Goal: Task Accomplishment & Management: Manage account settings

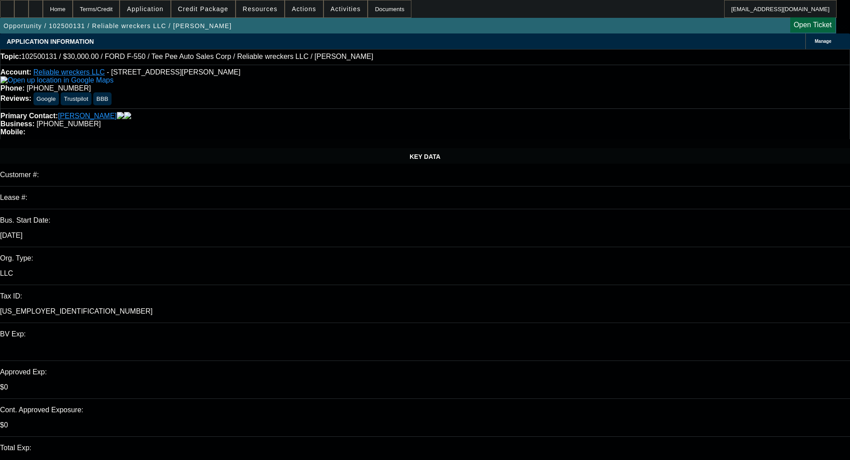
select select "0"
select select "2"
select select "0"
select select "21"
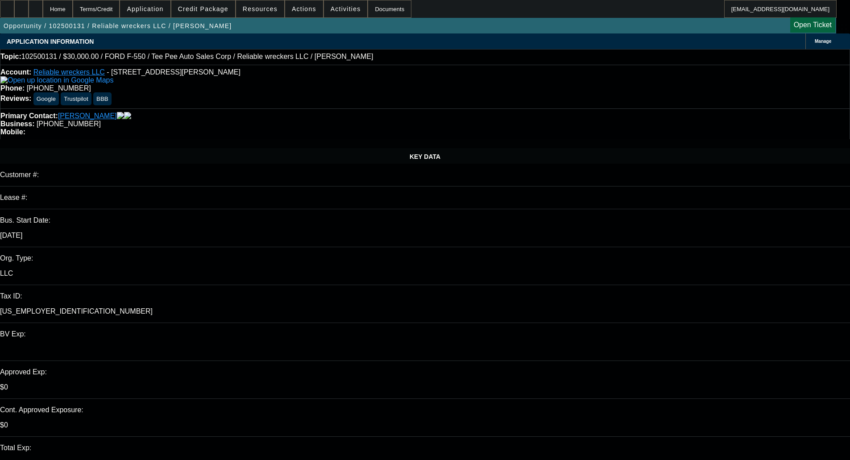
click at [214, 9] on span "Credit Package" at bounding box center [203, 8] width 50 height 7
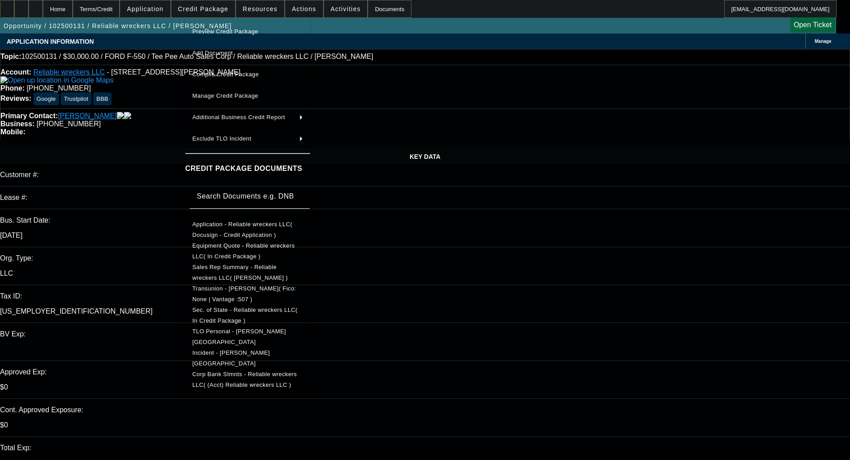
click at [230, 28] on span "Preview Credit Package" at bounding box center [225, 31] width 66 height 7
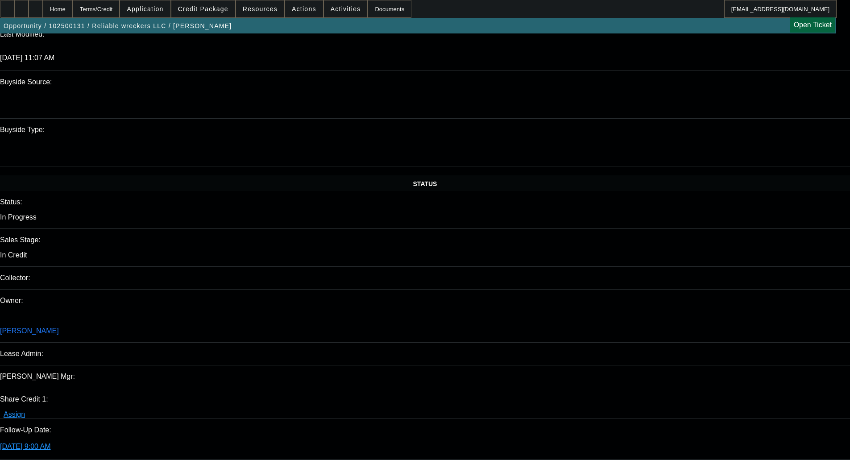
scroll to position [625, 0]
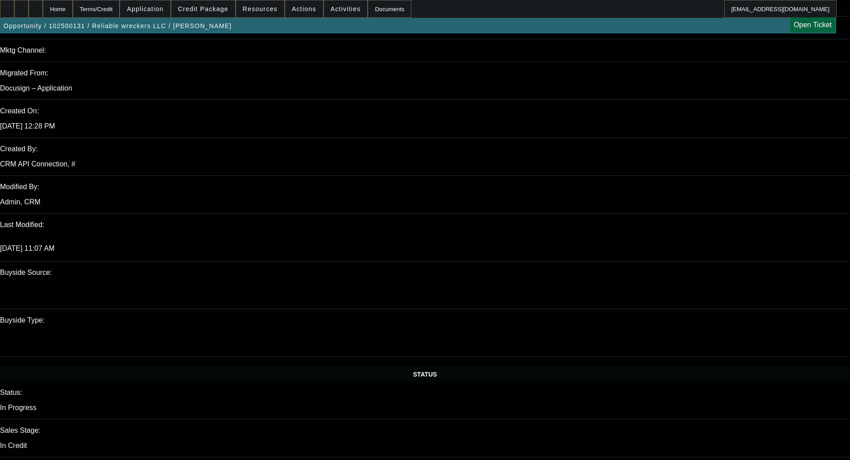
click at [213, 10] on span "Credit Package" at bounding box center [203, 8] width 50 height 7
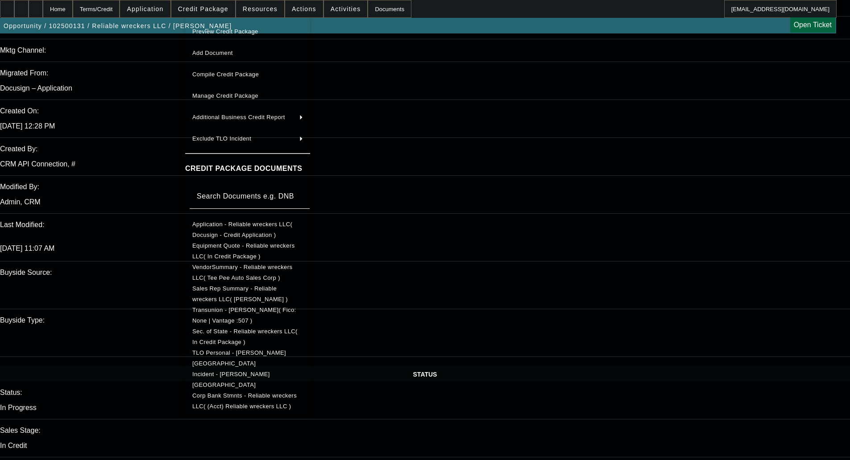
click at [244, 404] on button "Corp Bank Stmnts - Reliable wreckers LLC( (Acct) Reliable wreckers LLC )" at bounding box center [247, 401] width 125 height 21
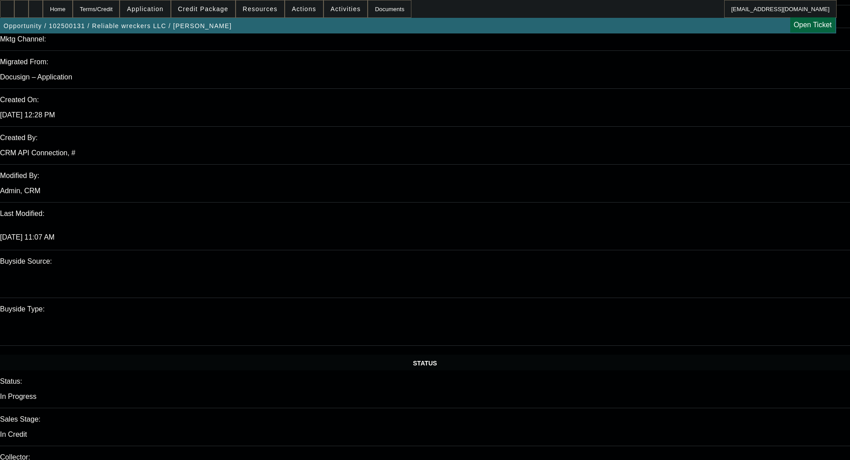
scroll to position [670, 0]
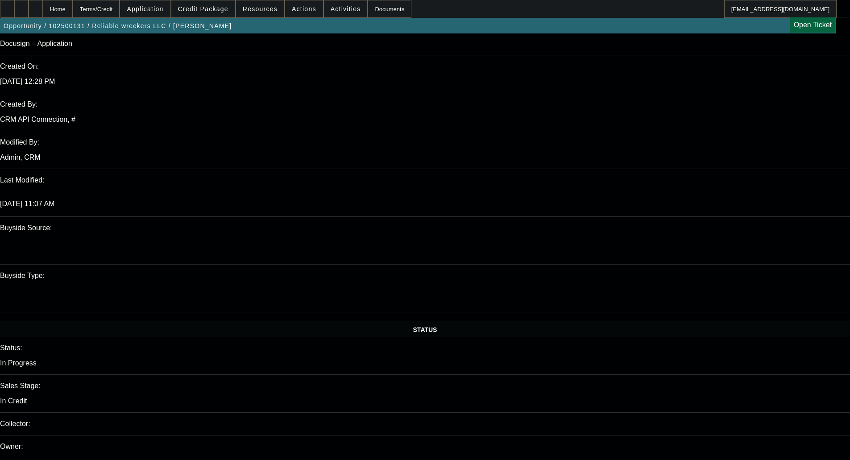
click at [208, 13] on span at bounding box center [203, 8] width 64 height 21
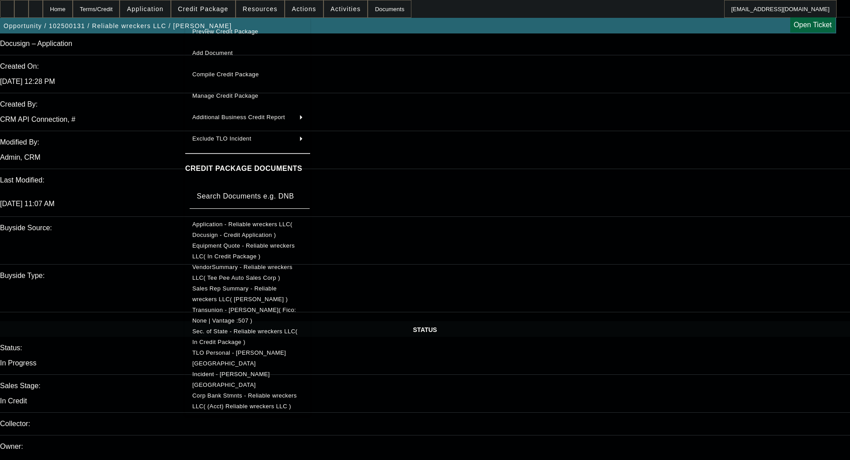
click at [245, 411] on div "Preview Credit Package Add Document Compile Credit Package Manage Credit Packag…" at bounding box center [247, 216] width 125 height 398
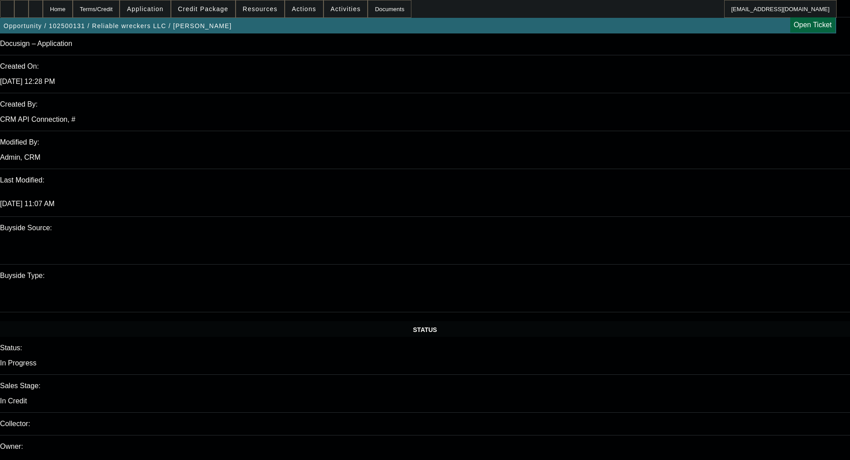
click at [223, 15] on span at bounding box center [203, 8] width 64 height 21
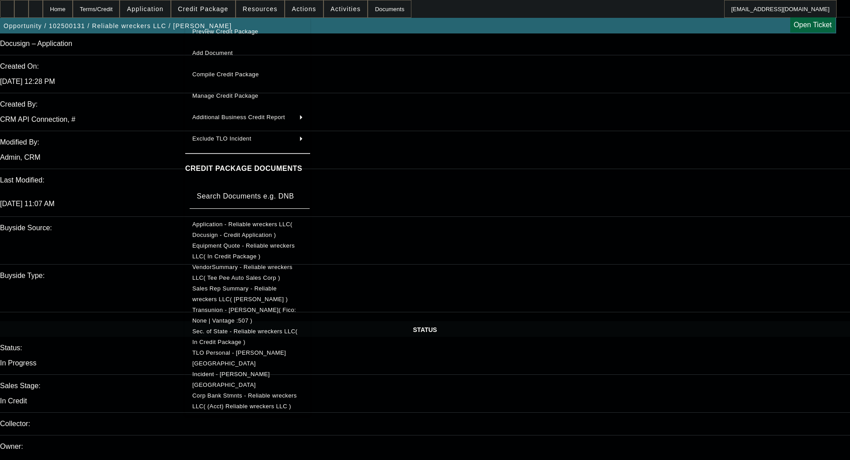
click at [242, 396] on span "Corp Bank Stmnts - Reliable wreckers LLC( (Acct) Reliable wreckers LLC )" at bounding box center [244, 400] width 104 height 17
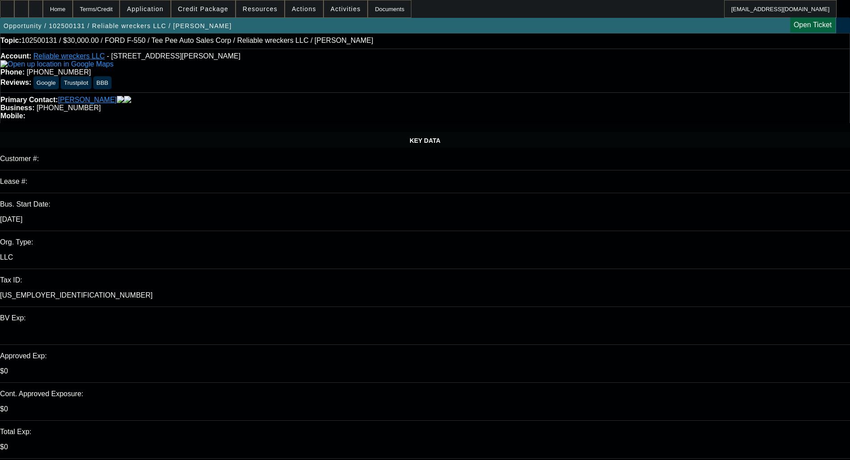
scroll to position [0, 0]
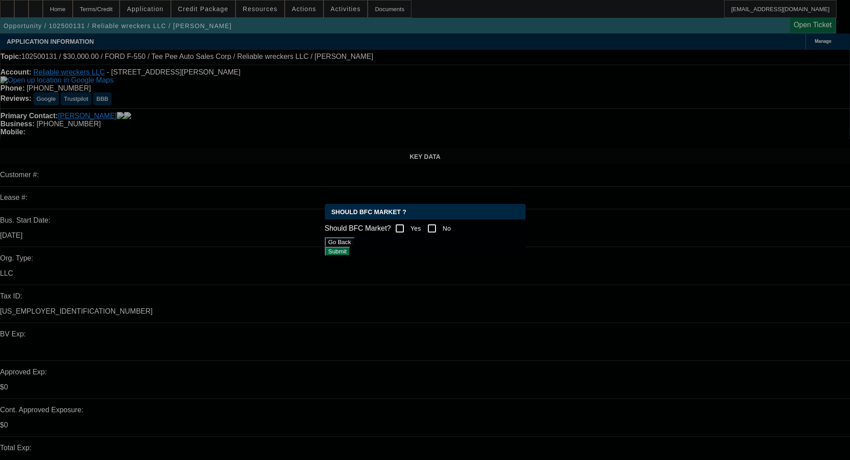
click at [451, 225] on label "No" at bounding box center [446, 228] width 10 height 9
click at [441, 225] on input "No" at bounding box center [432, 229] width 18 height 18
checkbox input "true"
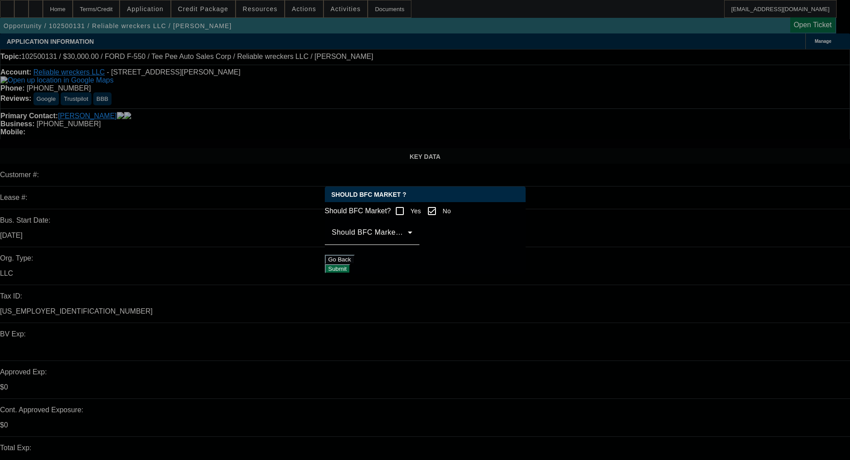
click at [407, 242] on span at bounding box center [370, 236] width 76 height 11
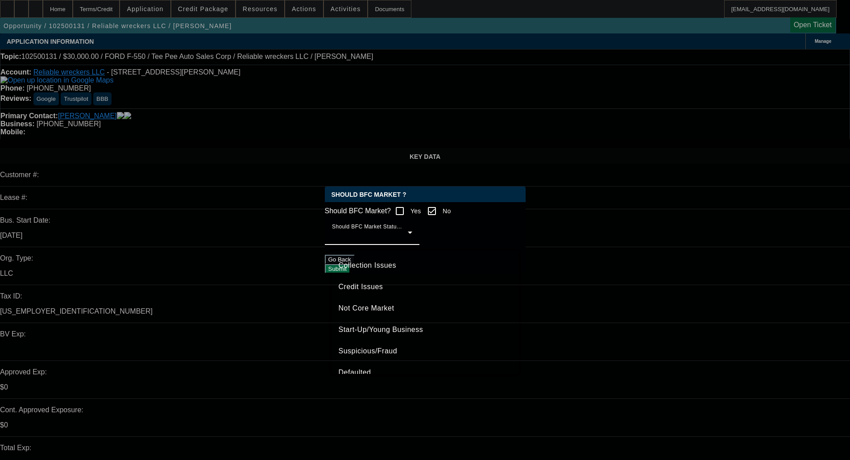
click at [378, 284] on span "Credit Issues" at bounding box center [361, 287] width 45 height 11
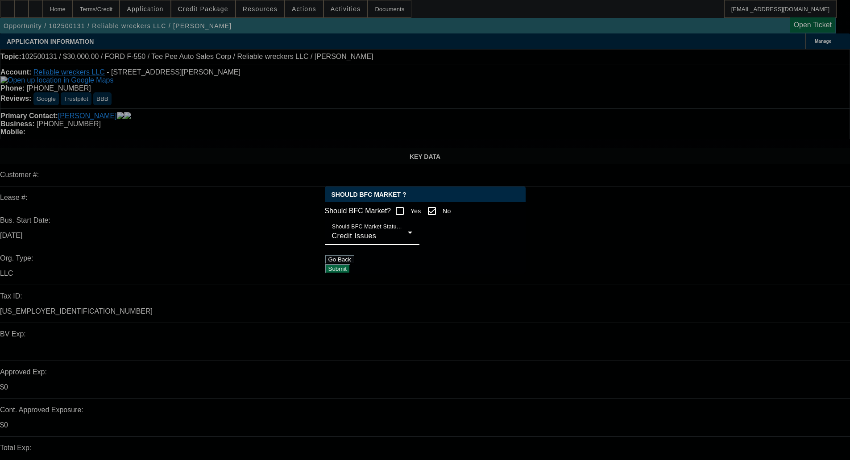
click at [350, 267] on button "Submit" at bounding box center [337, 268] width 25 height 9
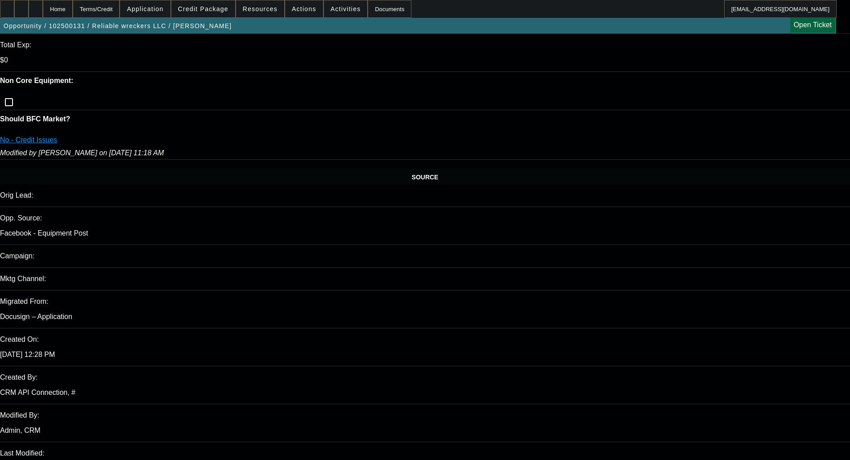
scroll to position [1584, 0]
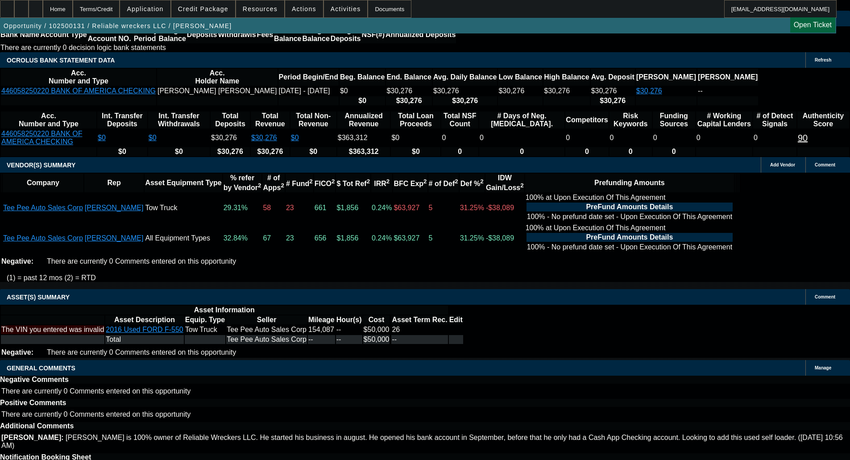
select select "6"
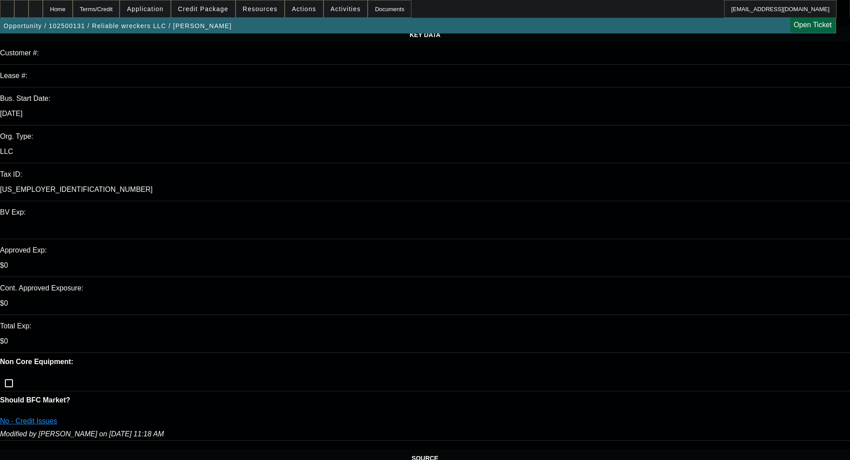
scroll to position [134, 0]
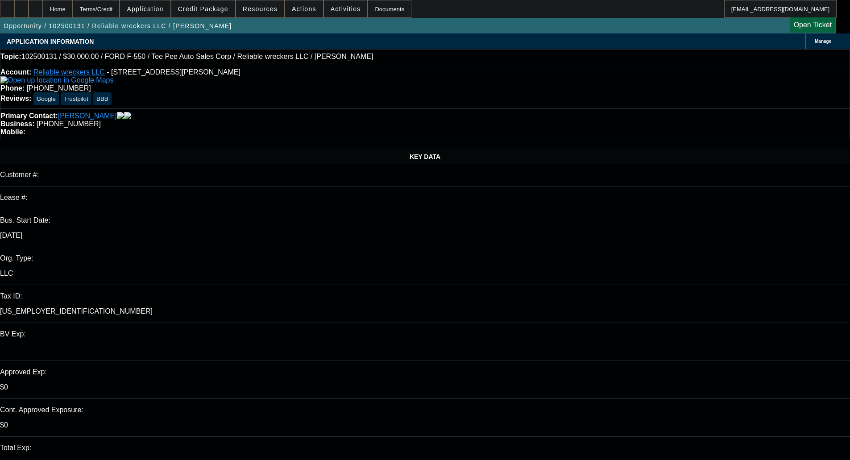
checkbox input "true"
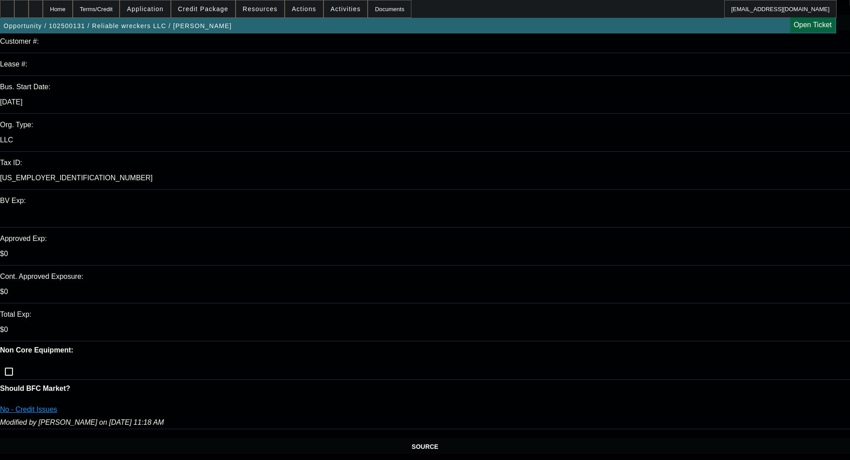
scroll to position [134, 0]
type textarea "With nothing but repo's and major character issues, this isn't a profile BFC wo…"
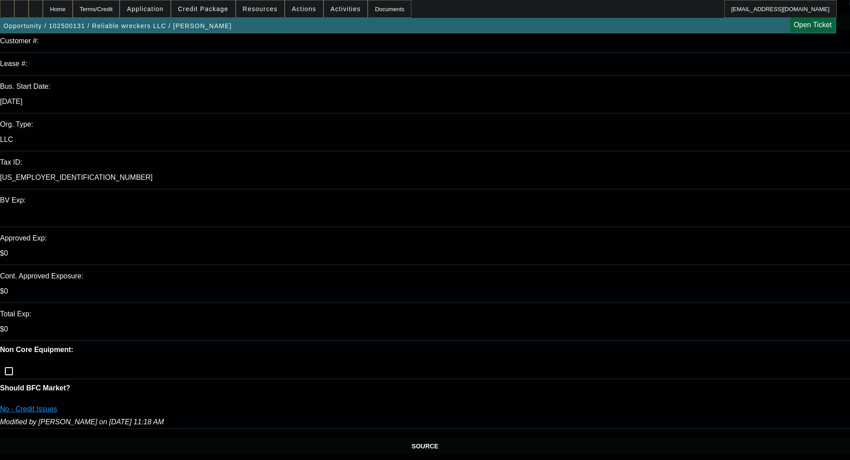
click at [220, 7] on span "Credit Package" at bounding box center [203, 8] width 50 height 7
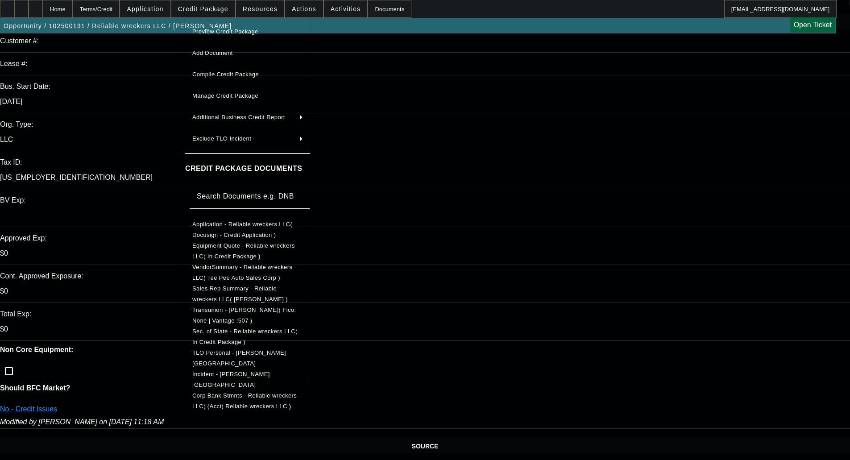
click at [231, 352] on span "TLO Personal - McConkey, Lawrence" at bounding box center [239, 358] width 94 height 17
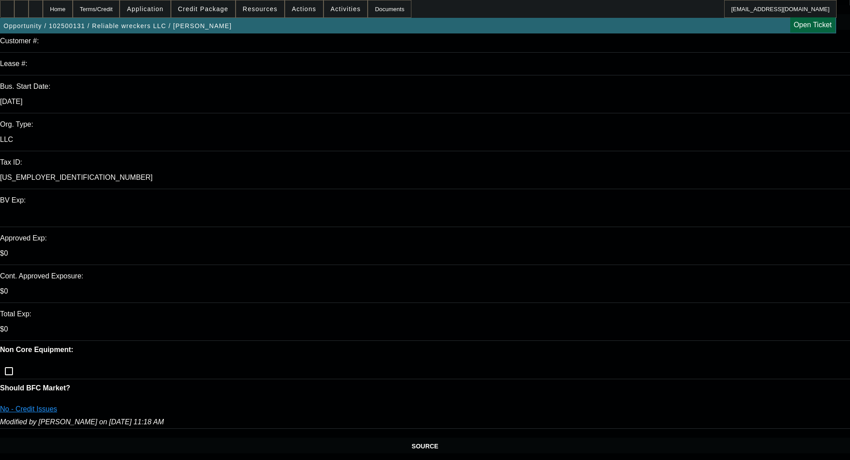
click at [197, 6] on span "Credit Package" at bounding box center [203, 8] width 50 height 7
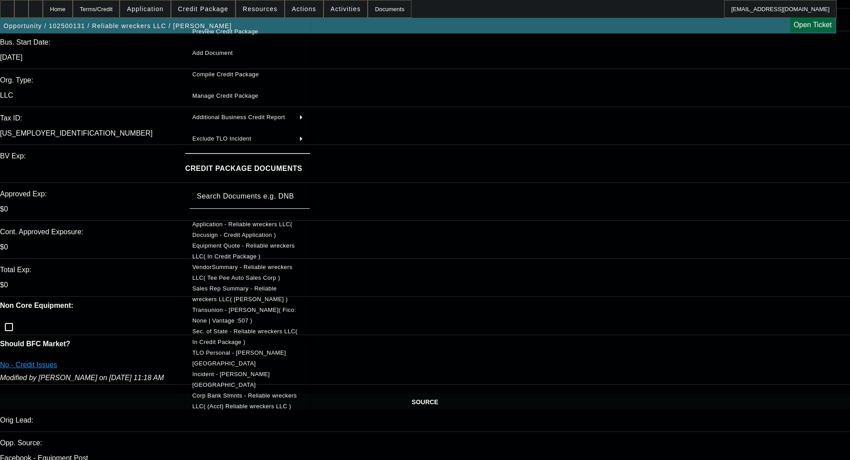
scroll to position [223, 0]
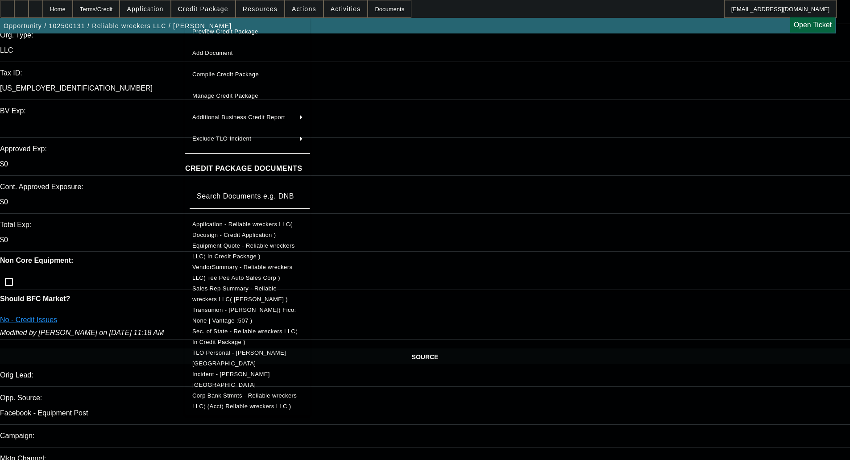
click at [224, 358] on span "TLO Personal - McConkey, Lawrence" at bounding box center [239, 358] width 94 height 17
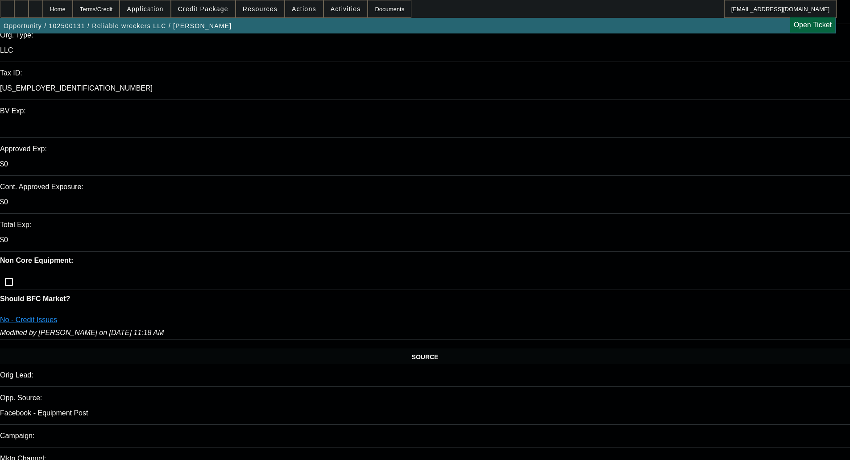
click at [196, 3] on span at bounding box center [203, 8] width 64 height 21
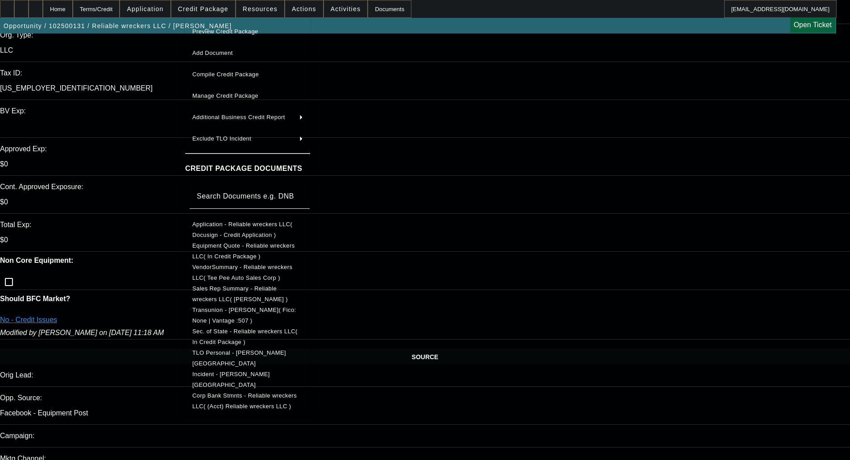
click at [252, 372] on span "Incident - McConkey, Lawrence" at bounding box center [247, 379] width 111 height 21
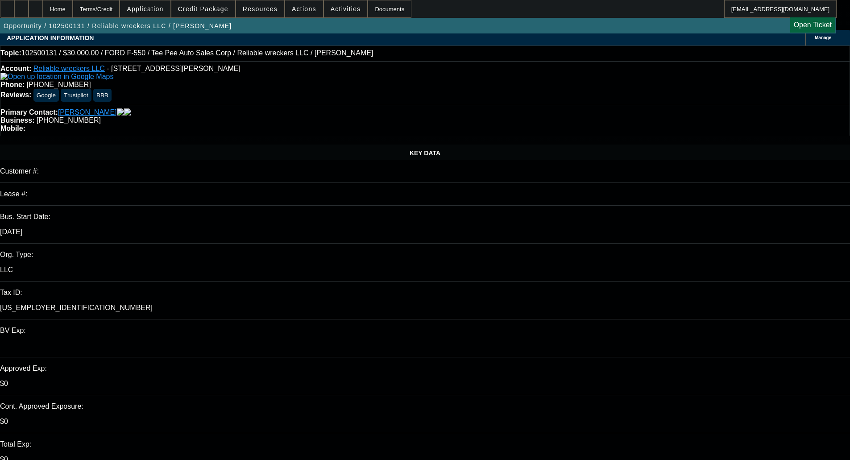
scroll to position [0, 0]
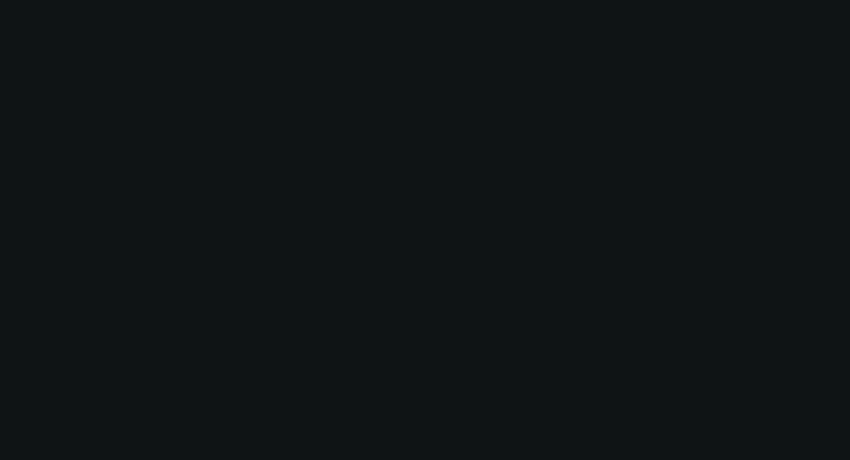
select select "0"
select select "2"
select select "0"
select select "21"
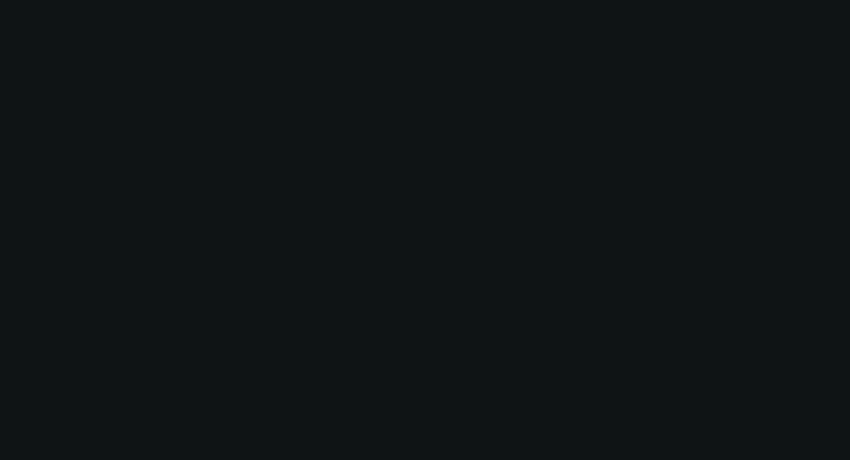
select select "0"
select select "2"
select select "0"
select select "21"
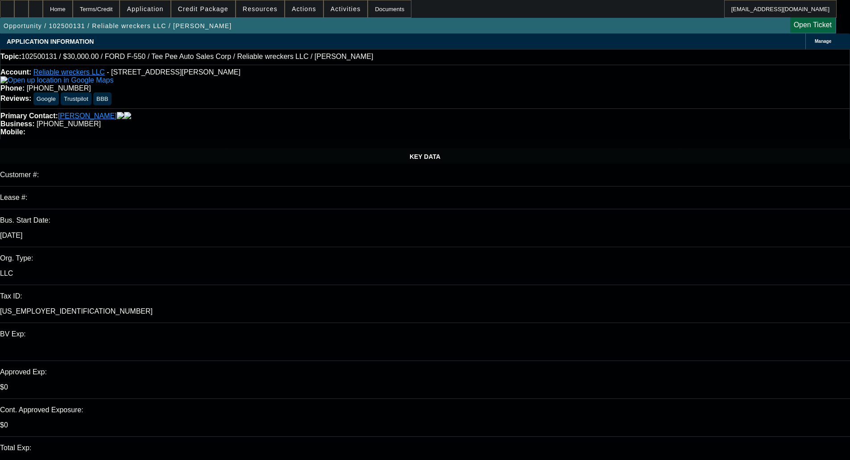
select select "0"
select select "2"
select select "0"
select select "21"
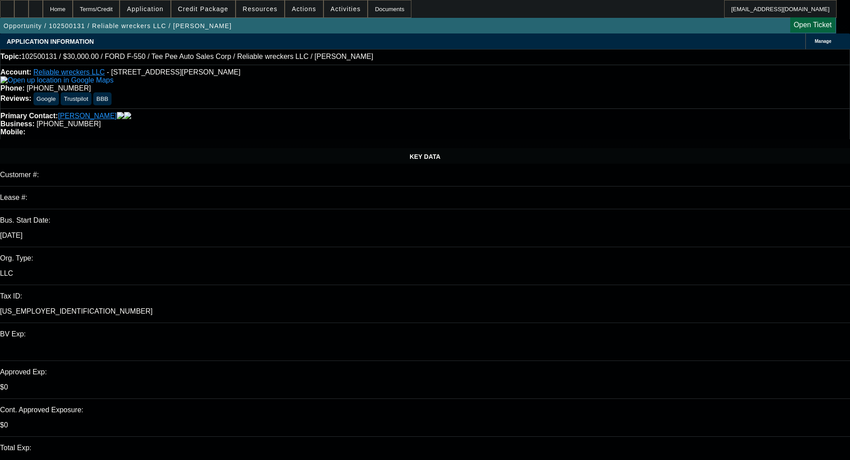
select select "0"
select select "2"
select select "0"
select select "21"
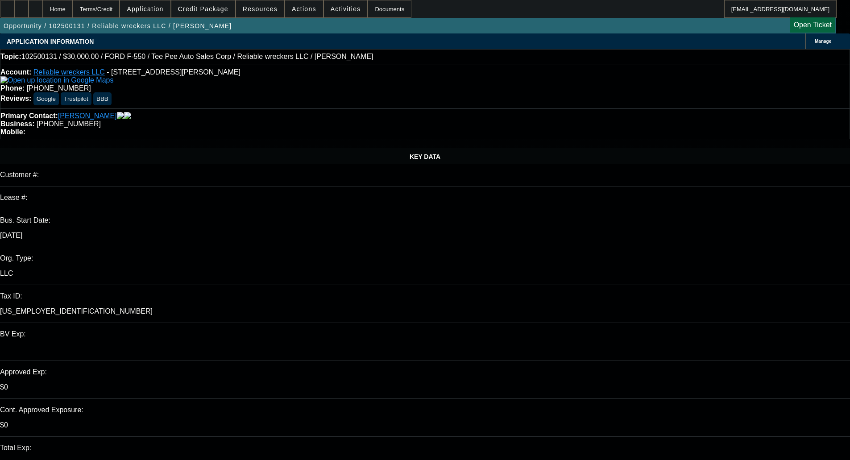
click at [204, 12] on span "Credit Package" at bounding box center [203, 8] width 50 height 7
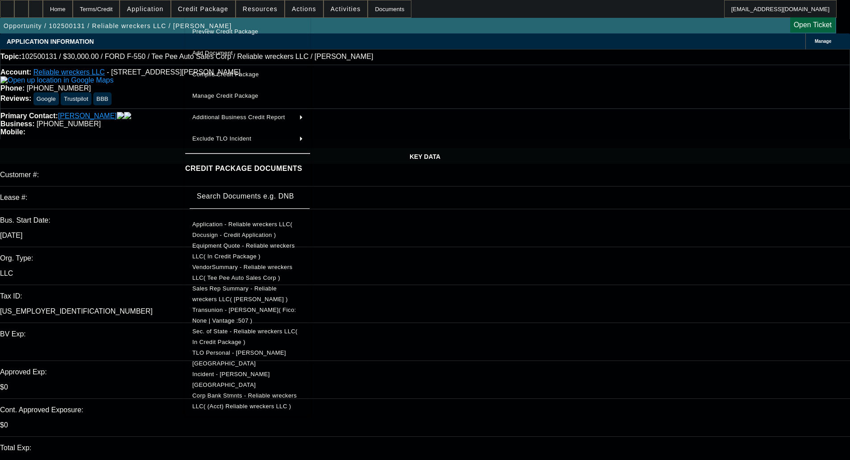
click at [250, 372] on span "Incident - [PERSON_NAME][GEOGRAPHIC_DATA]" at bounding box center [247, 379] width 111 height 21
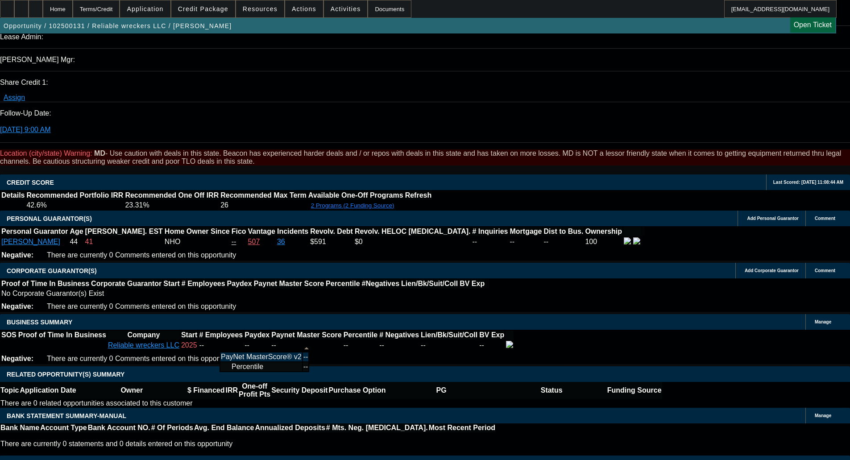
scroll to position [1384, 0]
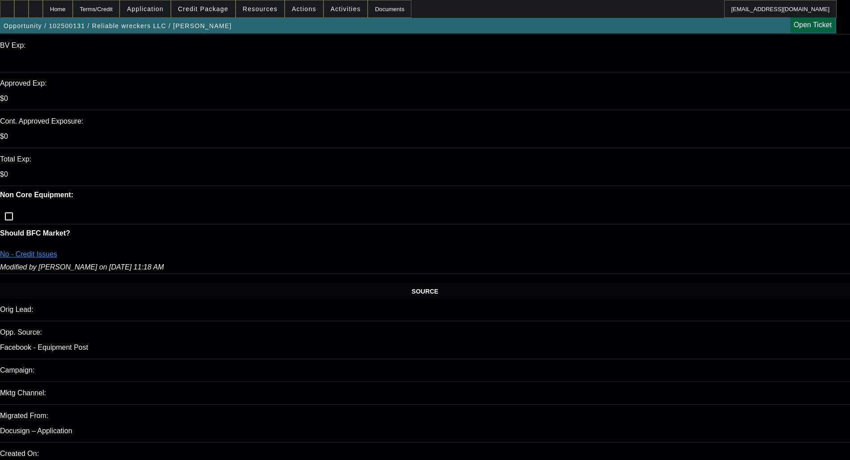
scroll to position [0, 0]
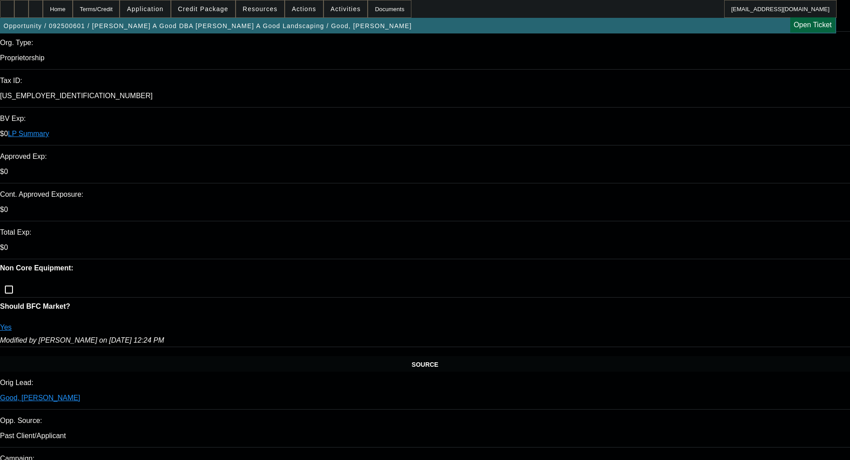
select select "0"
select select "3"
select select "0"
select select "6"
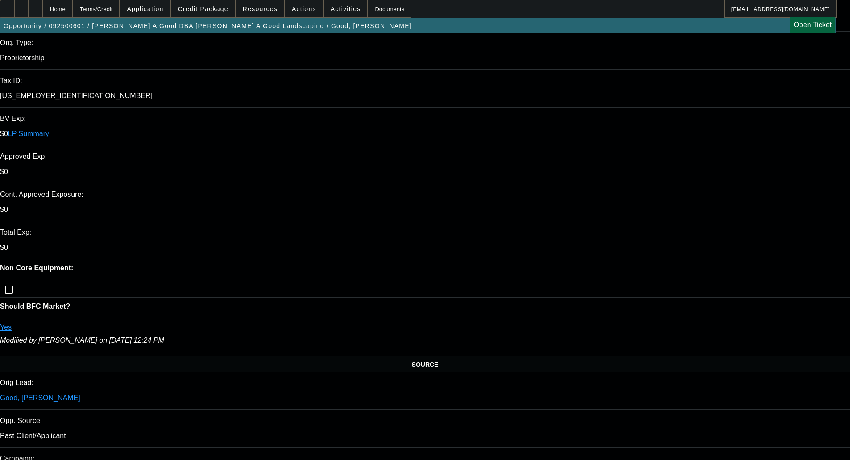
select select "0"
select select "3"
select select "0"
select select "6"
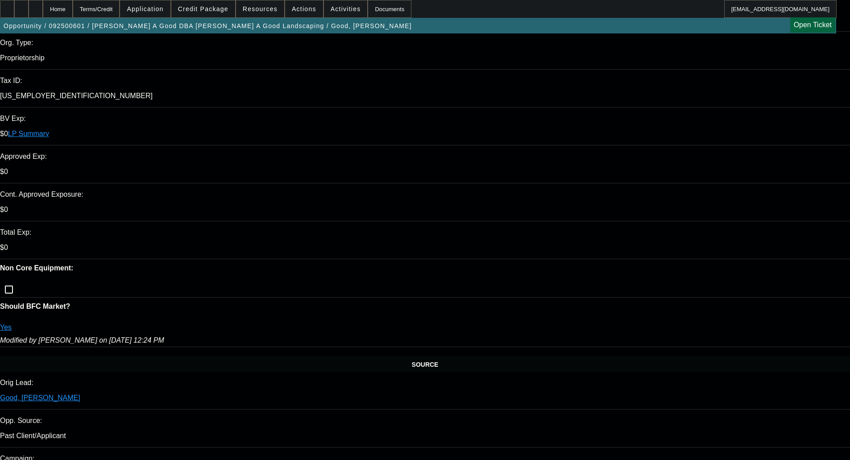
select select "0"
select select "3"
select select "0"
select select "2"
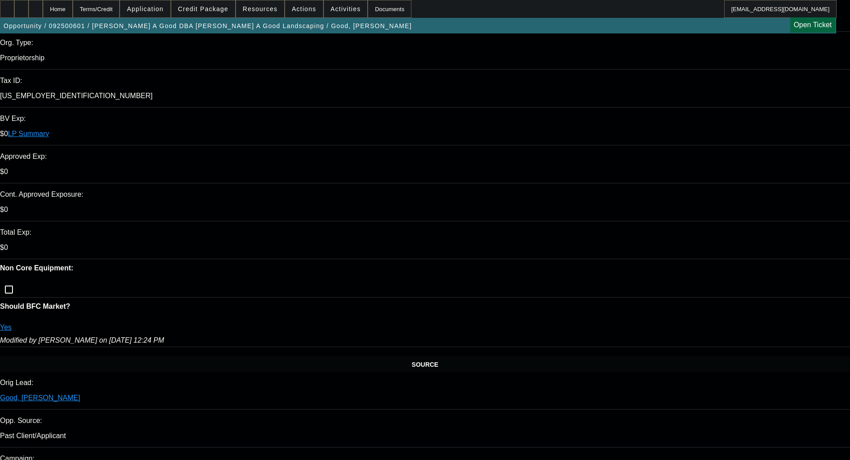
select select "0"
select select "3"
select select "0"
select select "2"
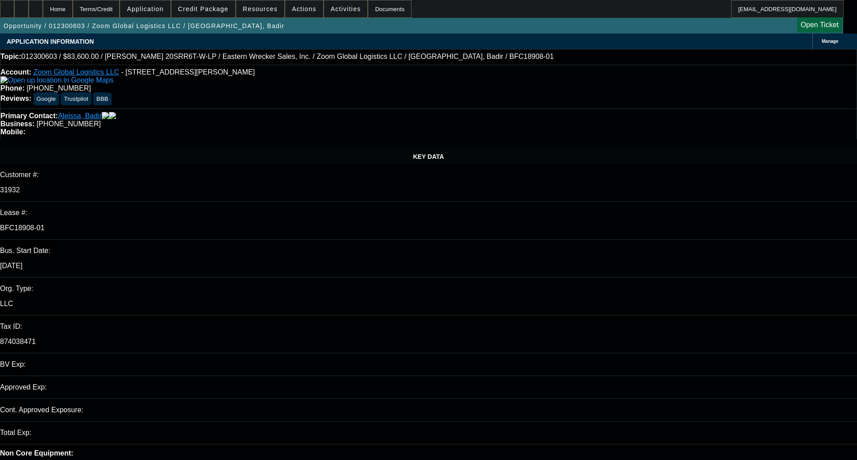
select select "0.2"
select select "2"
select select "0.1"
select select "4"
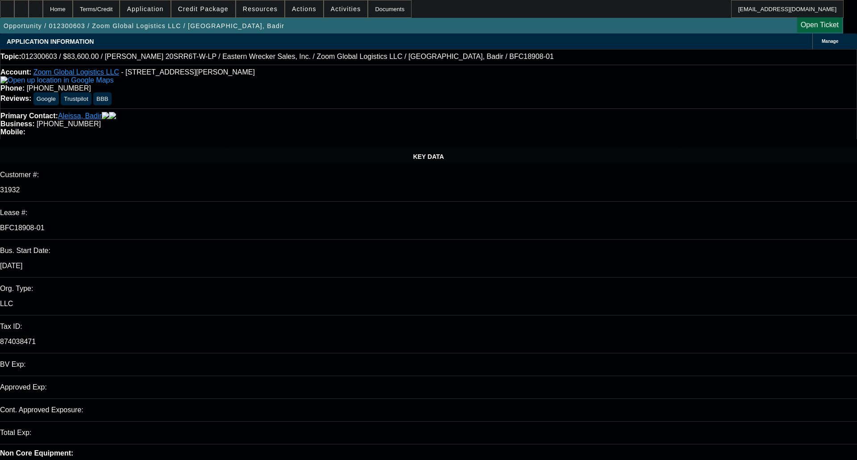
select select "0.2"
select select "2"
select select "0.1"
select select "4"
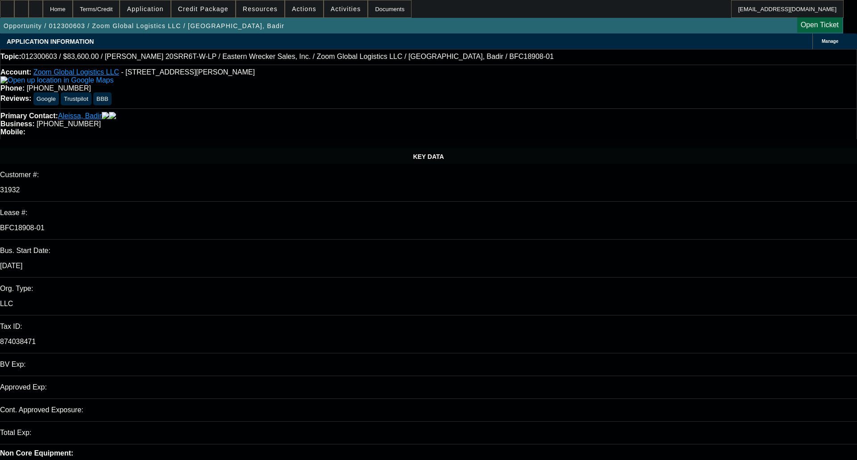
select select "0.2"
select select "2"
select select "0.1"
select select "4"
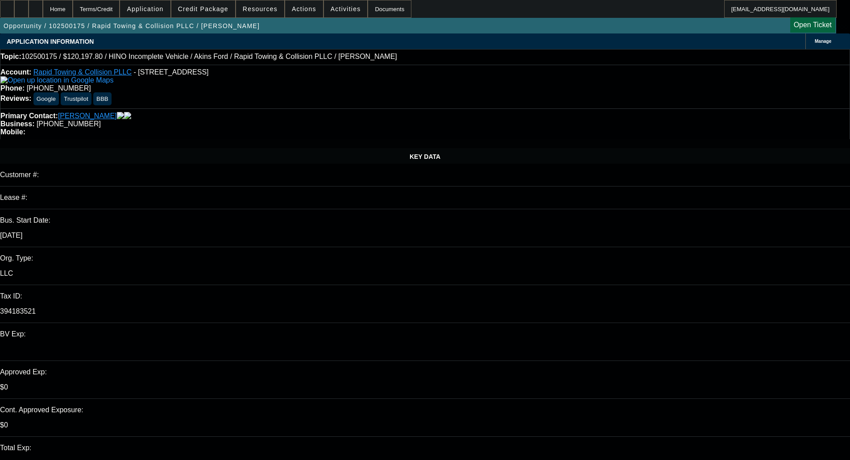
select select "0"
select select "6"
select select "0.2"
select select "2"
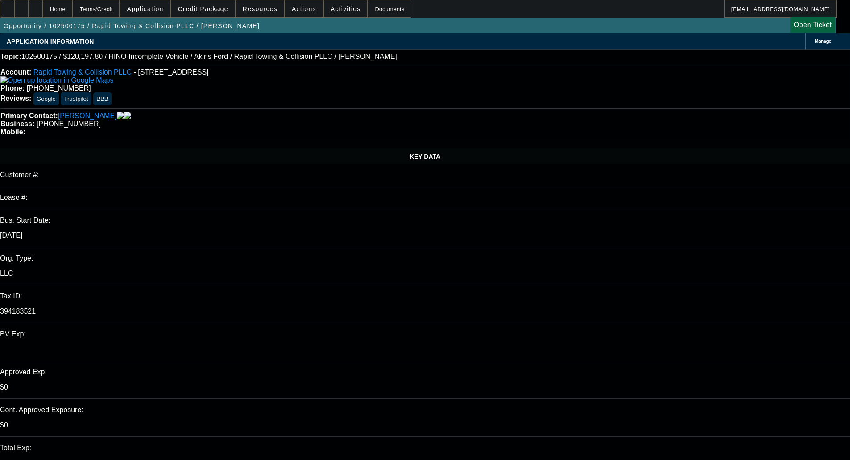
select select "2"
select select "0.1"
select select "4"
select select "0"
select select "2"
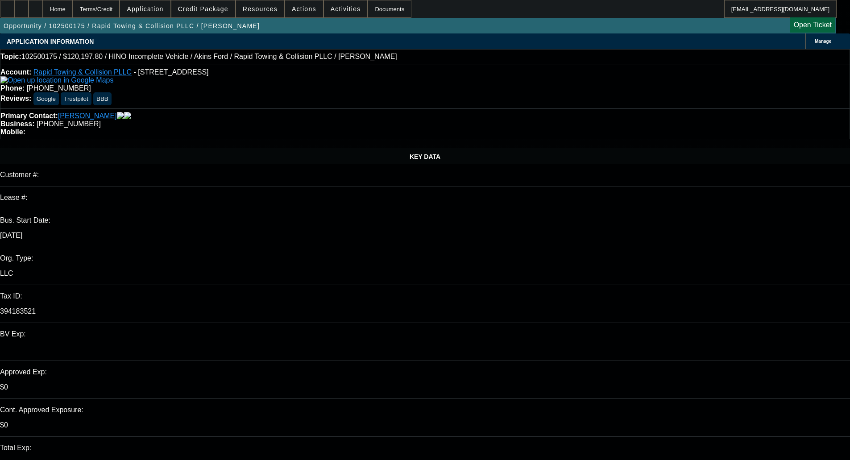
select select "2"
select select "0.1"
select select "4"
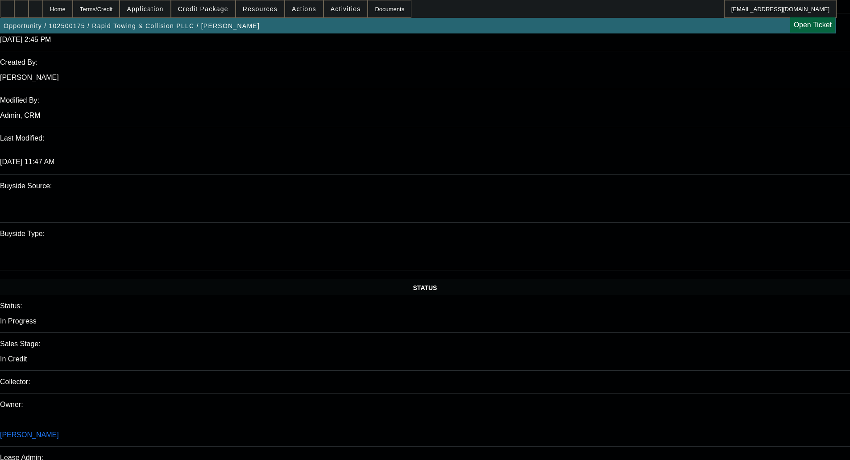
scroll to position [759, 0]
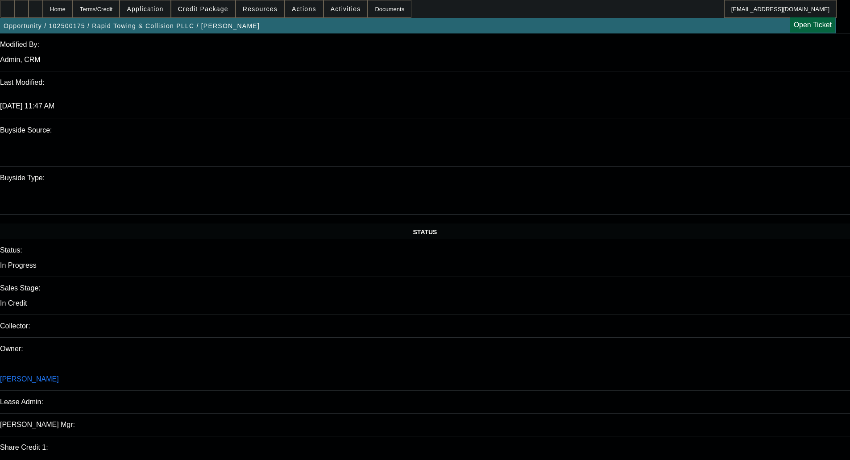
drag, startPoint x: 663, startPoint y: 175, endPoint x: 617, endPoint y: 176, distance: 46.5
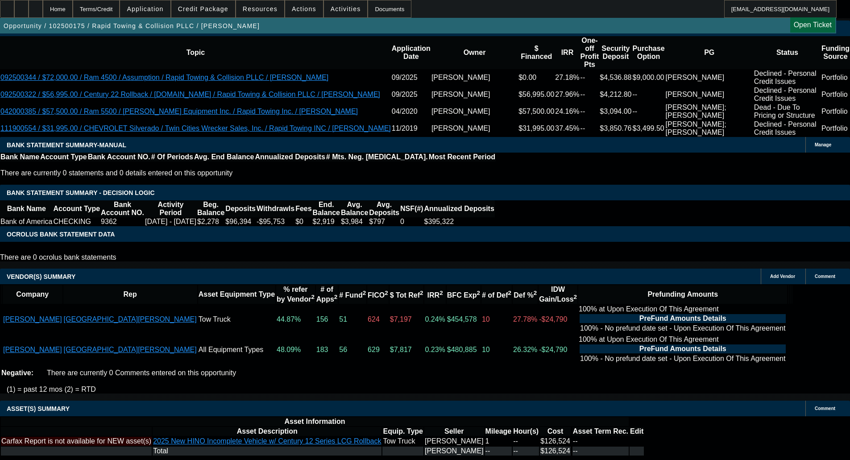
scroll to position [1520, 0]
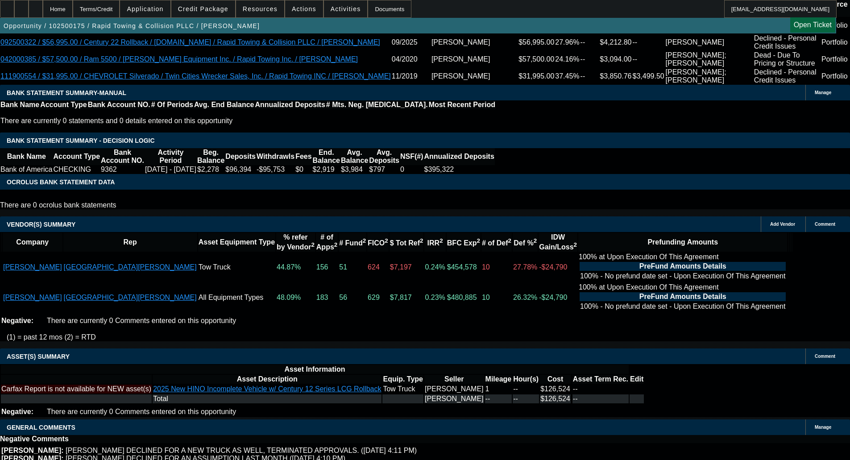
type textarea "STARTUP; DECLINED IN PORT BY SAM - OKAY TO SELL"
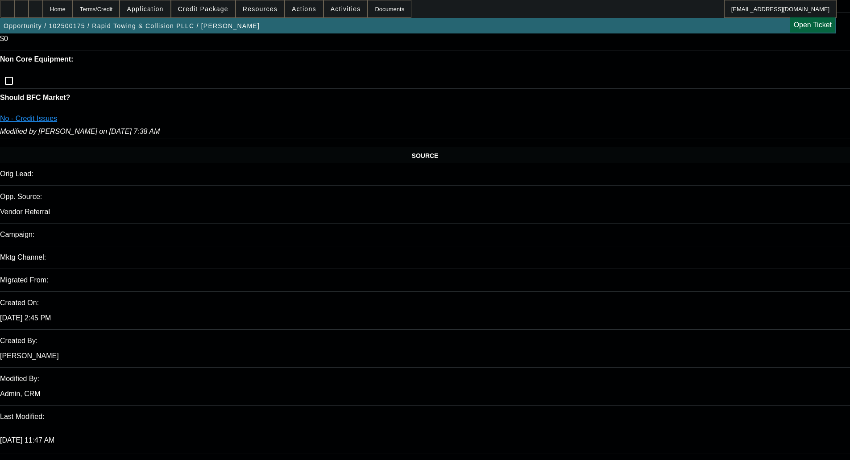
scroll to position [263, 0]
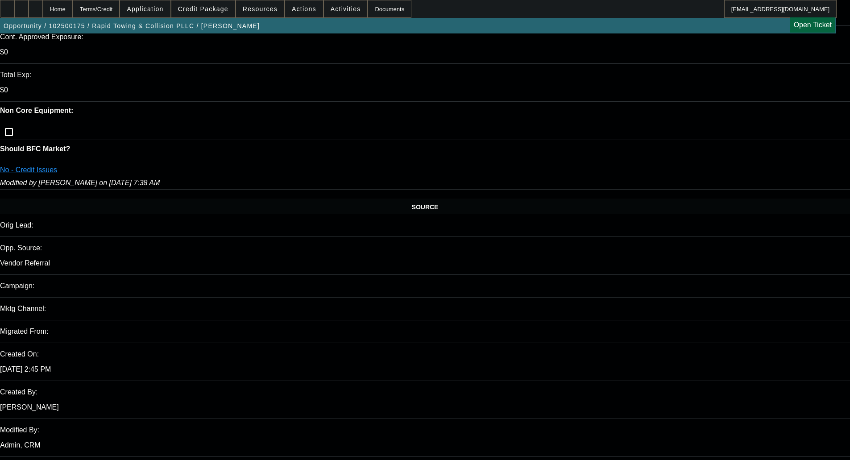
scroll to position [359, 0]
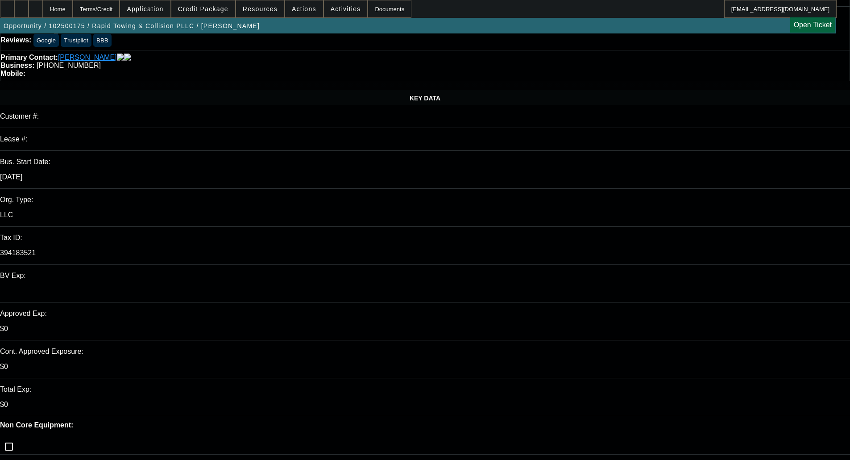
scroll to position [223, 0]
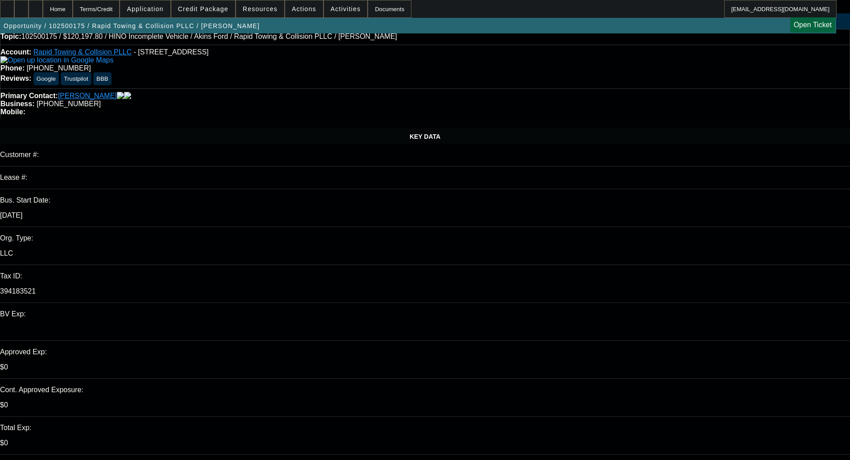
scroll to position [0, 0]
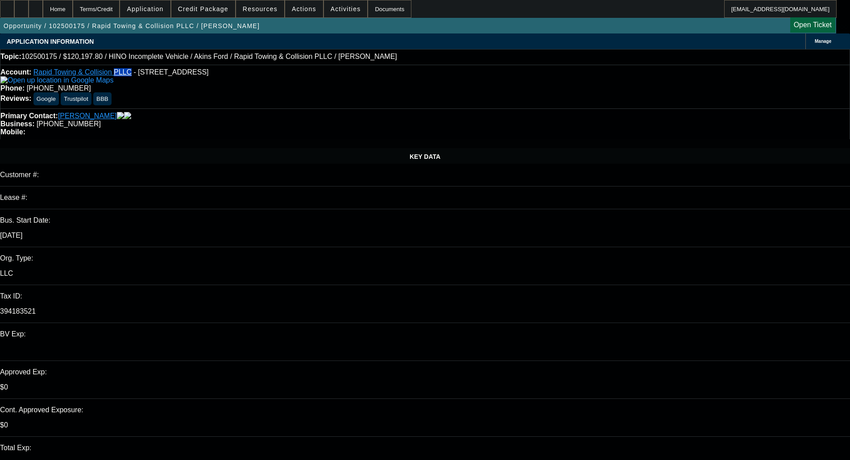
drag, startPoint x: 108, startPoint y: 70, endPoint x: 121, endPoint y: 74, distance: 13.9
click at [121, 74] on div "Account: Rapid Towing & Collision PLLC - 5275 Summer Ave Ste 103, Memphis, TN 3…" at bounding box center [425, 87] width 850 height 44
click at [218, 10] on span "Credit Package" at bounding box center [203, 8] width 50 height 7
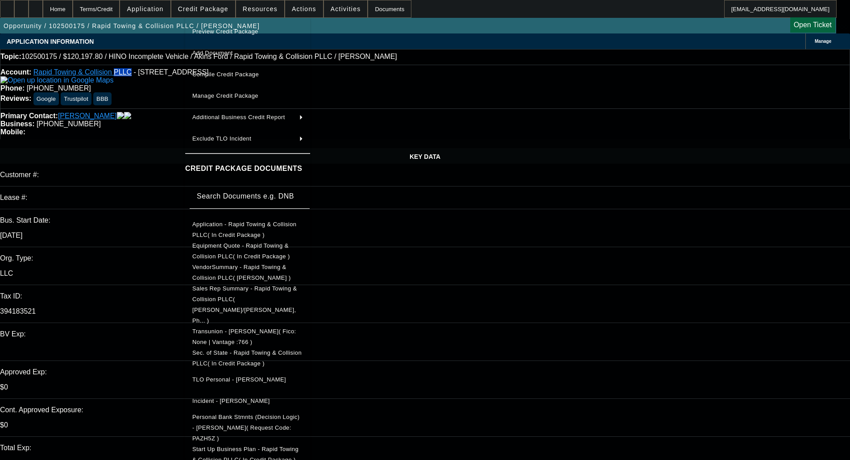
click at [267, 350] on span "Sec. of State - Rapid Towing & Collision PLLC( In Credit Package )" at bounding box center [246, 358] width 109 height 17
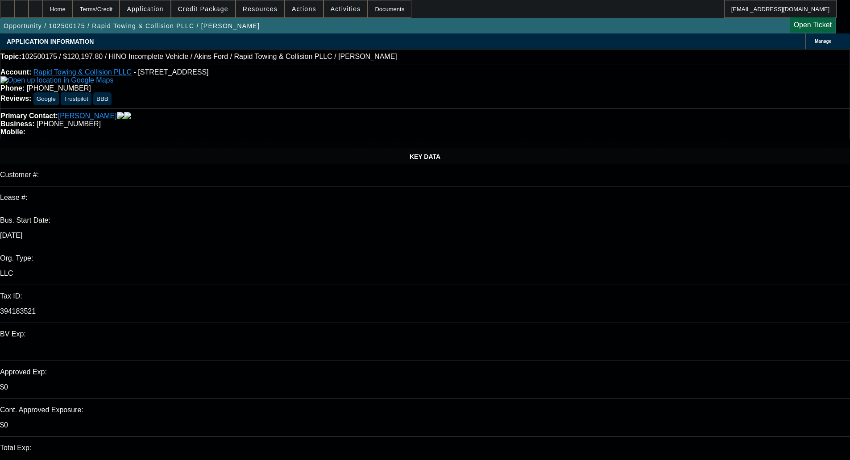
click at [199, 112] on div "Primary Contact: Elliott, Alexander" at bounding box center [425, 116] width 850 height 8
drag, startPoint x: 41, startPoint y: 70, endPoint x: 120, endPoint y: 73, distance: 79.1
click at [120, 73] on div "Account: Rapid Towing & Collision PLLC - 5275 Summer Ave Ste 103, Memphis, TN 3…" at bounding box center [425, 87] width 850 height 44
click at [158, 148] on div "KEY DATA" at bounding box center [425, 156] width 850 height 16
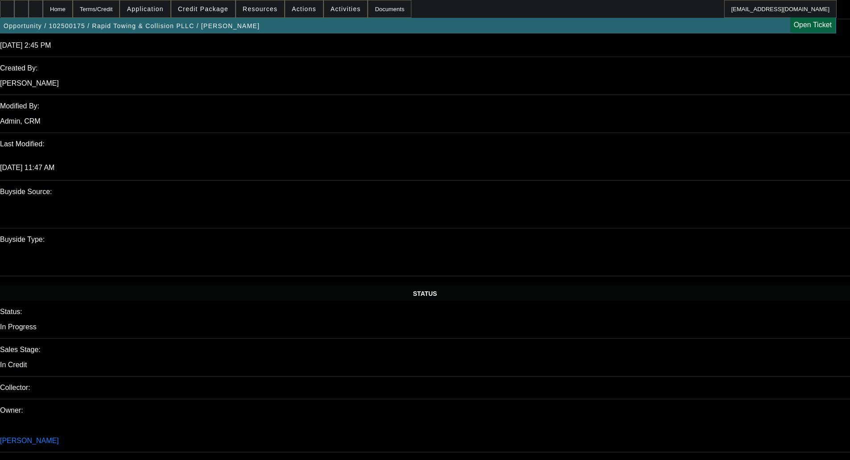
scroll to position [848, 0]
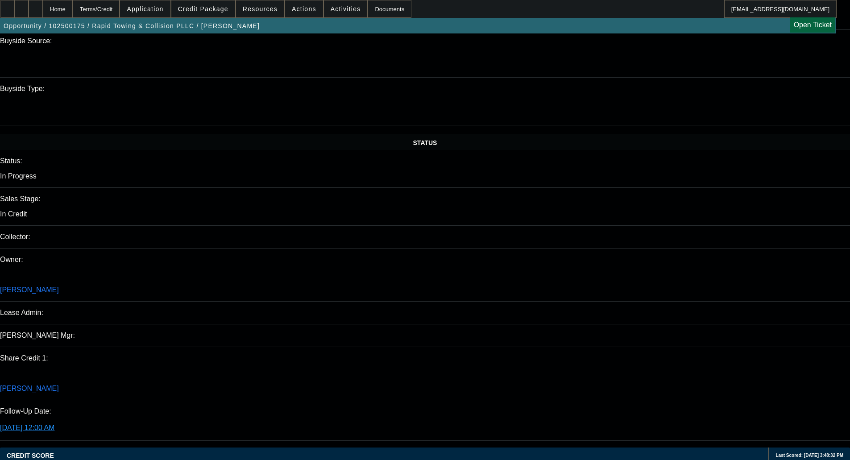
click at [210, 10] on span "Credit Package" at bounding box center [203, 8] width 50 height 7
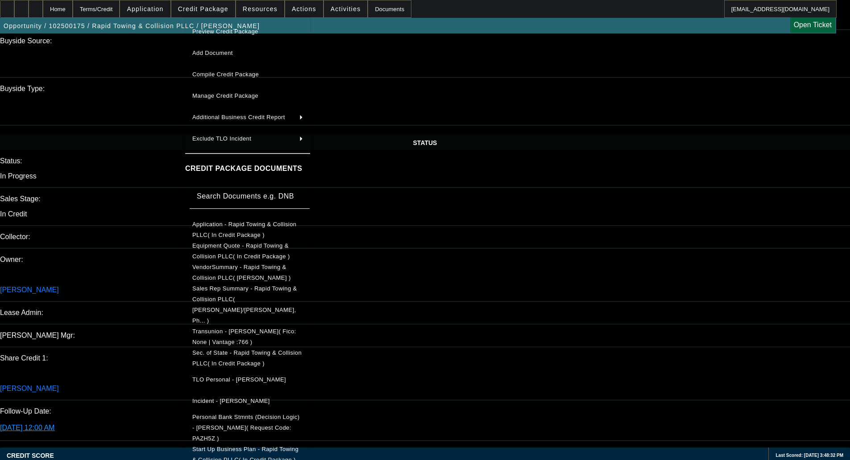
click at [232, 28] on span "Preview Credit Package" at bounding box center [225, 31] width 66 height 7
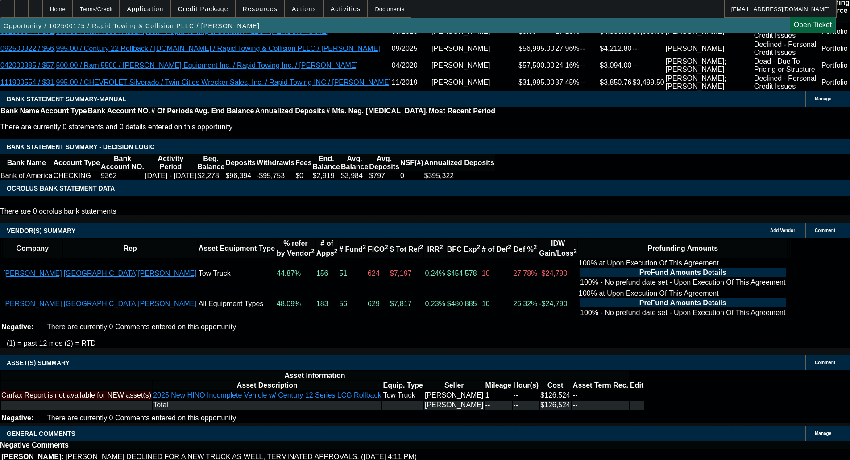
select select "6"
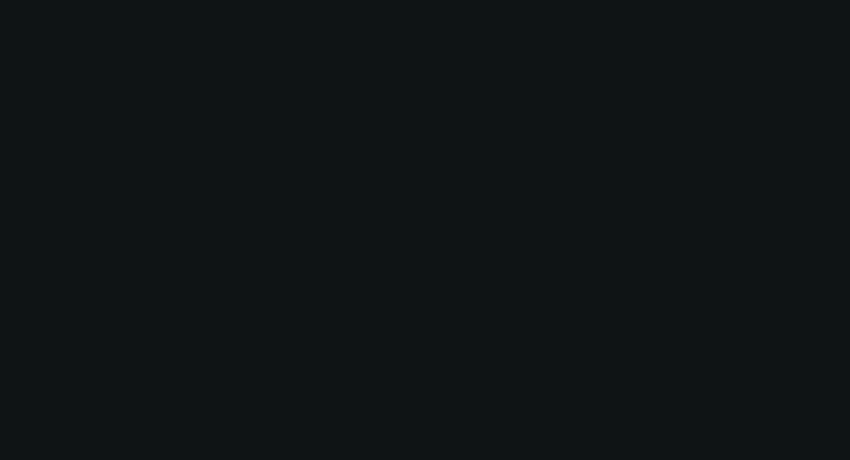
scroll to position [0, 0]
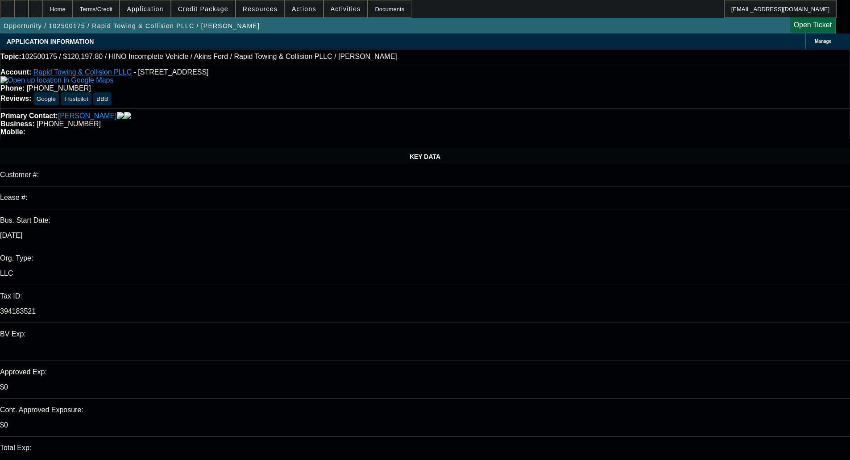
type textarea "t"
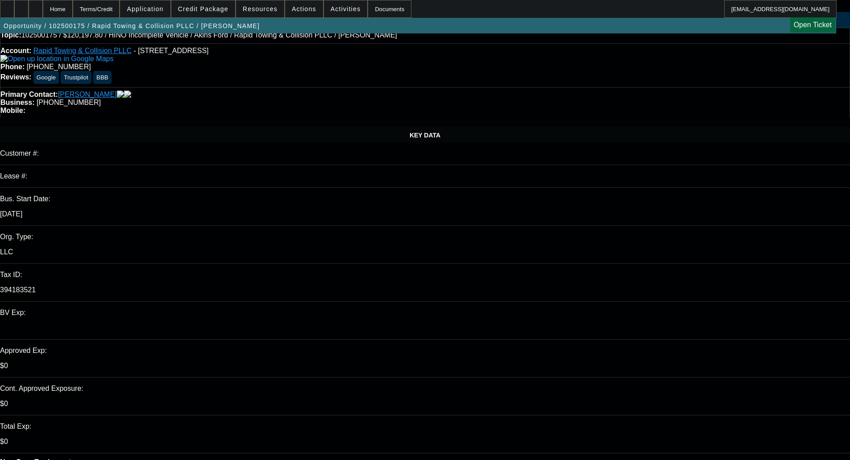
scroll to position [268, 0]
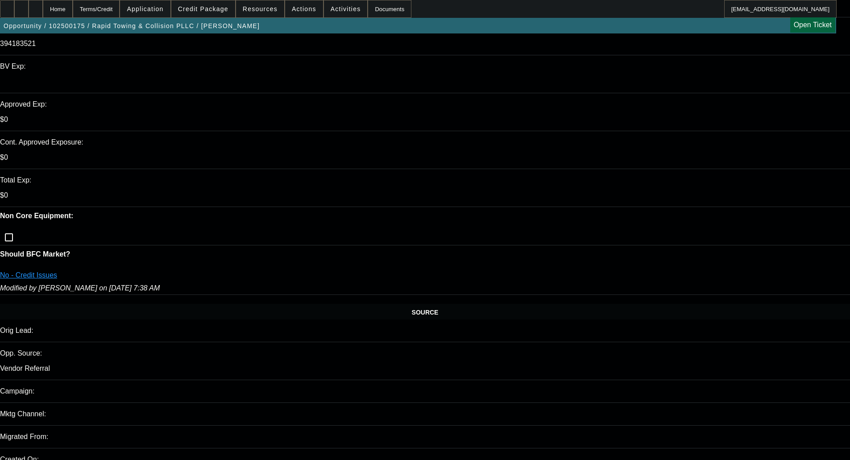
type textarea "To show industry experience, NMEF accepts W-2's, 1099's. We'll need those added…"
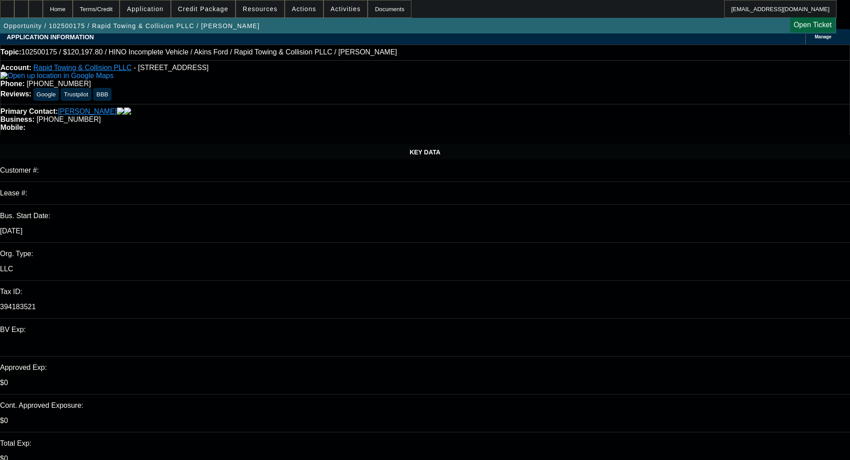
scroll to position [0, 0]
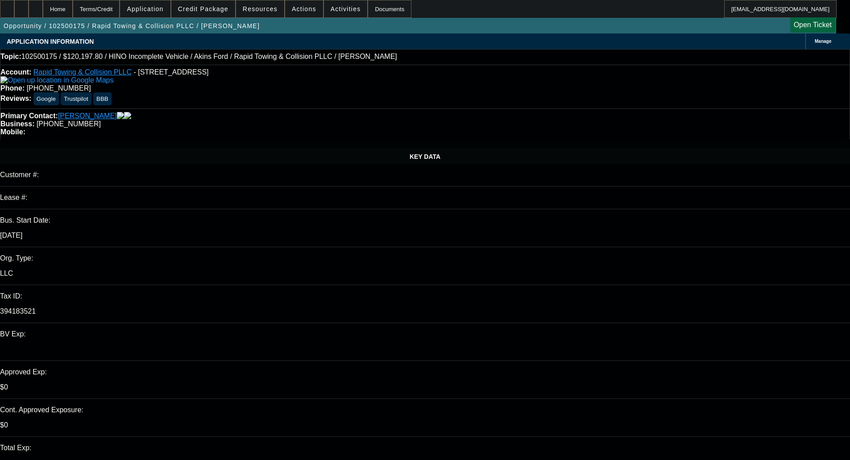
drag, startPoint x: 767, startPoint y: 147, endPoint x: 540, endPoint y: 107, distance: 230.8
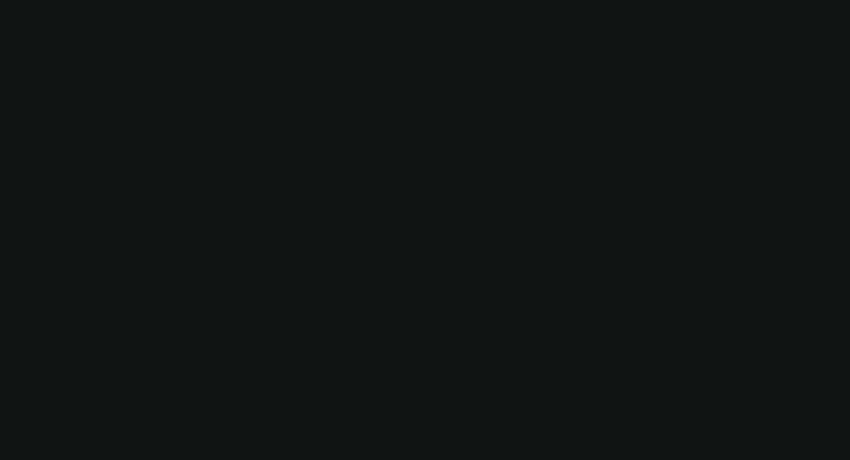
scroll to position [1501, 0]
select select "0"
select select "6"
select select "0.2"
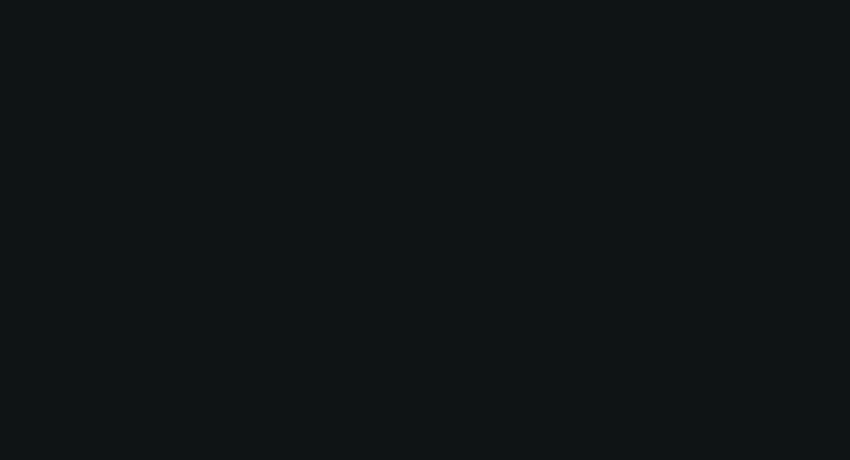
select select "2"
select select "0.1"
select select "4"
select select "0"
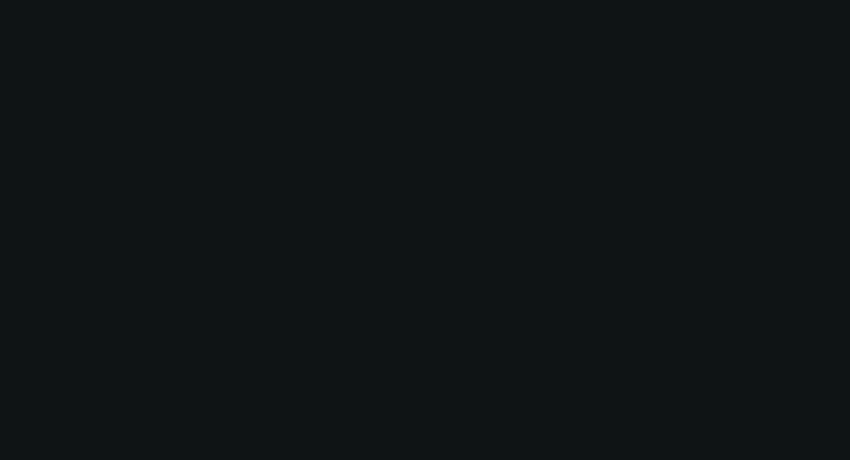
select select "2"
select select "0.1"
select select "4"
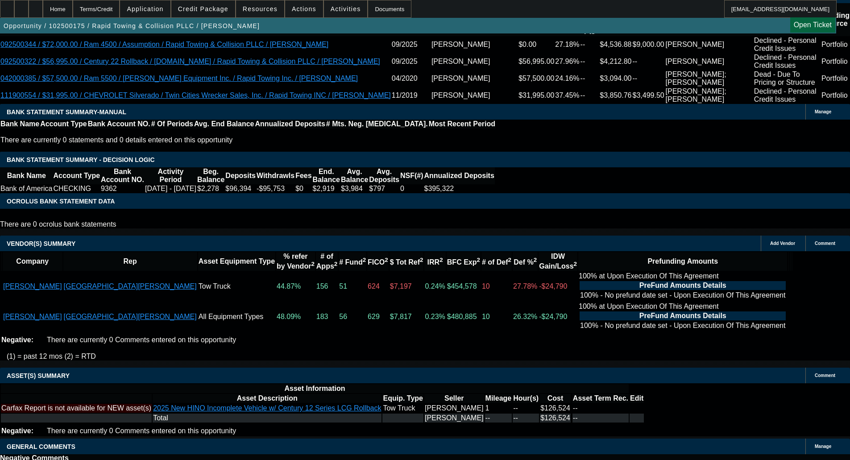
drag, startPoint x: 176, startPoint y: 276, endPoint x: 176, endPoint y: 284, distance: 8.5
select select "6"
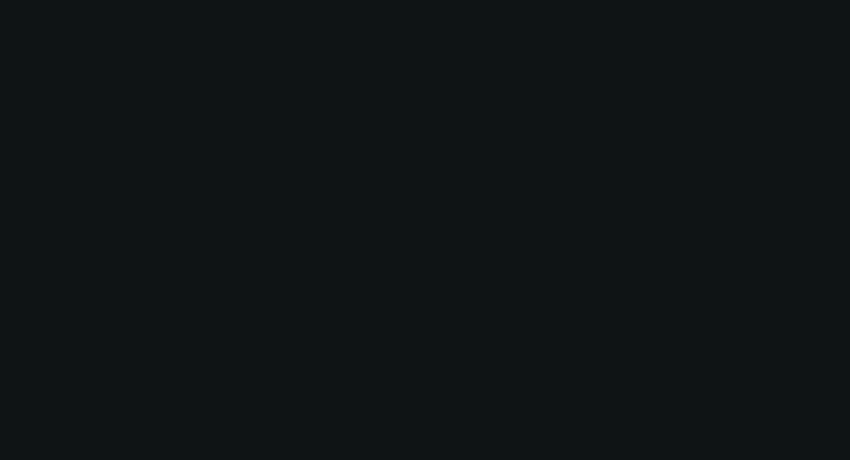
scroll to position [0, 0]
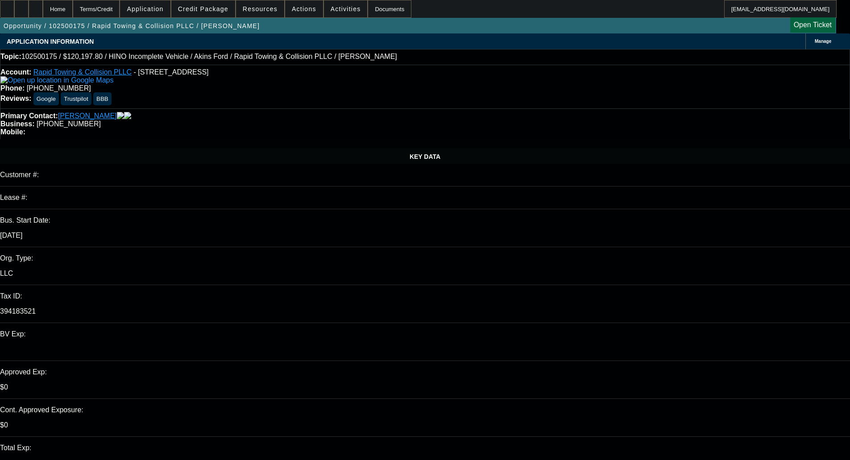
drag, startPoint x: 628, startPoint y: 125, endPoint x: 656, endPoint y: 141, distance: 31.6
type textarea "NMEF requires 50% minimum comp credit which they don't have. This looks like it…"
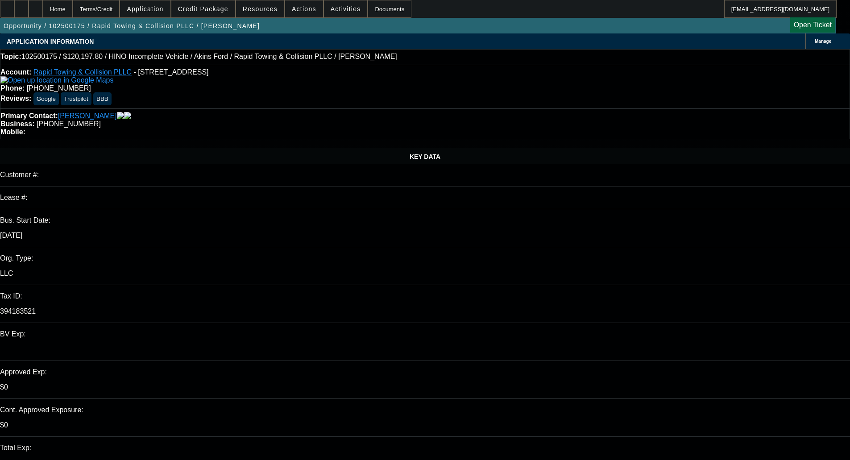
checkbox input "true"
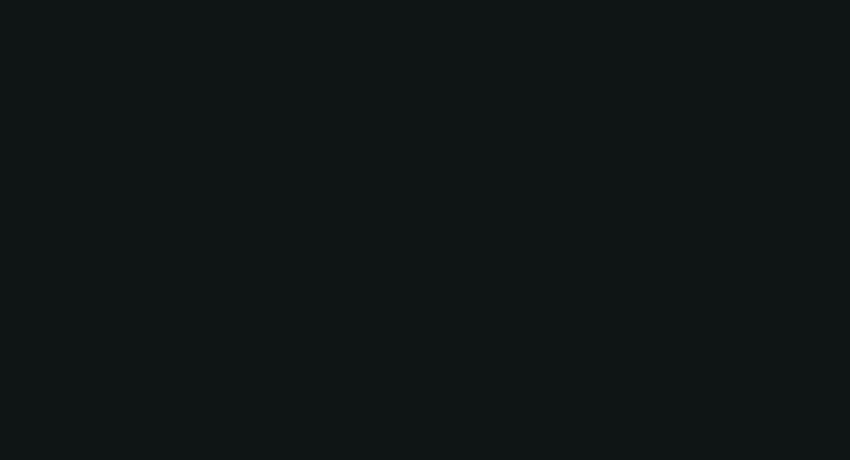
select select "0"
select select "6"
select select "0"
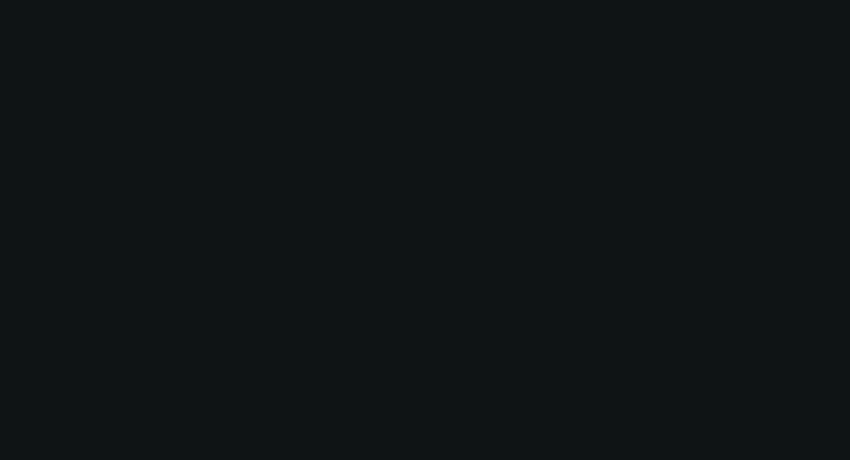
select select "6"
select select "0.2"
select select "2"
select select "0.1"
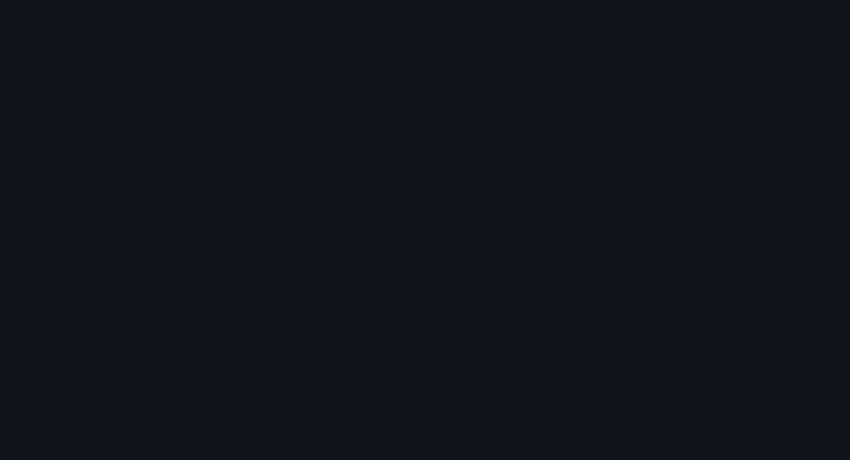
select select "4"
select select "0"
select select "2"
select select "0.1"
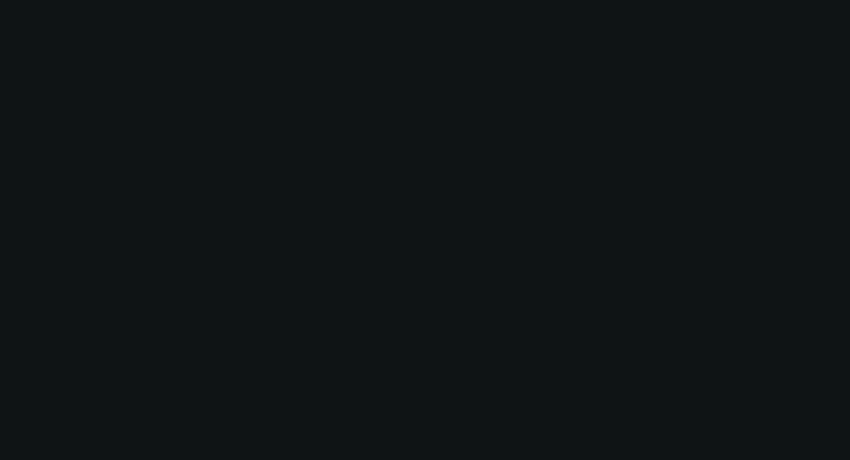
select select "4"
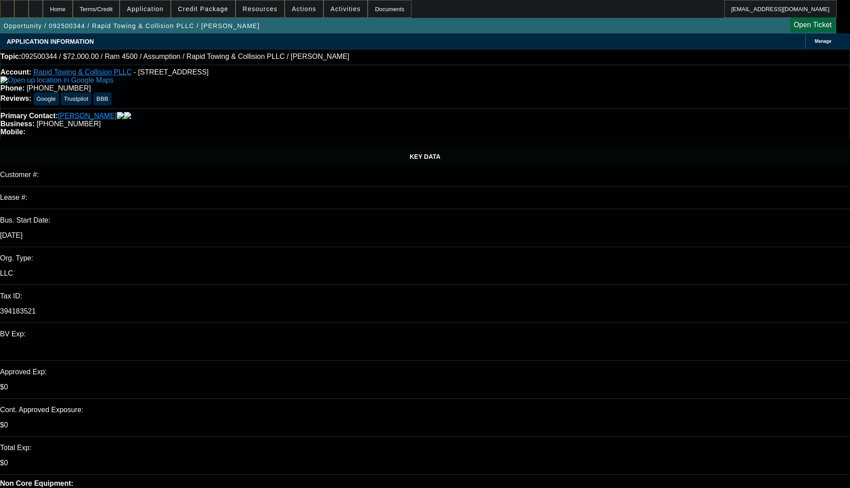
select select "0.2"
select select "2"
select select "0.1"
select select "4"
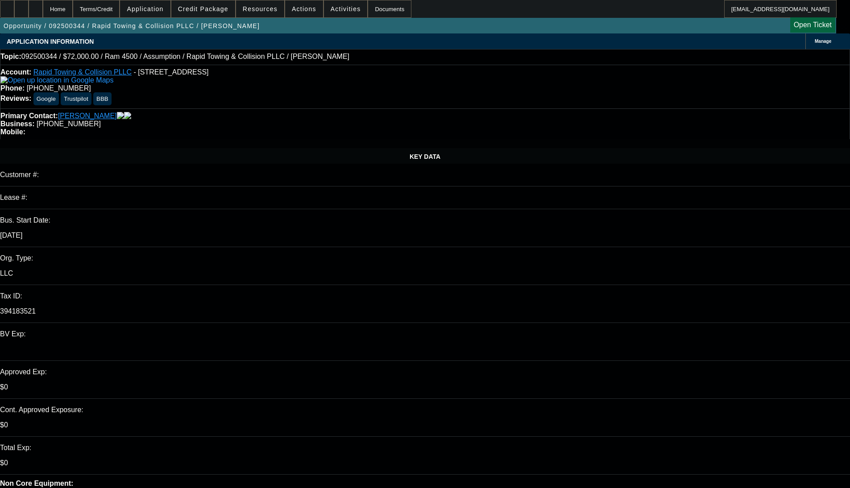
select select "0"
select select "2"
select select "0.1"
select select "4"
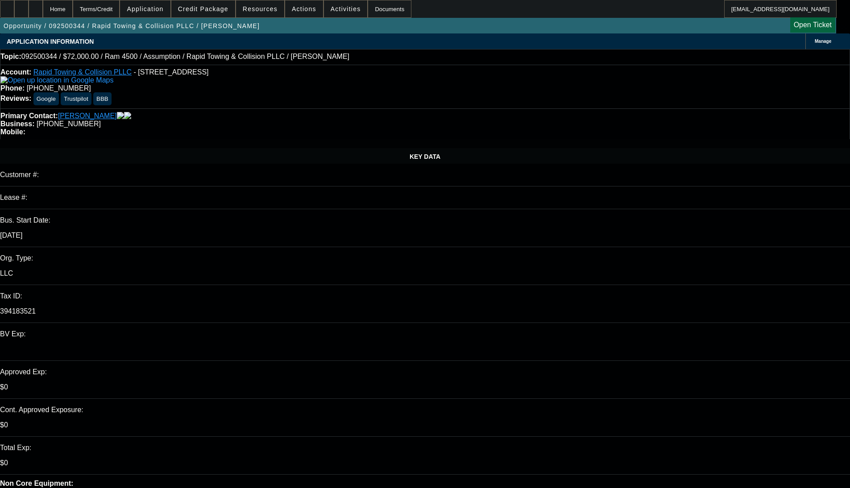
select select "0.2"
select select "2"
select select "0.1"
select select "4"
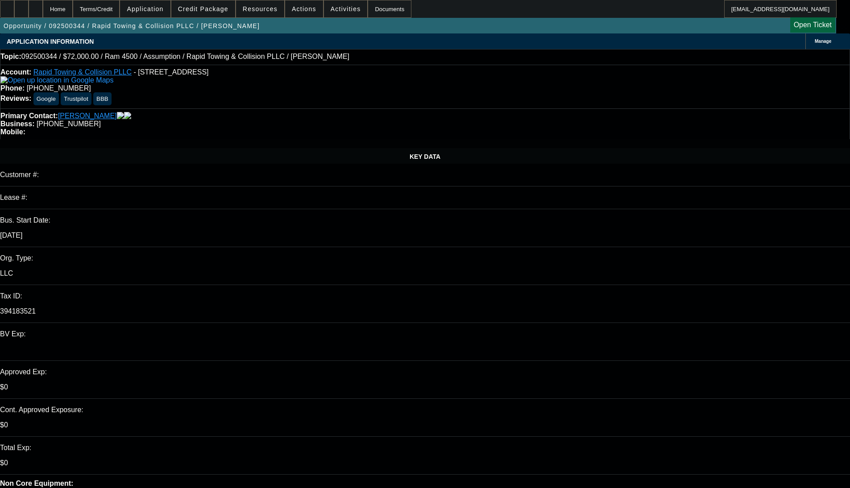
select select "0"
select select "2"
select select "0.1"
select select "4"
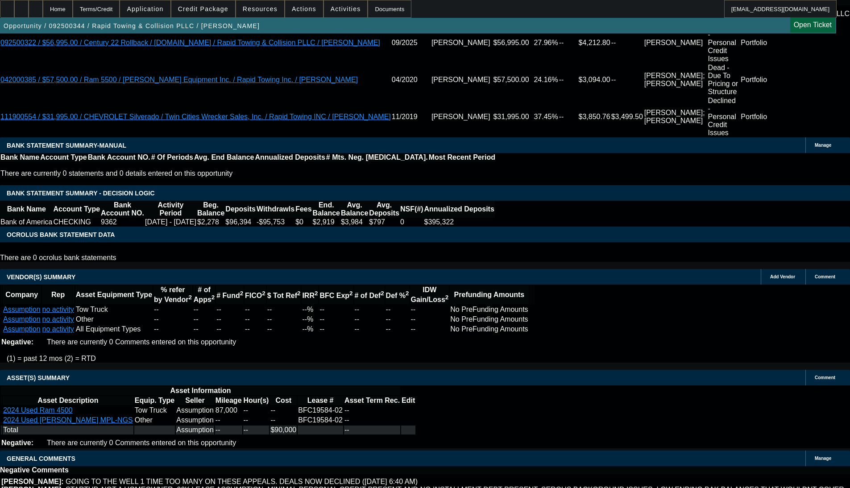
scroll to position [89, 0]
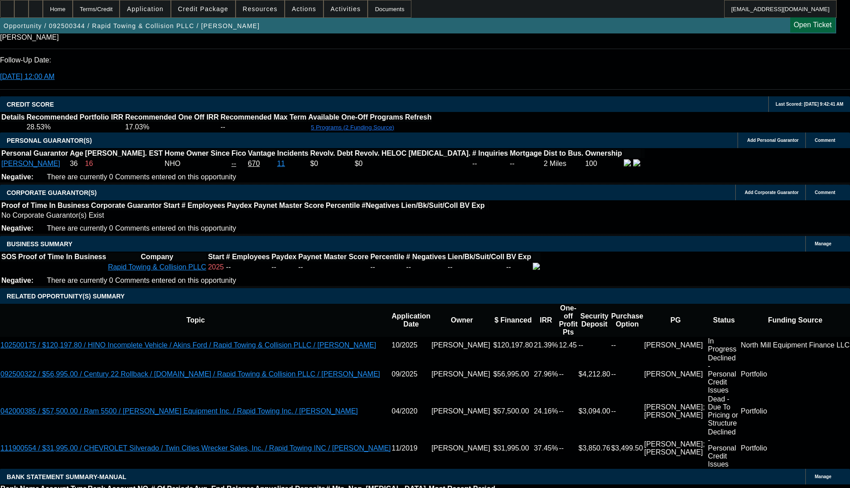
scroll to position [1189, 0]
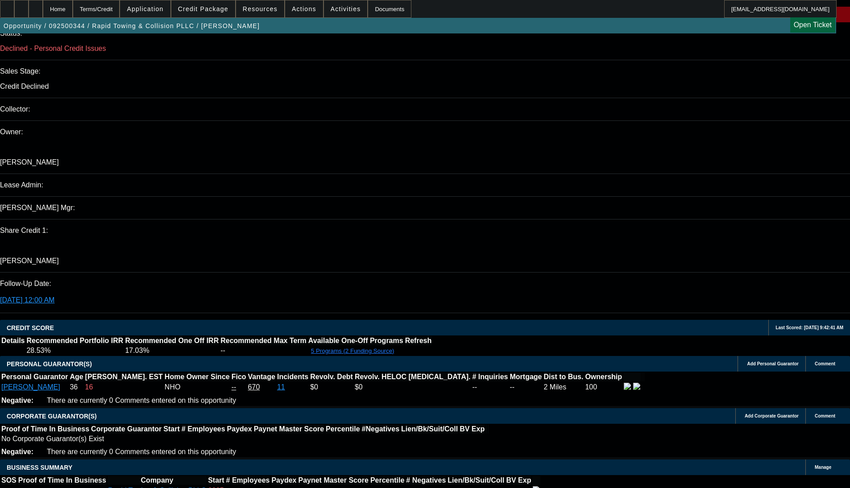
scroll to position [921, 0]
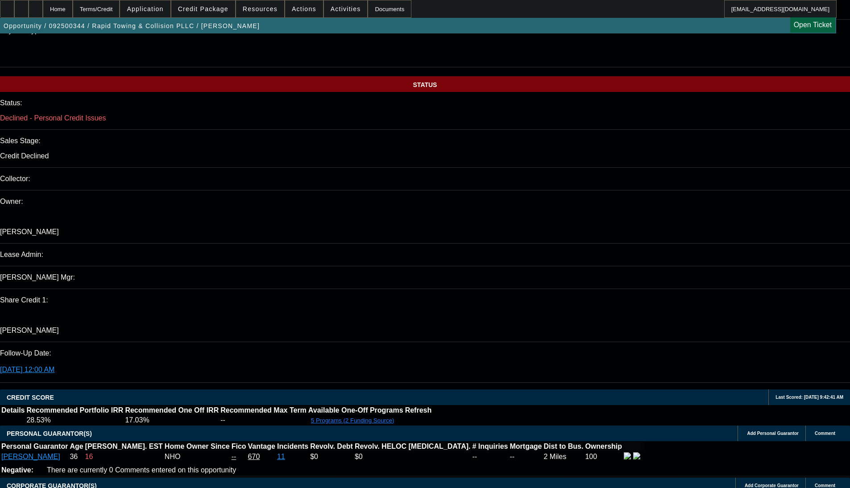
drag, startPoint x: 238, startPoint y: 191, endPoint x: 358, endPoint y: 192, distance: 120.5
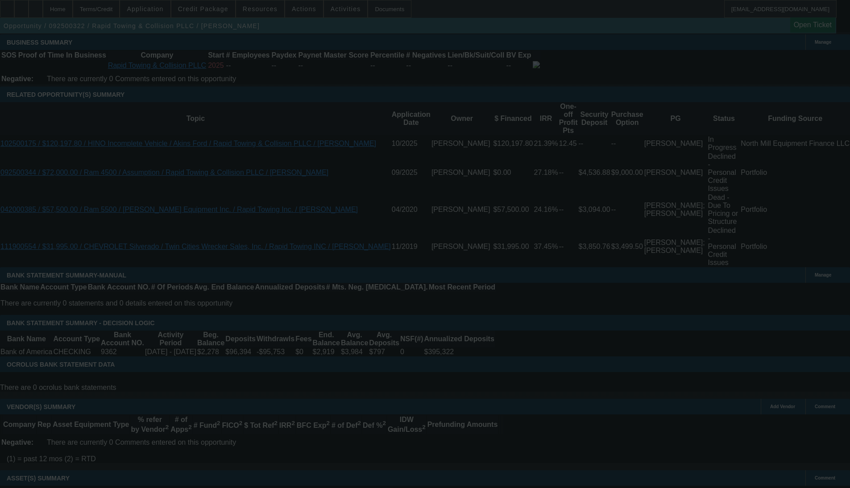
scroll to position [1426, 0]
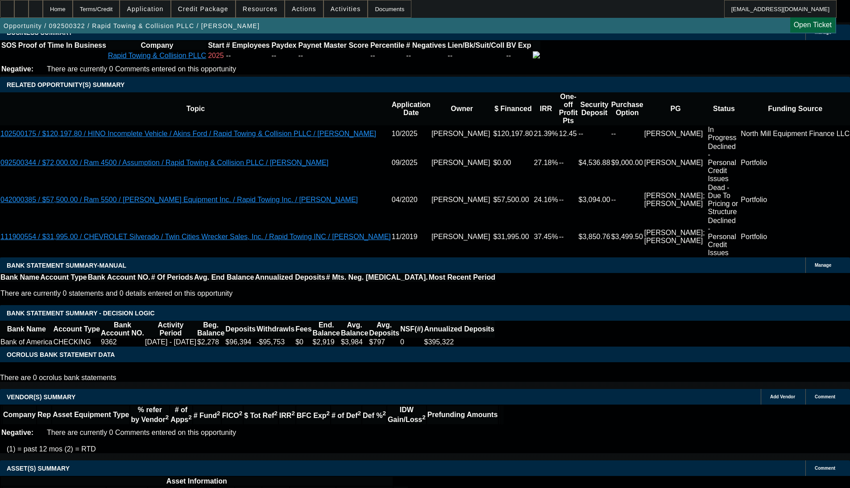
select select "0"
select select "2"
select select "0"
select select "6"
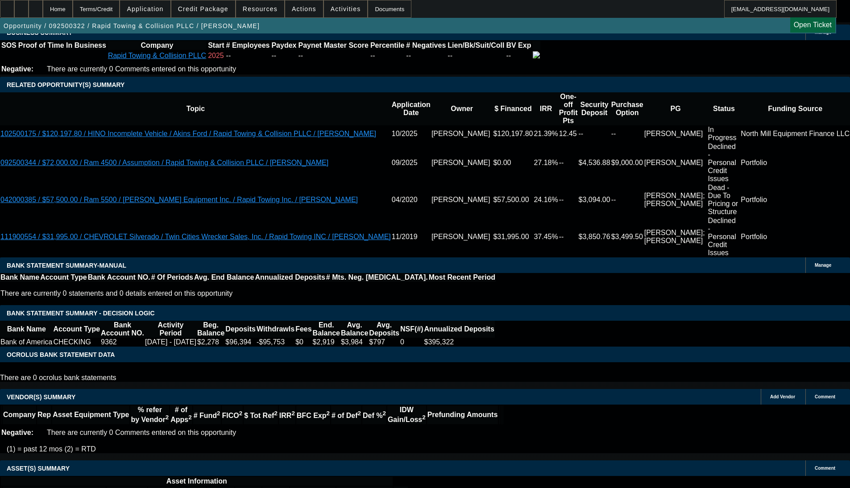
select select "0"
select select "2"
select select "0.1"
select select "4"
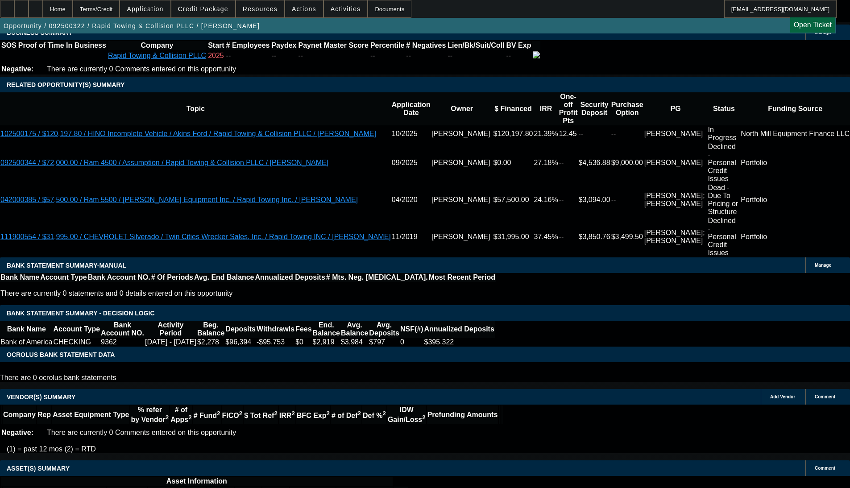
select select "0.2"
select select "2"
select select "0.1"
select select "4"
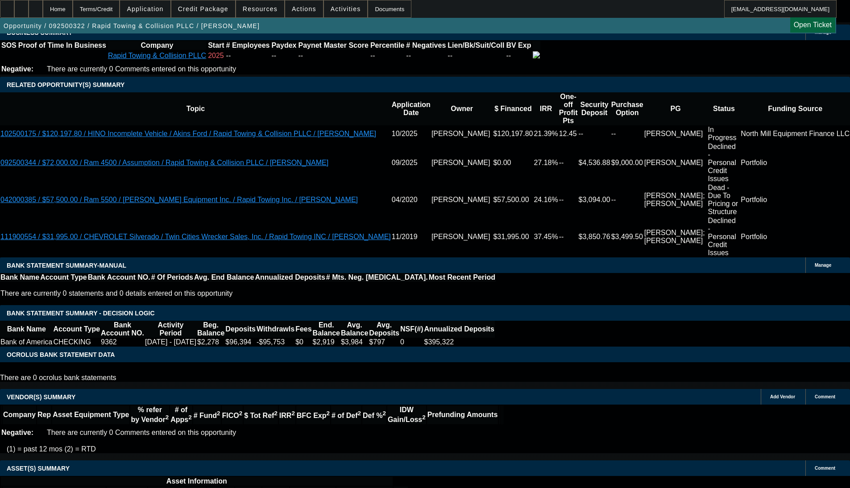
select select "0.2"
select select "2"
select select "0.1"
select select "4"
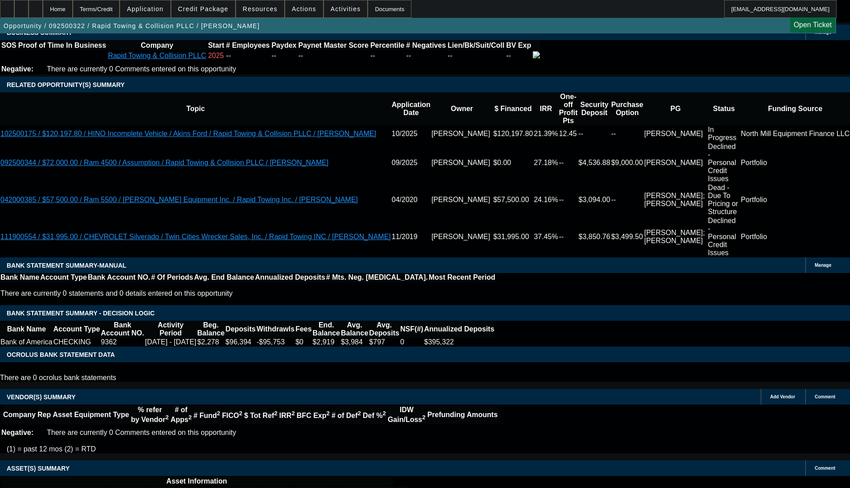
scroll to position [1441, 0]
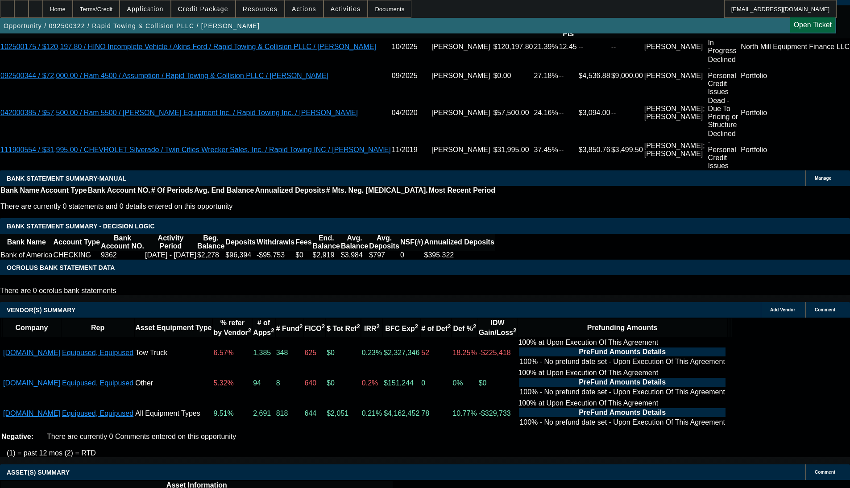
scroll to position [179, 0]
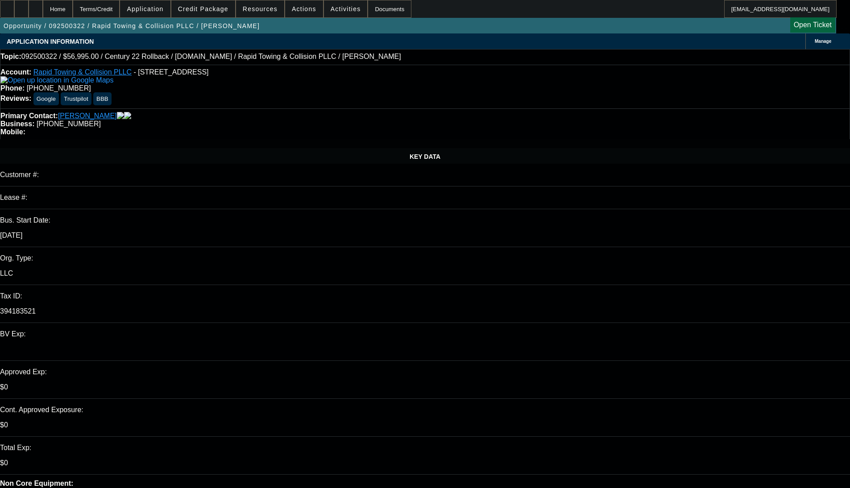
scroll to position [89, 0]
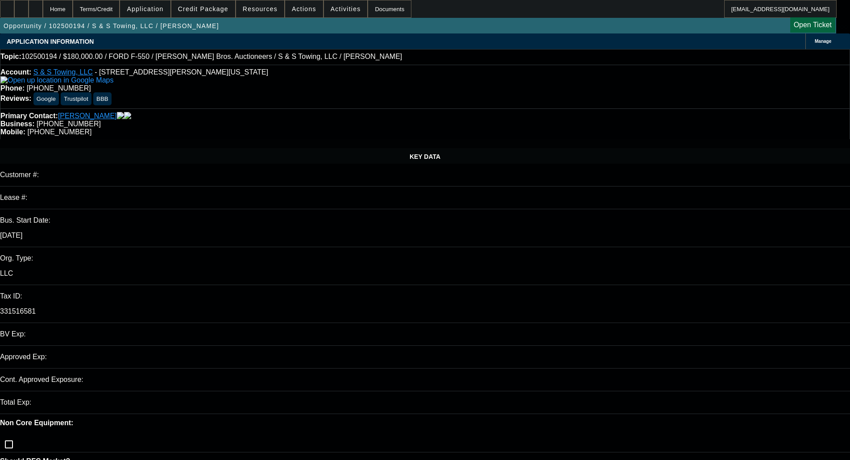
select select "0"
select select "3"
select select "0"
select select "6"
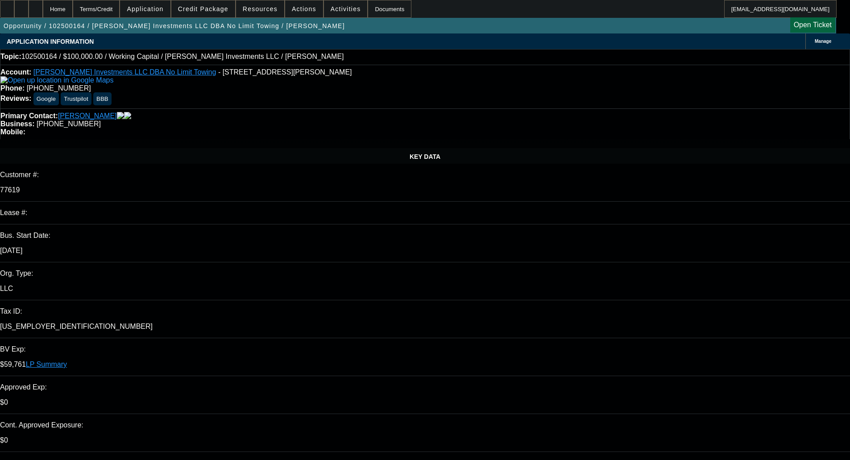
select select "0"
select select "2"
select select "0"
select select "6"
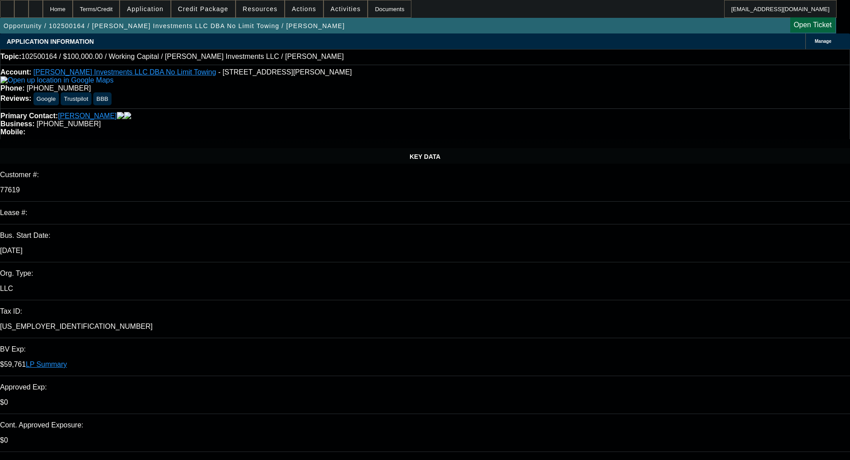
select select "0"
select select "2"
select select "0"
select select "6"
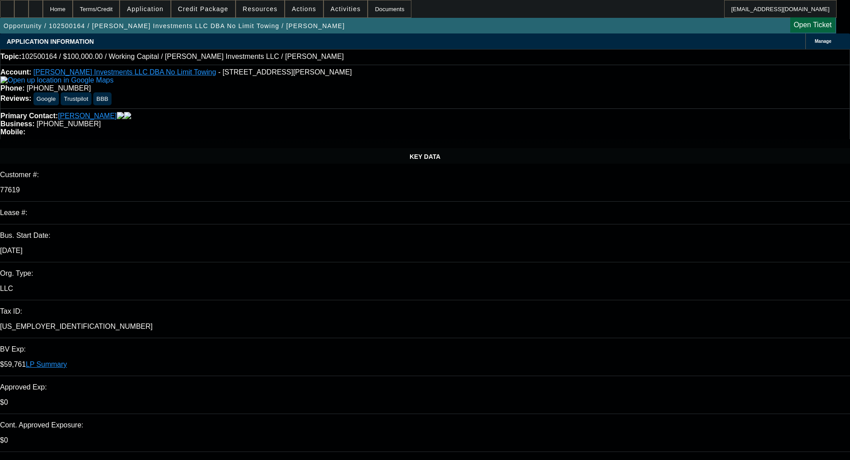
select select "0"
select select "2"
select select "0"
select select "6"
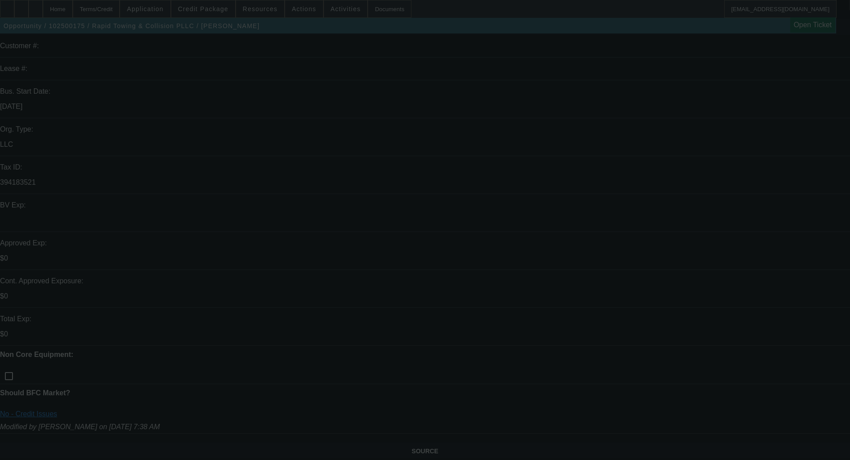
scroll to position [268, 0]
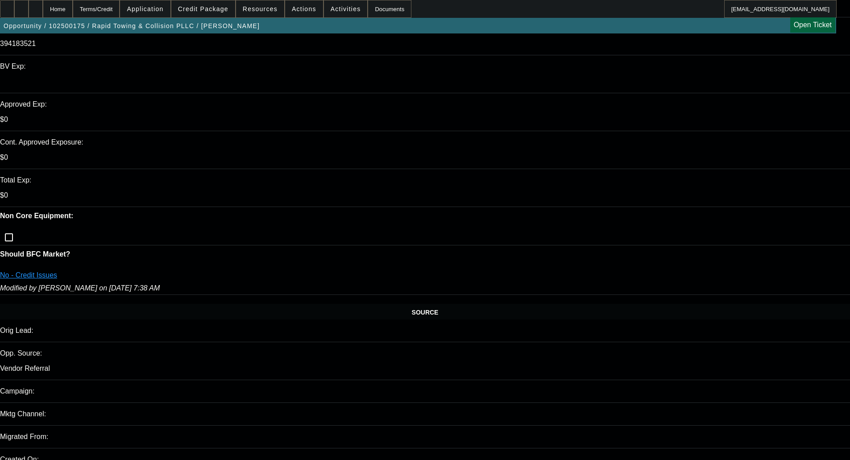
select select "0"
select select "6"
select select "0"
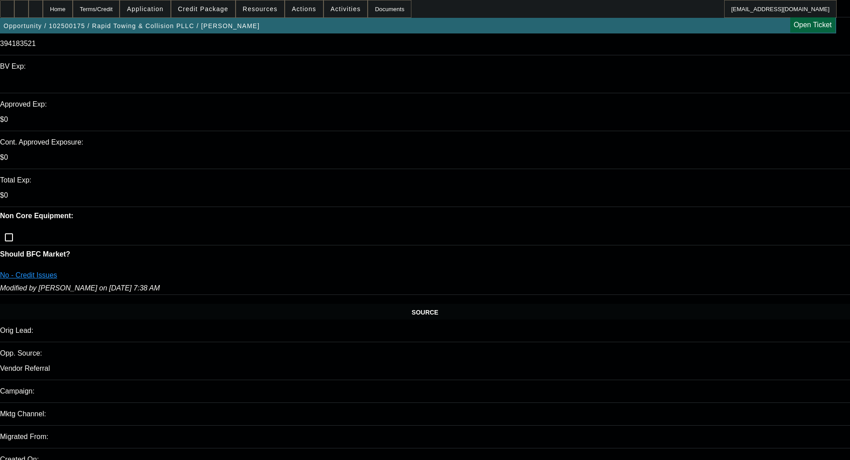
select select "6"
select select "0.2"
select select "2"
select select "0.1"
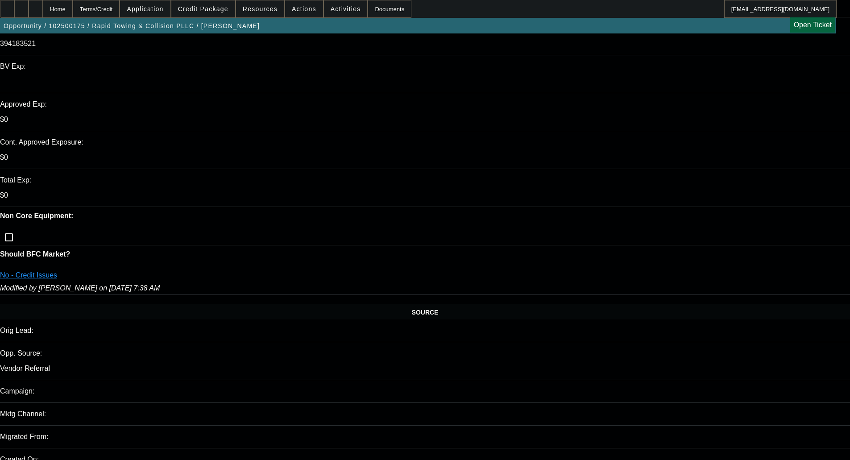
select select "4"
select select "0"
select select "2"
select select "0.1"
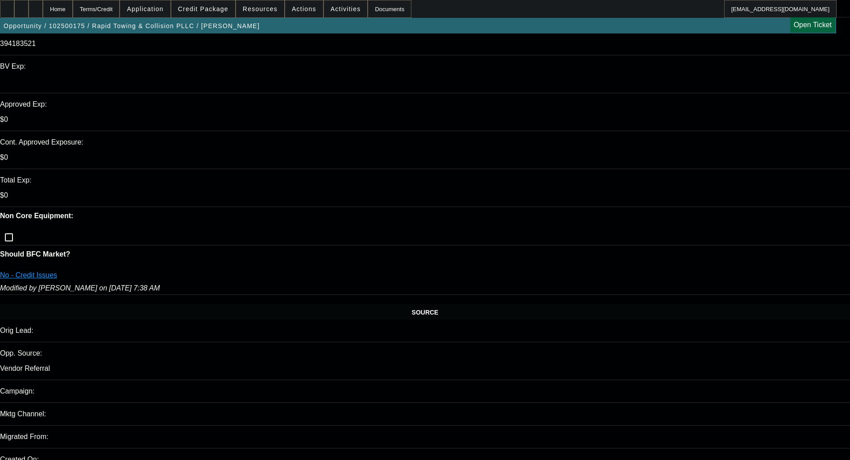
select select "4"
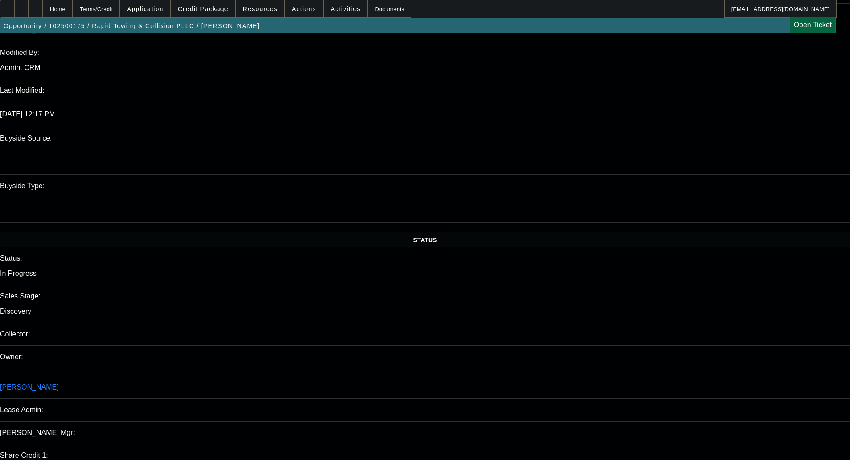
scroll to position [848, 0]
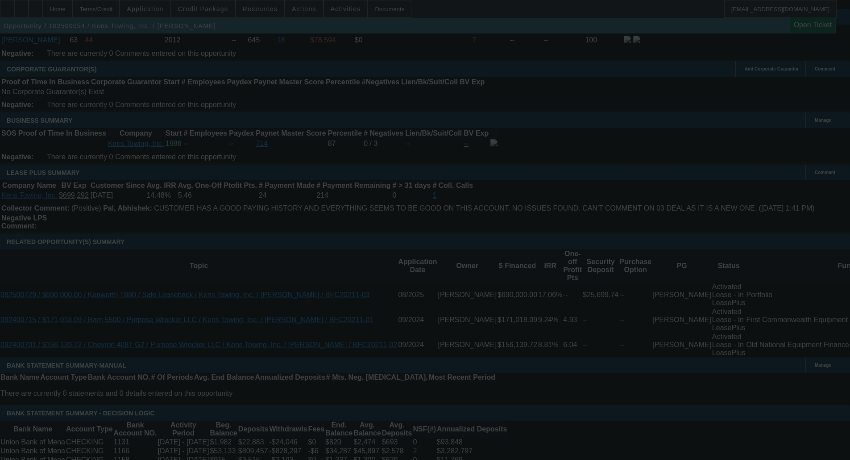
scroll to position [1368, 0]
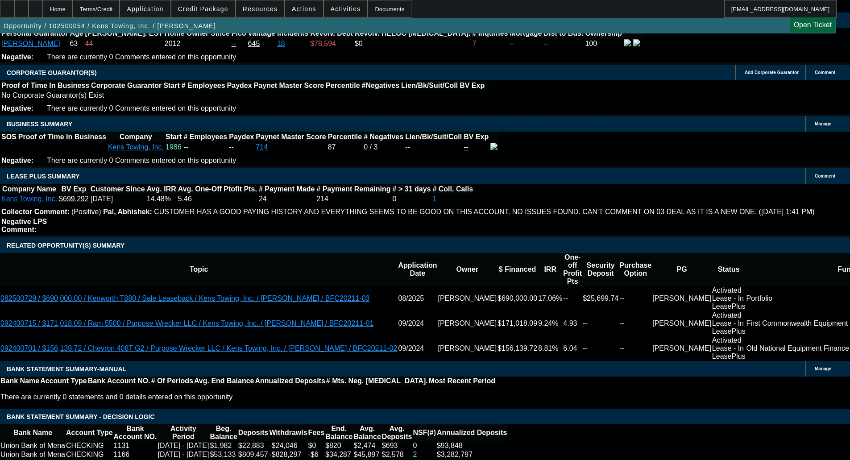
select select "0"
select select "6"
select select "0"
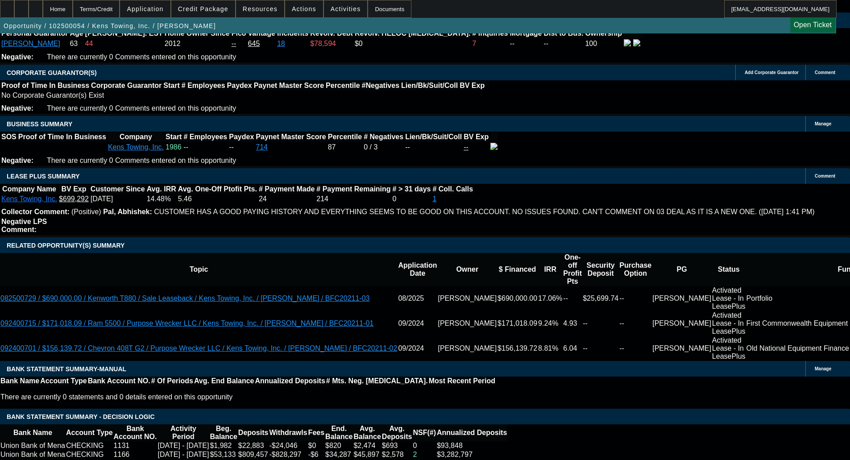
select select "0"
select select "6"
select select "0"
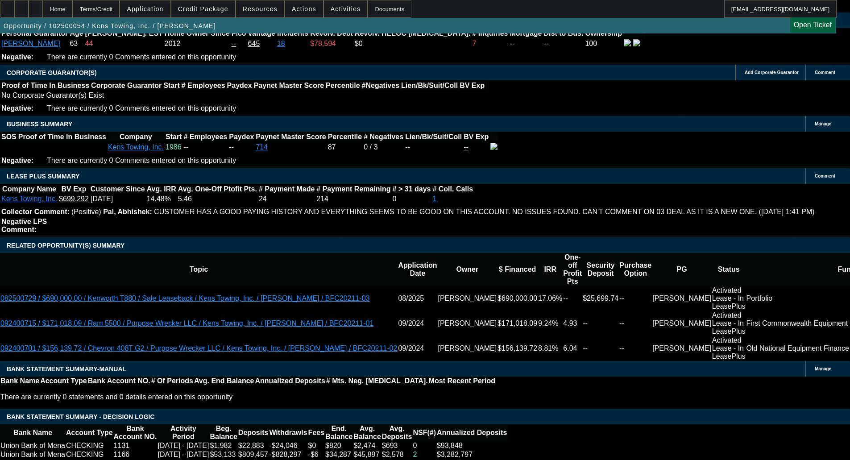
select select "0"
select select "6"
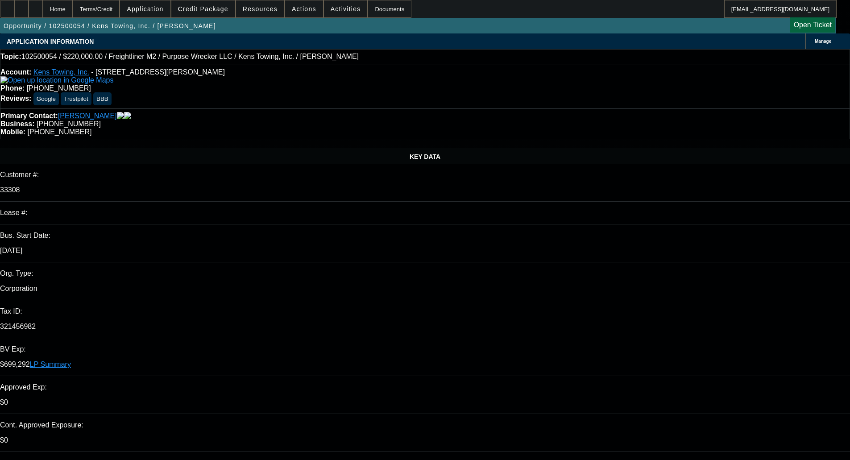
select select "0"
select select "6"
select select "0"
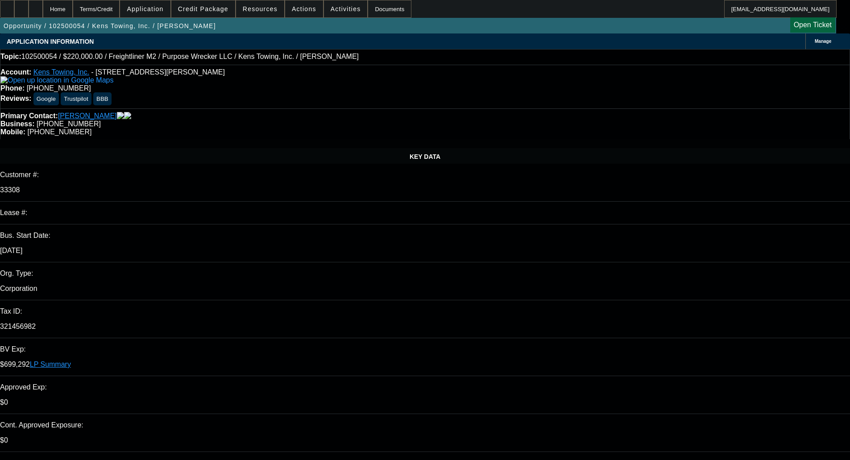
select select "0"
select select "6"
select select "0"
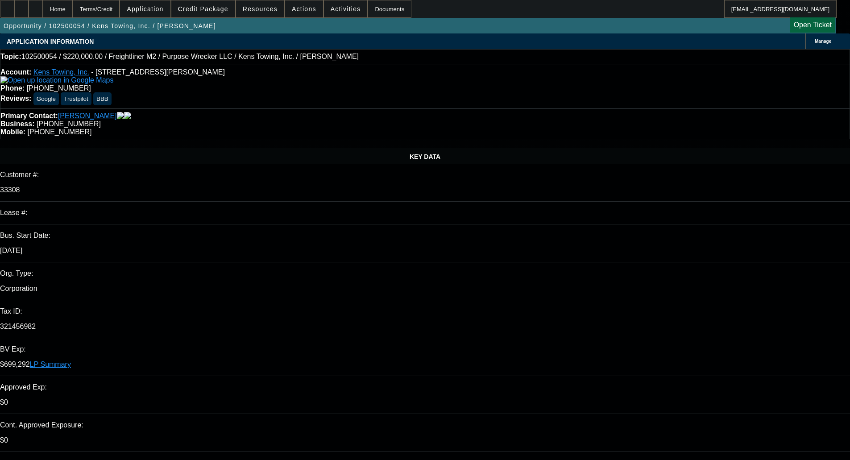
select select "0"
select select "6"
click at [214, 10] on span "Credit Package" at bounding box center [203, 8] width 50 height 7
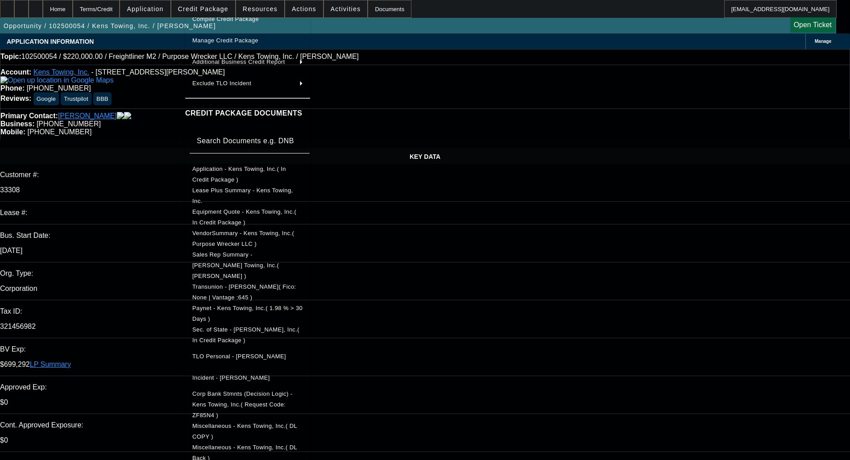
scroll to position [111, 0]
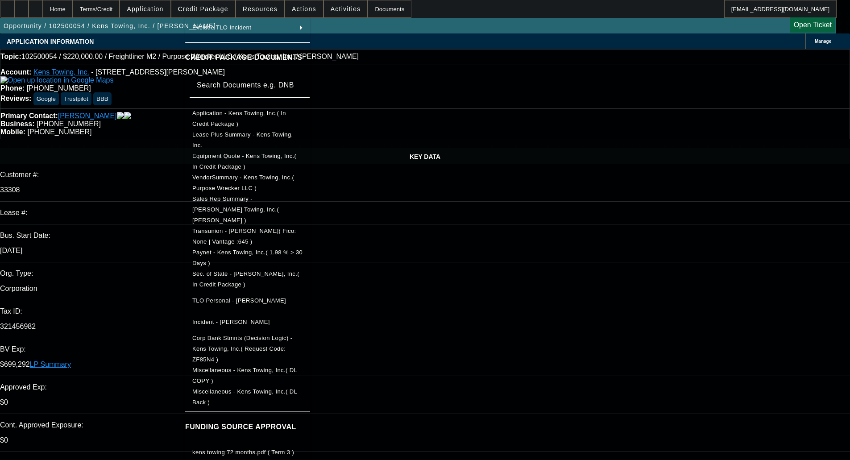
click at [268, 365] on span "Miscellaneous - Kens Towing, Inc.( DL COPY )" at bounding box center [247, 375] width 111 height 21
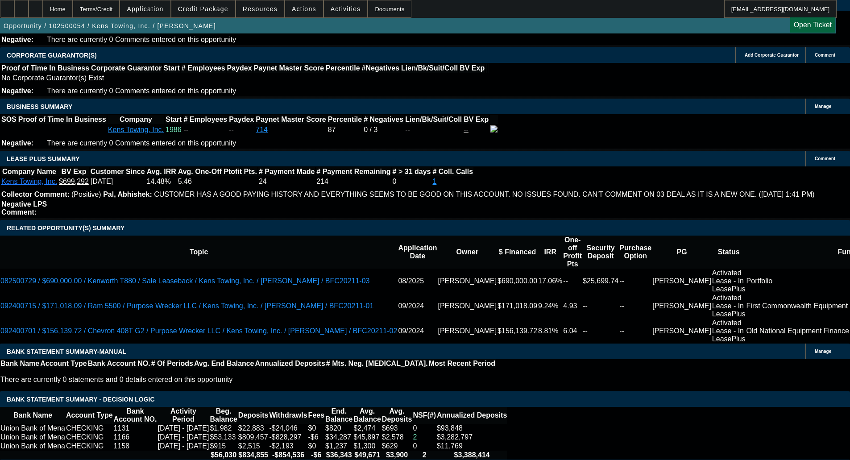
scroll to position [1384, 0]
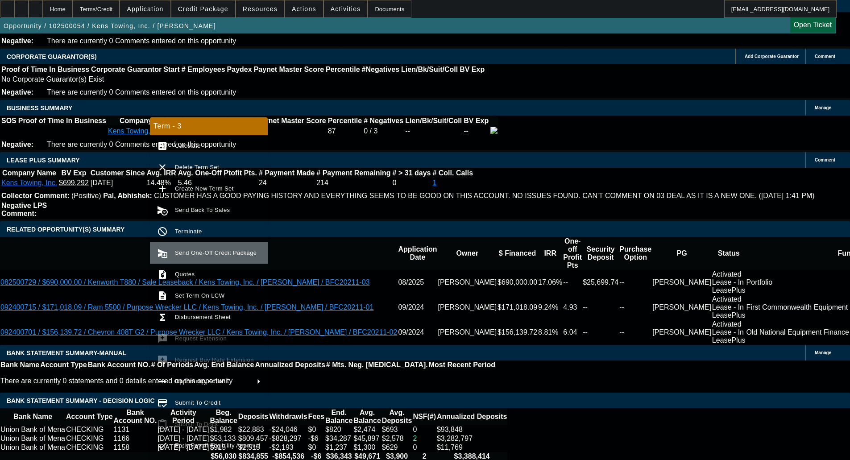
click at [227, 254] on span "Send One-Off Credit Package" at bounding box center [216, 253] width 82 height 7
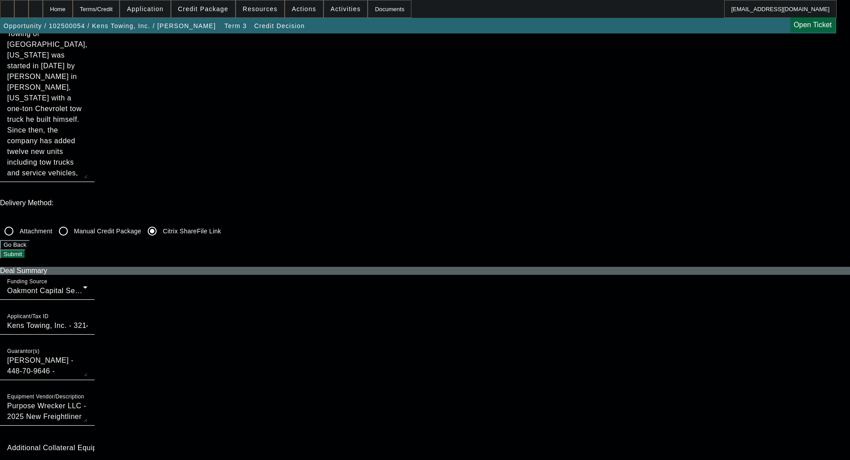
scroll to position [179, 0]
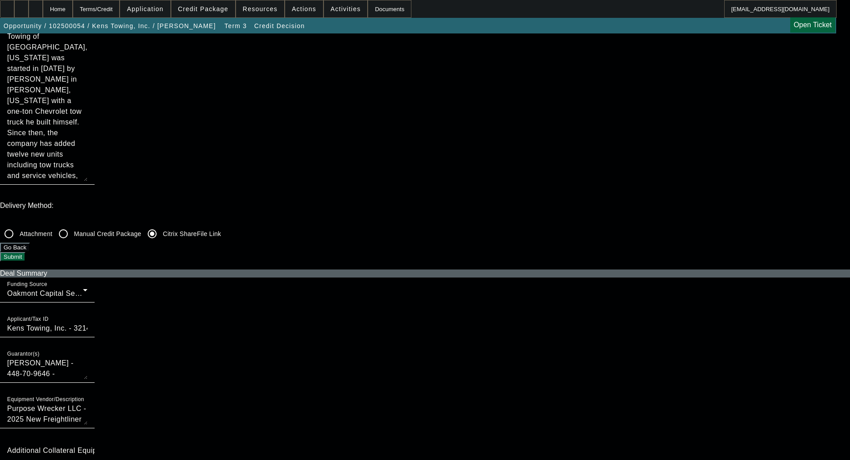
checkbox input "true"
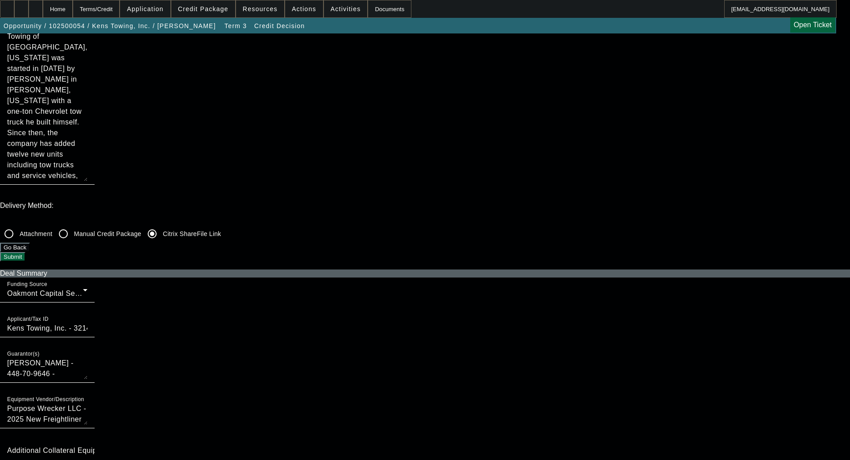
checkbox input "true"
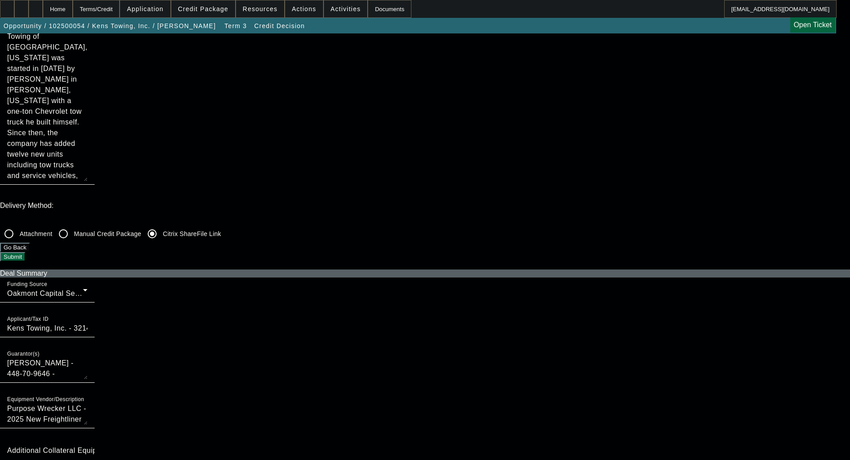
checkbox input "false"
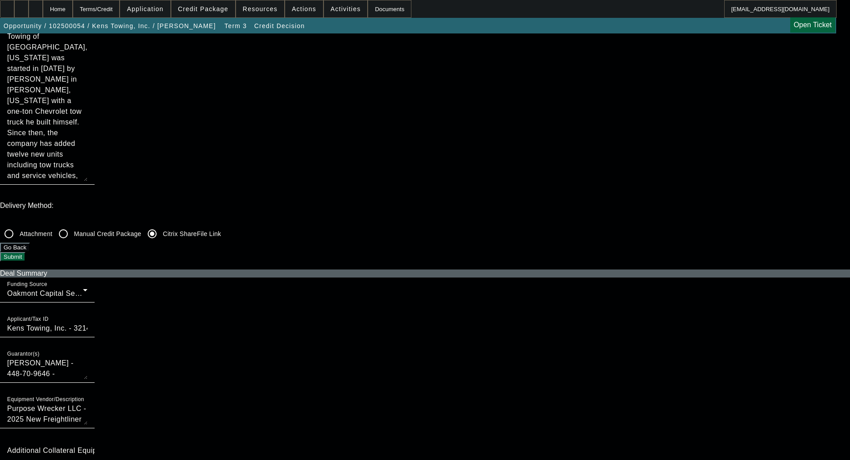
checkbox input "false"
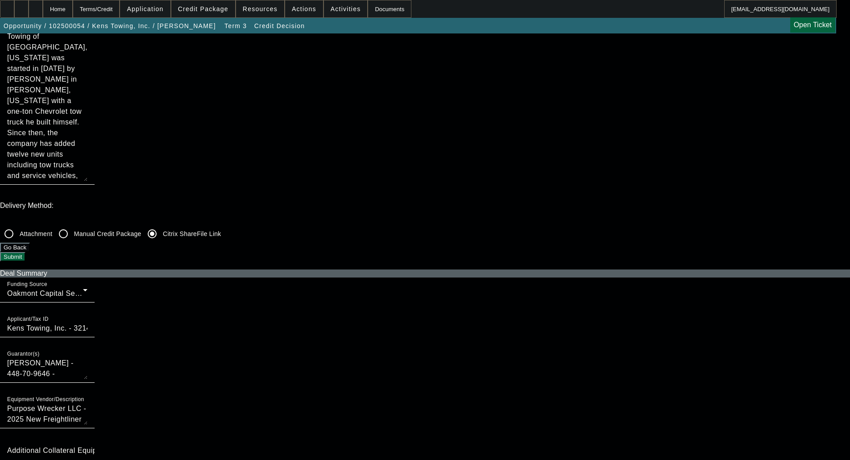
checkbox input "false"
checkbox input "true"
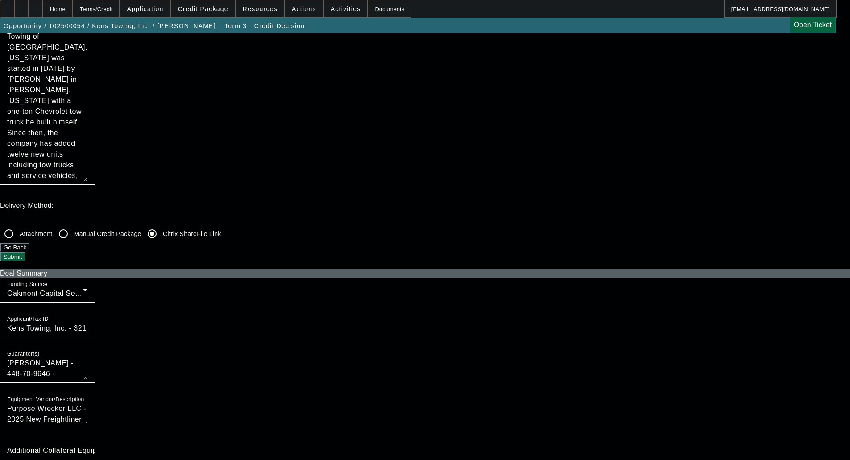
checkbox input "true"
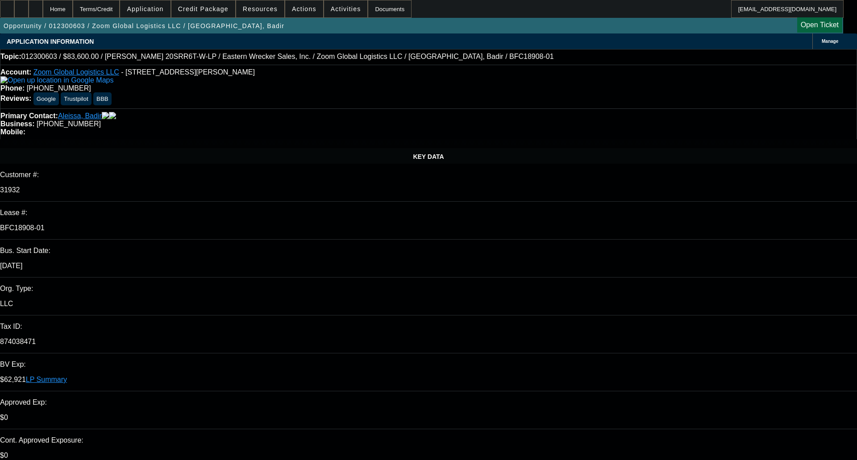
select select "0.2"
select select "2"
select select "0.1"
select select "4"
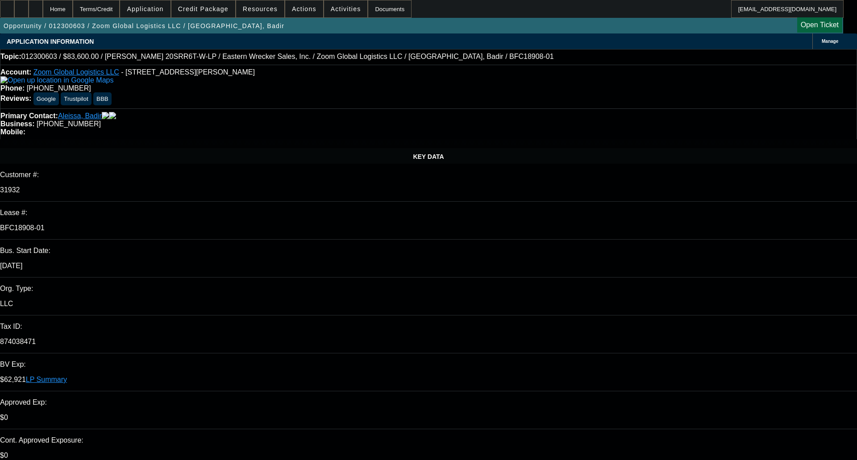
select select "0.2"
select select "2"
select select "0.1"
select select "4"
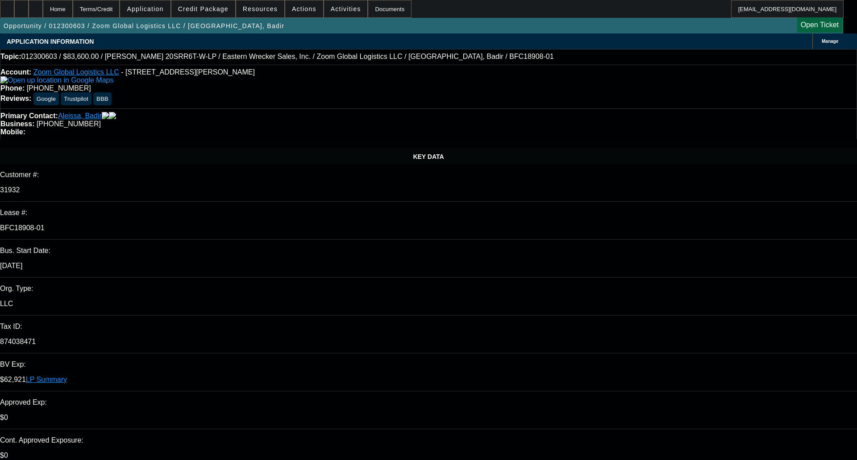
select select "0.2"
select select "2"
select select "0.1"
select select "4"
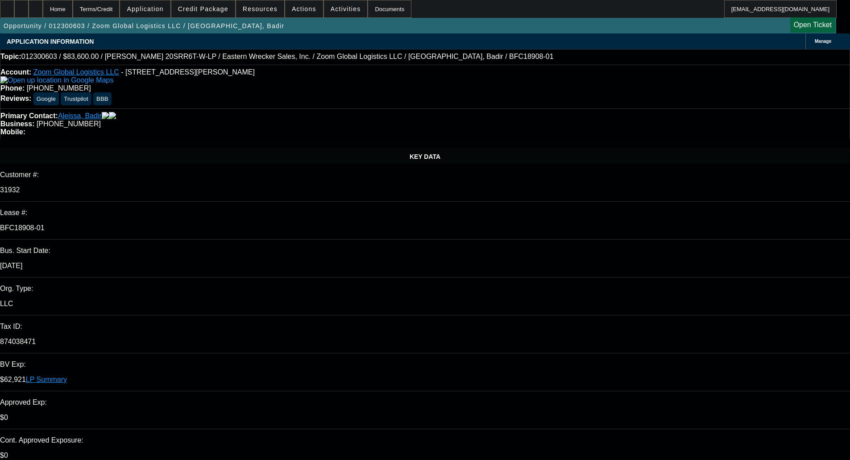
click at [67, 376] on link "LP Summary" at bounding box center [46, 380] width 41 height 8
click at [220, 13] on span at bounding box center [203, 8] width 64 height 21
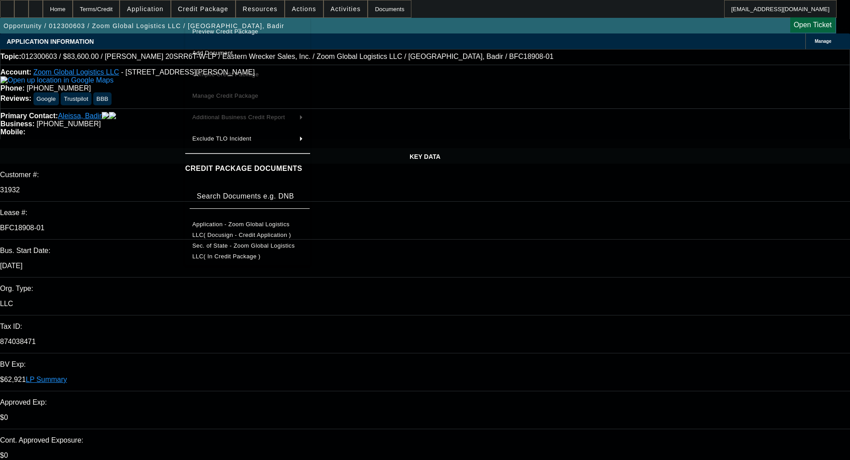
click at [210, 27] on span "Preview Credit Package" at bounding box center [247, 31] width 111 height 11
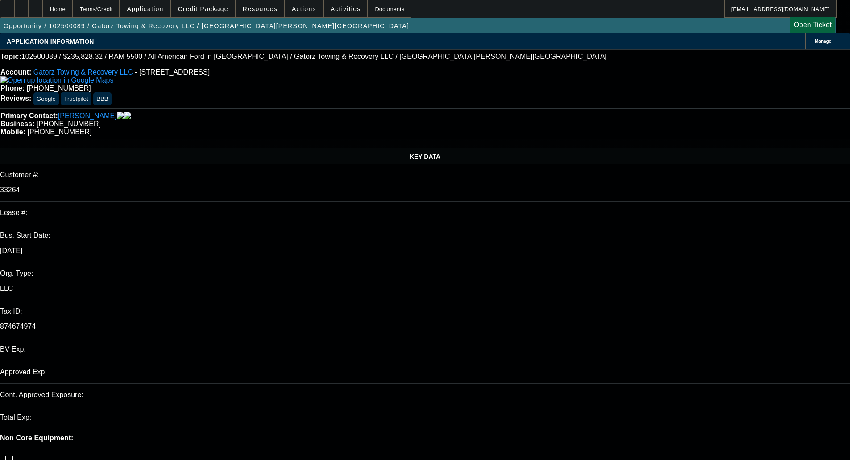
select select "0"
select select "6"
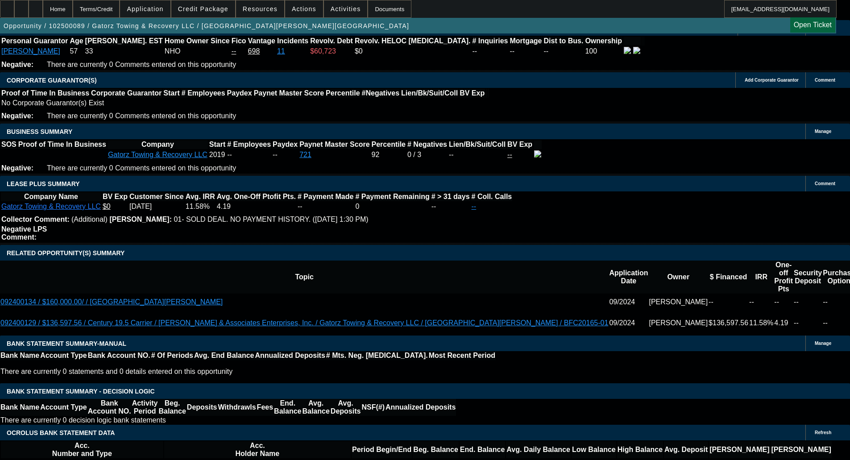
scroll to position [1429, 0]
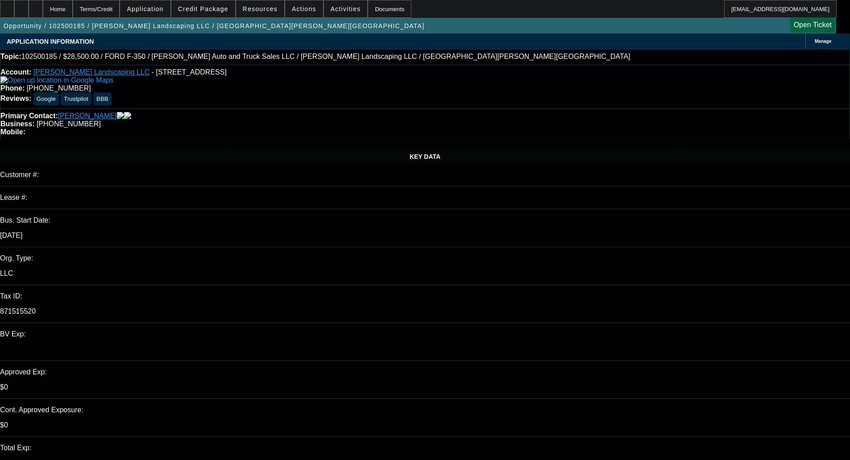
select select "0"
select select "0.1"
select select "4"
select select "0"
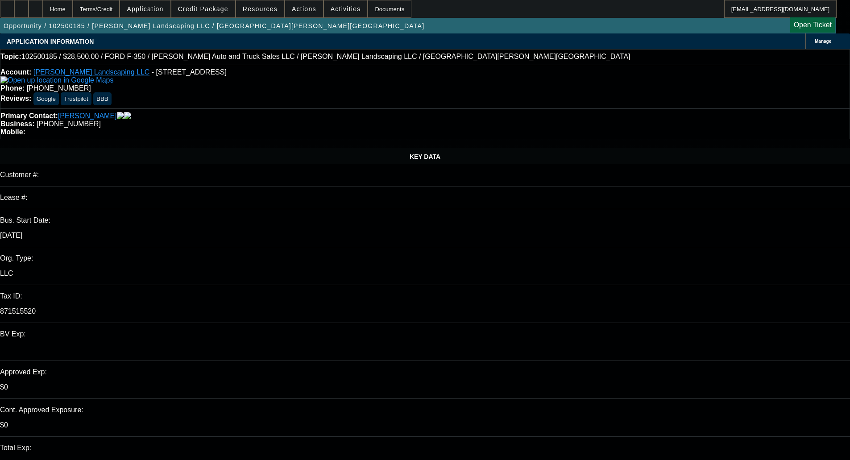
select select "0"
select select "0.1"
select select "4"
click at [208, 13] on span at bounding box center [203, 8] width 64 height 21
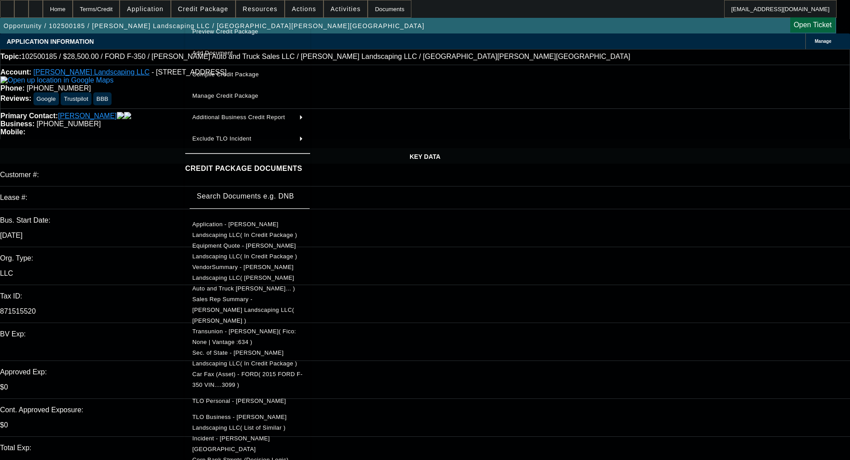
click at [176, 76] on div at bounding box center [425, 230] width 850 height 460
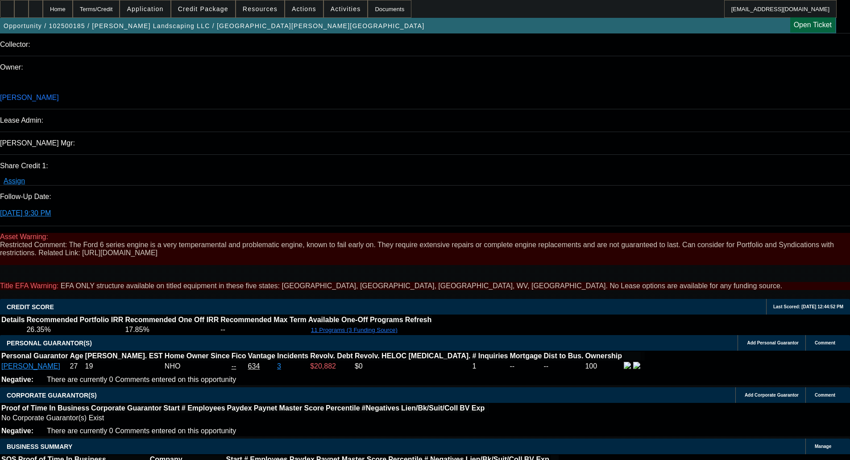
scroll to position [1522, 0]
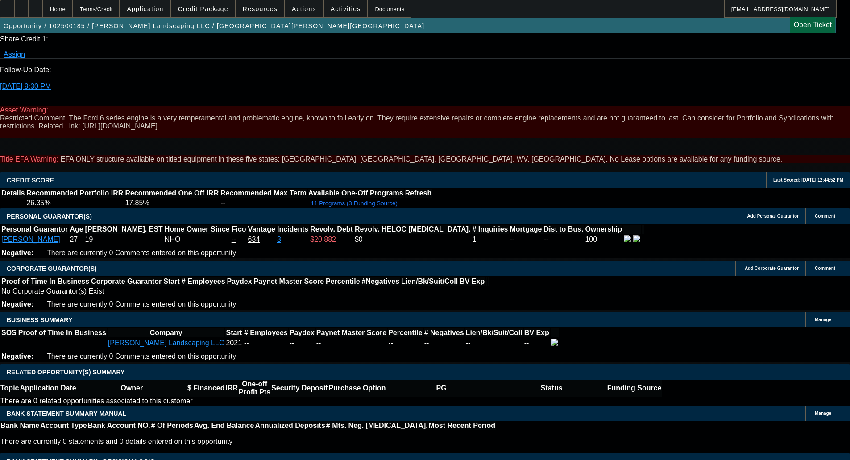
scroll to position [1204, 0]
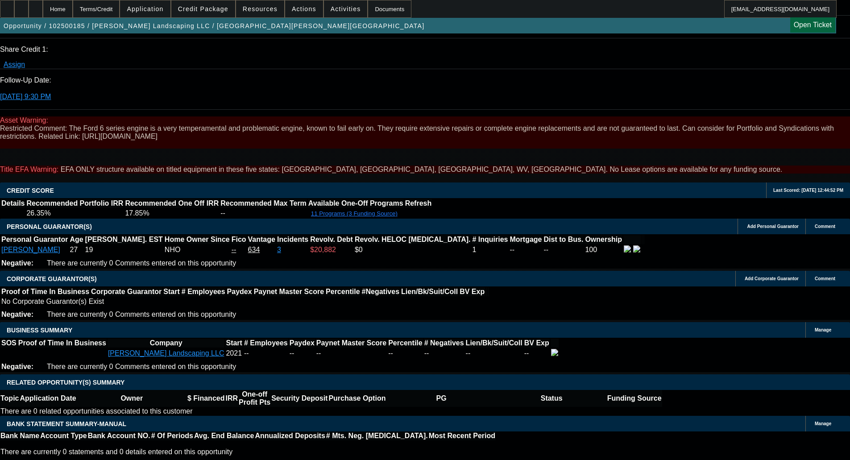
type textarea "LIGHTER NOT PREFERRED 2015 FORD; DUMP TRUCK - OKAY TO SELL"
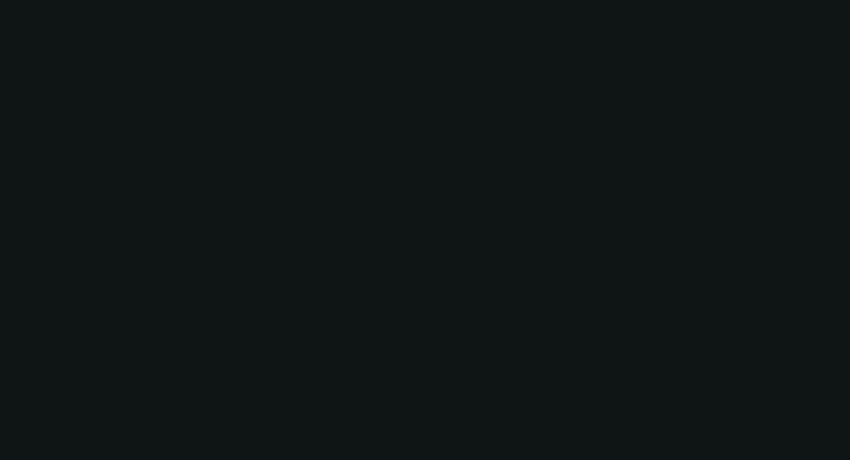
scroll to position [1516, 0]
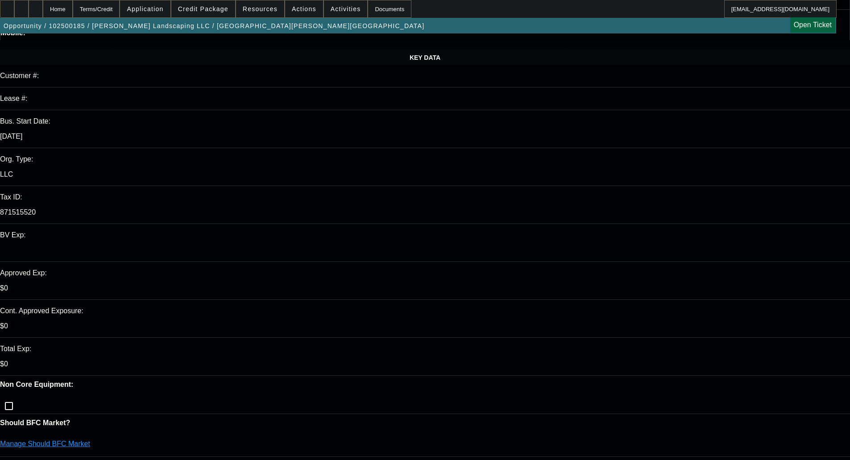
scroll to position [223, 0]
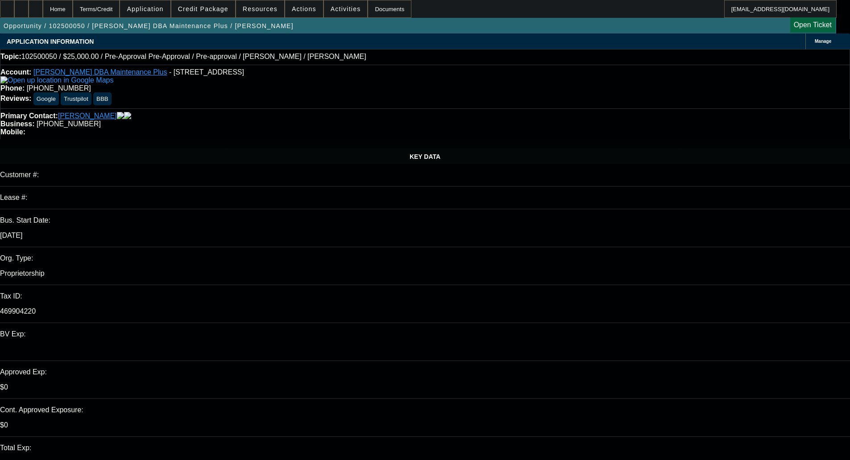
select select "0"
select select "0.1"
select select "4"
select select "0"
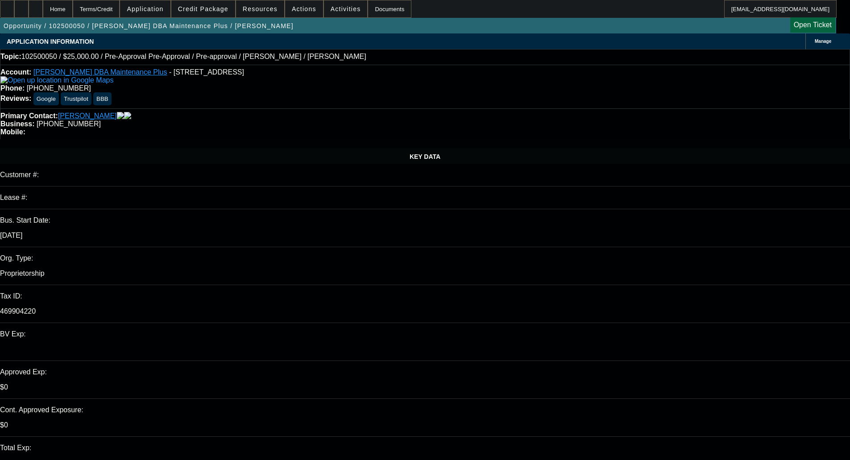
select select "0"
select select "0.1"
select select "4"
select select "0.1"
select select "2"
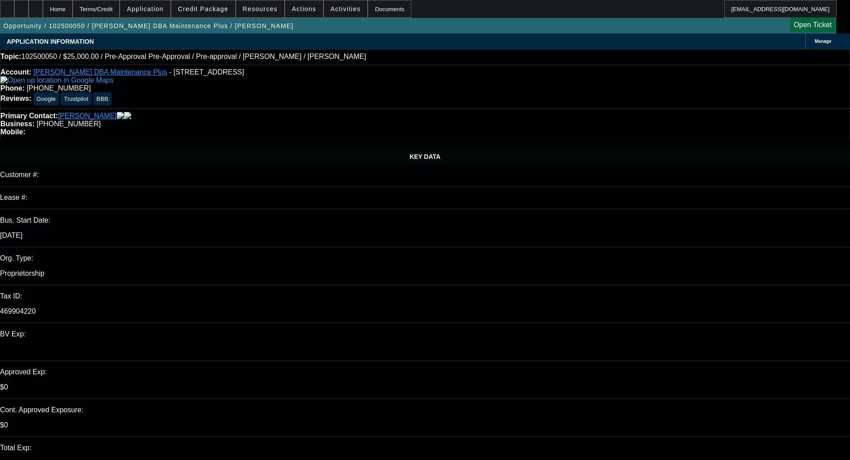
select select "2"
select select "0"
select select "6"
select select "0"
select select "2"
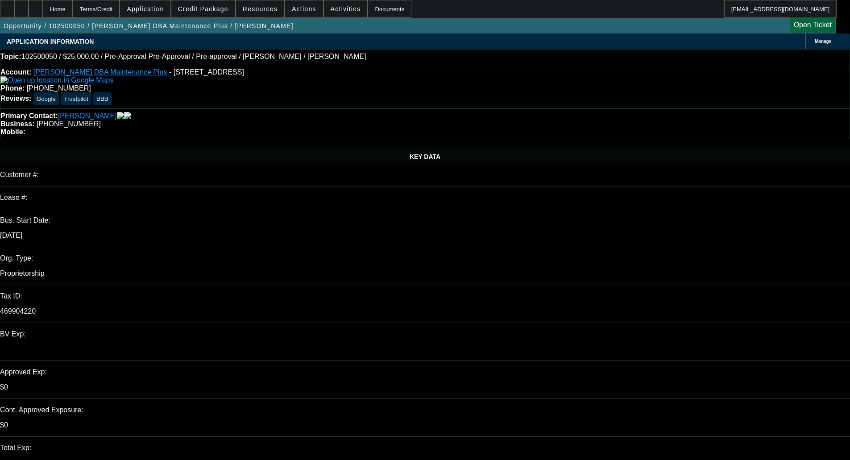
select select "2"
select select "0"
select select "6"
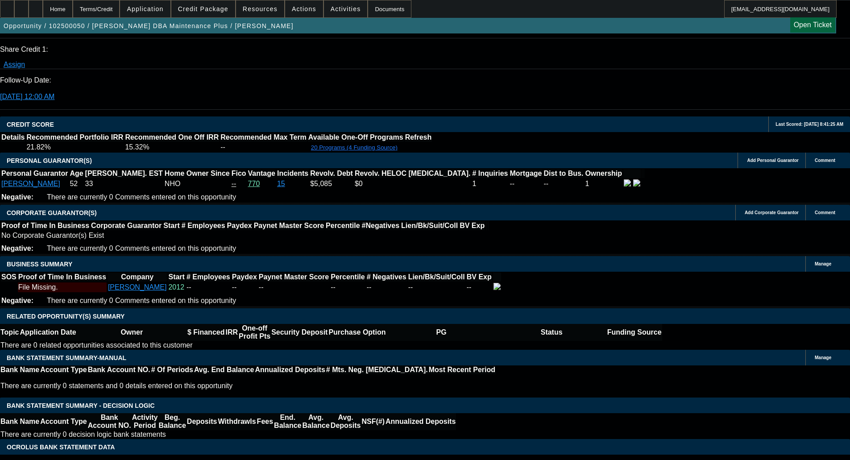
scroll to position [1161, 0]
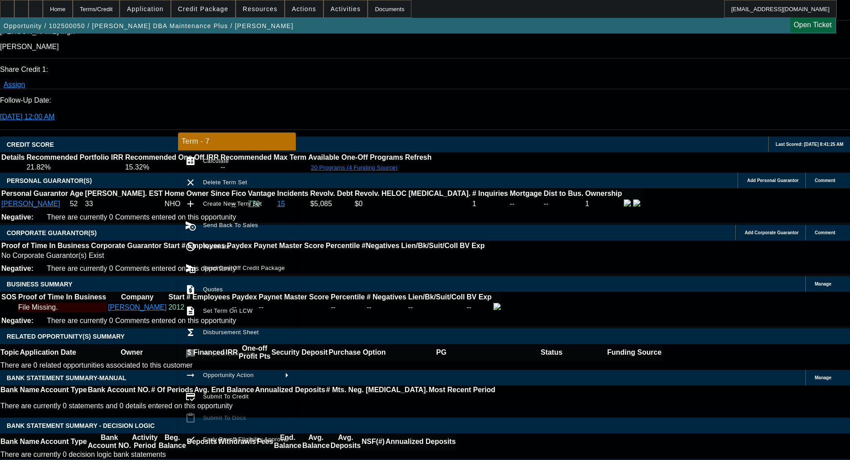
drag, startPoint x: 220, startPoint y: 256, endPoint x: 175, endPoint y: 275, distance: 48.0
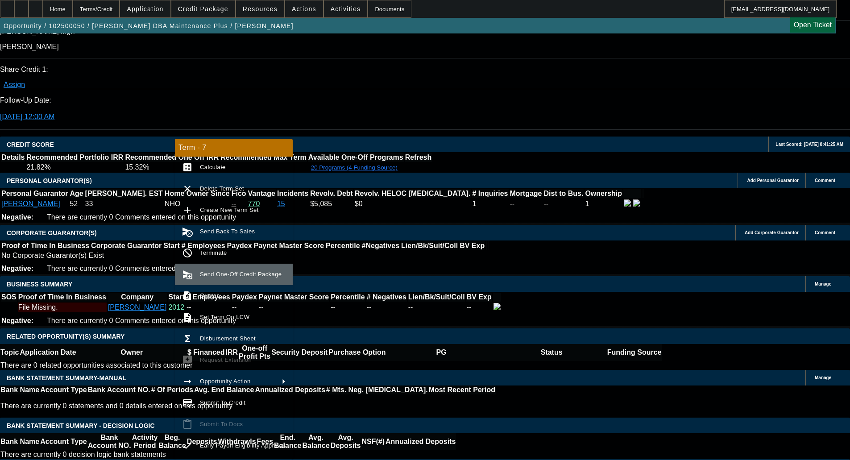
click at [219, 269] on button "send_and_archive Send One-Off Credit Package" at bounding box center [234, 274] width 118 height 21
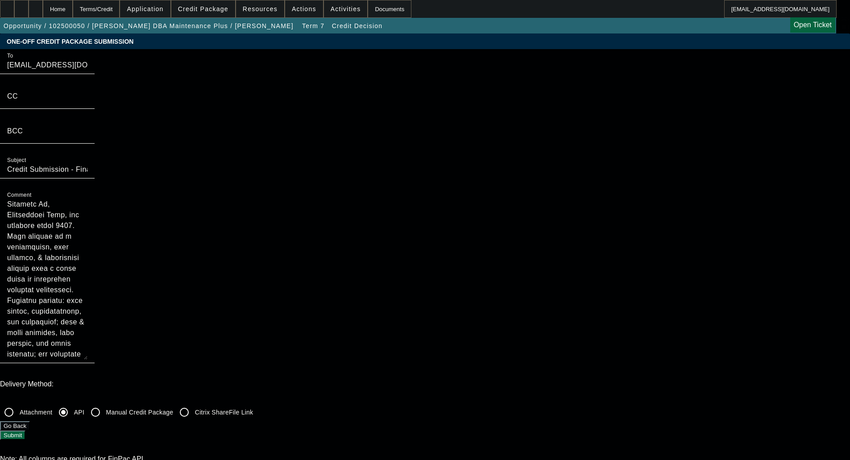
scroll to position [21, 0]
click at [88, 219] on textarea "Comment" at bounding box center [47, 279] width 80 height 161
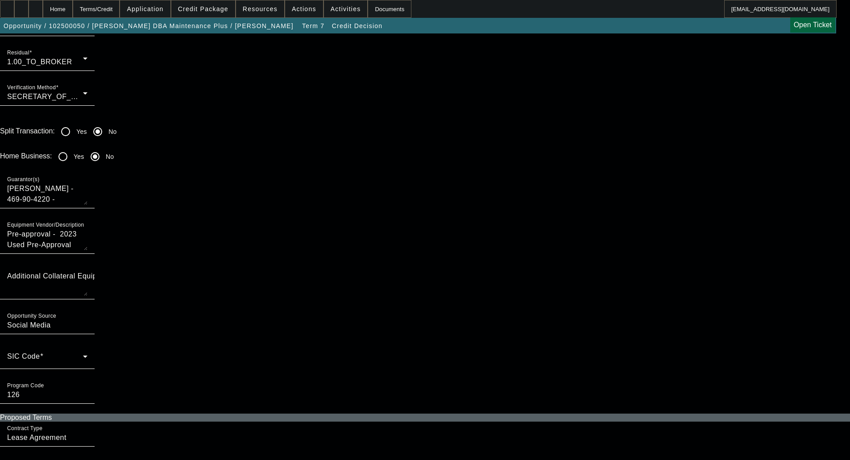
scroll to position [848, 0]
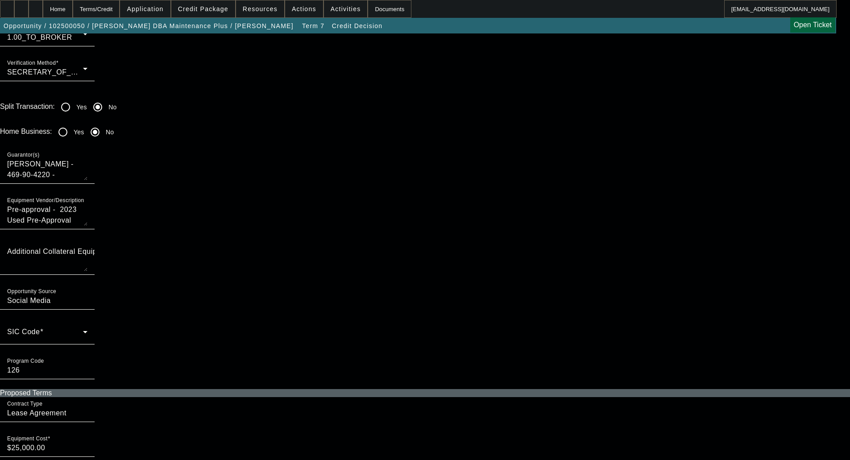
type textarea "Shawn Lappi, Doing Business As, Maintenance Plus, has operated since 2012. This…"
click at [88, 320] on div "SIC Code" at bounding box center [47, 332] width 80 height 25
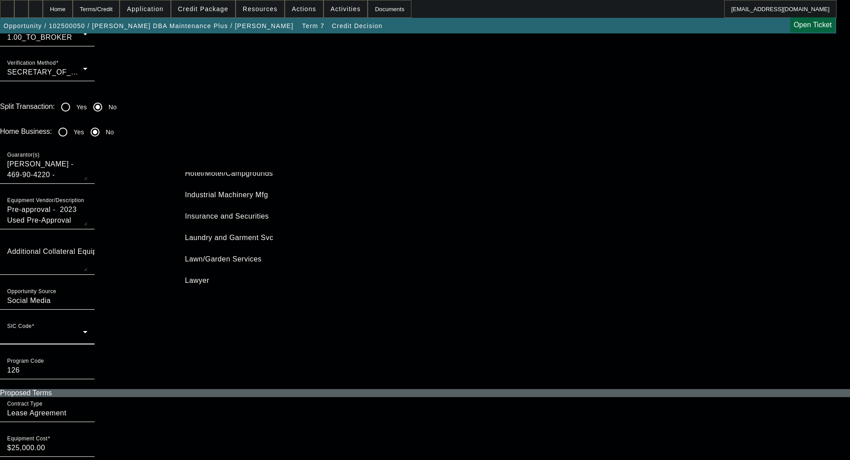
scroll to position [1250, 0]
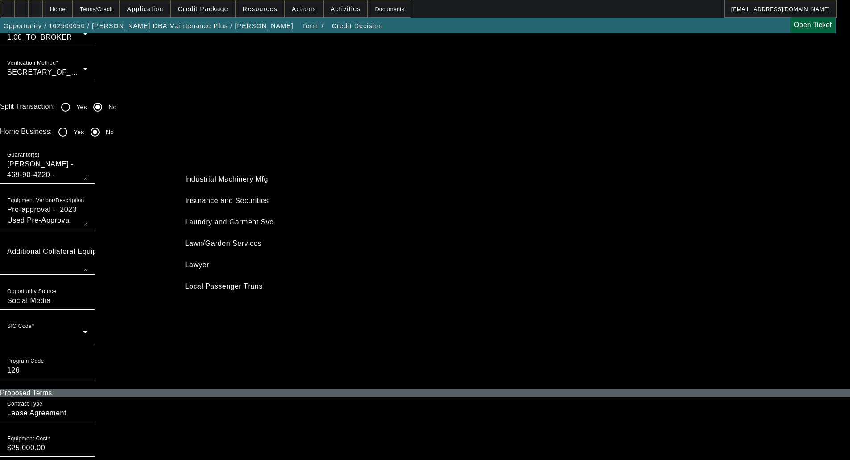
click at [229, 241] on span "Lawn/Garden Services" at bounding box center [223, 243] width 77 height 11
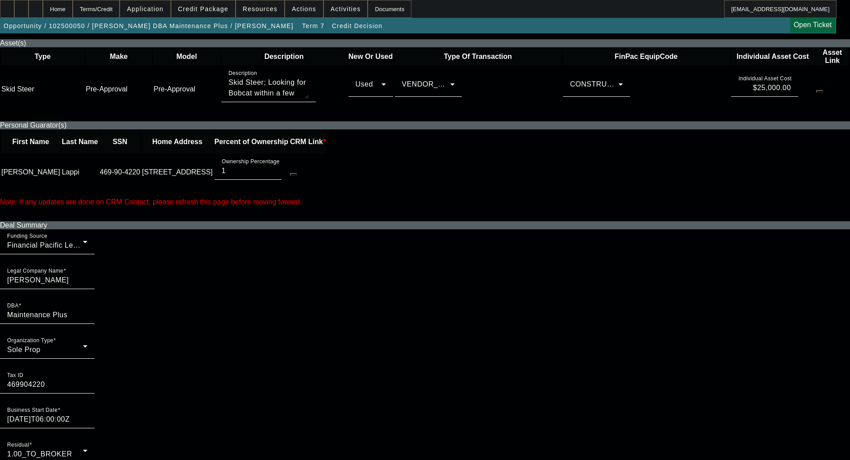
scroll to position [0, 0]
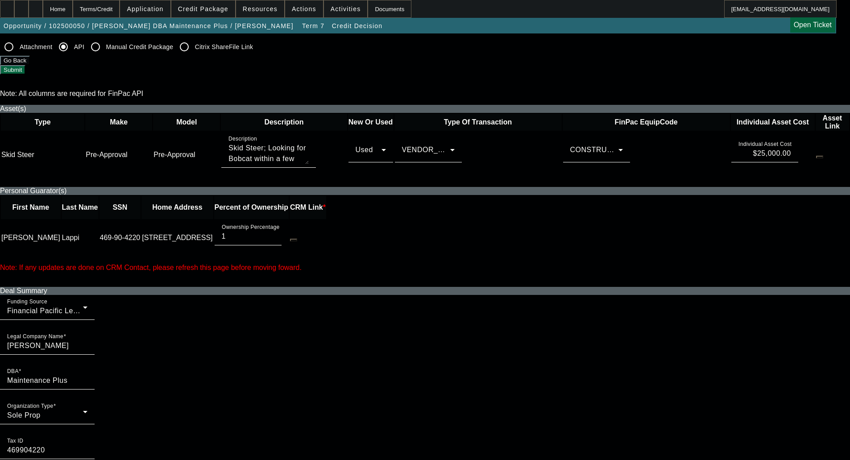
scroll to position [268, 0]
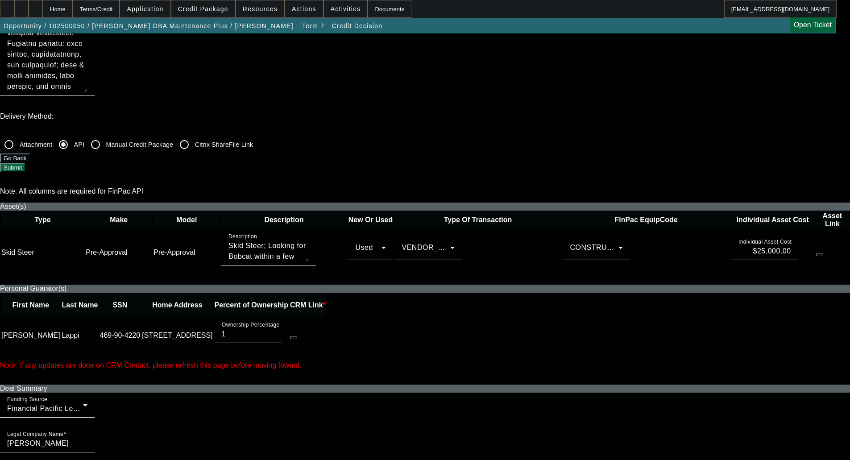
click at [275, 329] on input "1" at bounding box center [248, 334] width 53 height 11
type input "100"
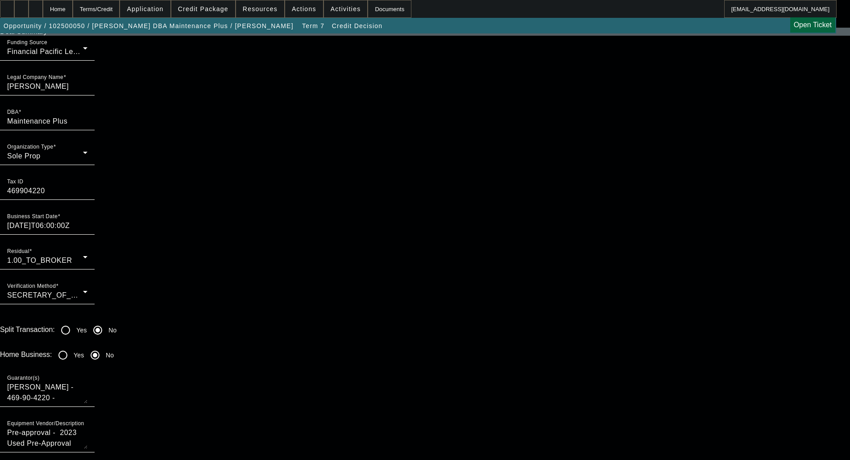
scroll to position [536, 0]
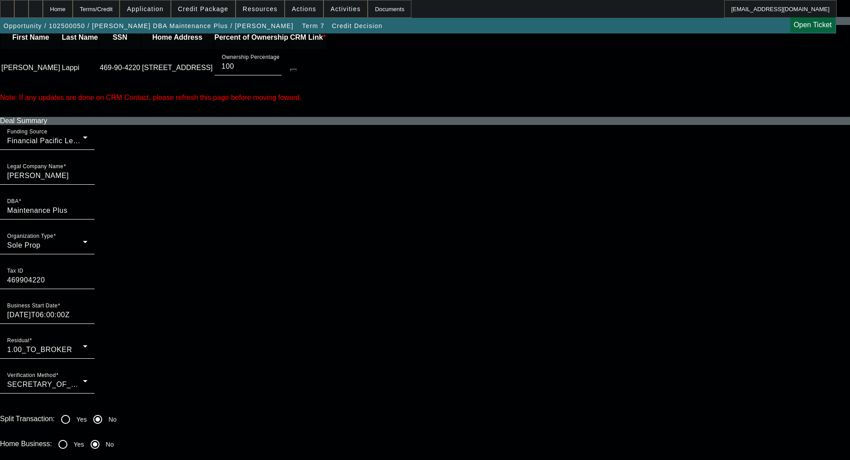
type textarea "Lappi, Shawn - 469-90-4220 - Ownership: 100% (PG)"
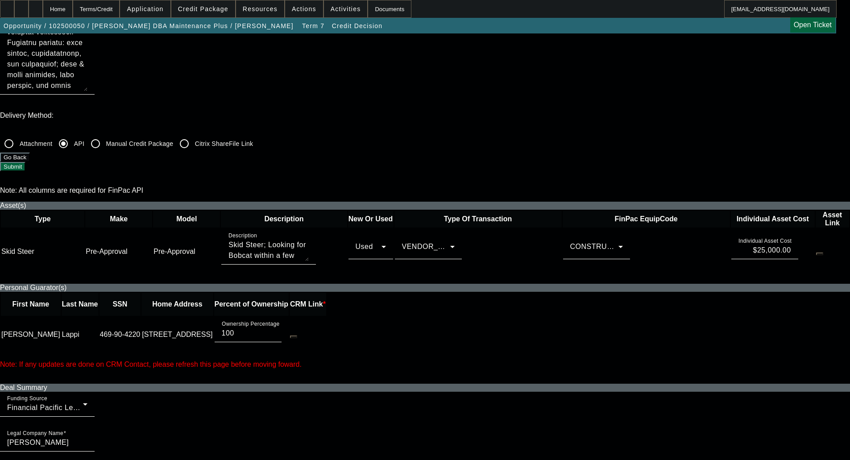
scroll to position [268, 0]
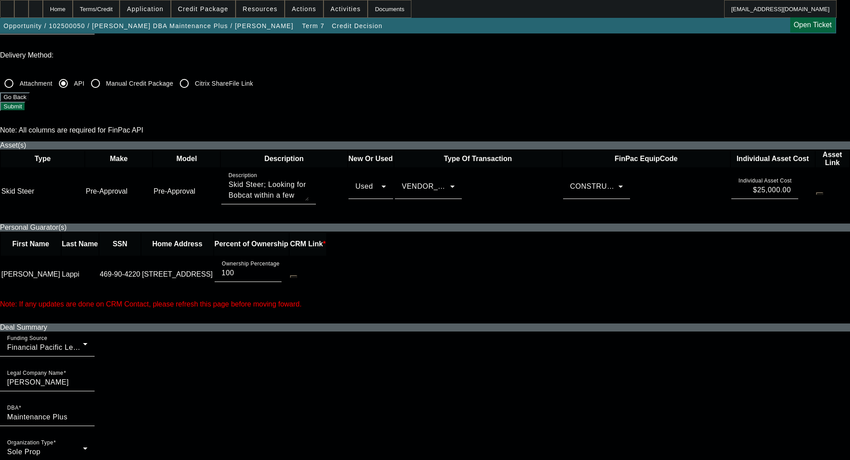
scroll to position [491, 0]
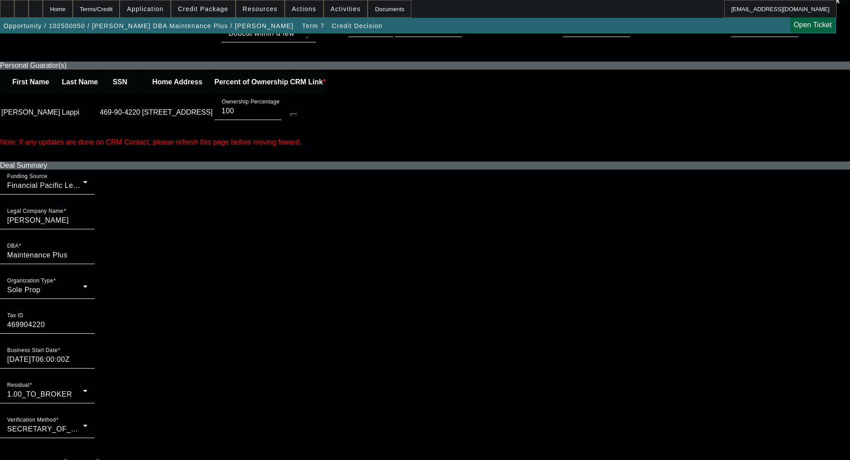
radio input "true"
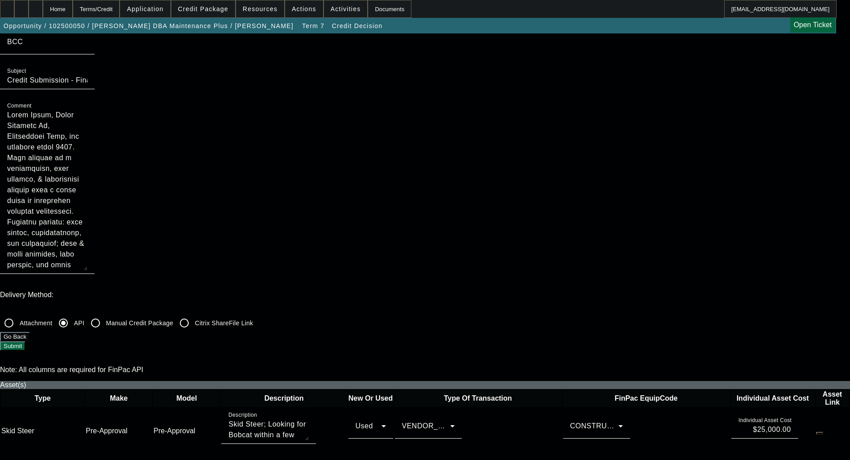
scroll to position [0, 0]
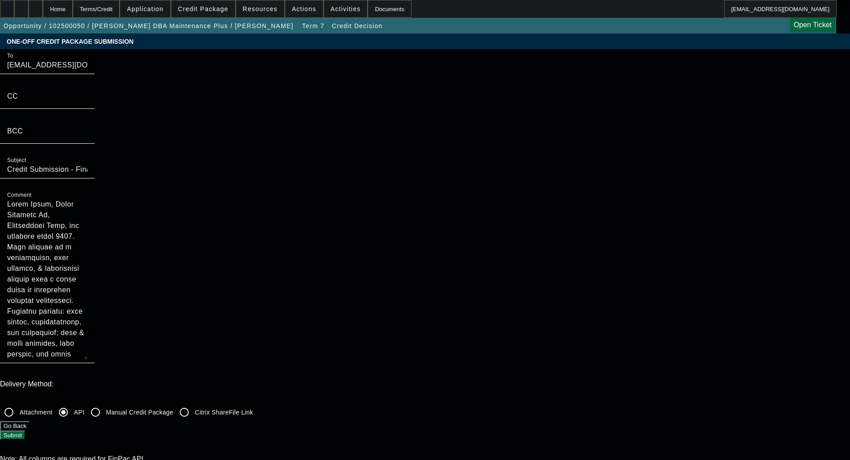
click at [25, 431] on button "Submit" at bounding box center [12, 435] width 25 height 9
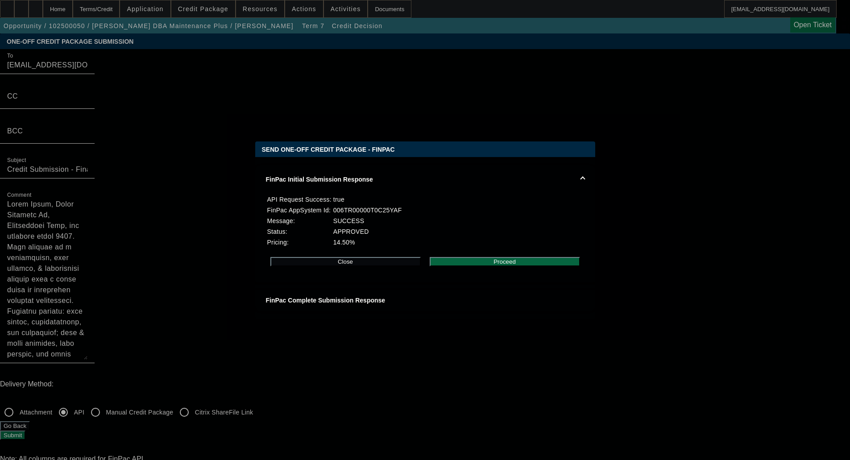
click at [502, 267] on button "Proceed" at bounding box center [505, 261] width 150 height 9
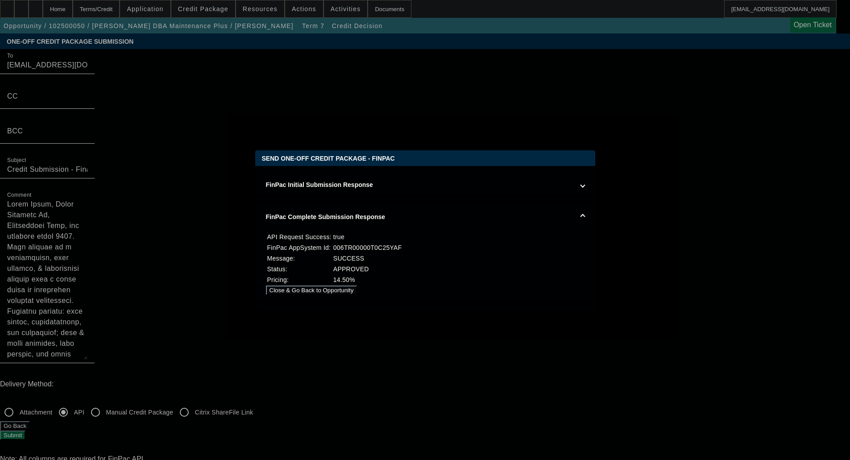
click at [358, 287] on button "Close & Go Back to Opportunity" at bounding box center [312, 290] width 92 height 9
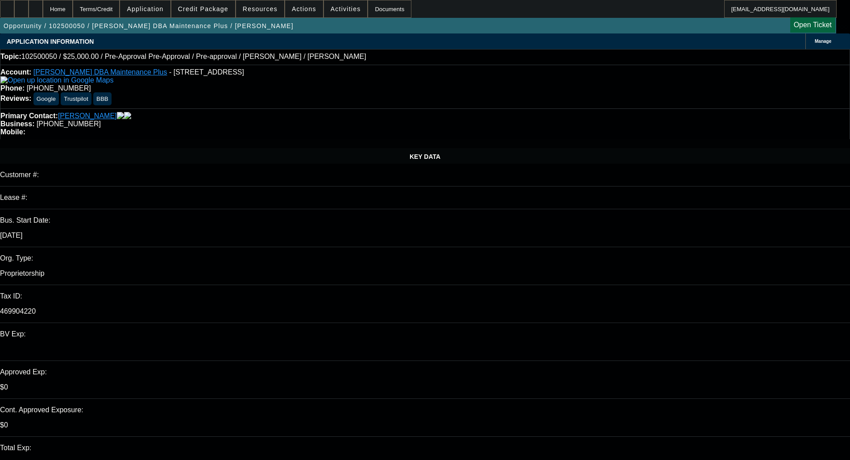
select select "0"
select select "0.1"
select select "4"
select select "0"
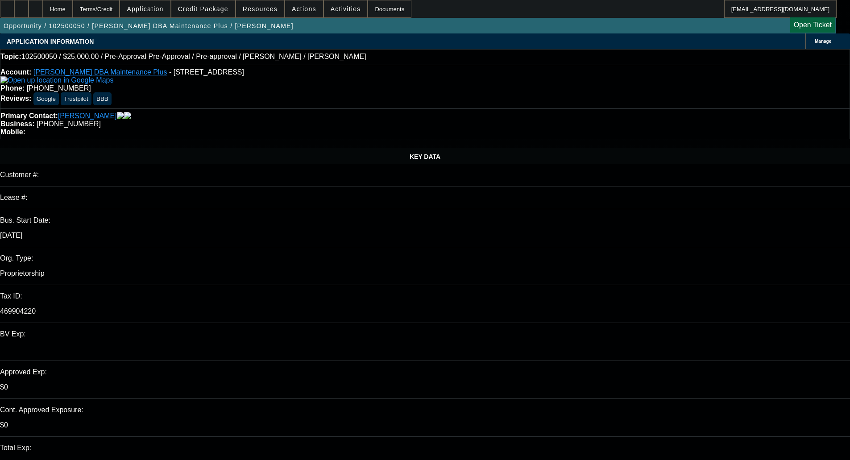
select select "0"
select select "0.1"
select select "4"
select select "0.1"
select select "2"
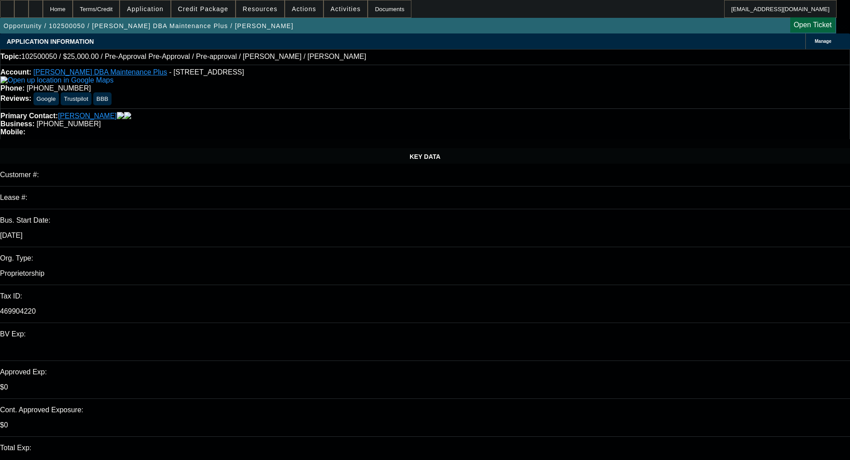
select select "2"
select select "0"
select select "6"
select select "0"
select select "2"
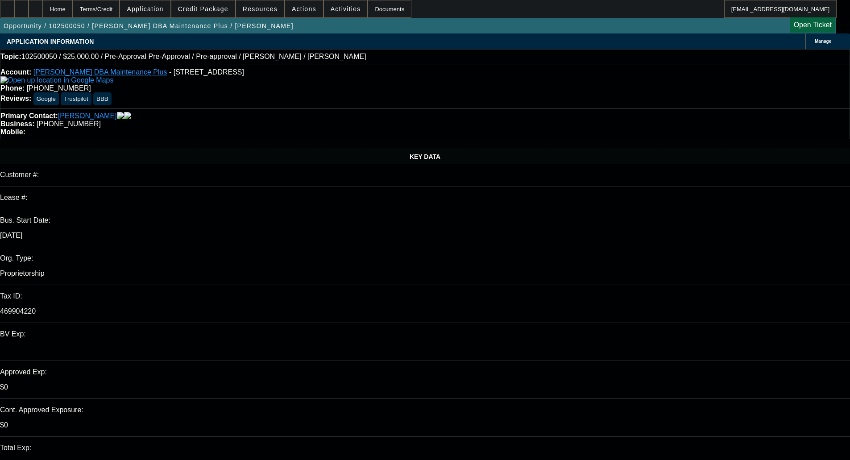
select select "2"
select select "0"
select select "6"
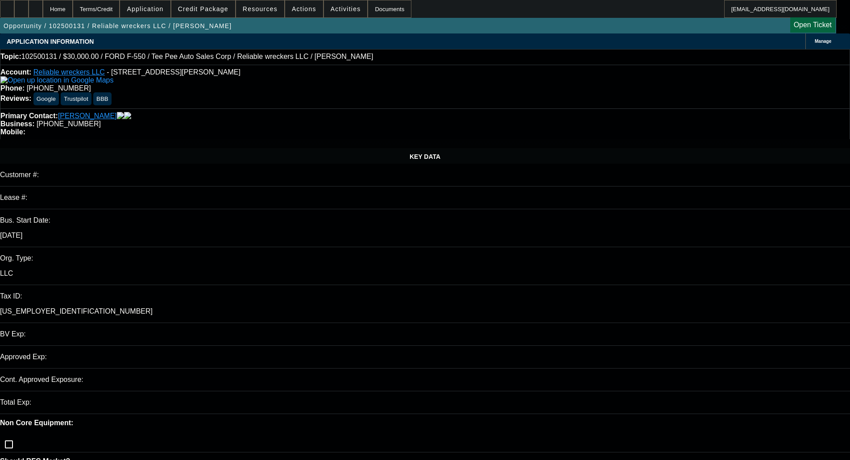
select select "0"
select select "2"
select select "0"
select select "21"
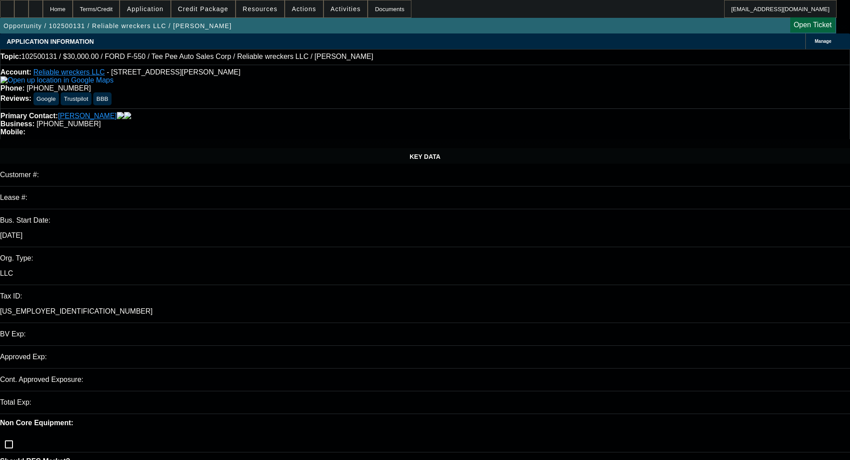
select select "0"
select select "2"
select select "0"
select select "21"
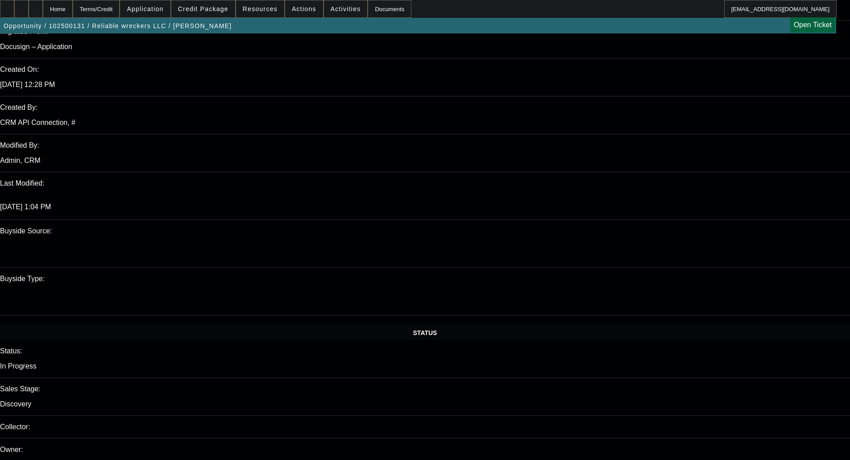
scroll to position [938, 0]
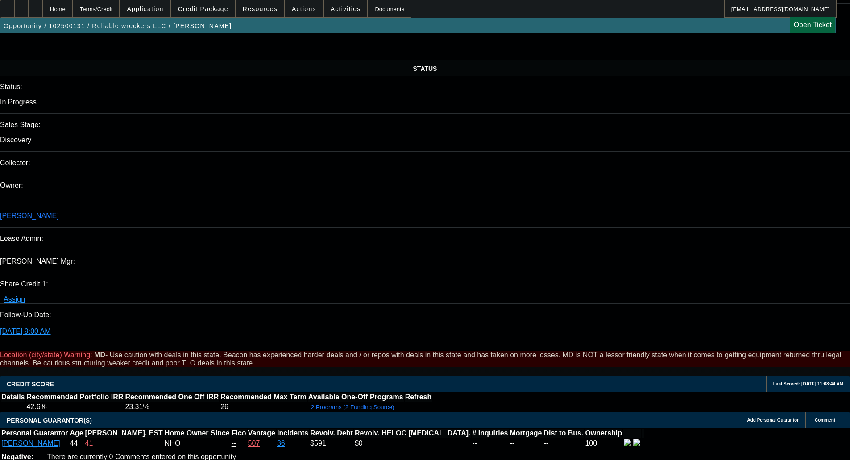
click at [218, 10] on span "Credit Package" at bounding box center [203, 8] width 50 height 7
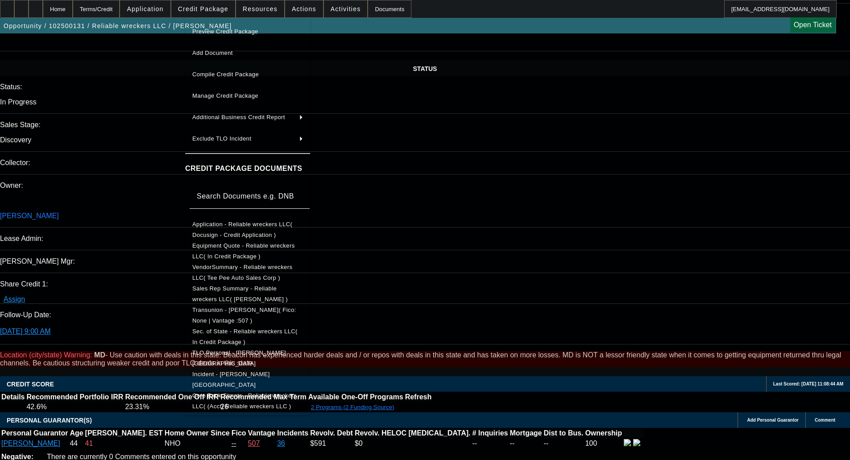
click at [235, 380] on span "Incident - [PERSON_NAME][GEOGRAPHIC_DATA]" at bounding box center [247, 379] width 111 height 21
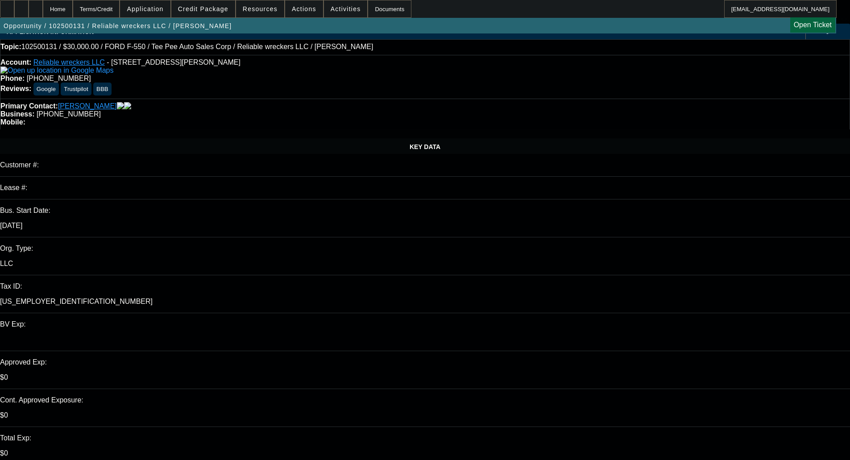
scroll to position [0, 0]
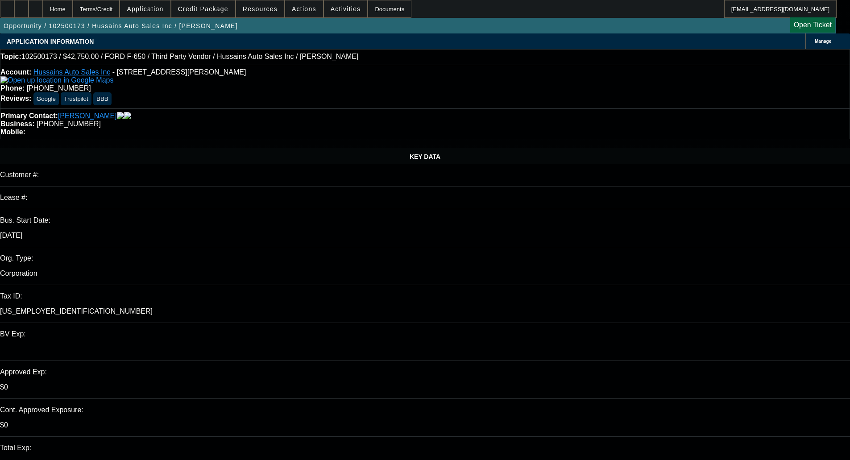
select select "0"
select select "6"
select select "0"
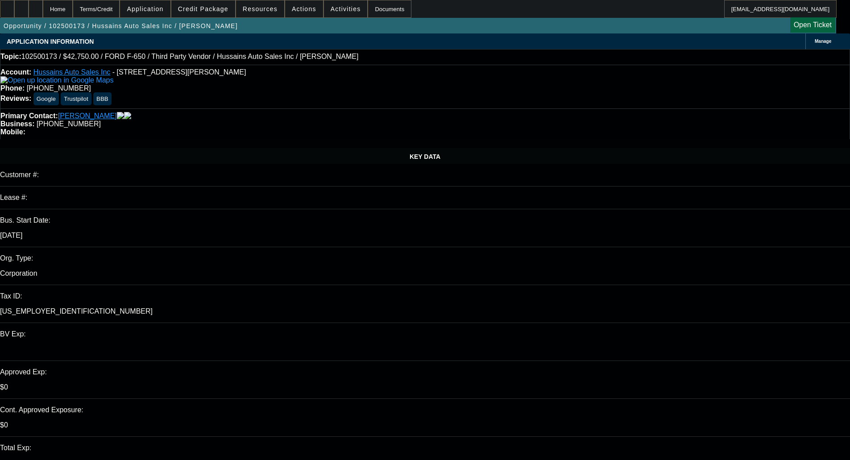
select select "0"
select select "6"
select select "0"
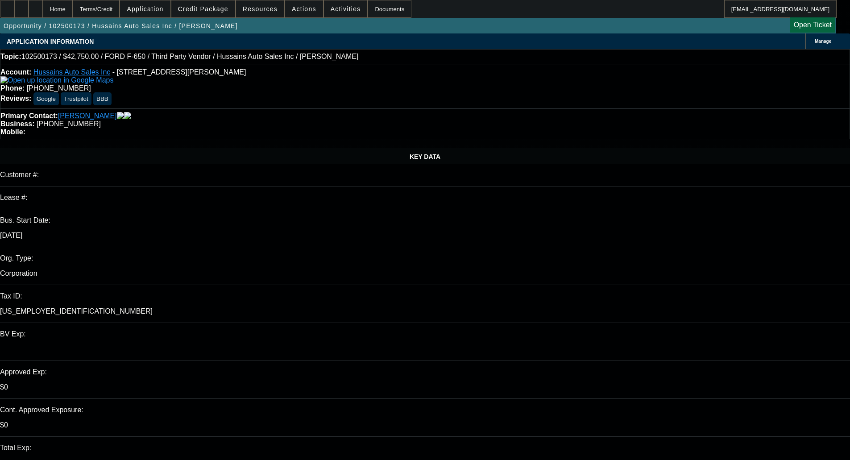
select select "0"
select select "6"
select select "0"
select select "2"
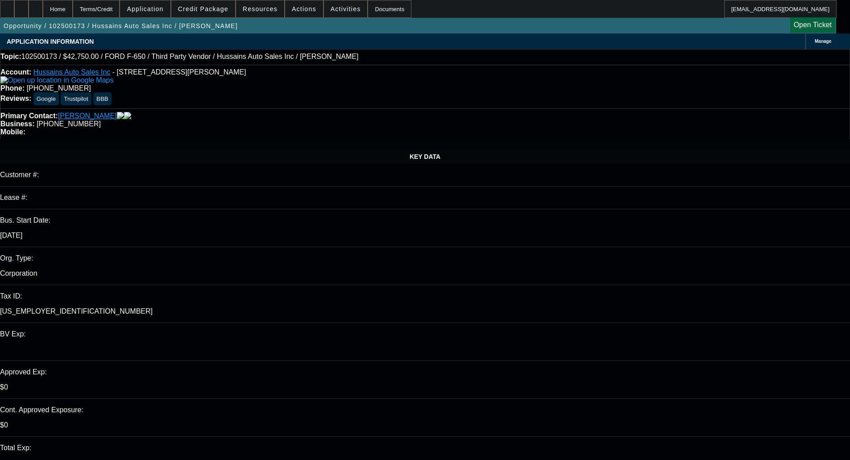
select select "0"
select select "6"
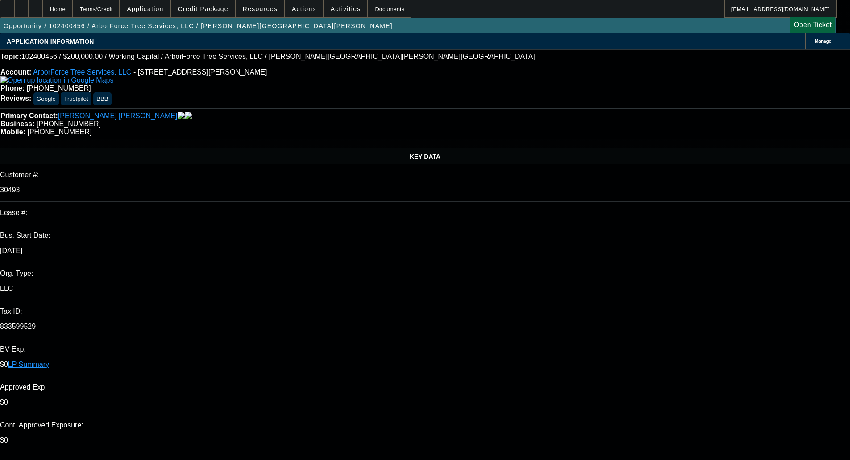
select select "0"
select select "2"
select select "0"
select select "6"
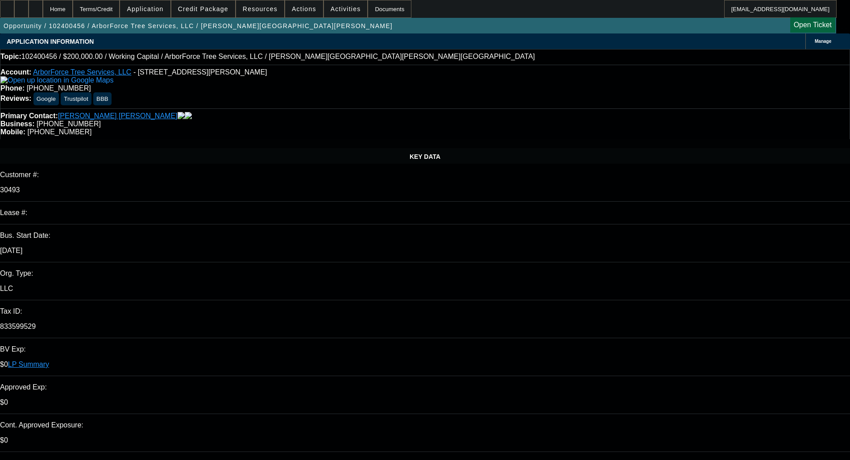
select select "0"
select select "2"
select select "0"
select select "6"
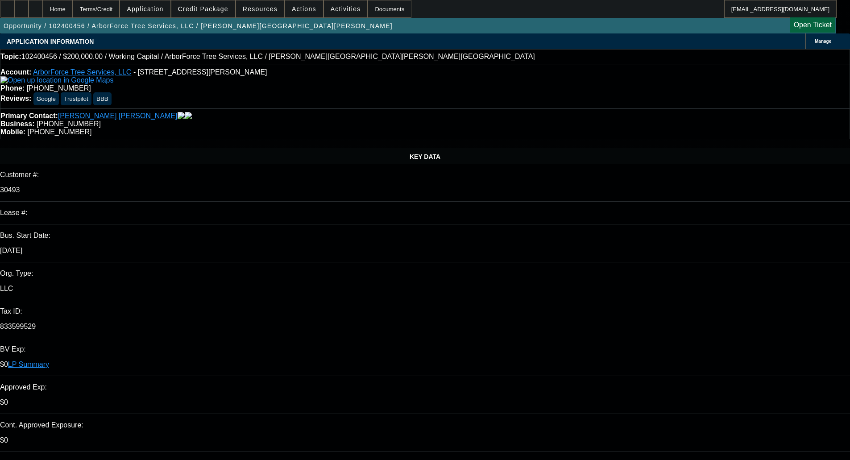
select select "0"
select select "6"
select select "0"
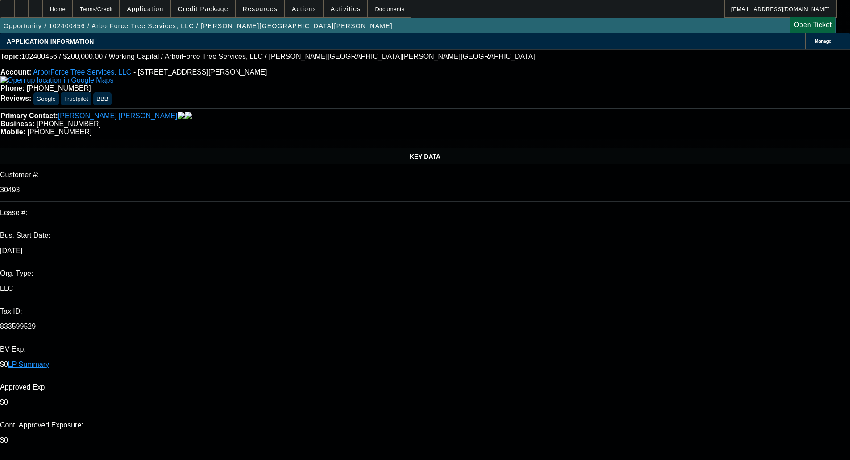
select select "0"
select select "2"
select select "0"
select select "6"
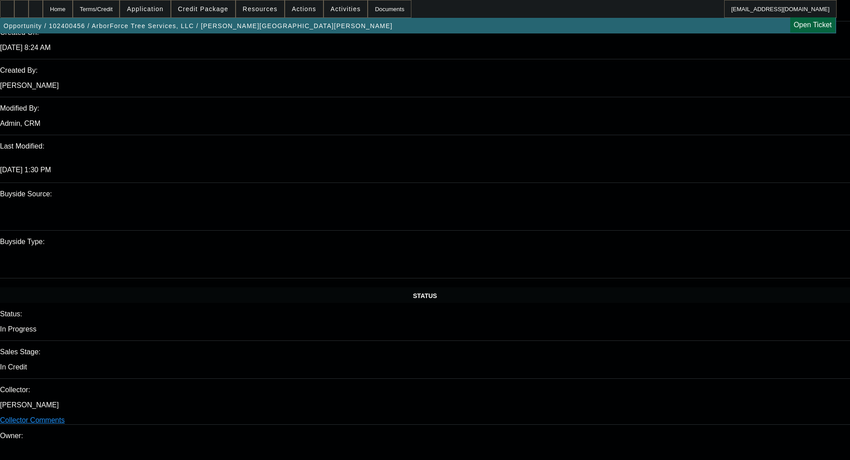
scroll to position [714, 0]
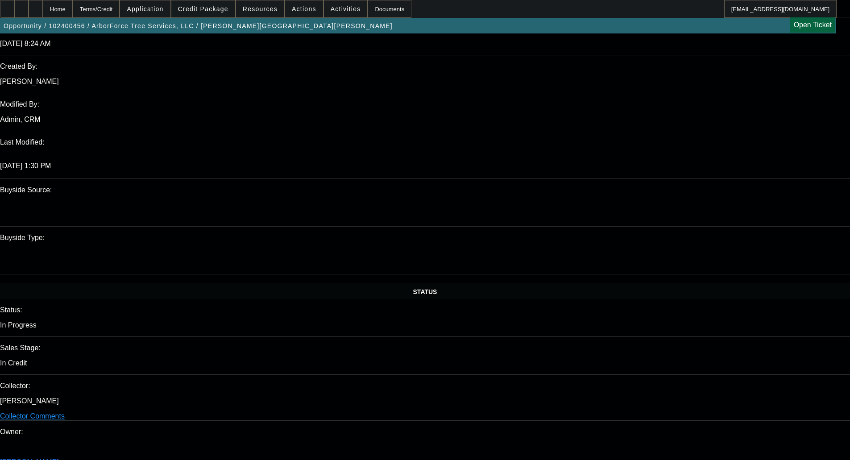
click at [206, 10] on span "Credit Package" at bounding box center [203, 8] width 50 height 7
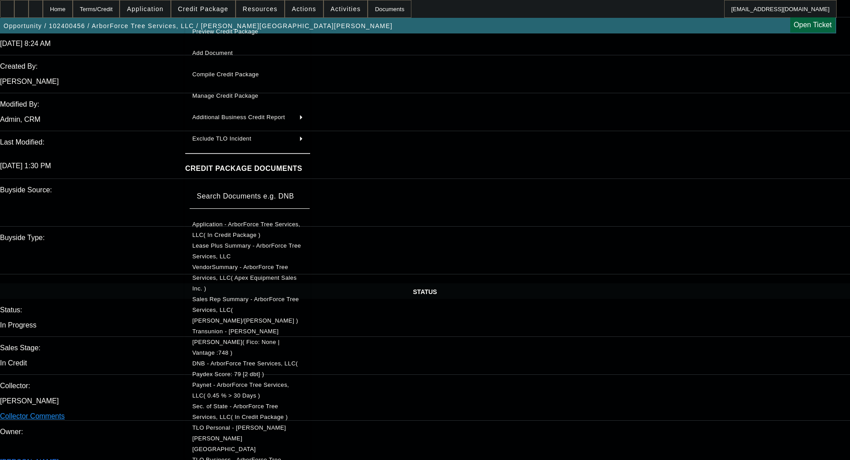
click at [206, 10] on div at bounding box center [425, 230] width 850 height 460
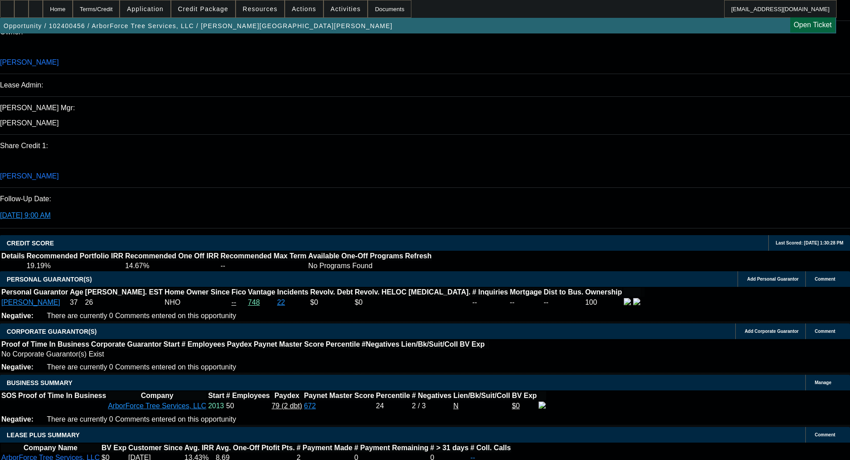
scroll to position [790, 0]
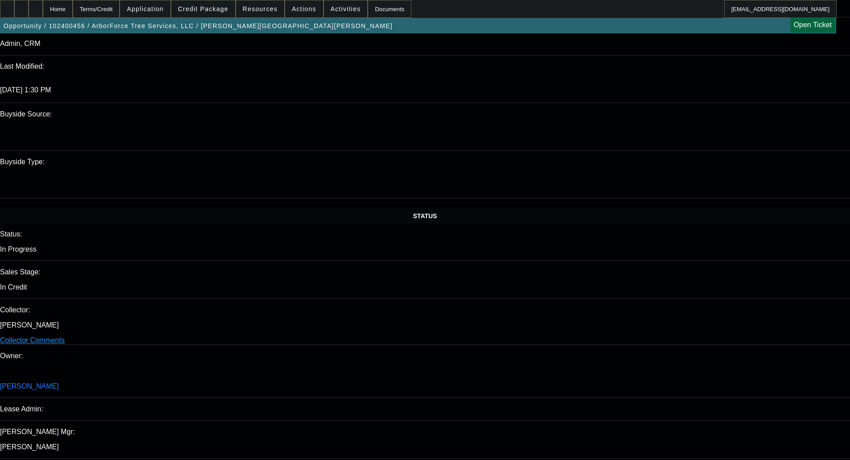
click at [213, 8] on span "Credit Package" at bounding box center [203, 8] width 50 height 7
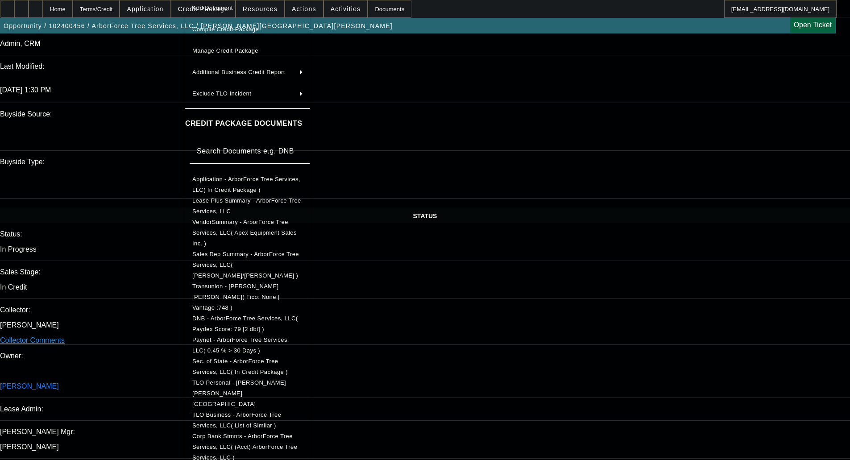
scroll to position [77, 0]
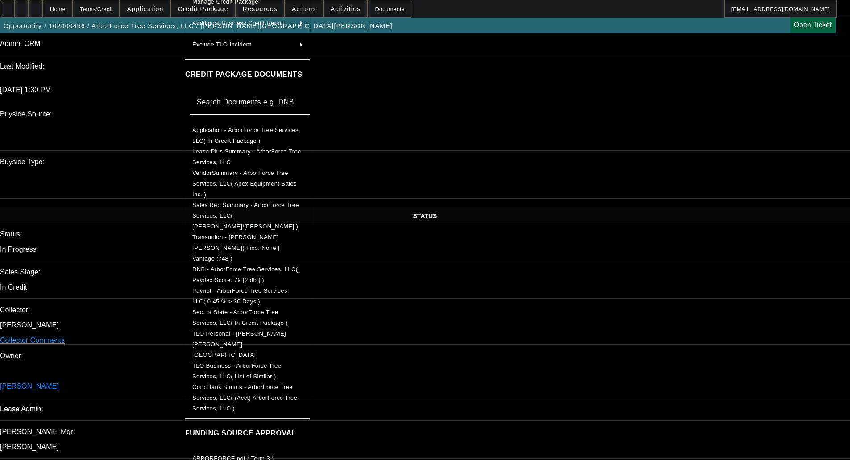
click at [269, 382] on span "Corp Bank Stmnts - ArborForce Tree Services, LLC( (Acct) ArborForce Tree Servic…" at bounding box center [247, 398] width 111 height 32
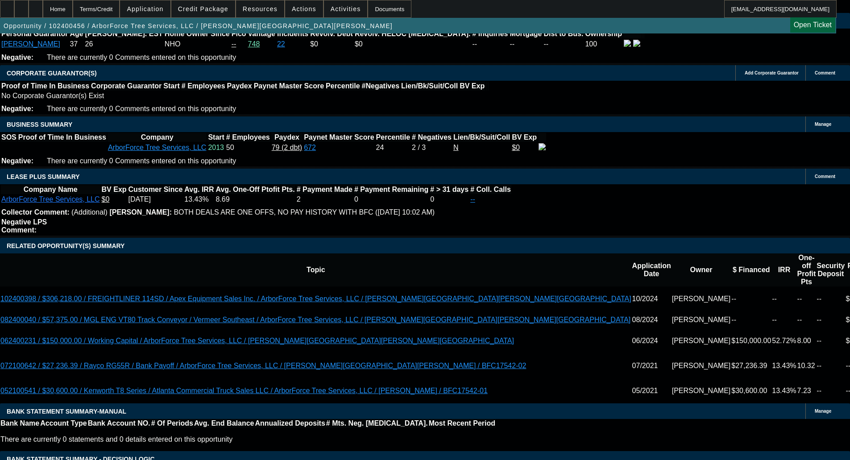
scroll to position [1371, 0]
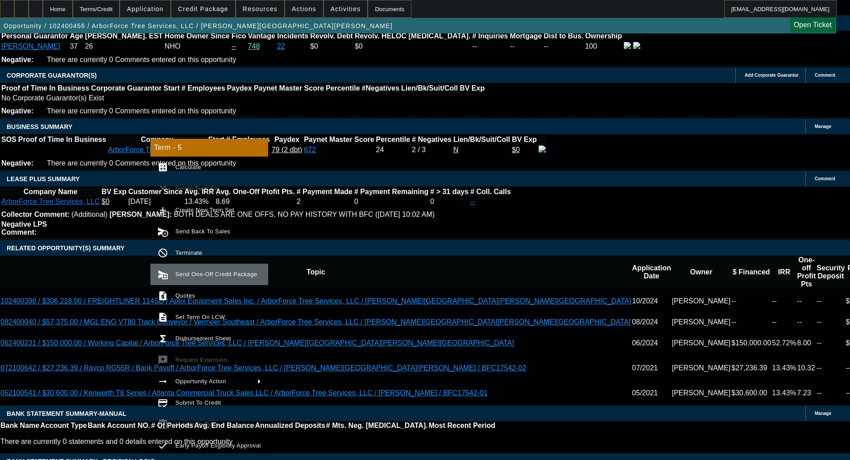
click at [191, 268] on button "send_and_archive Send One-Off Credit Package" at bounding box center [209, 274] width 118 height 21
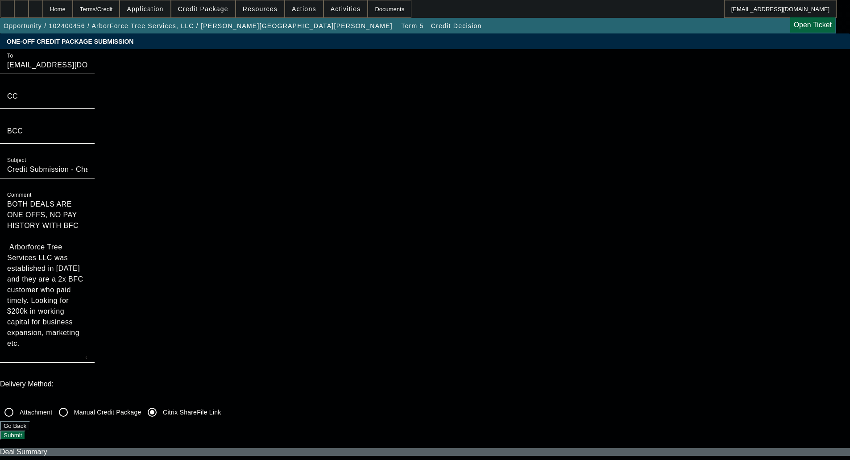
drag, startPoint x: 440, startPoint y: 96, endPoint x: 413, endPoint y: 39, distance: 62.3
click at [88, 199] on textarea "Referral Partner Submission - Arborforce Tree Services LLC was established in 2…" at bounding box center [47, 279] width 80 height 161
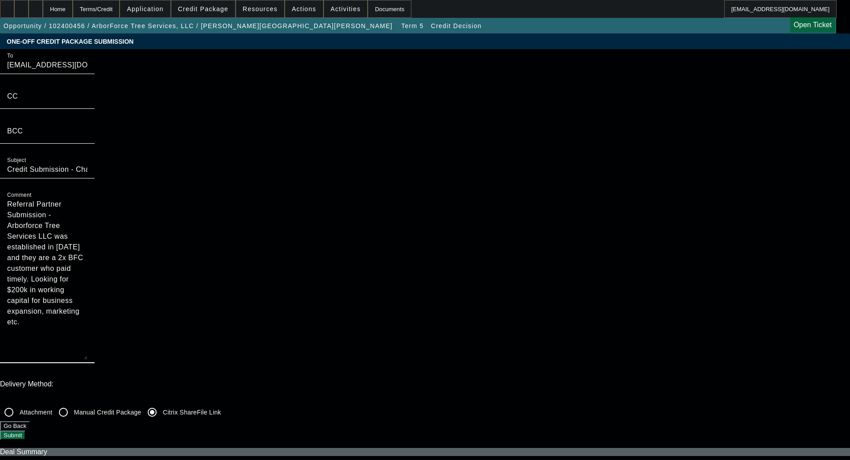
type textarea "Referral Partner Submission - Arborforce Tree Services LLC was established in 2…"
click at [88, 175] on input "Credit Submission - Channel Partners Capital LLC (WC) - ArborForce Tree Service…" at bounding box center [47, 169] width 80 height 11
paste input "Referral Partner"
type input "Referral Partner Credit Submission - Channel Partners Capital LLC (WC) - ArborF…"
click at [25, 431] on button "Submit" at bounding box center [12, 435] width 25 height 9
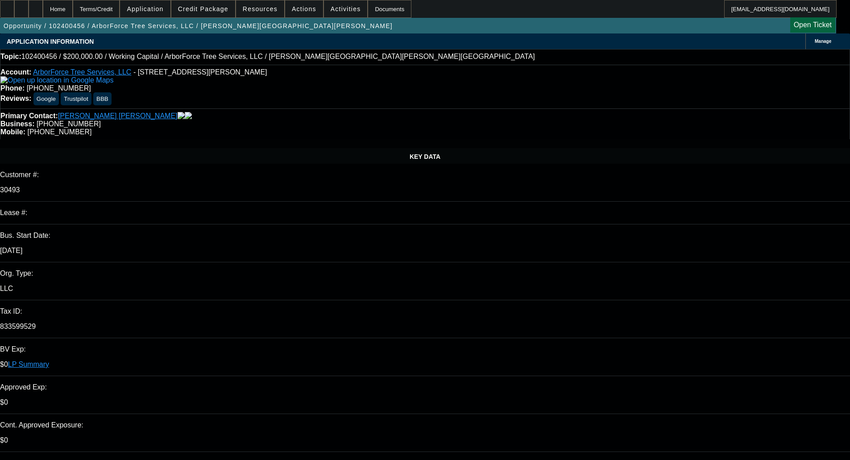
select select "0"
select select "2"
select select "0"
select select "6"
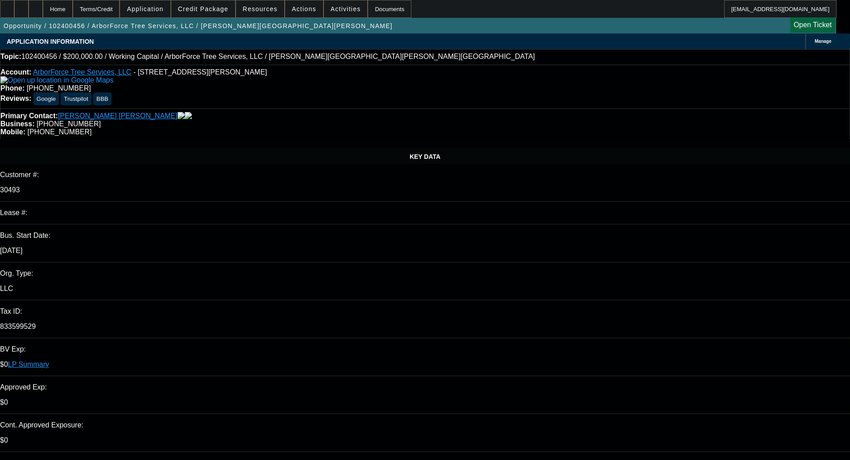
select select "0"
select select "2"
select select "0"
select select "6"
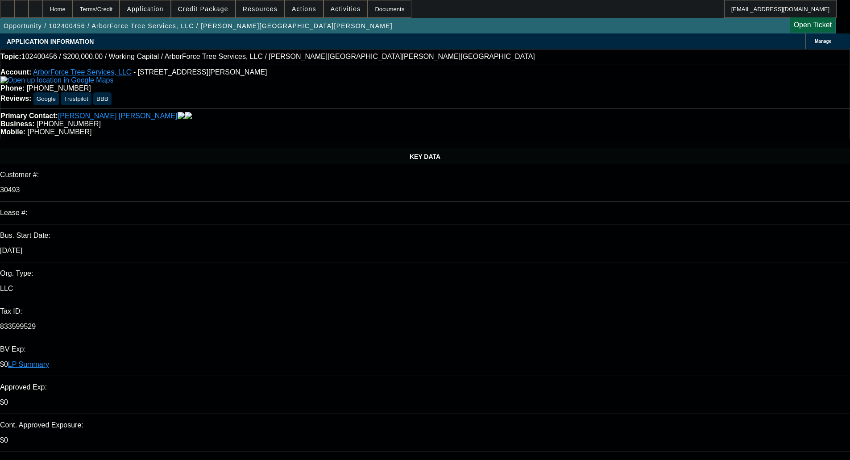
select select "0"
select select "6"
select select "0"
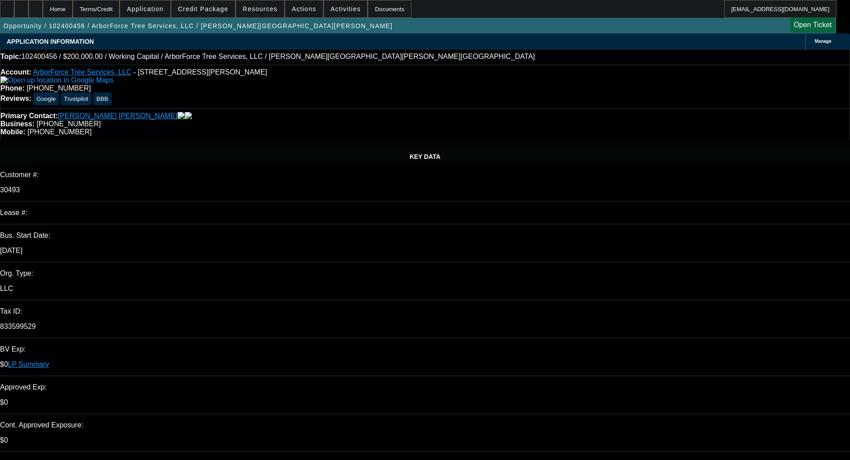
select select "0"
select select "2"
select select "0"
select select "6"
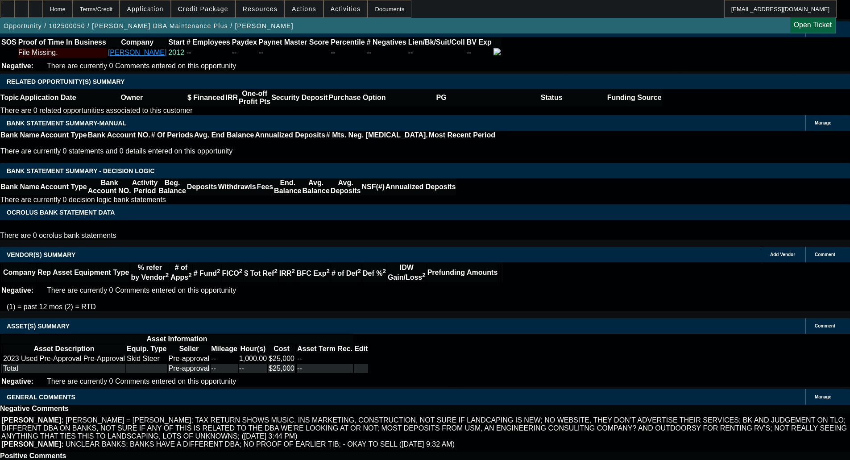
select select "0"
select select "0.1"
select select "4"
select select "0"
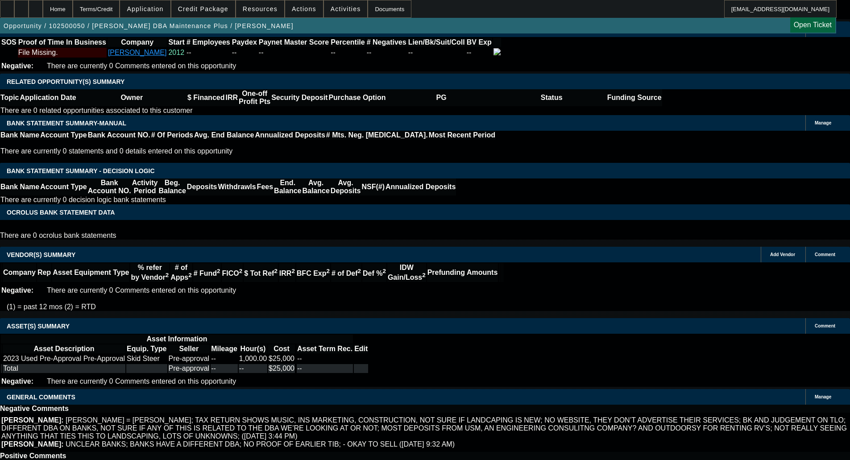
select select "0"
select select "0.1"
select select "4"
select select "0.1"
select select "2"
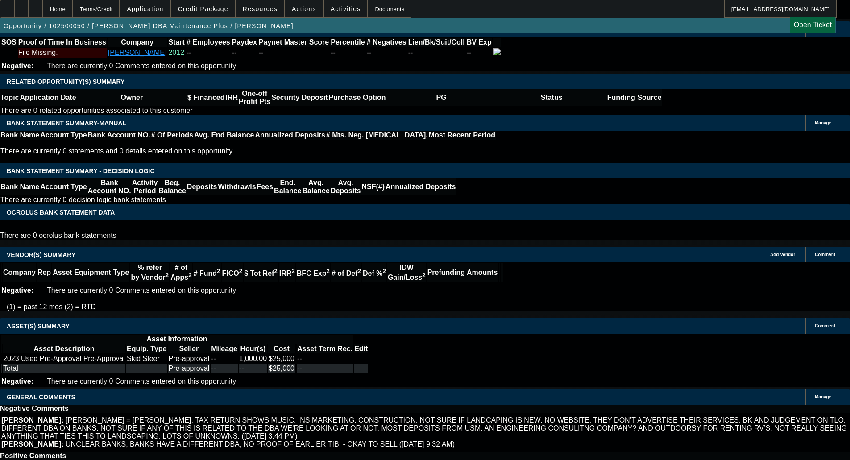
select select "2"
select select "0"
select select "6"
select select "0"
select select "2"
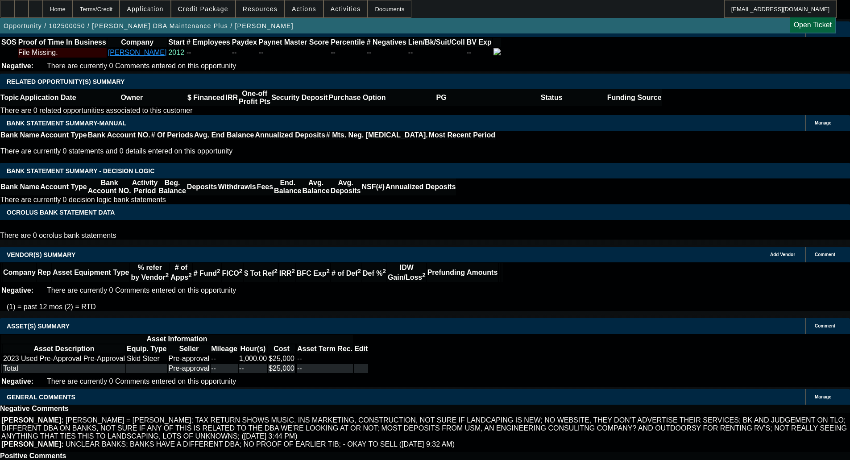
select select "2"
select select "0"
select select "6"
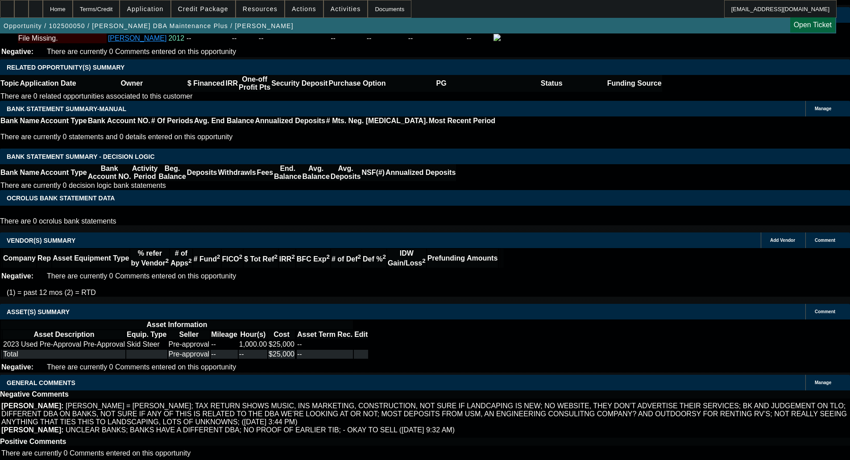
select select "6"
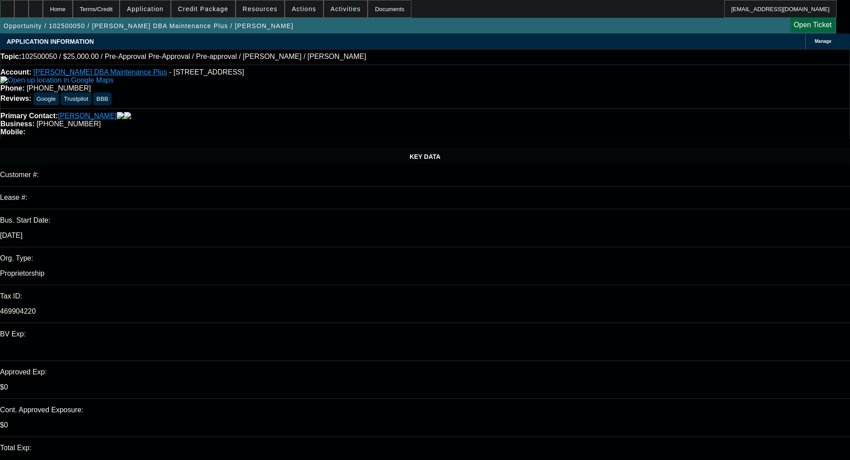
type input "01:06"
type input "01:23"
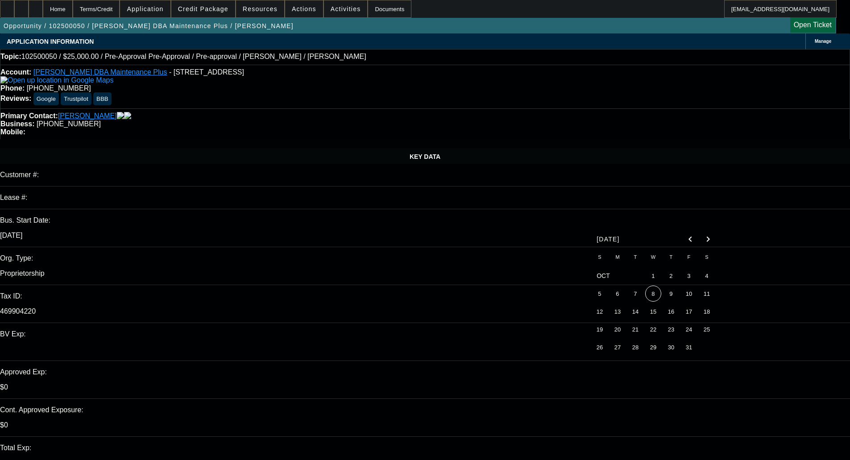
click at [653, 293] on span "8" at bounding box center [654, 294] width 16 height 16
type input "[DATE]"
paste textarea "In our searches, we were able to find several filings for this DBA name (all in…"
type textarea "PER FINPAC - "In our searches, we were able to find several filings for this DB…"
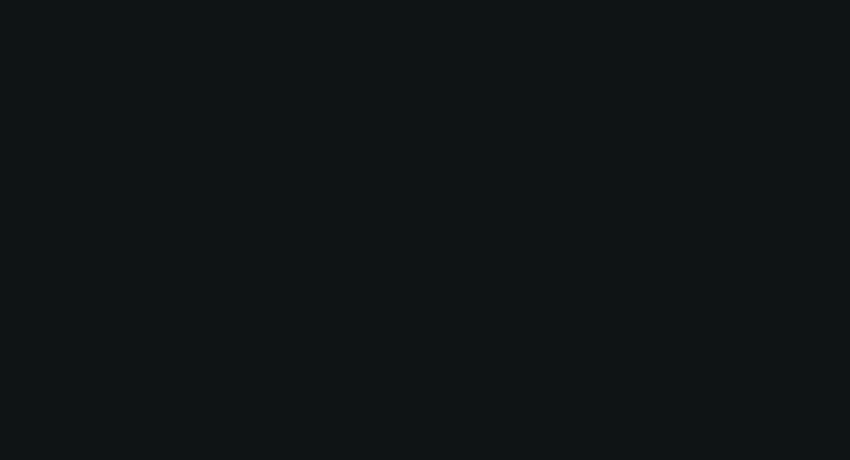
select select "0"
select select "0.1"
select select "4"
select select "0"
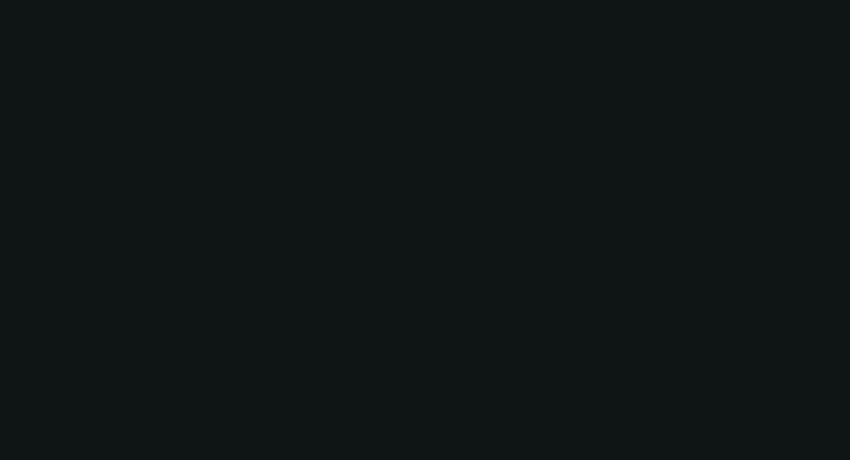
select select "0"
select select "0.1"
select select "4"
select select "0"
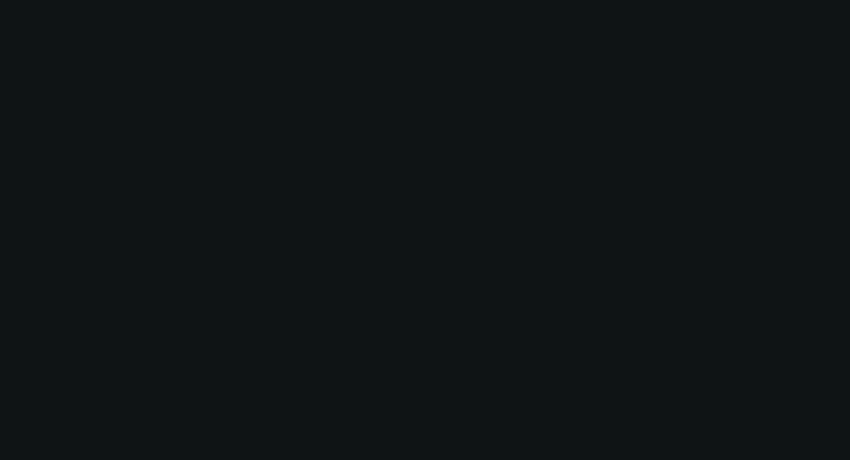
select select "0.1"
select select "4"
select select "0.1"
select select "2"
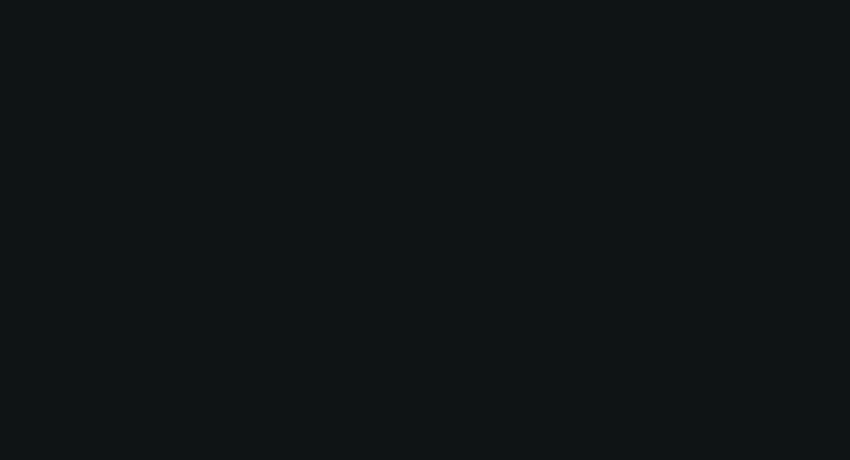
select select "0"
select select "6"
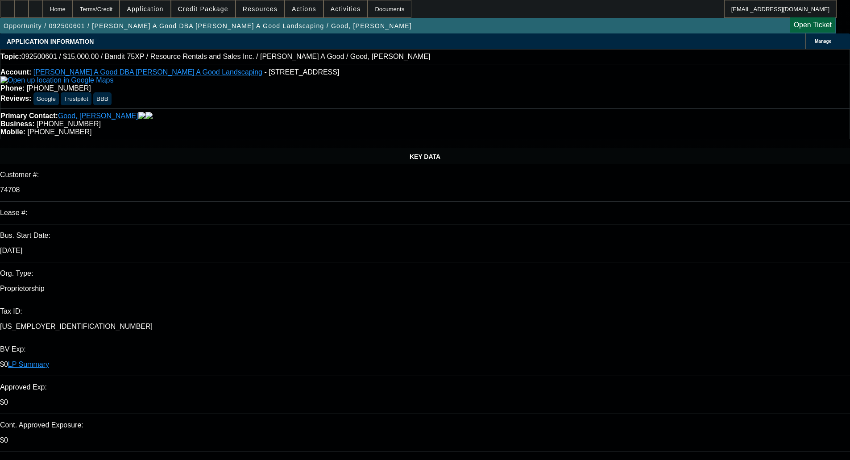
select select "0"
select select "3"
select select "0"
select select "6"
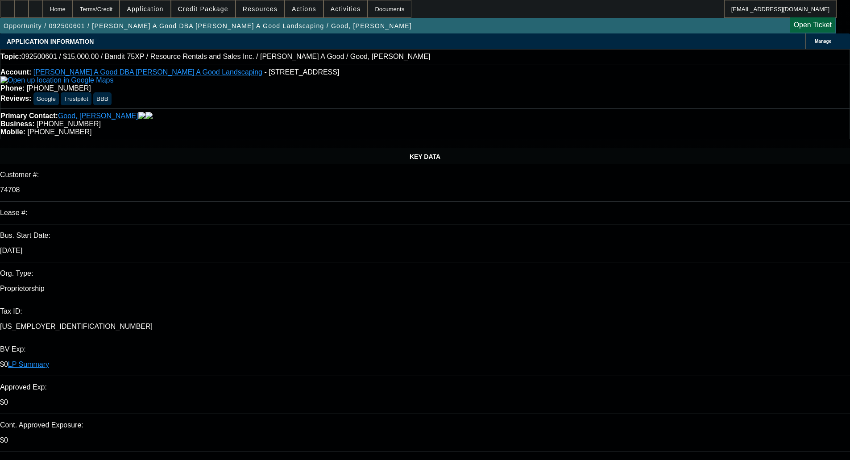
select select "0"
select select "3"
select select "0"
select select "2"
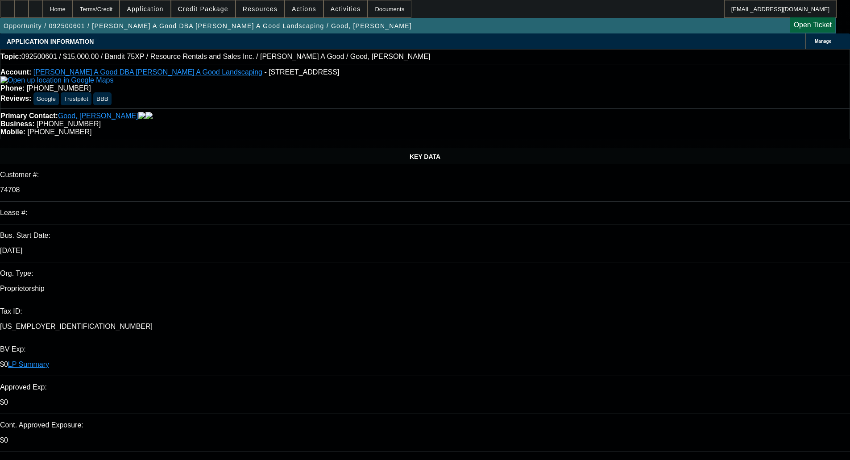
select select "0"
select select "3"
select select "0"
select select "2"
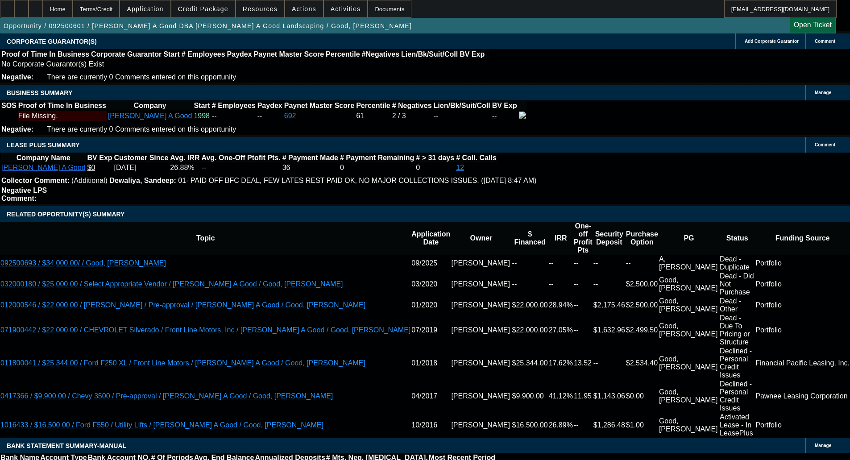
scroll to position [1295, 0]
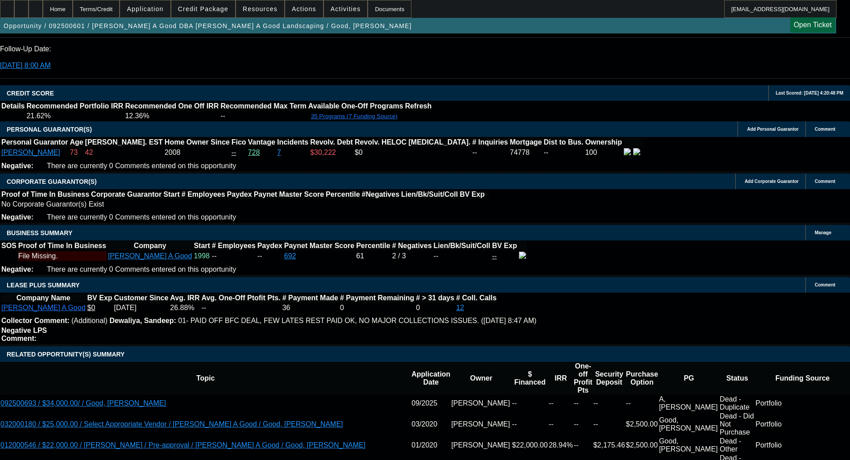
click at [227, 9] on span "Credit Package" at bounding box center [203, 8] width 50 height 7
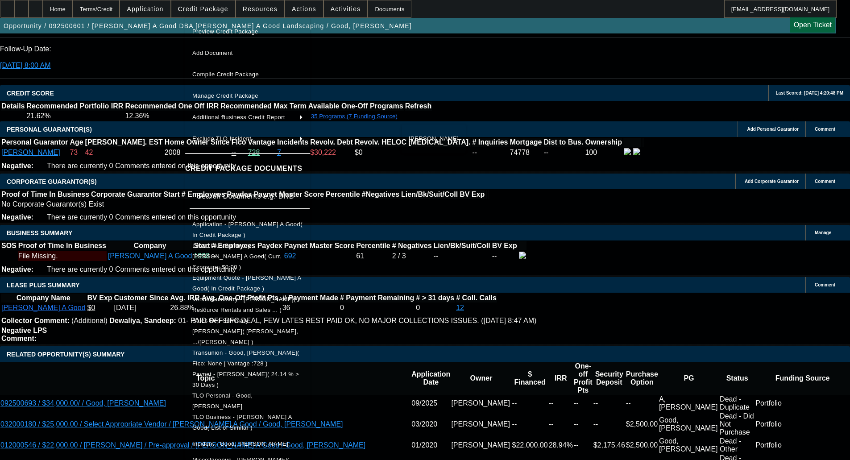
click at [250, 224] on span "Application - Roy A Good( In Credit Package )" at bounding box center [247, 229] width 110 height 17
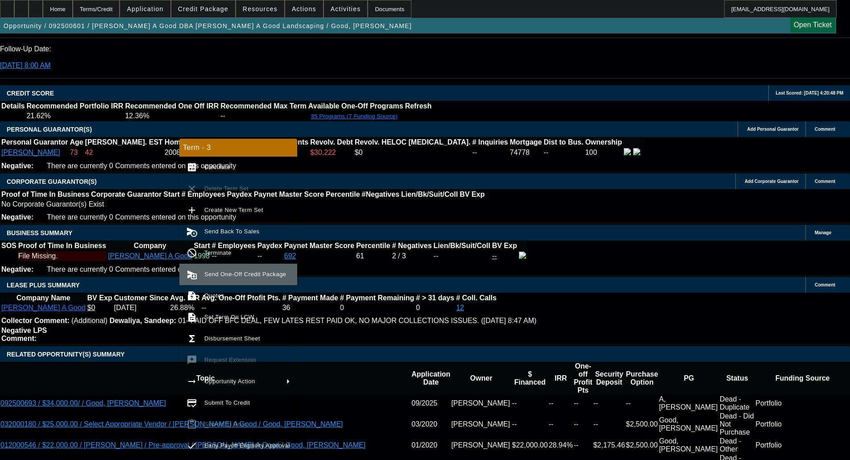
drag, startPoint x: 254, startPoint y: 288, endPoint x: 220, endPoint y: 274, distance: 36.6
click at [220, 274] on div "Term - 3 calculate Calculate clear Delete Term Set add Create New Term Set canc…" at bounding box center [238, 299] width 118 height 321
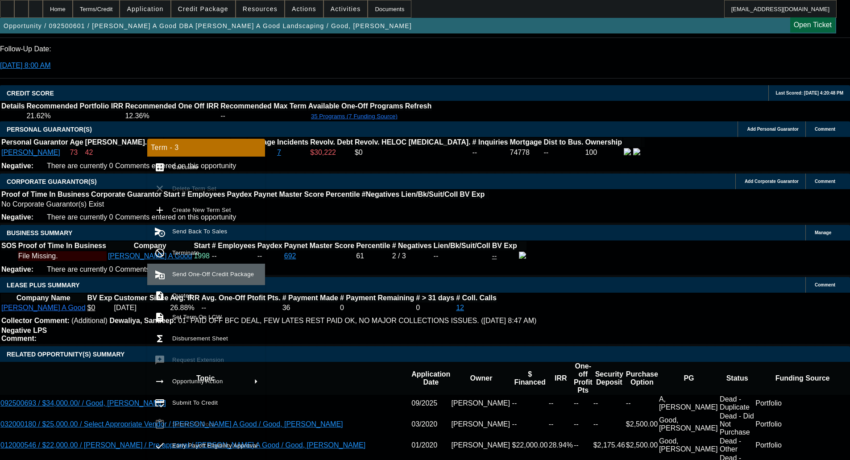
click at [187, 269] on span "Send One-Off Credit Package" at bounding box center [215, 274] width 86 height 11
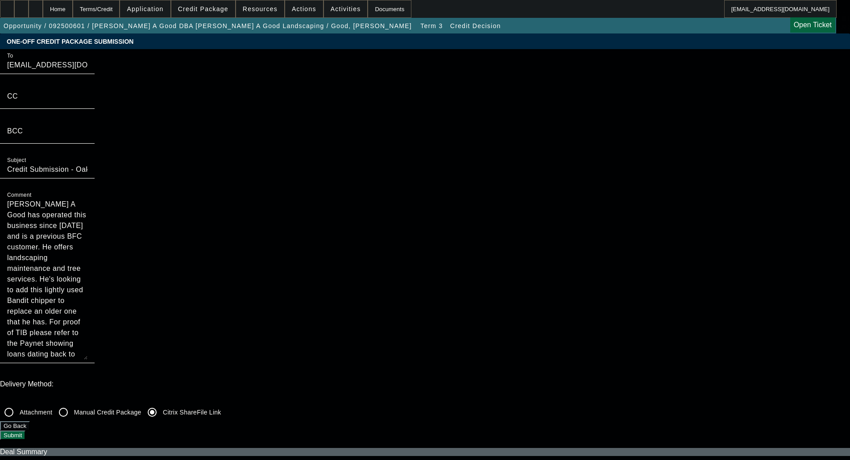
drag, startPoint x: 466, startPoint y: 140, endPoint x: 460, endPoint y: 269, distance: 128.7
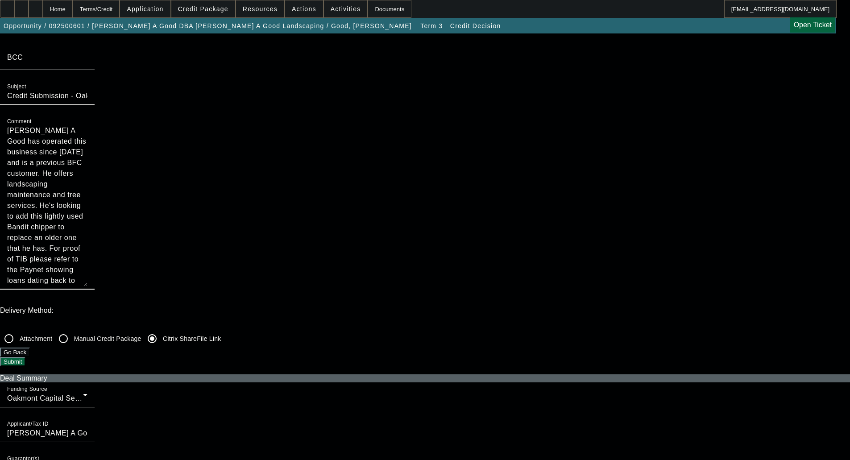
scroll to position [223, 0]
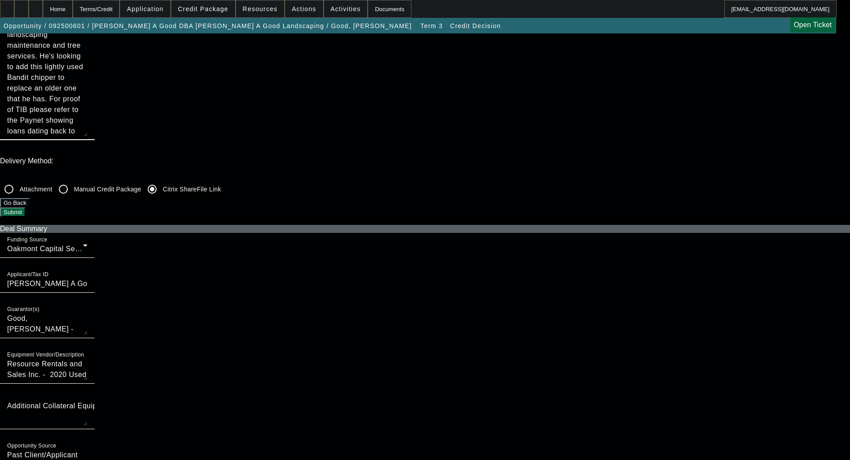
type textarea "[PERSON_NAME] A Good has operated this business since [DATE] and is a previous …"
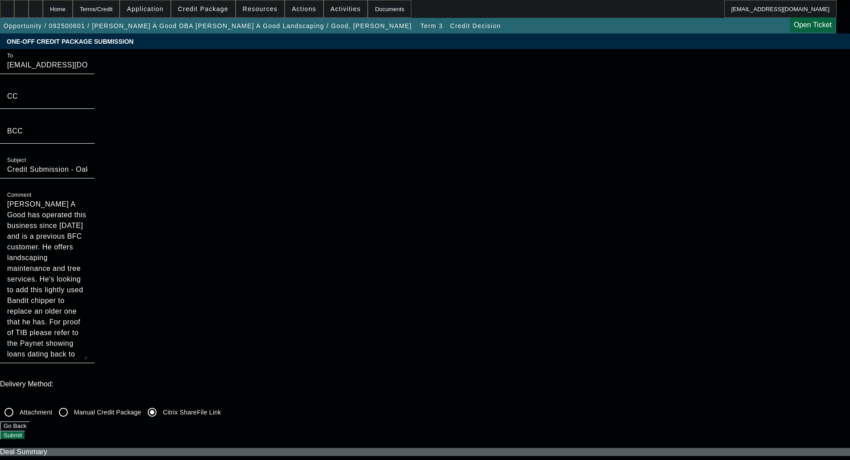
click at [25, 431] on button "Submit" at bounding box center [12, 435] width 25 height 9
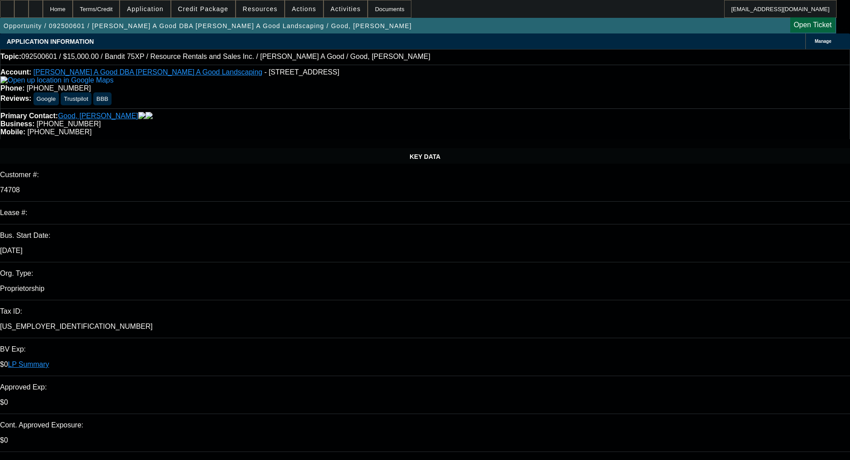
select select "0"
select select "3"
select select "0"
select select "6"
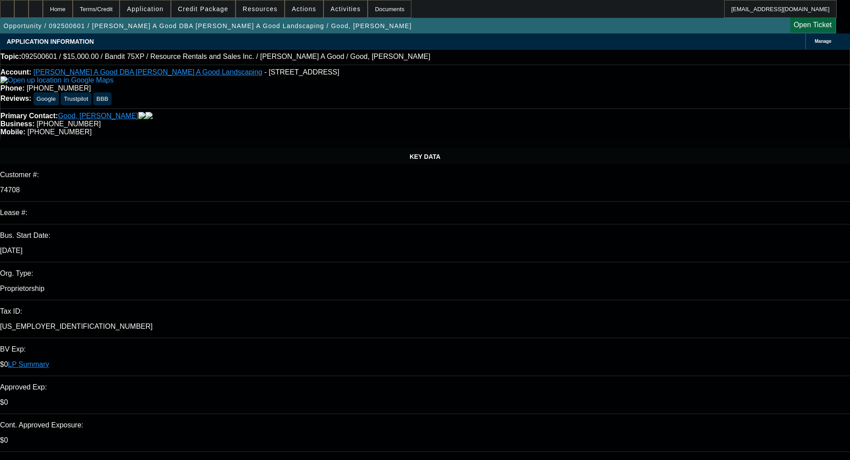
select select "0"
select select "3"
select select "0"
select select "2"
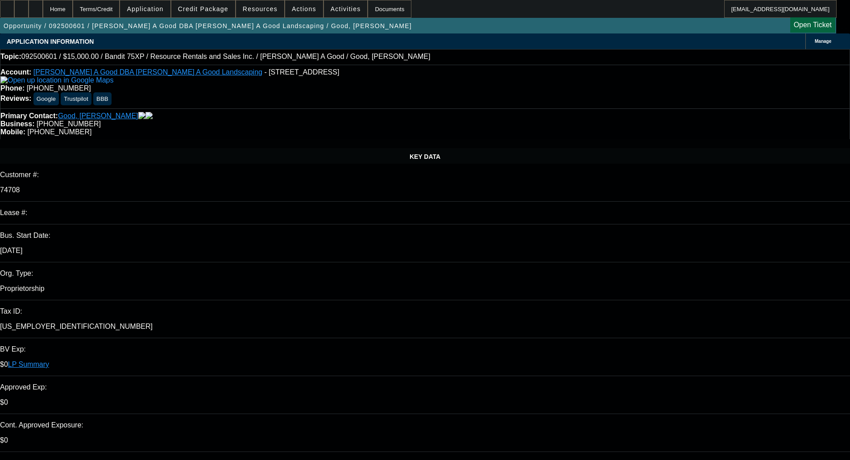
select select "0"
select select "3"
select select "0"
select select "2"
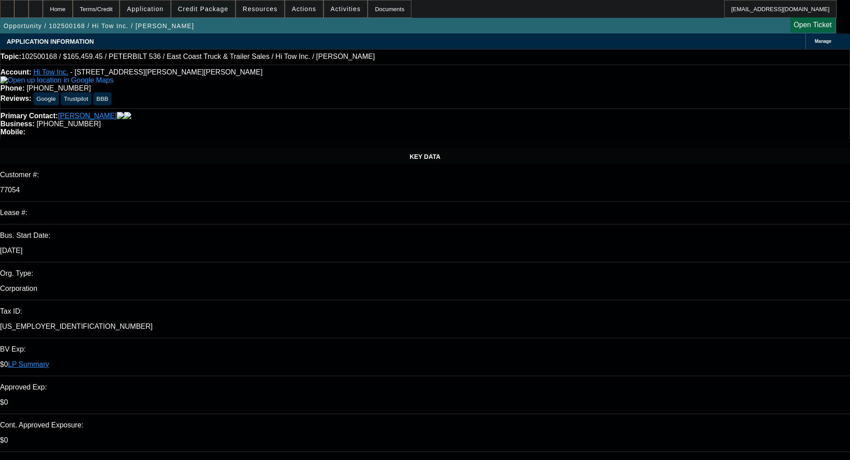
select select "0"
select select "2"
select select "0"
select select "6"
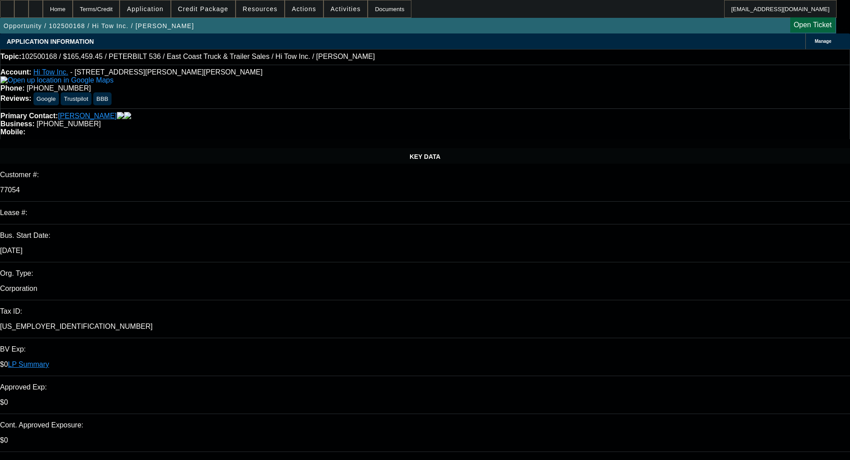
select select "0"
select select "2"
select select "0"
select select "6"
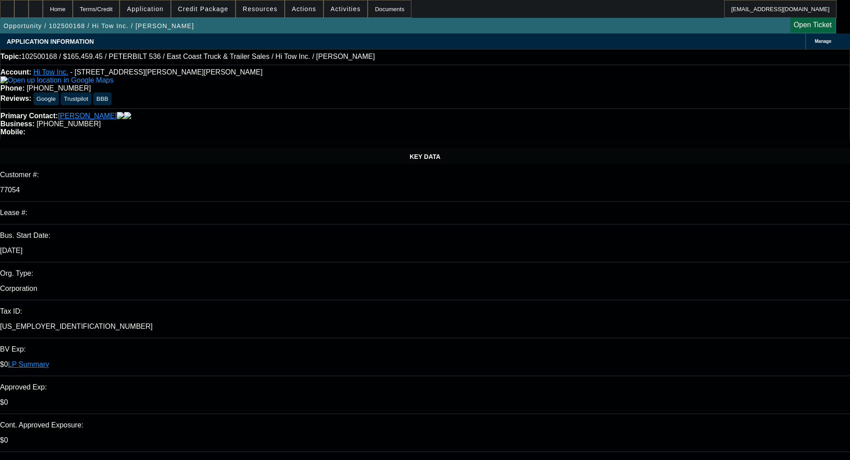
select select "0"
select select "2"
select select "0"
select select "6"
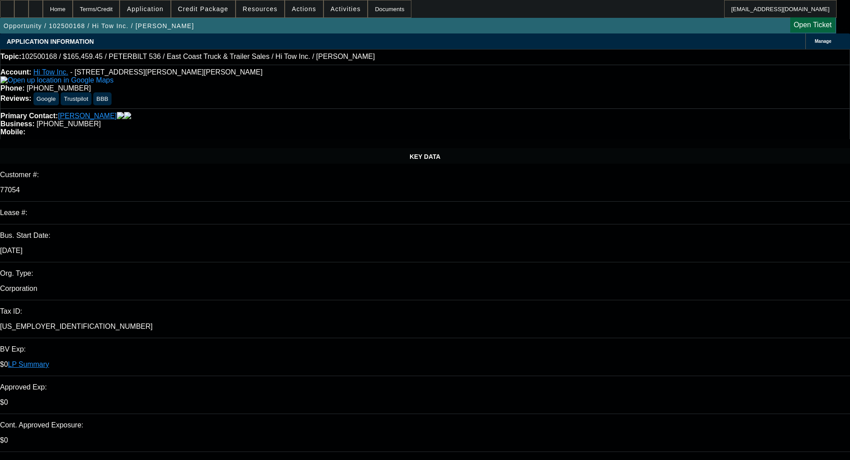
click at [44, 270] on p "Org. Type:" at bounding box center [425, 274] width 850 height 8
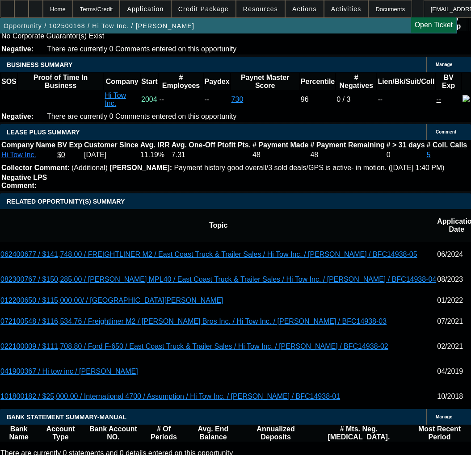
scroll to position [1473, 0]
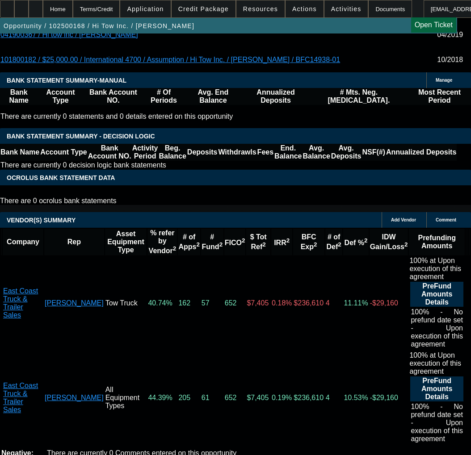
scroll to position [1830, 0]
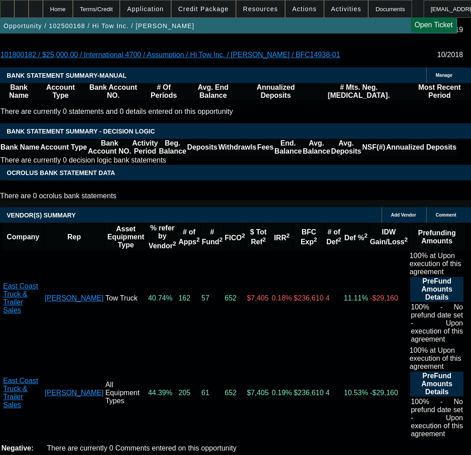
select select "5"
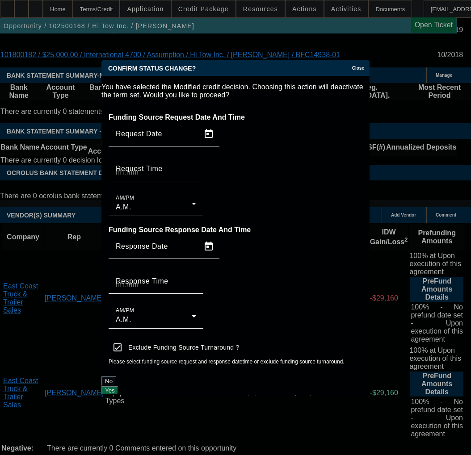
scroll to position [0, 0]
click at [118, 386] on button "Yes" at bounding box center [109, 390] width 17 height 9
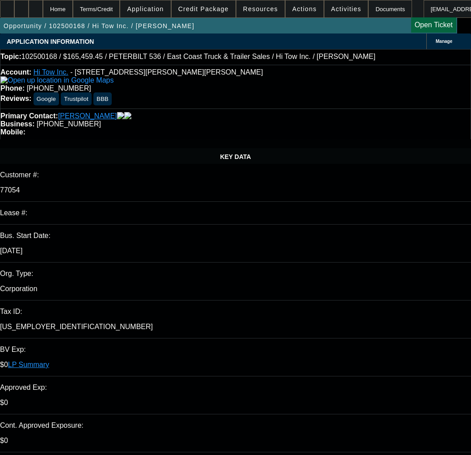
scroll to position [1830, 0]
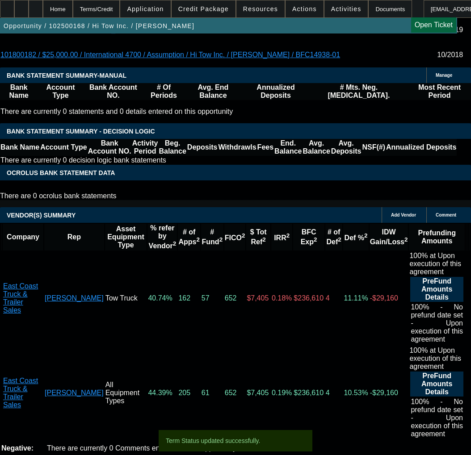
select select "0"
select select "2"
select select "0"
select select "6"
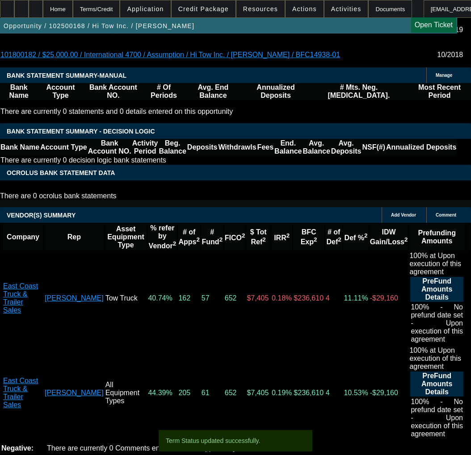
select select "0"
select select "2"
select select "0"
select select "6"
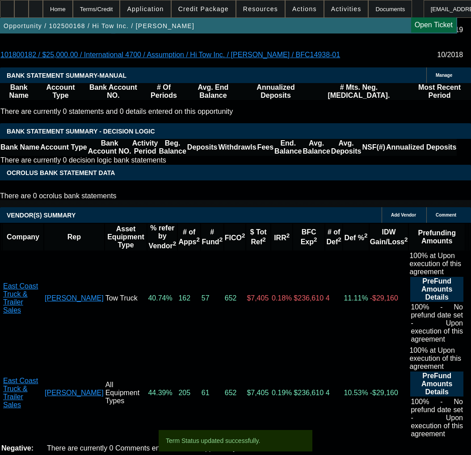
select select "0"
select select "2"
select select "0"
select select "6"
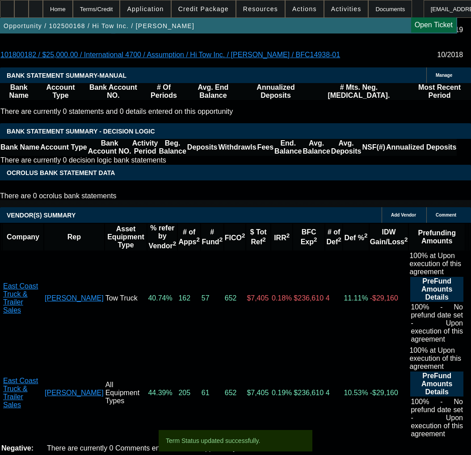
select select "0"
select select "2"
select select "0"
select select "6"
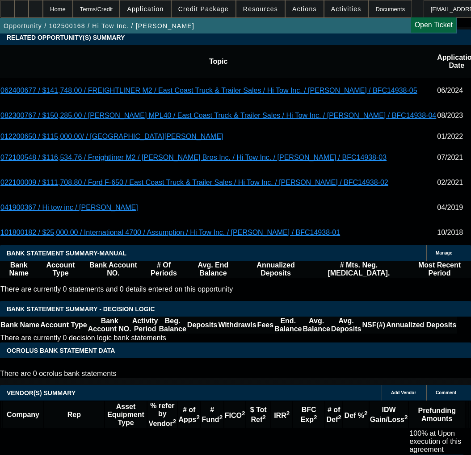
scroll to position [1727, 0]
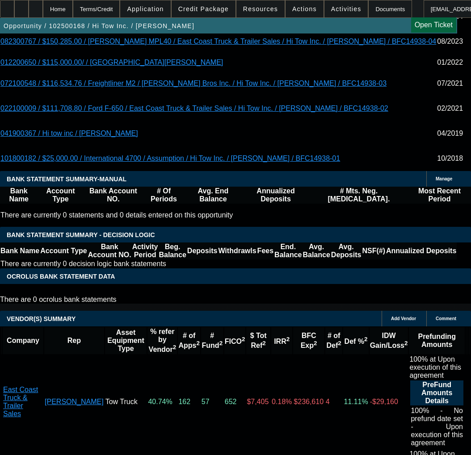
drag, startPoint x: 158, startPoint y: 296, endPoint x: 160, endPoint y: 301, distance: 5.6
select select "3"
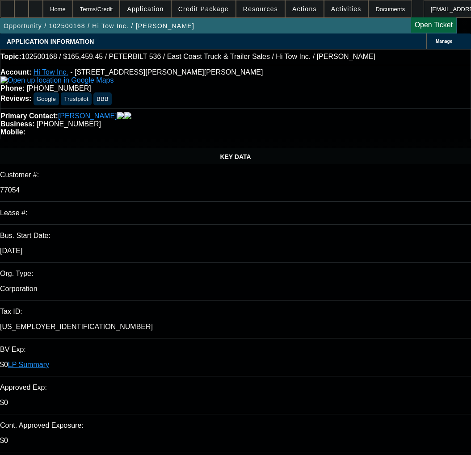
type input "1/6/2026"
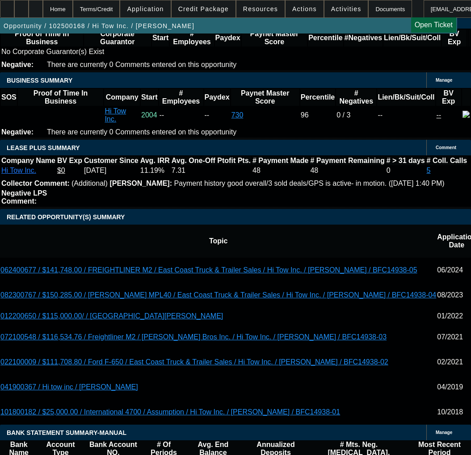
scroll to position [1518, 0]
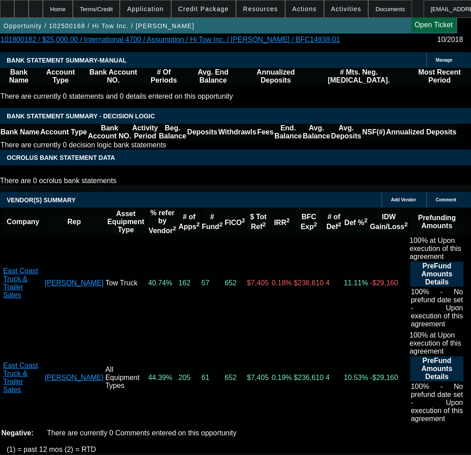
scroll to position [1875, 0]
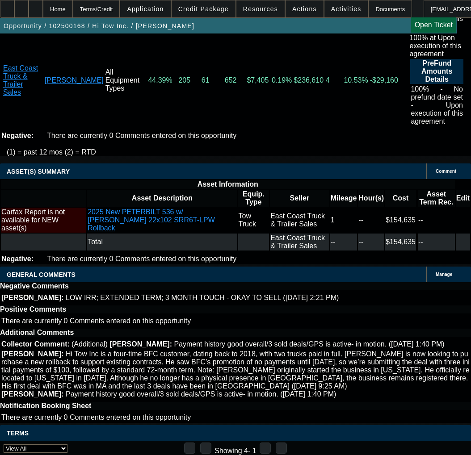
scroll to position [79, 0]
paste input "210084-0002"
type input "210084-0002"
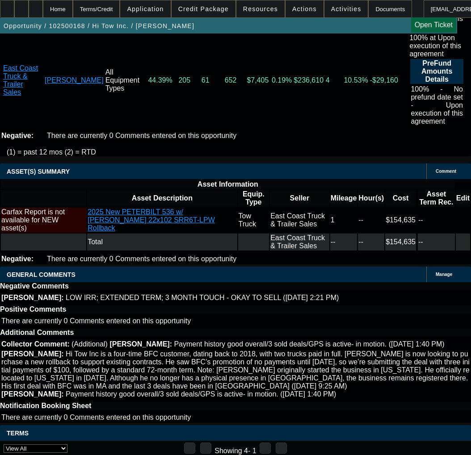
paste input "210084-0002"
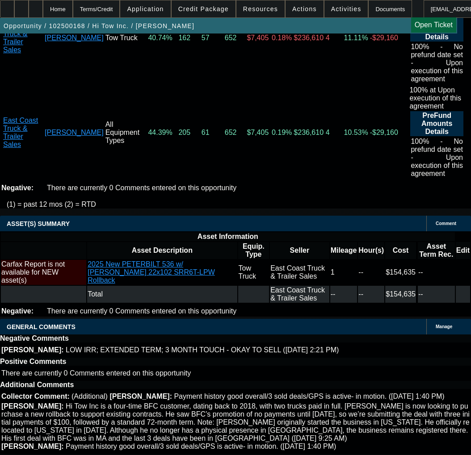
scroll to position [2143, 0]
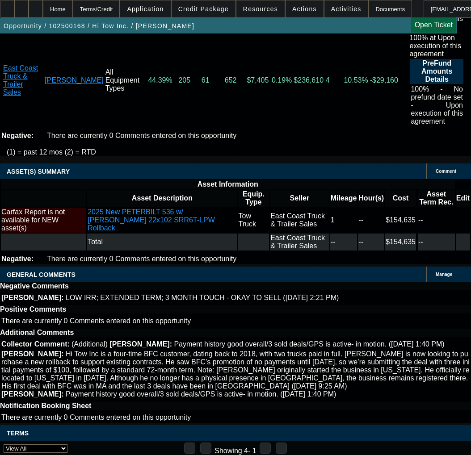
type input "210084-0002"
radio input "true"
type input "7.75"
type input "0.60"
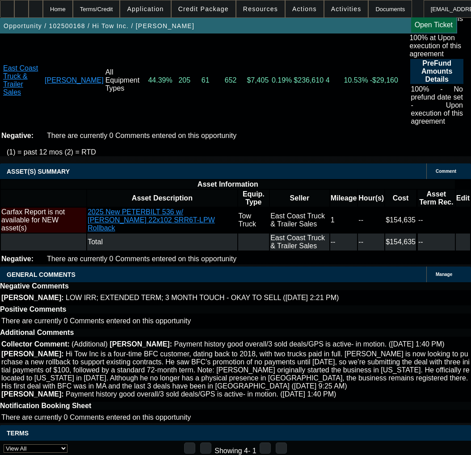
type input "8.35"
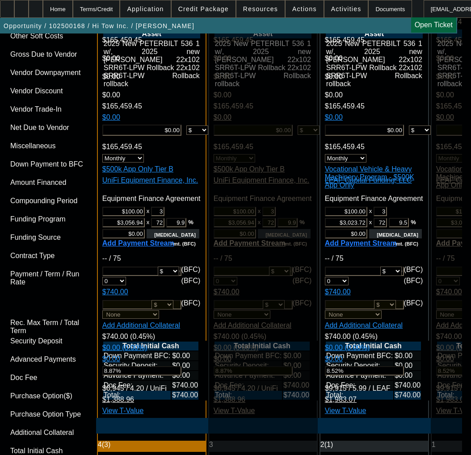
scroll to position [2723, 0]
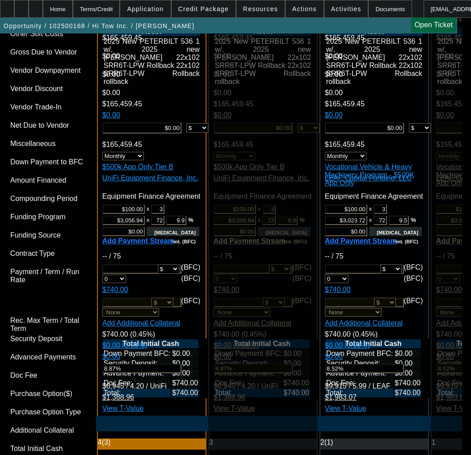
paste textarea "APPROVED COST: $165,459.45"
paste textarea "Approval is at limit for dollars and term."
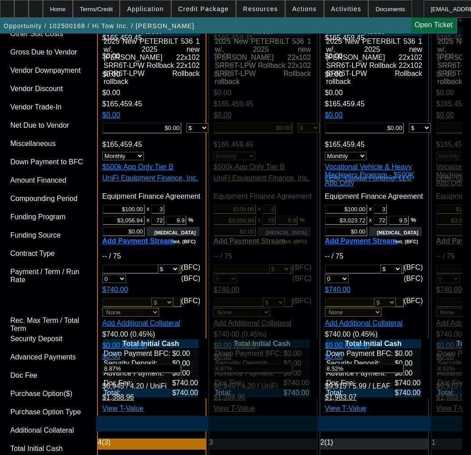
paste textarea "TERM: 75 Months"
paste textarea "First 3 @ $100 touch payments"
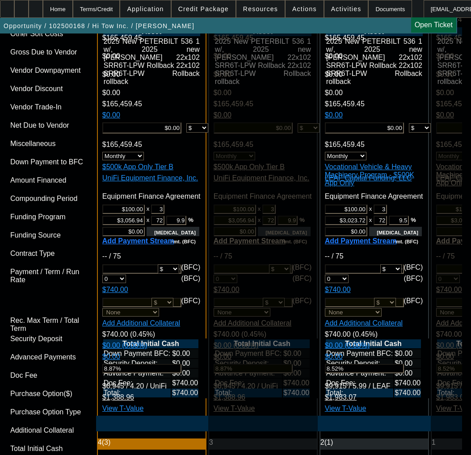
paste textarea "Credit Grade - C"
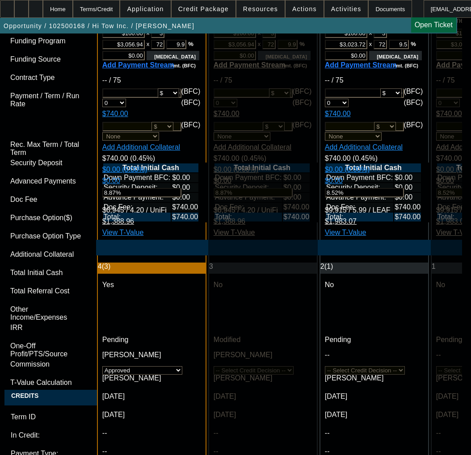
scroll to position [2902, 0]
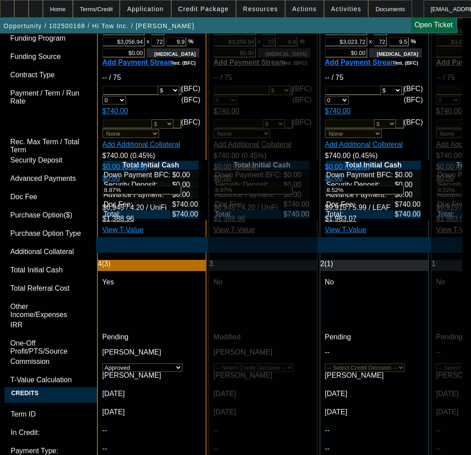
type textarea "APPROVED BY UNIFI - APPROVED COST: $165,459.45 - CAPPED, NO VARIANCE; Approval …"
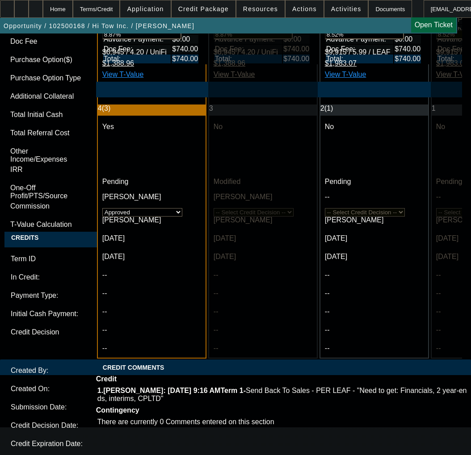
scroll to position [3058, 0]
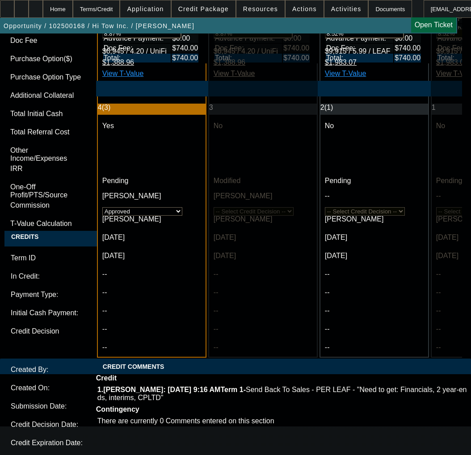
type input "02:01"
click at [89, 274] on span "8" at bounding box center [87, 270] width 16 height 16
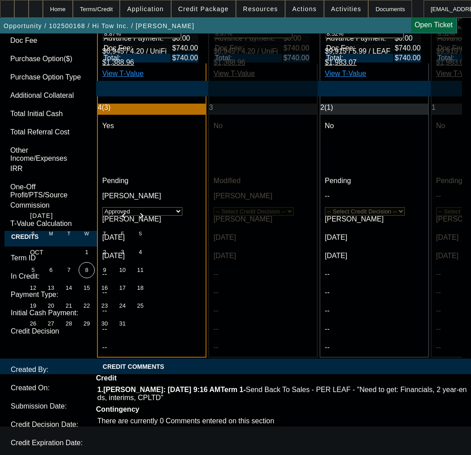
type input "10/8/2025"
type input "9"
type input "09:43"
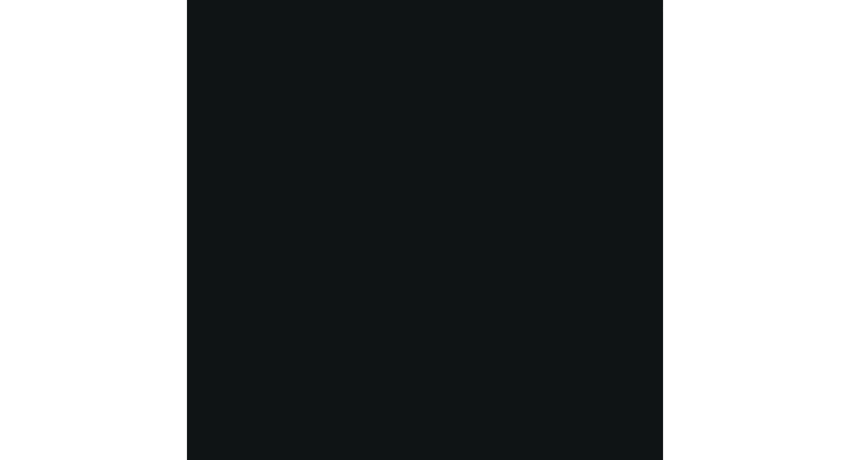
scroll to position [1636, 0]
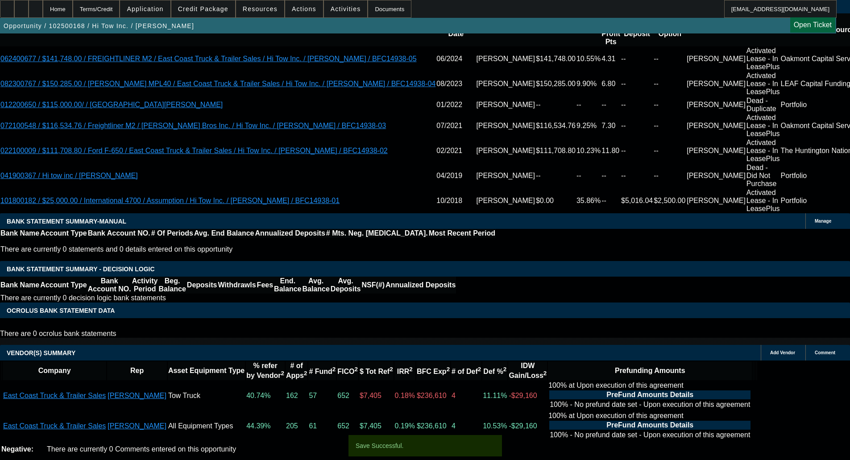
select select "0"
select select "2"
select select "0"
select select "6"
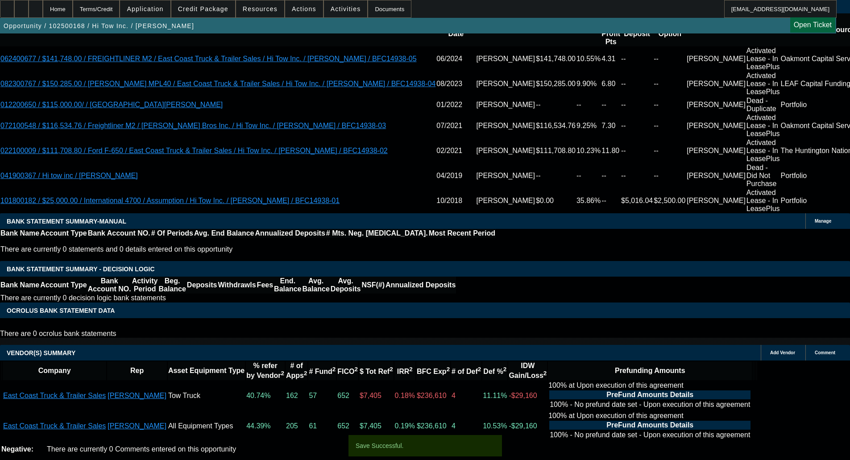
select select "0"
select select "2"
select select "0"
select select "6"
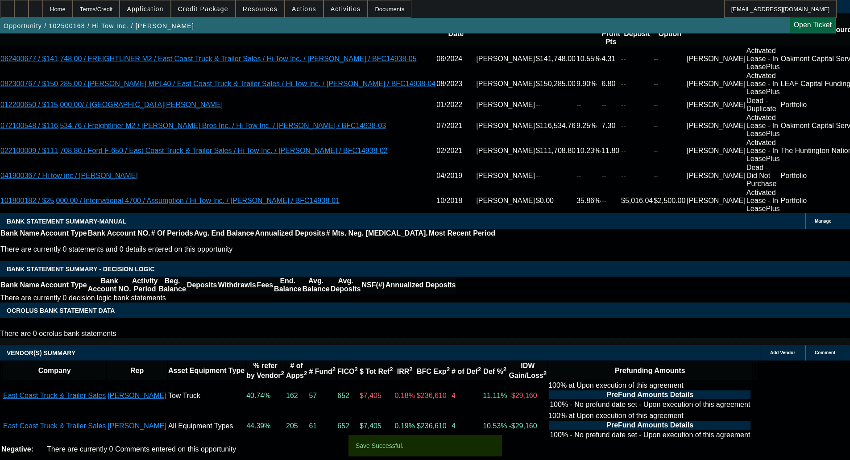
select select "0"
select select "2"
select select "0"
select select "6"
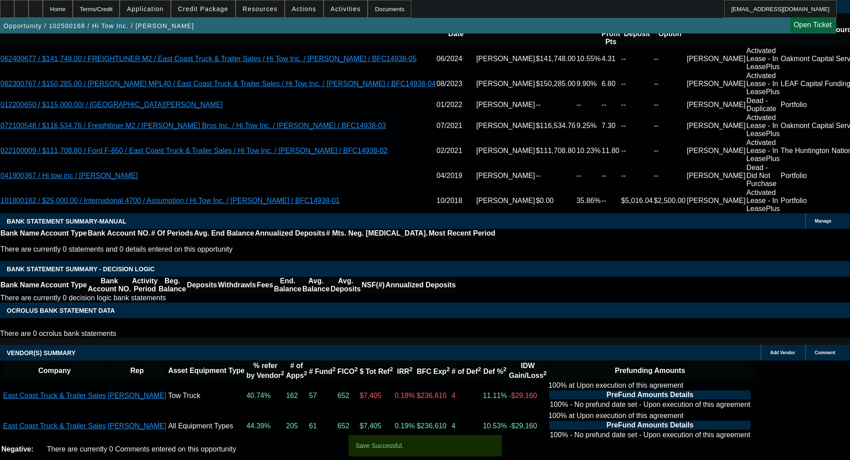
select select "0"
select select "2"
select select "0"
select select "6"
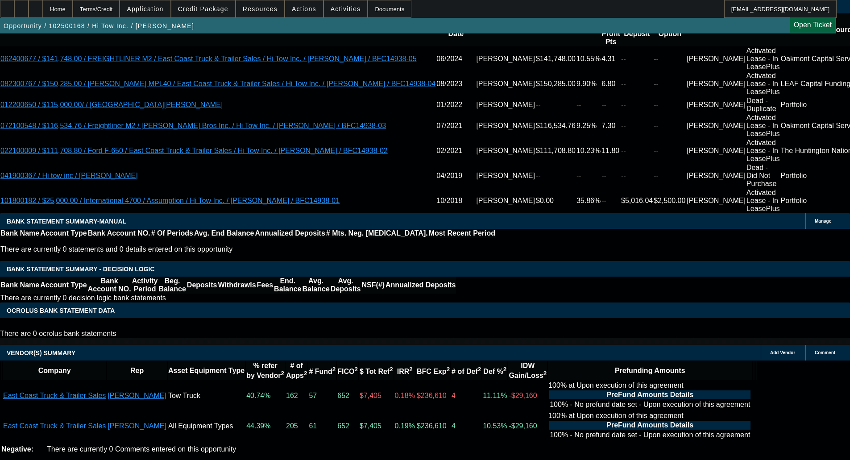
scroll to position [0, 0]
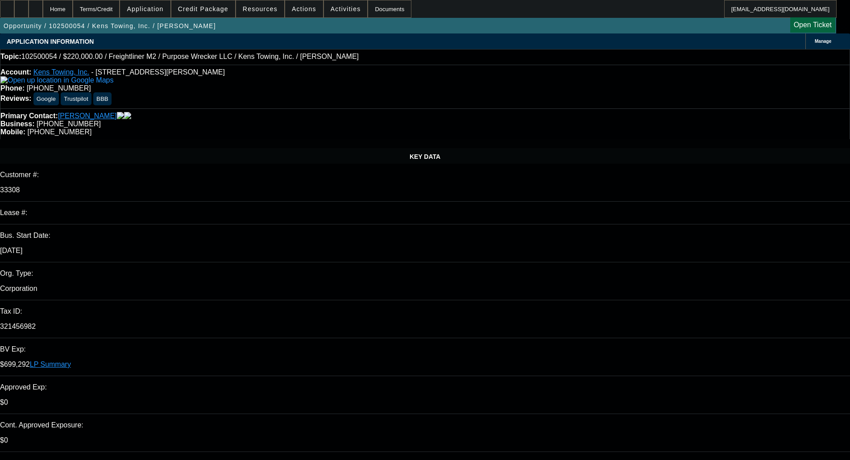
select select "0"
select select "6"
select select "0"
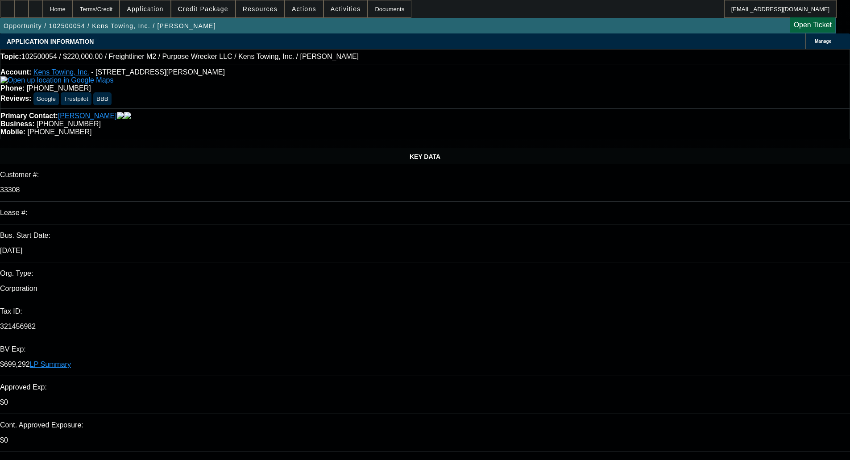
select select "0"
select select "6"
select select "0"
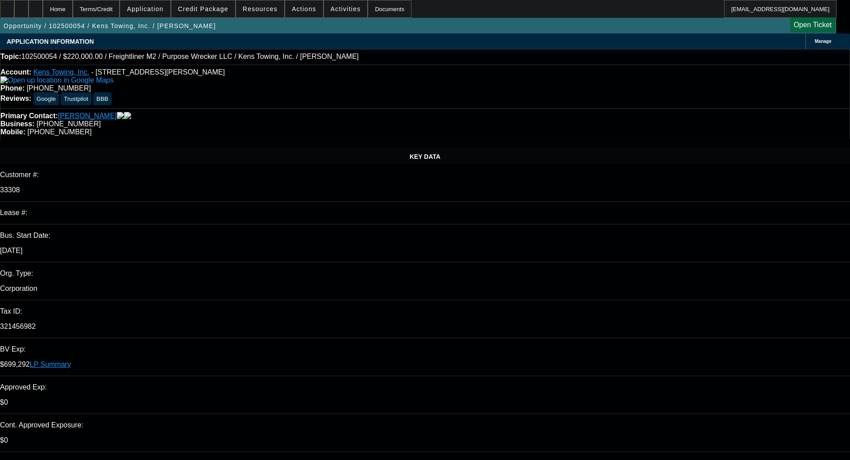
select select "0"
select select "6"
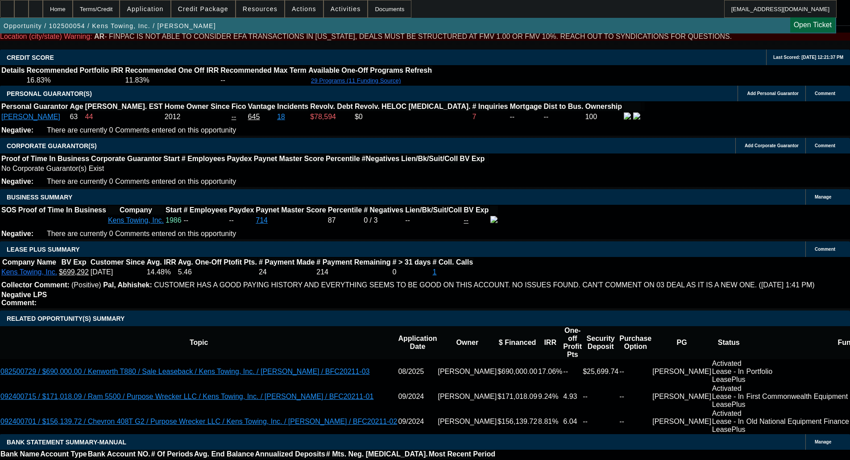
scroll to position [1346, 0]
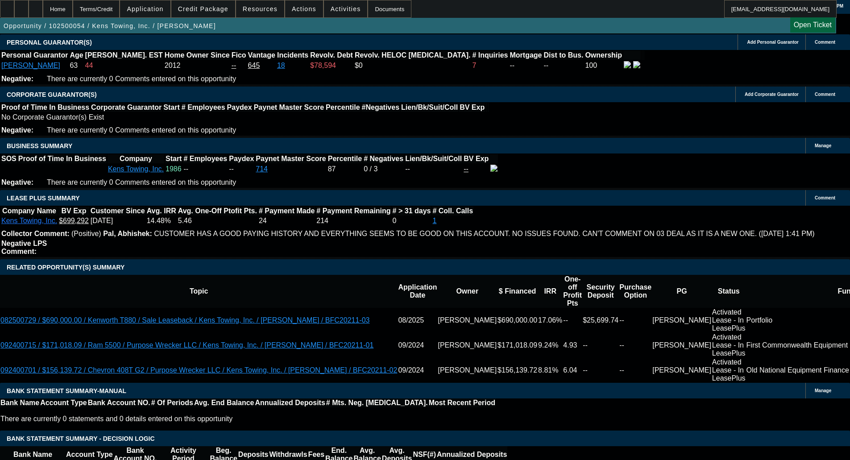
click at [215, 12] on span "Credit Package" at bounding box center [203, 8] width 50 height 7
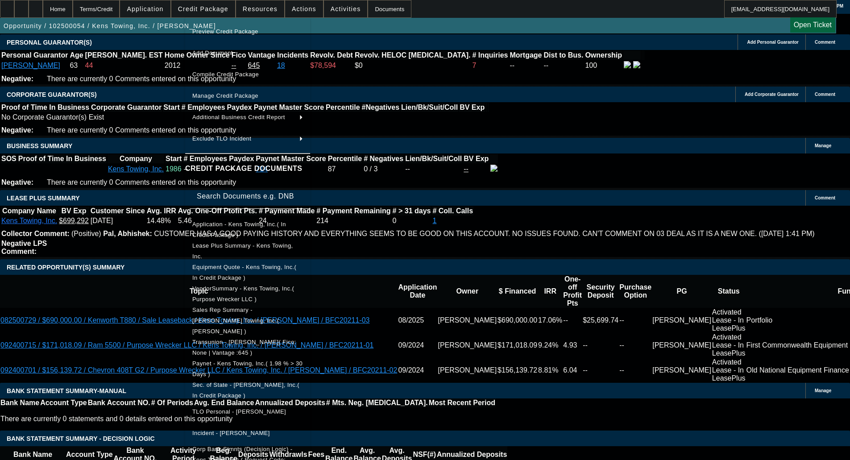
click at [230, 267] on span "Equipment Quote - Kens Towing, Inc.( In Credit Package )" at bounding box center [244, 272] width 104 height 17
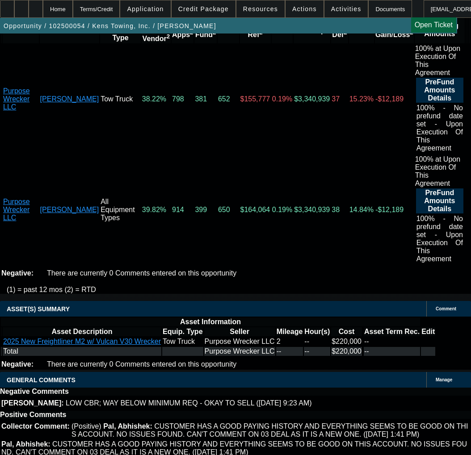
scroll to position [2016, 0]
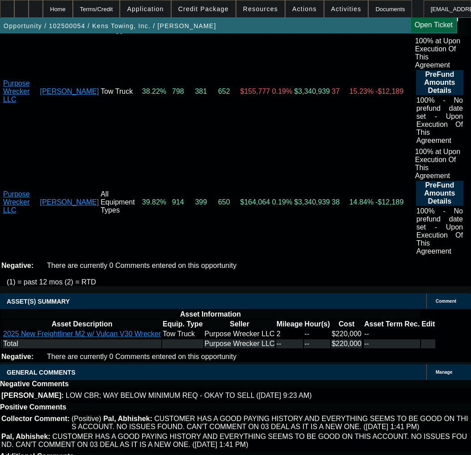
copy span "APPROVED BY OAKMONT - Equipment Price $225,000.00; Max Term 72; Tier A - 8.99%;…"
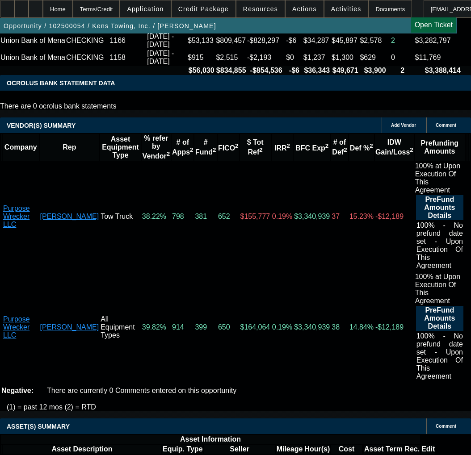
scroll to position [1882, 0]
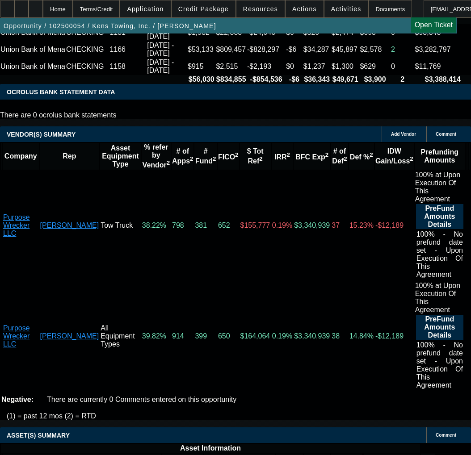
select select "3"
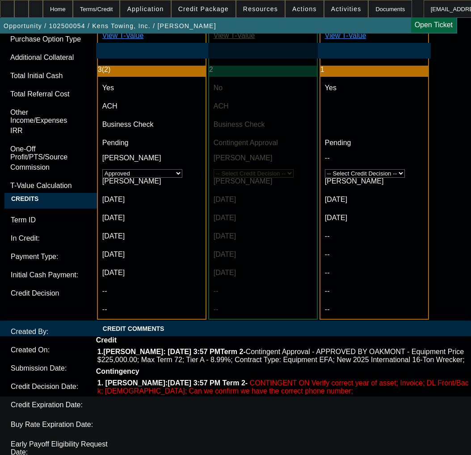
scroll to position [2947, 0]
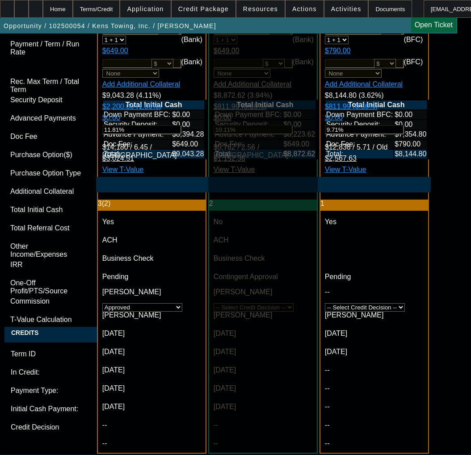
paste textarea "APPROVED BY OAKMONT - Equipment Price $225,000.00; Max Term 72; Tier A - 8.99%;…"
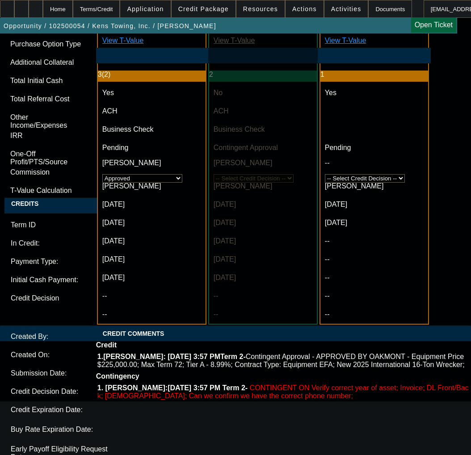
scroll to position [3081, 0]
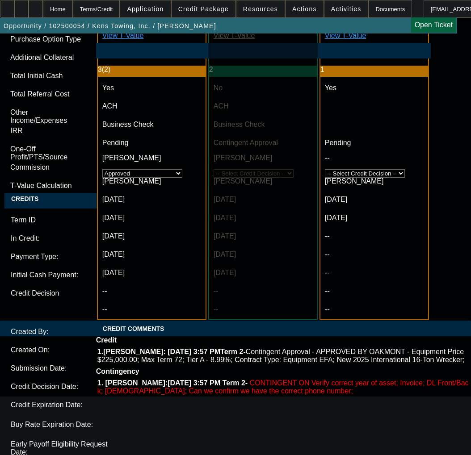
type textarea "APPROVED BY OAKMONT - Equipment Price $225,000.00; Max Term 72; Tier A - 8.99%;…"
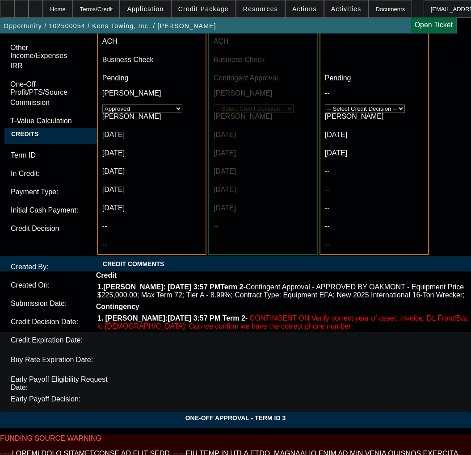
scroll to position [3186, 0]
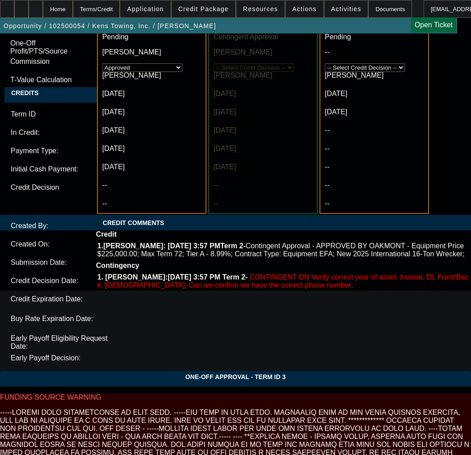
type input "02:02"
type input "12:41"
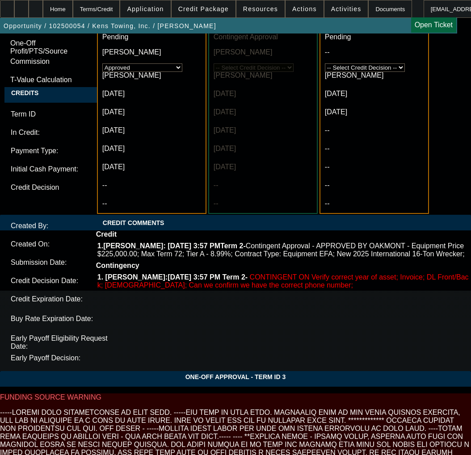
click at [83, 274] on span "8" at bounding box center [87, 270] width 16 height 16
type input "10/8/2025"
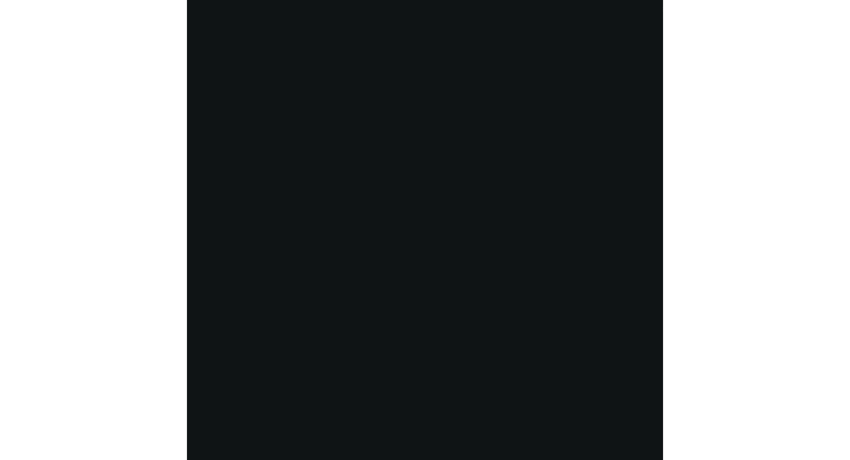
scroll to position [1676, 0]
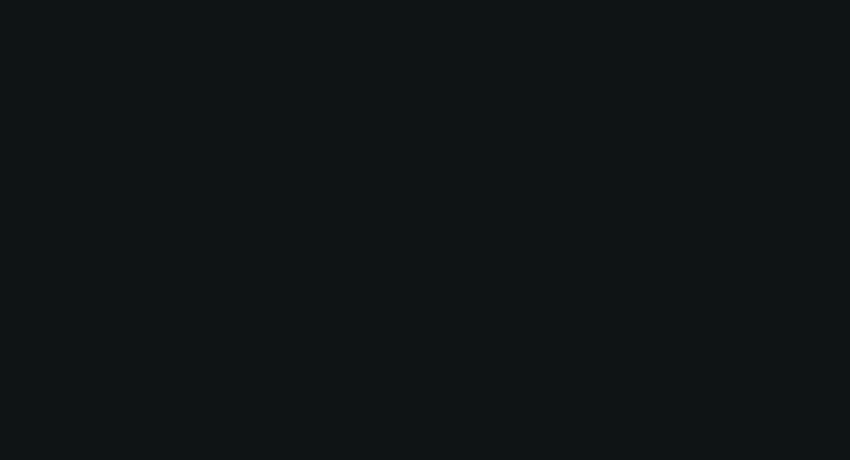
select select "0"
select select "6"
select select "0"
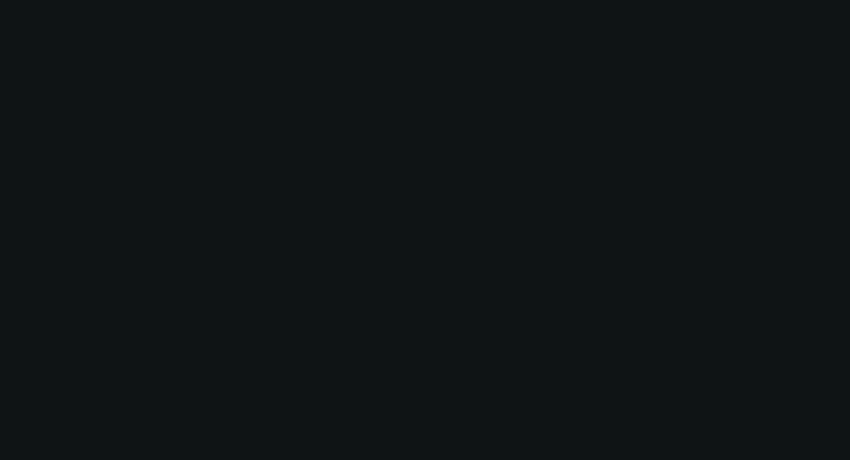
select select "0"
select select "6"
select select "0"
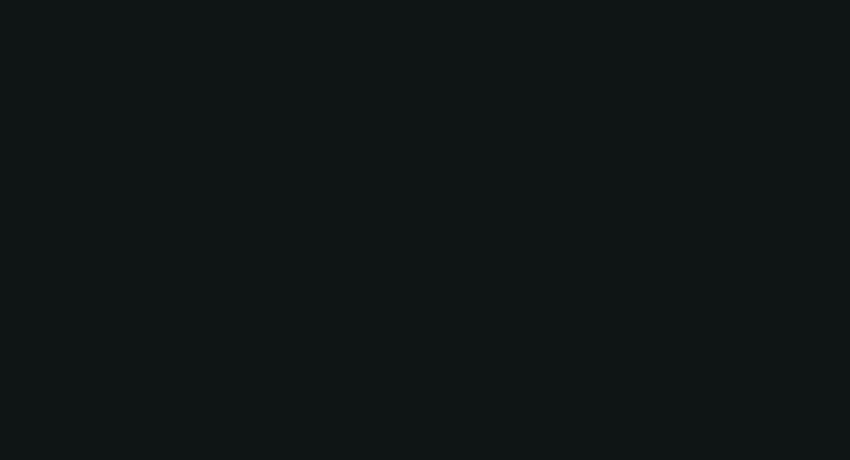
select select "0"
select select "6"
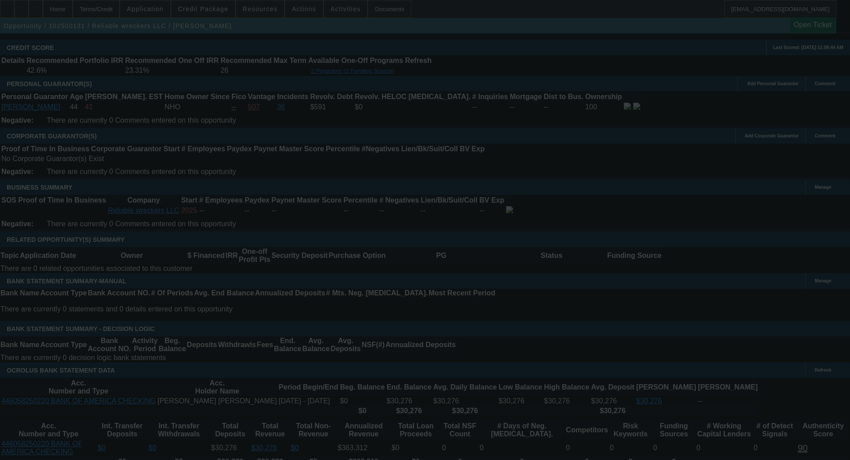
select select "0"
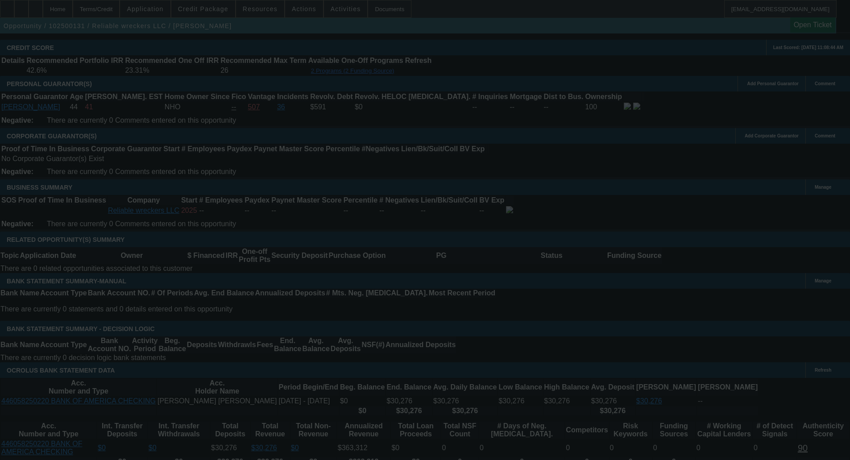
select select "0"
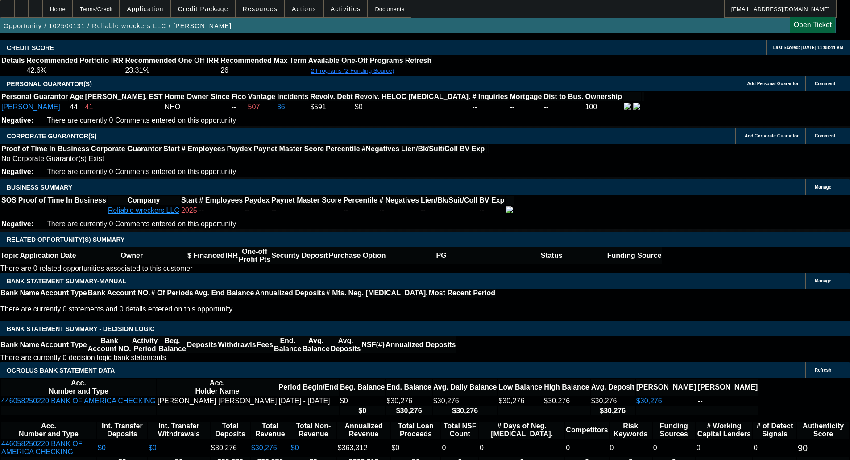
select select "1"
select select "2"
select select "21"
select select "1"
select select "2"
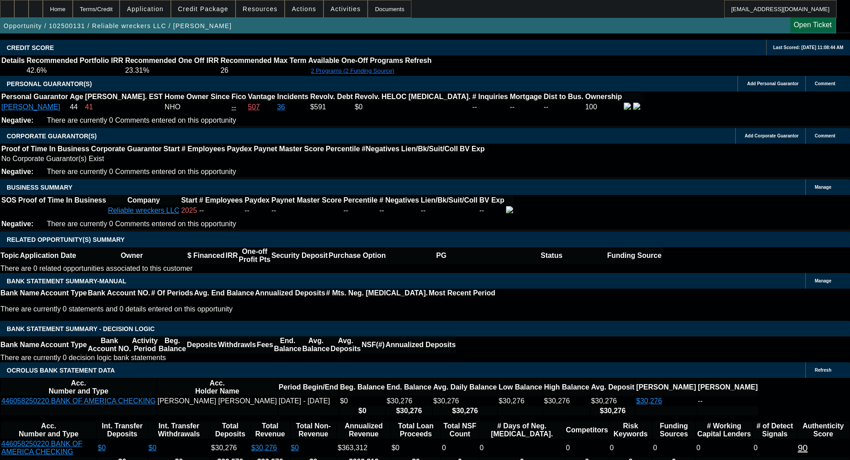
select select "21"
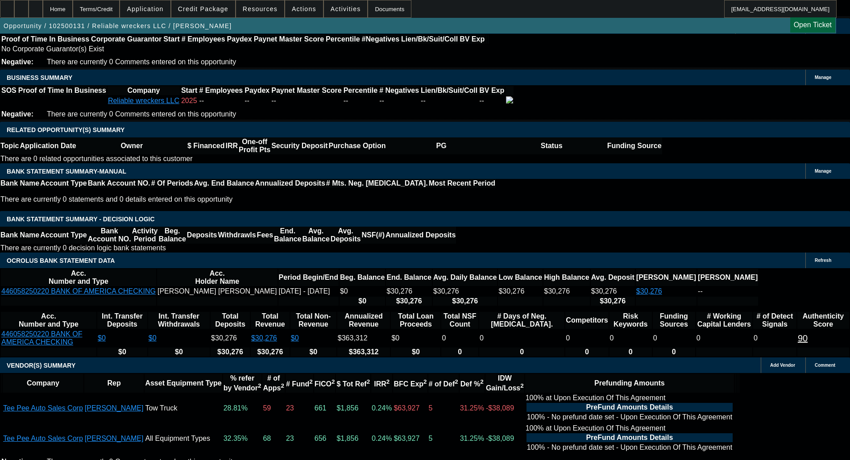
scroll to position [1391, 0]
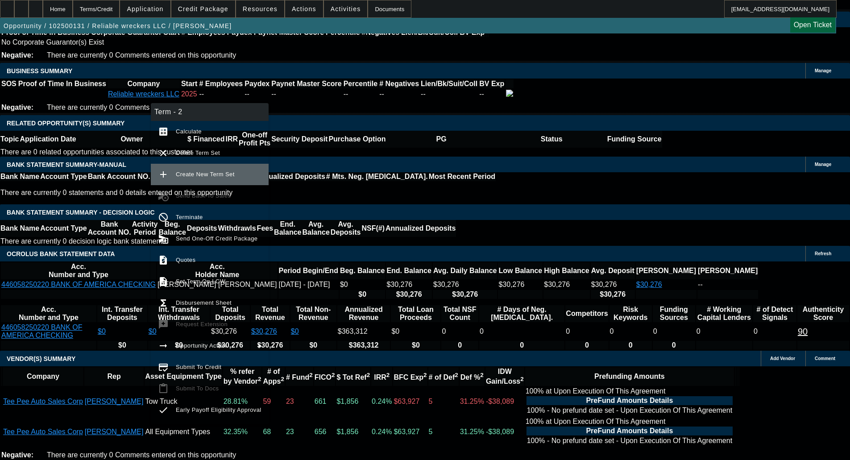
click at [199, 176] on span "Create New Term Set" at bounding box center [205, 174] width 59 height 7
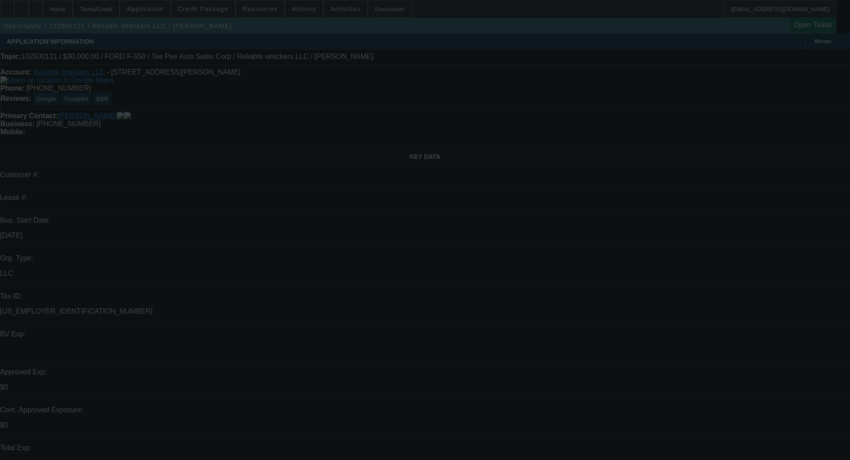
select select "0"
select select "2"
select select "0"
select select "21"
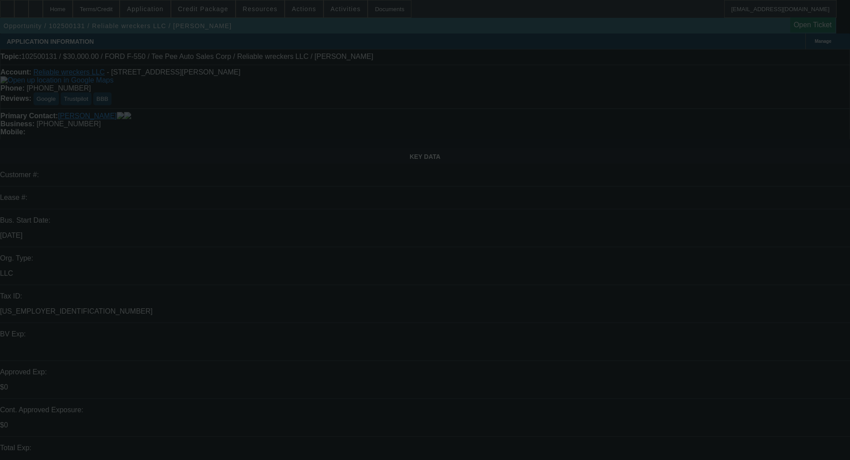
select select "0"
select select "2"
select select "0"
select select "21"
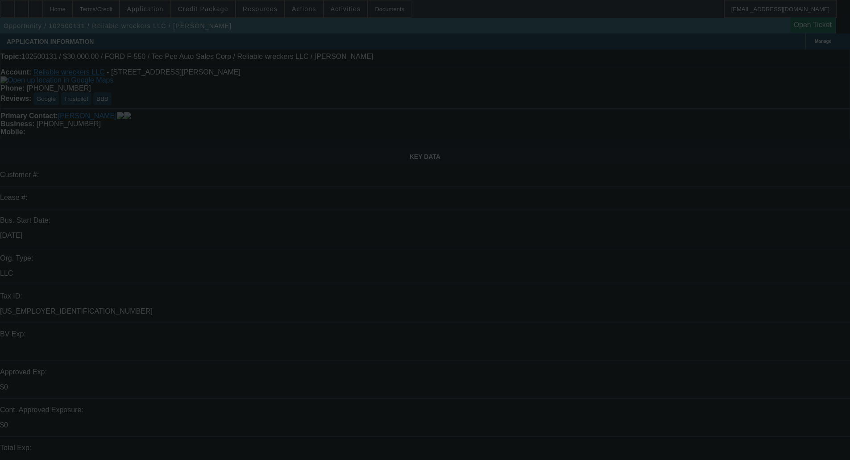
select select "0"
select select "2"
select select "0"
select select "21"
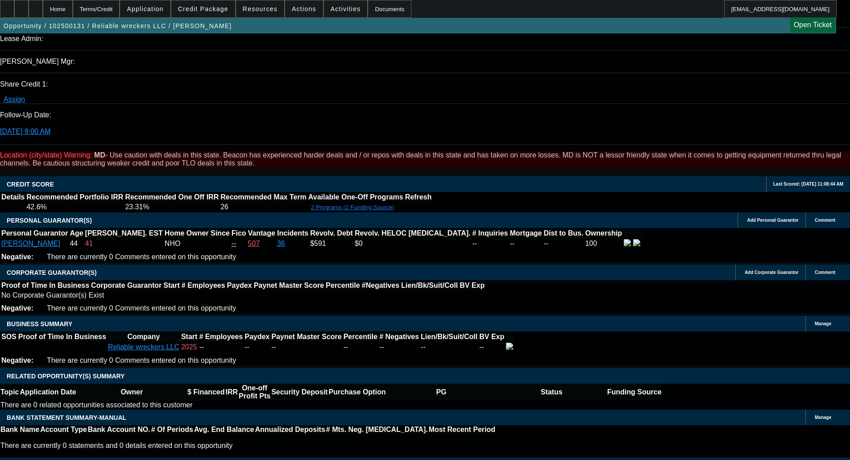
scroll to position [1310, 0]
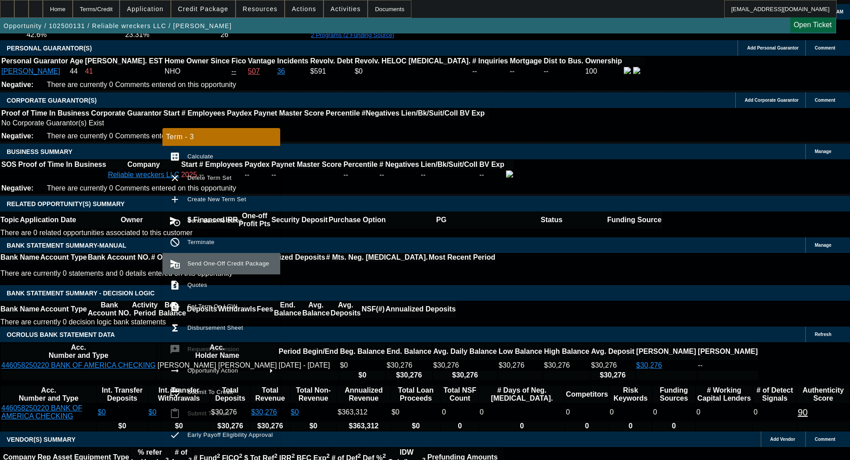
click at [226, 266] on span "Send One-Off Credit Package" at bounding box center [229, 263] width 82 height 7
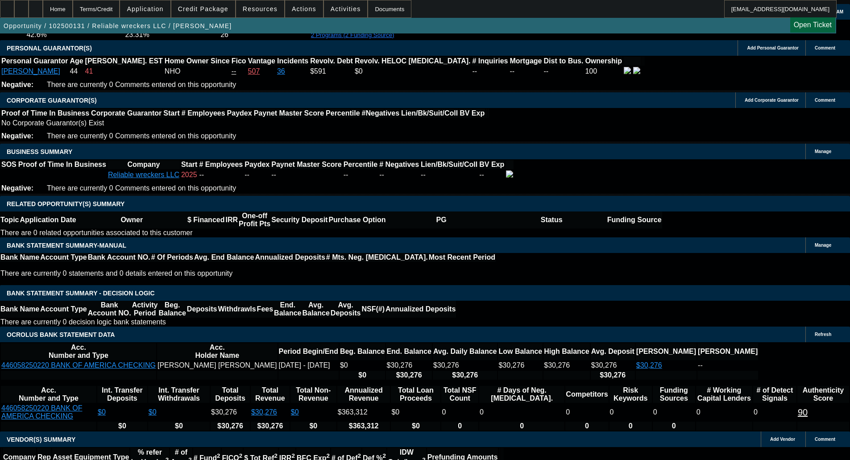
scroll to position [1361, 0]
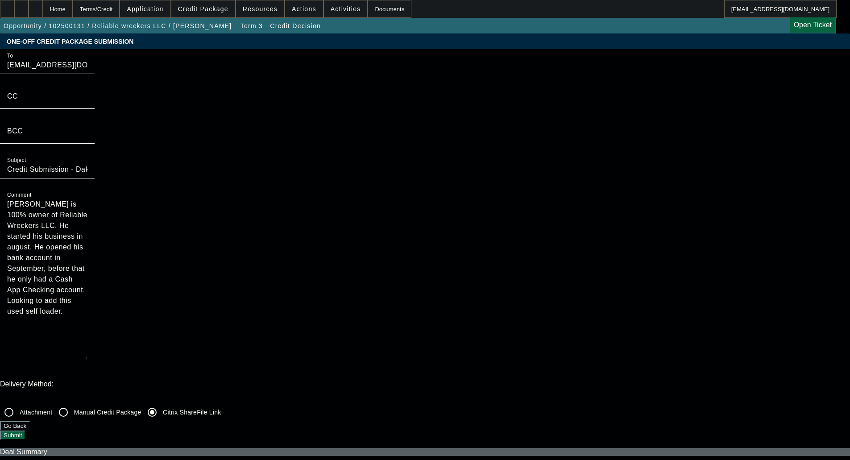
click at [25, 431] on button "Submit" at bounding box center [12, 435] width 25 height 9
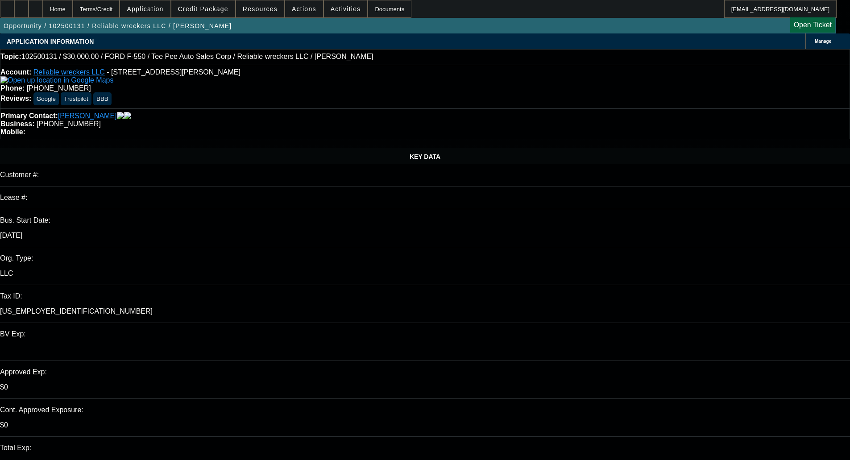
select select "0"
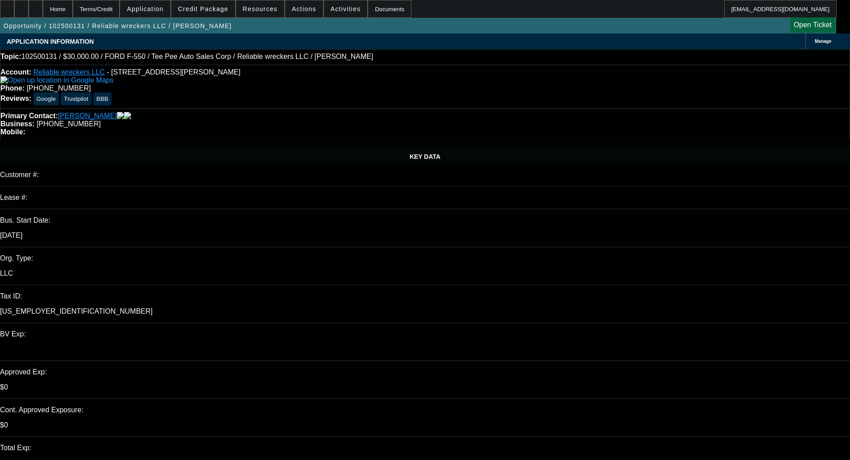
select select "0"
select select "1"
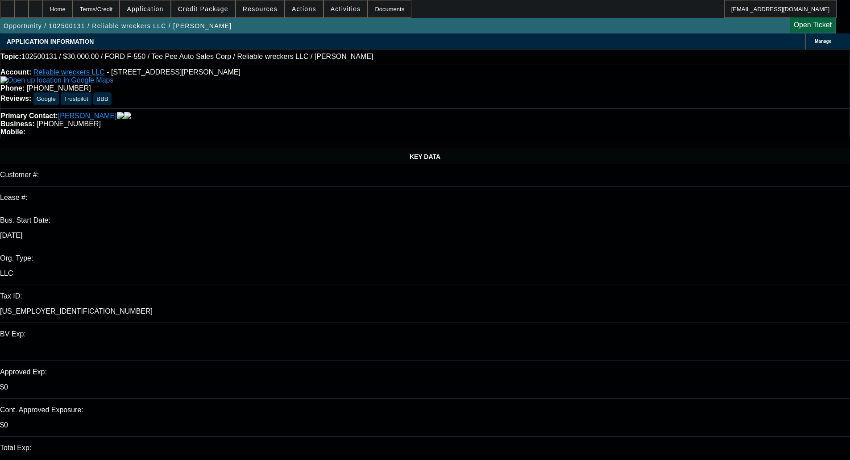
select select "2"
select select "21"
select select "1"
select select "2"
select select "21"
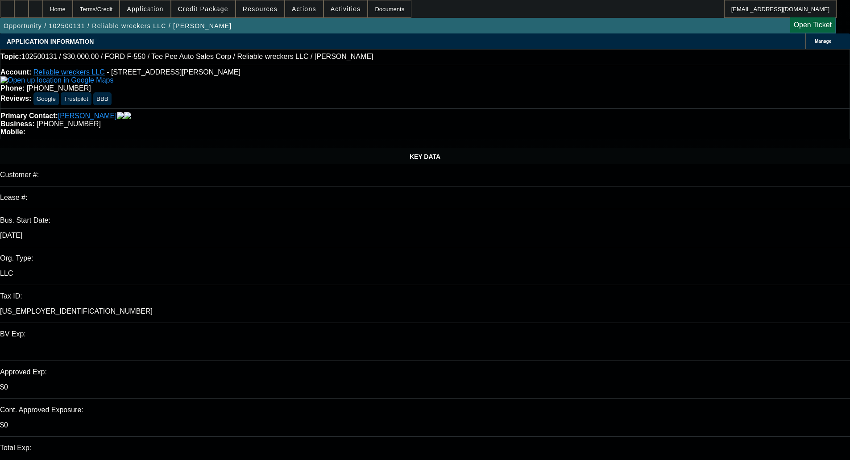
select select "1"
select select "2"
select select "21"
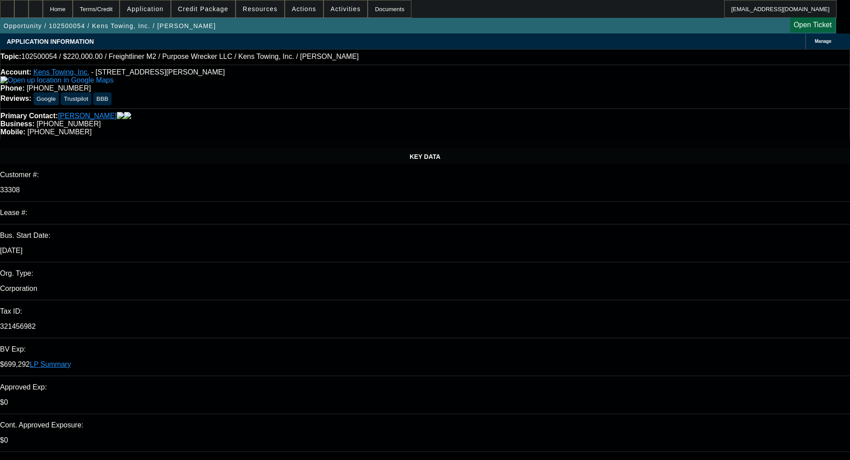
select select "0"
select select "6"
select select "0"
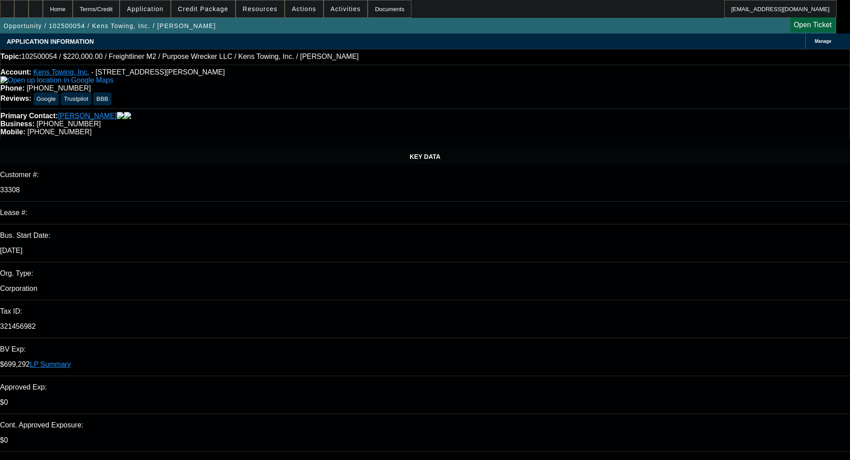
select select "0"
select select "6"
select select "0"
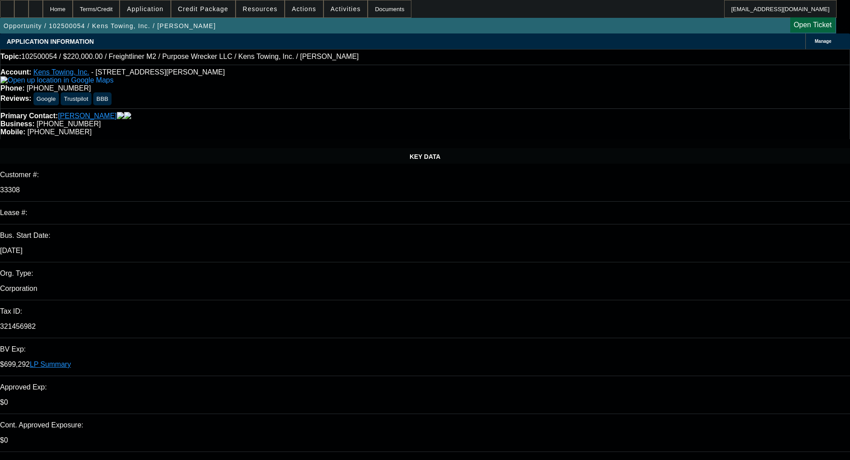
select select "0"
select select "6"
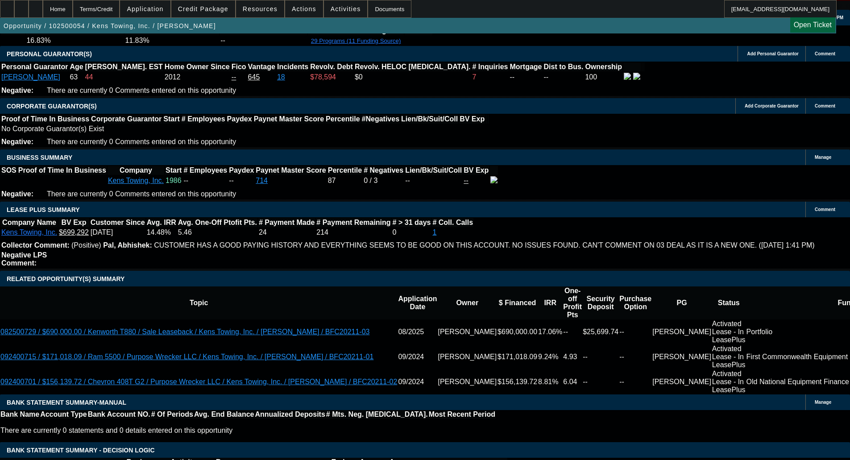
scroll to position [1339, 0]
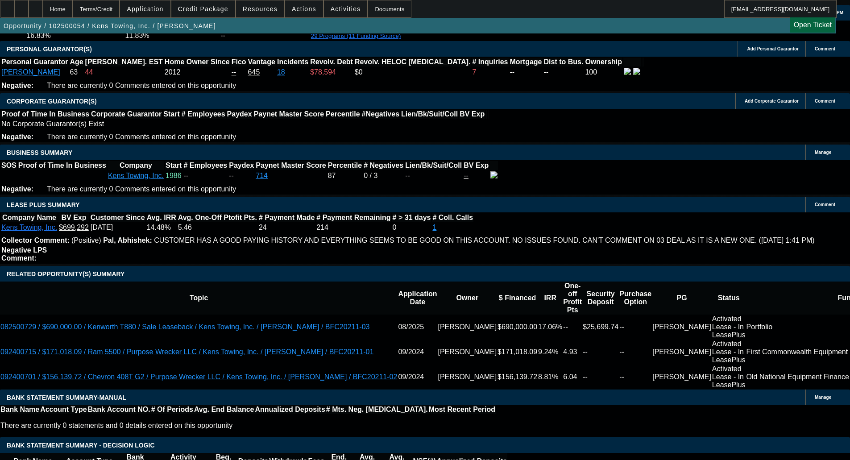
click at [201, 9] on span "Credit Package" at bounding box center [203, 8] width 50 height 7
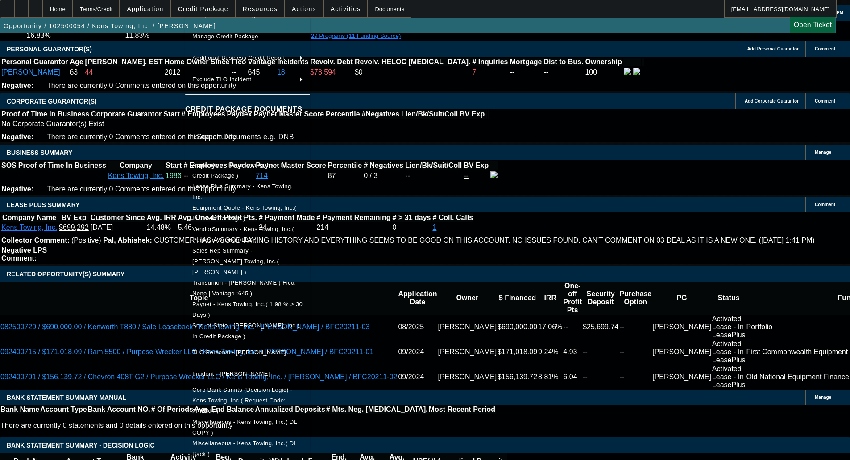
scroll to position [133, 0]
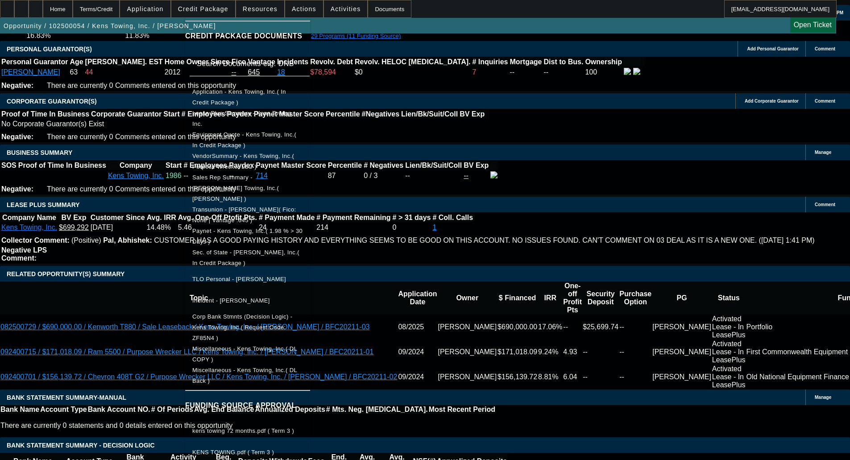
click at [279, 428] on span "kens towing 72 months.pdf ( Term 3 )" at bounding box center [243, 431] width 102 height 7
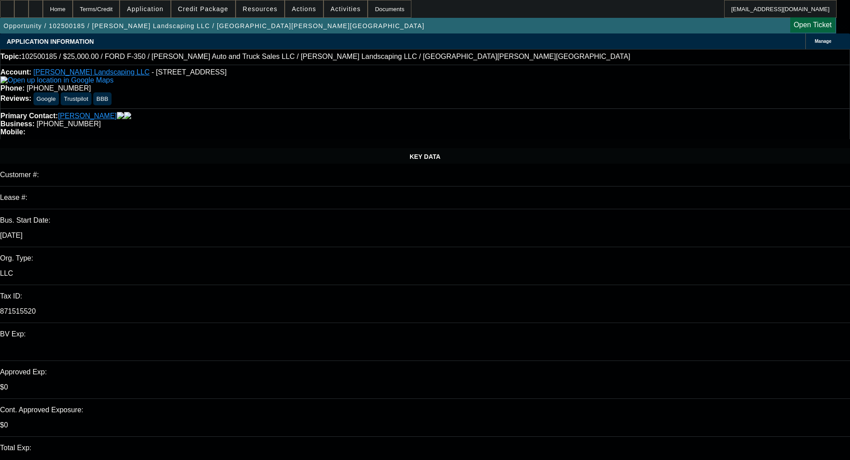
select select "0"
select select "0.1"
select select "4"
select select "0"
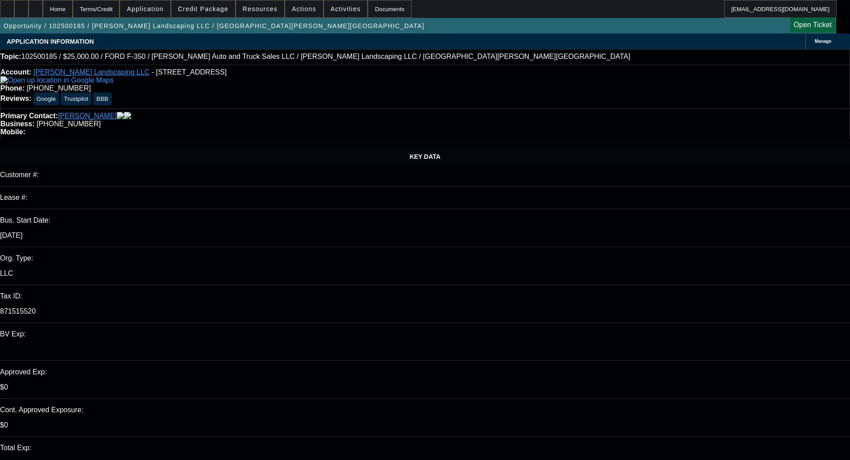
select select "0"
select select "0.1"
select select "4"
select select "0"
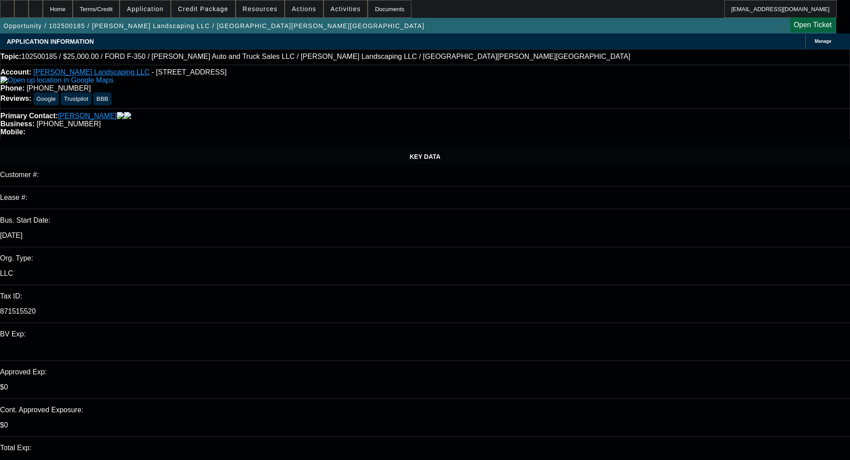
select select "0"
select select "6"
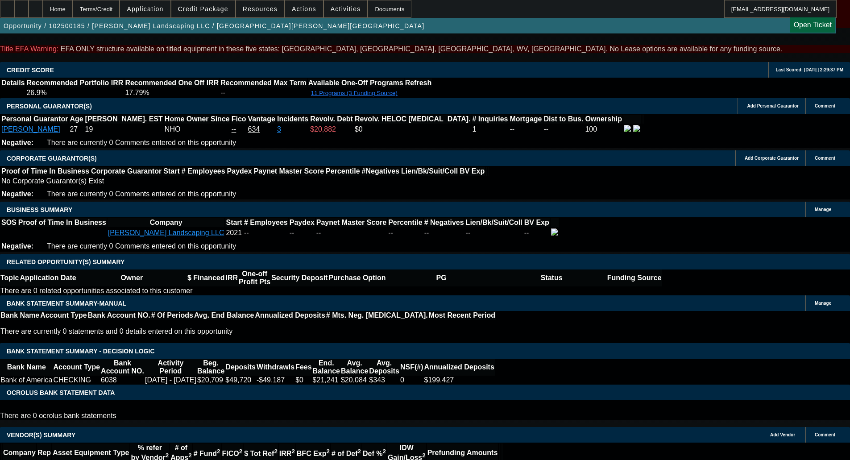
select select "0"
select select "0.1"
select select "4"
select select "0"
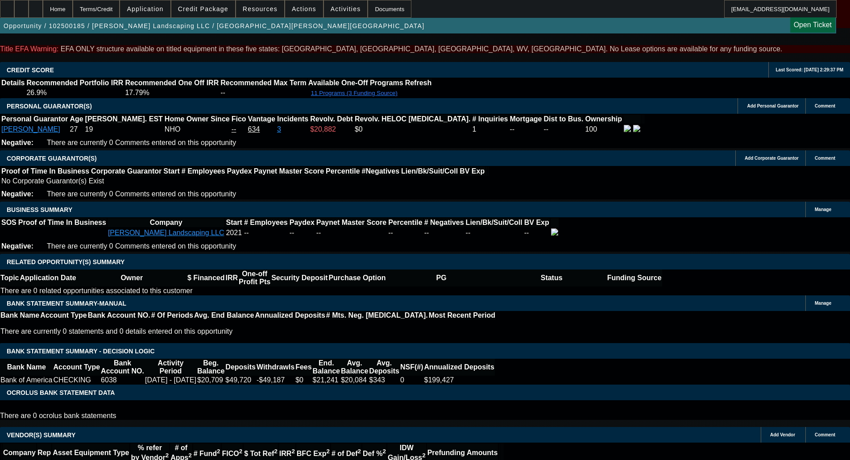
select select "0"
select select "0.1"
select select "4"
select select "0"
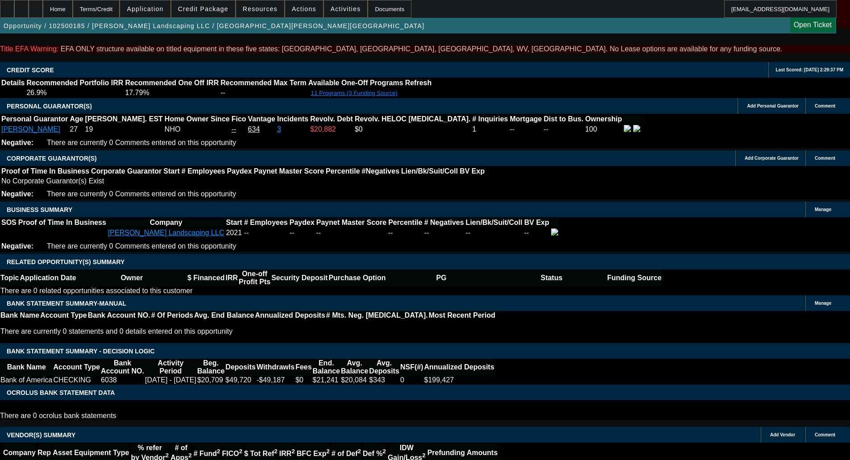
select select "0"
select select "6"
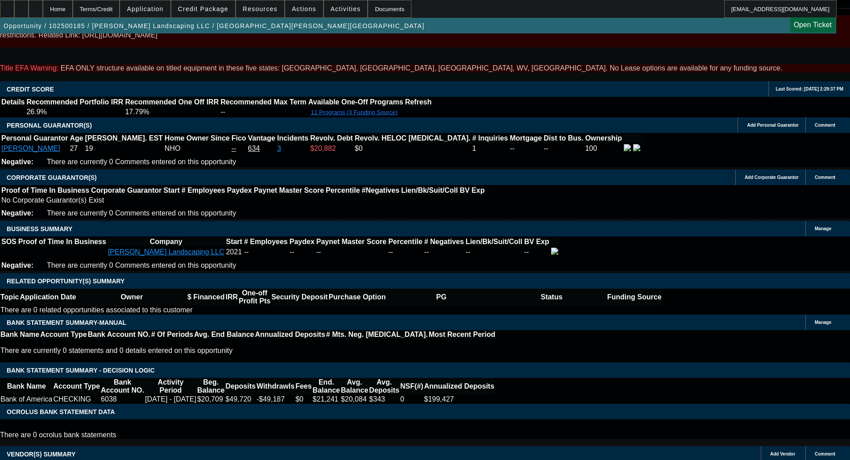
scroll to position [1264, 0]
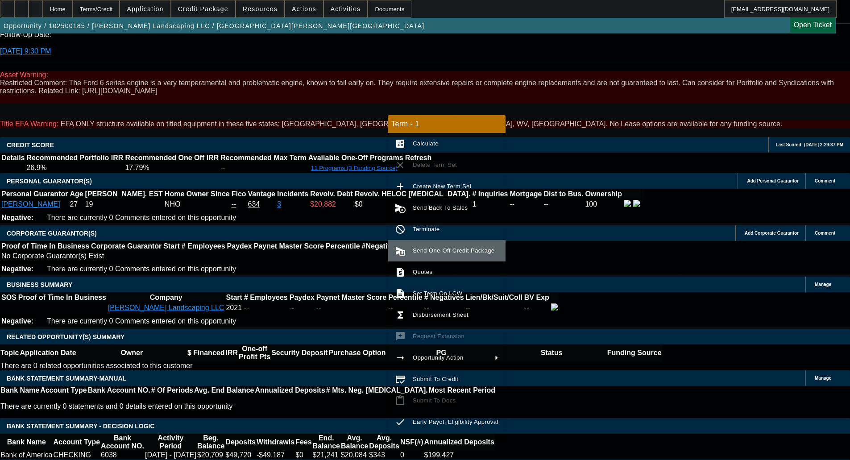
click at [437, 251] on span "Send One-Off Credit Package" at bounding box center [454, 250] width 82 height 7
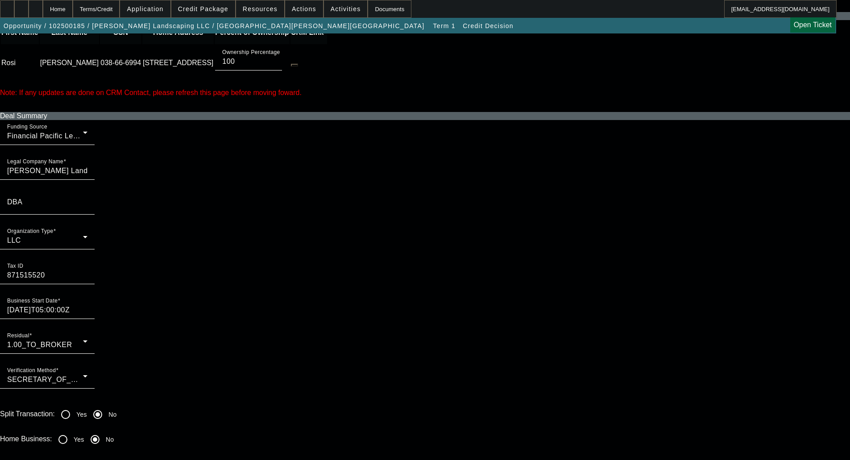
scroll to position [536, 0]
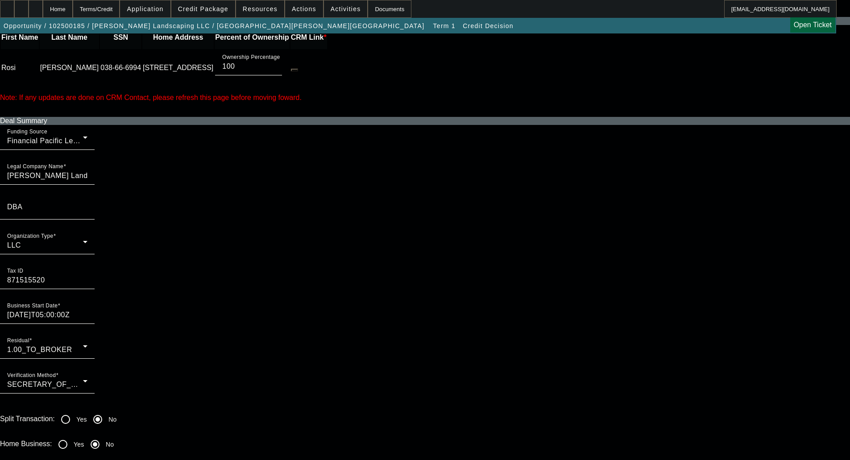
click at [72, 436] on input "Yes" at bounding box center [63, 445] width 18 height 18
radio input "true"
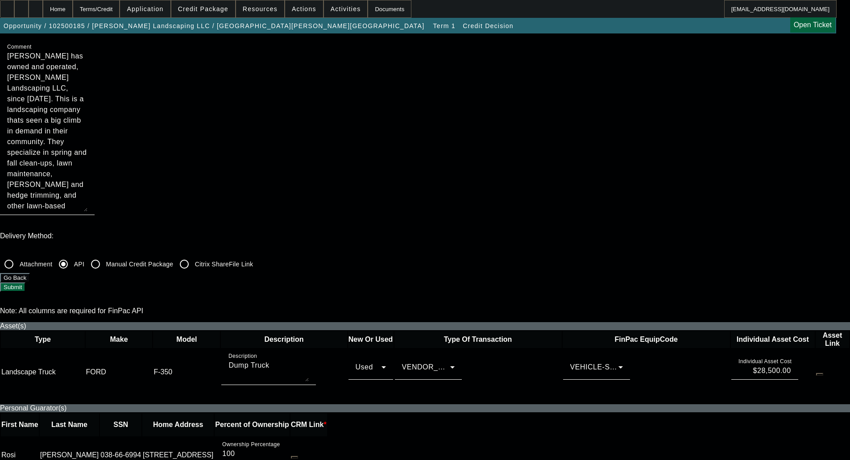
scroll to position [134, 0]
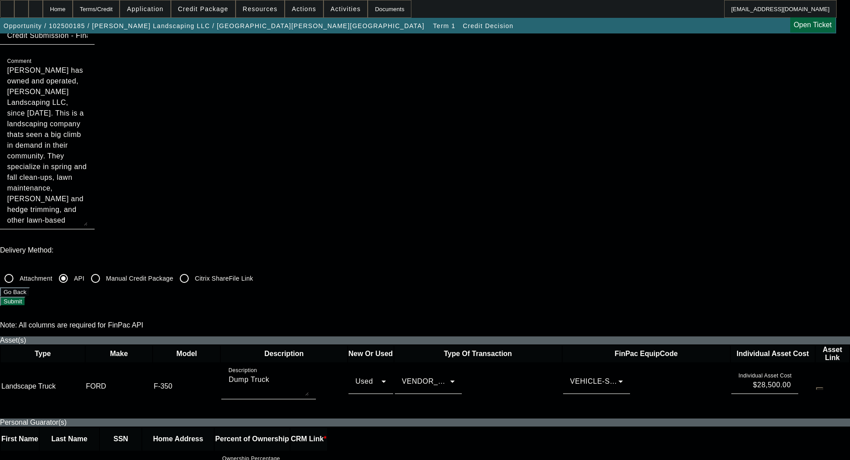
click at [25, 297] on button "Submit" at bounding box center [12, 301] width 25 height 9
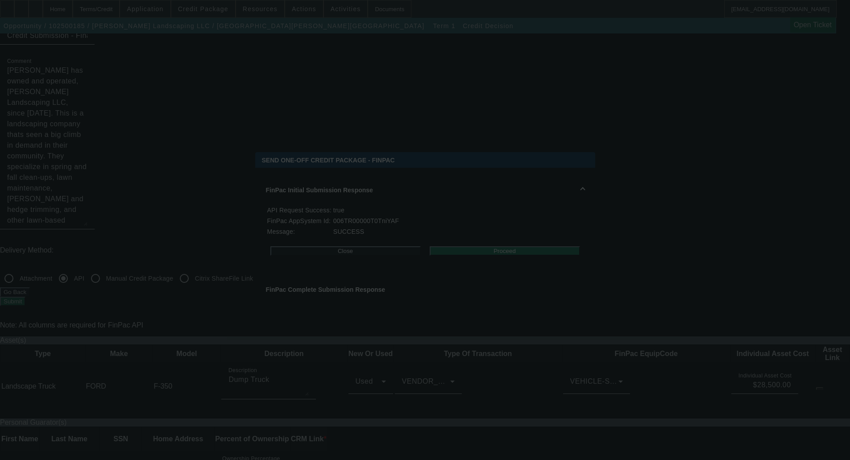
scroll to position [0, 0]
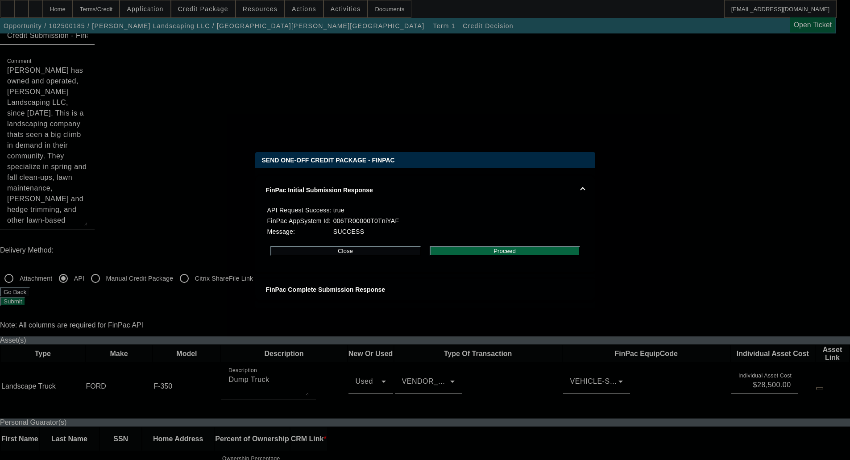
click at [111, 112] on div at bounding box center [425, 230] width 850 height 460
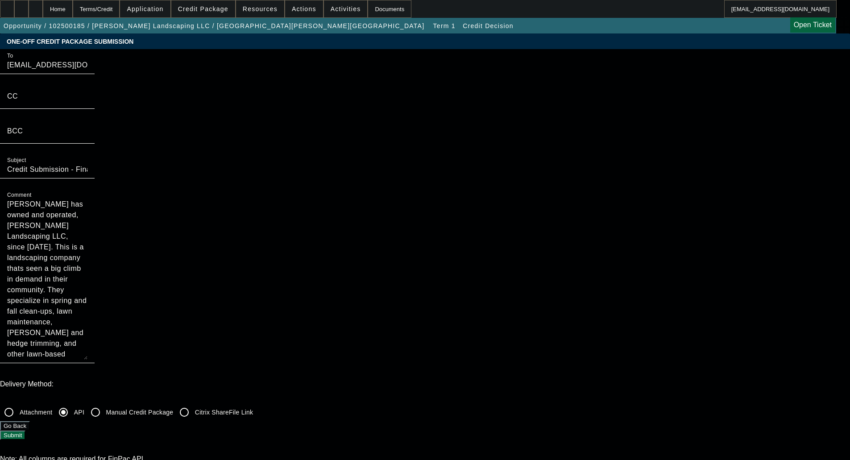
scroll to position [134, 0]
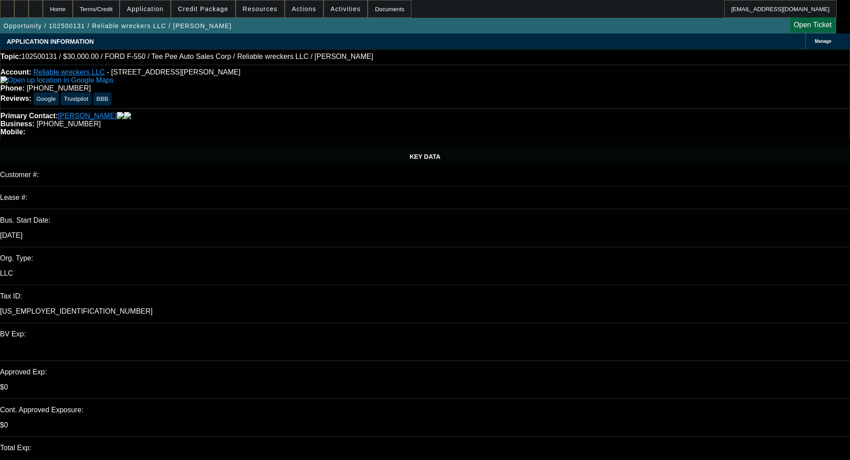
select select "0"
select select "2"
select select "0"
select select "21"
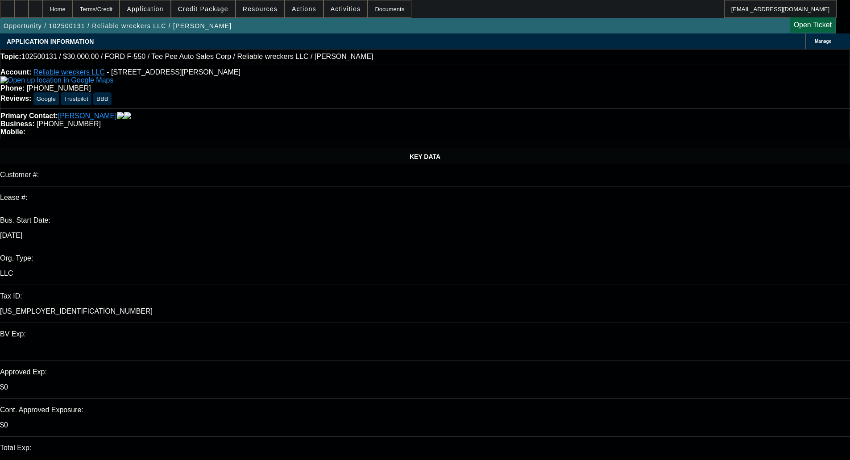
select select "0"
select select "2"
select select "0"
select select "21"
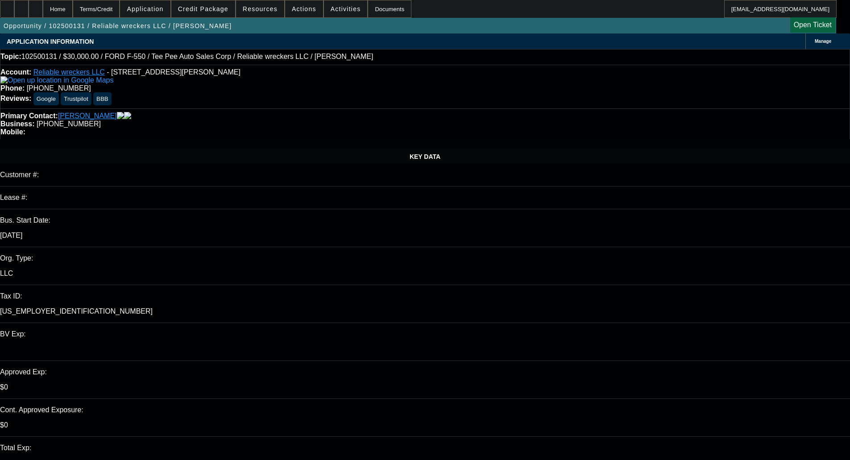
select select "0"
select select "2"
select select "0"
select select "21"
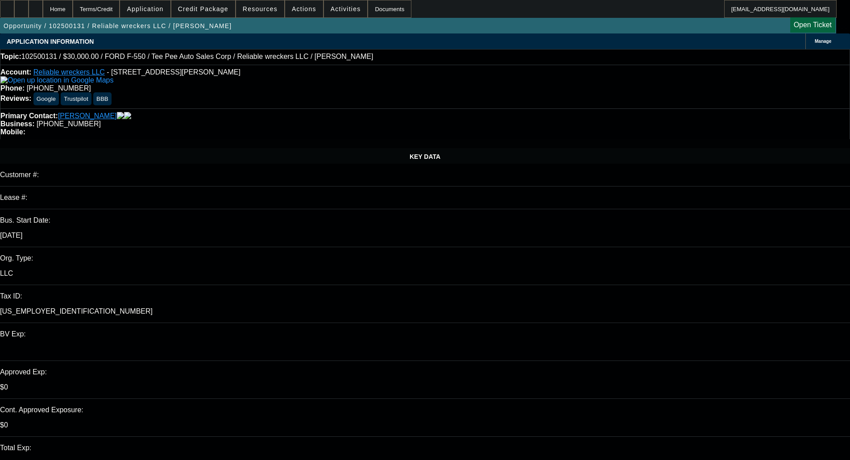
scroll to position [223, 0]
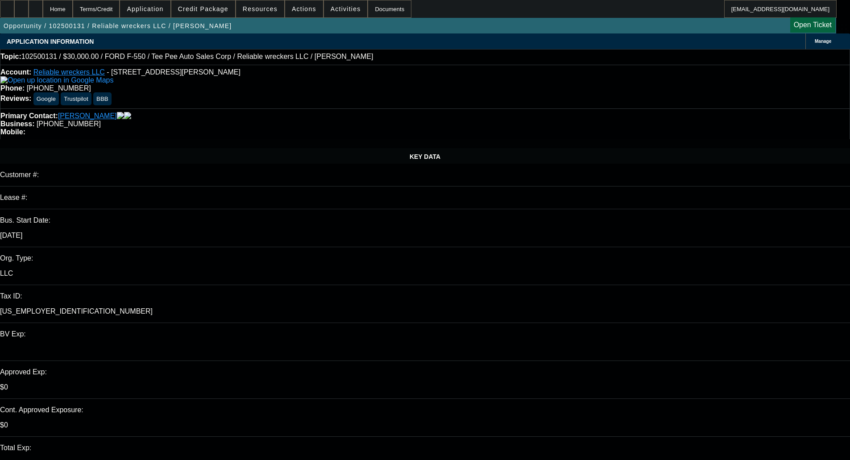
select select "0"
select select "2"
select select "0"
select select "21"
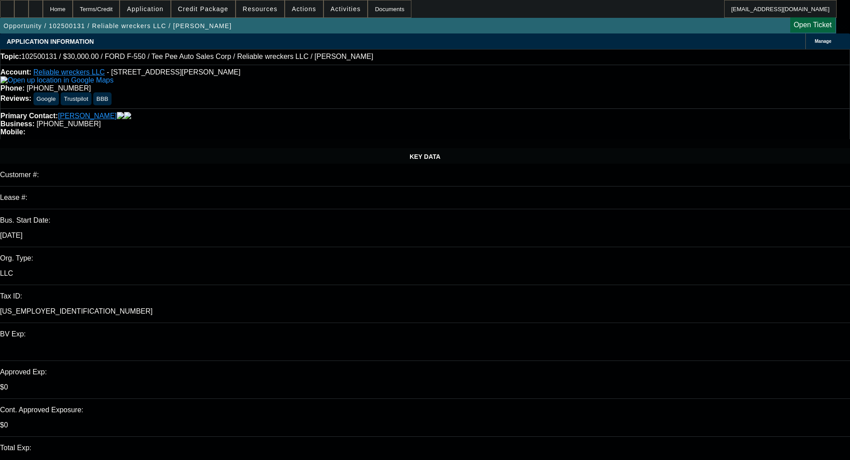
select select "0"
select select "2"
select select "0"
select select "21"
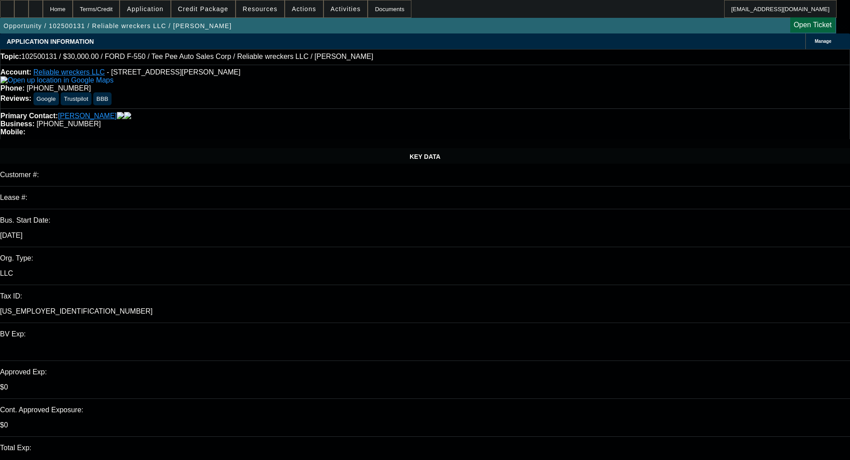
select select "0"
select select "2"
select select "0"
select select "21"
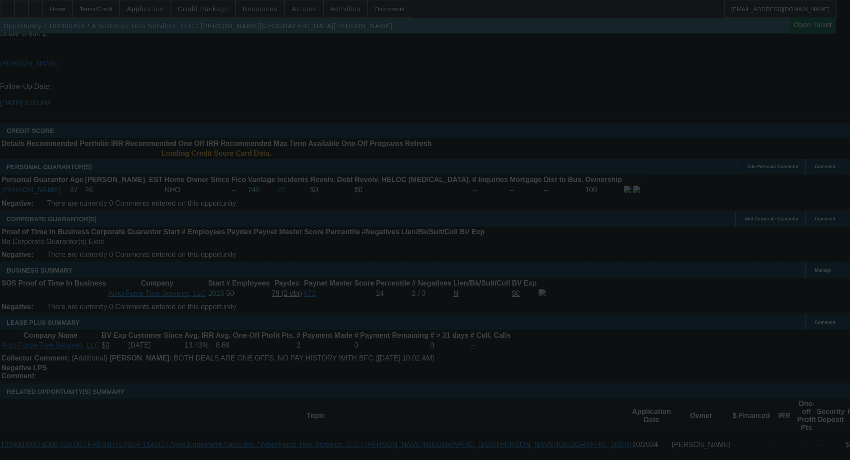
scroll to position [1611, 0]
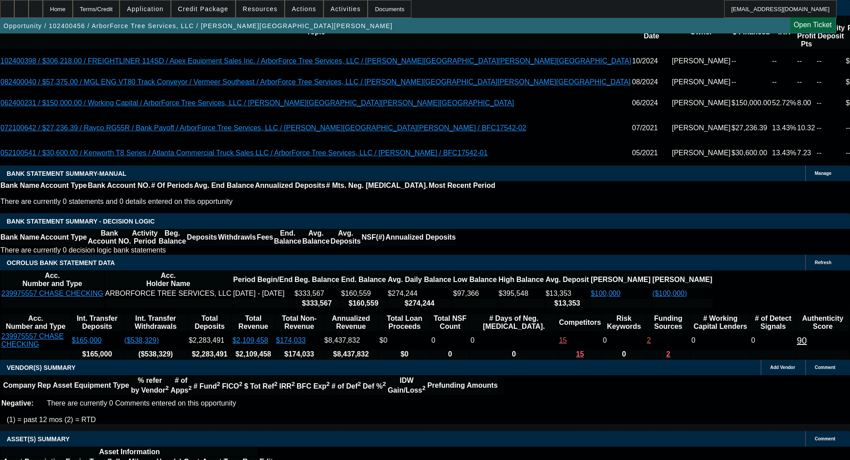
select select "0"
select select "2"
select select "0"
select select "6"
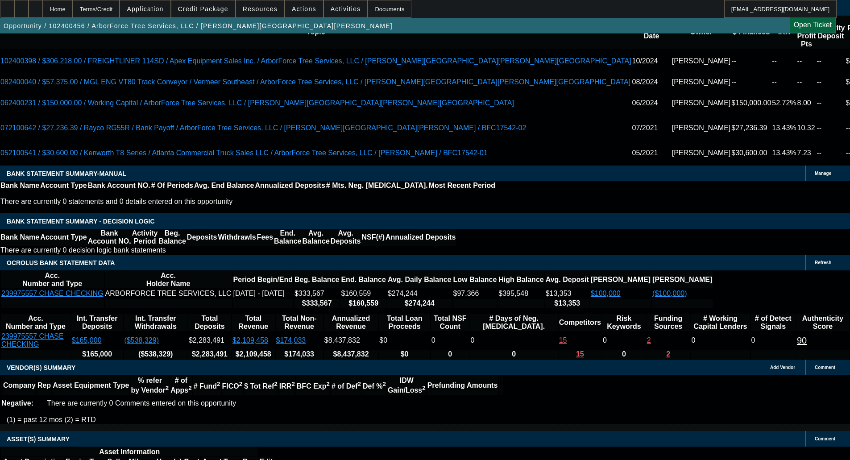
select select "0"
select select "2"
select select "0"
select select "6"
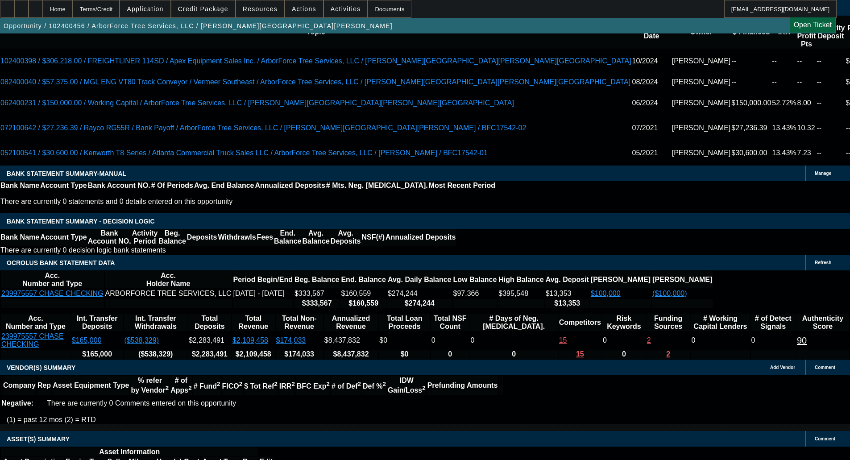
select select "0"
select select "6"
select select "0"
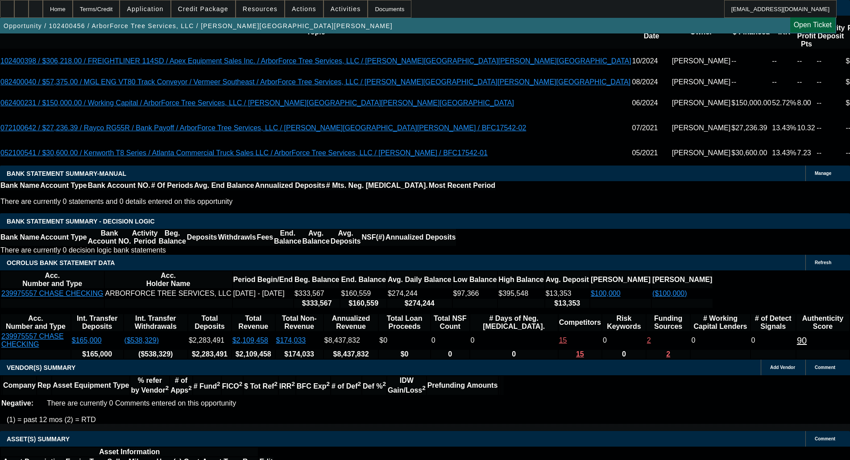
select select "0"
select select "2"
select select "0"
select select "6"
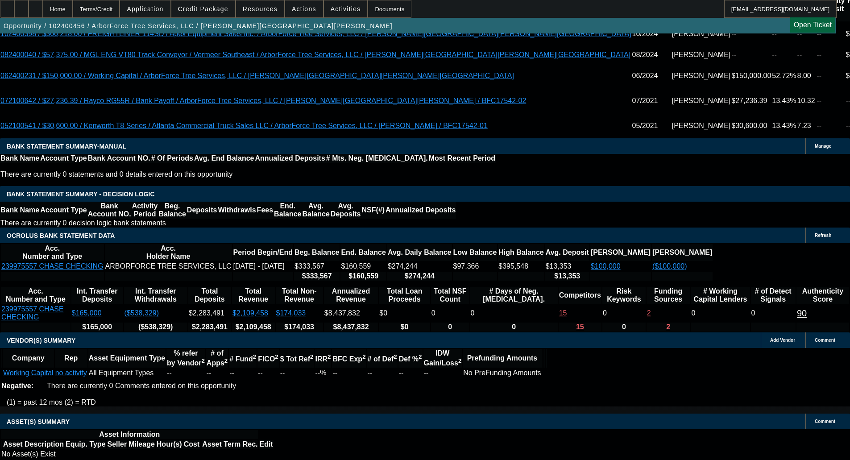
select select "6"
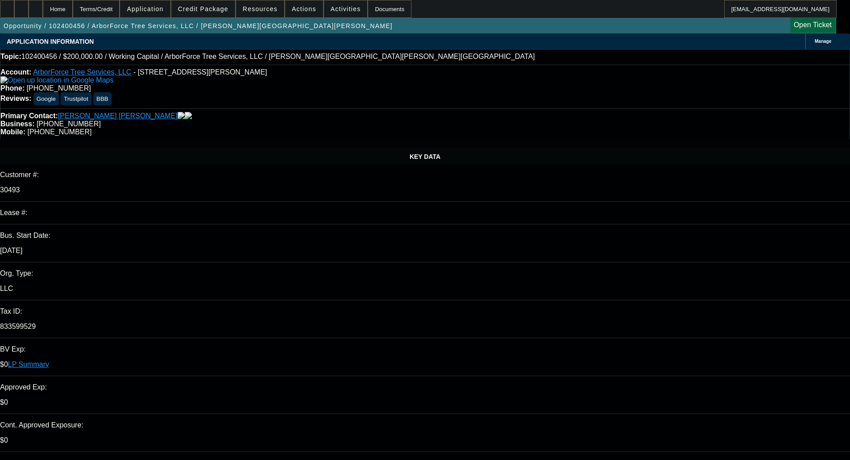
paste textarea "We are missing: August 2025 bank statement."
type textarea "PER CPWC - "We are missing: August 2025 bank statement. ""
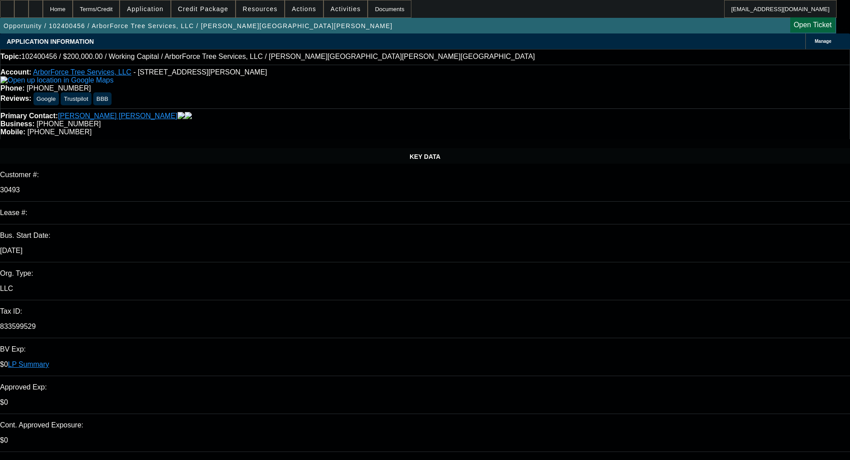
type input "02:51"
type input "01:56"
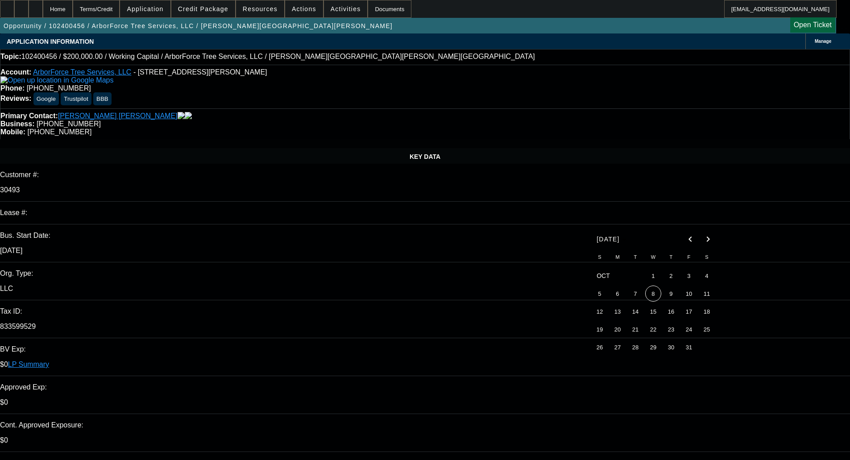
click at [653, 294] on span "8" at bounding box center [654, 294] width 16 height 16
type input "10/8/2025"
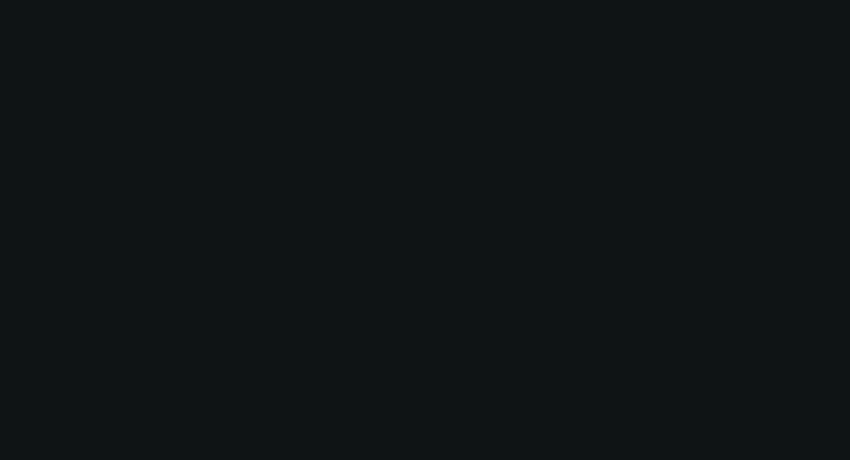
select select "0"
select select "2"
select select "0"
select select "6"
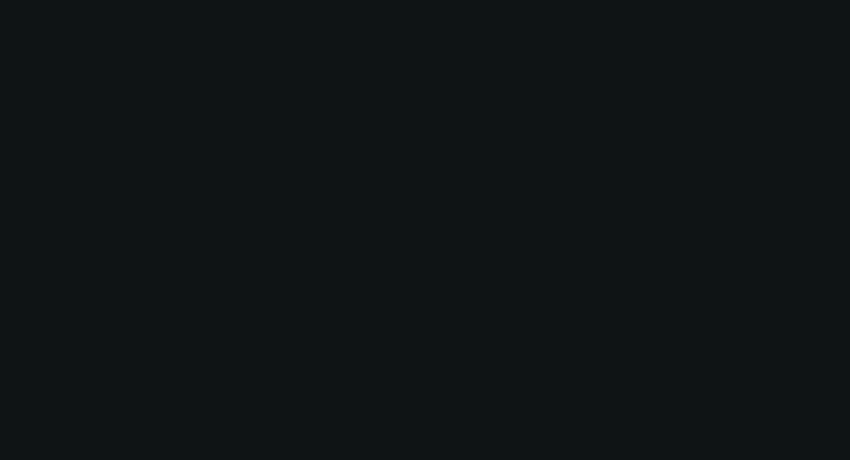
select select "0"
select select "2"
select select "0"
select select "6"
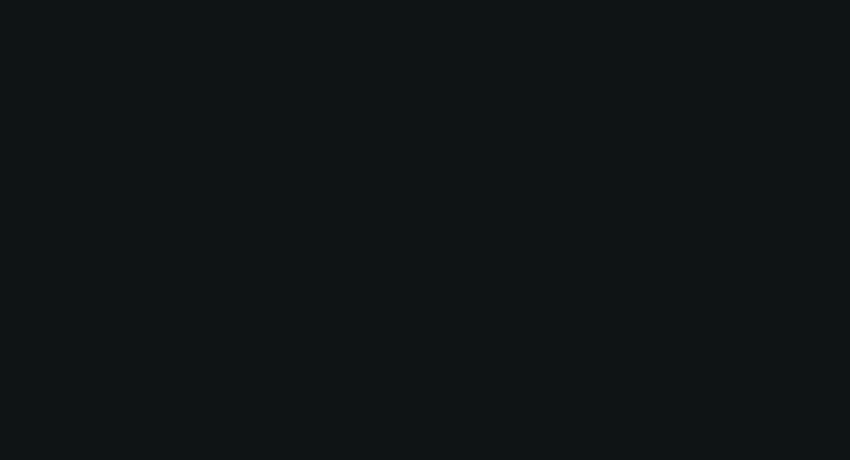
select select "0"
select select "2"
select select "0"
select select "6"
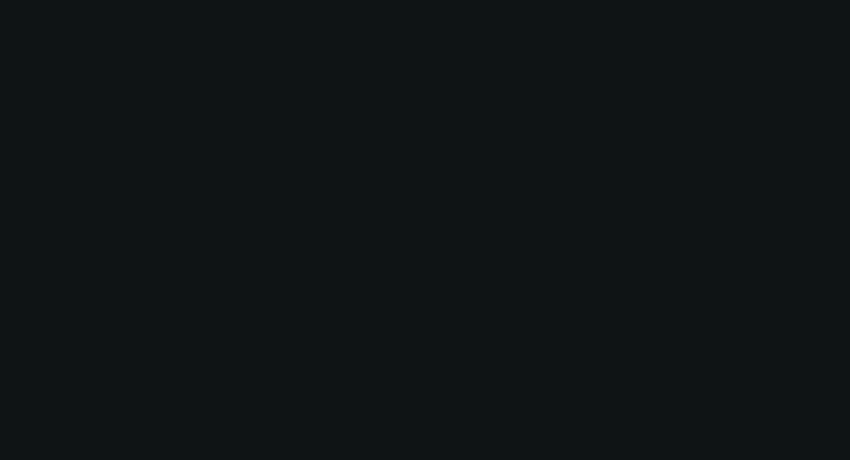
select select "0"
select select "6"
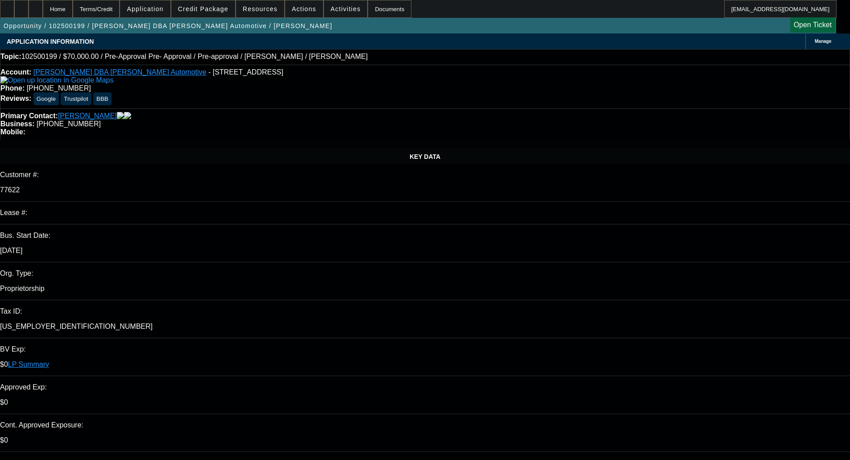
select select "0"
select select "3"
select select "0.1"
select select "4"
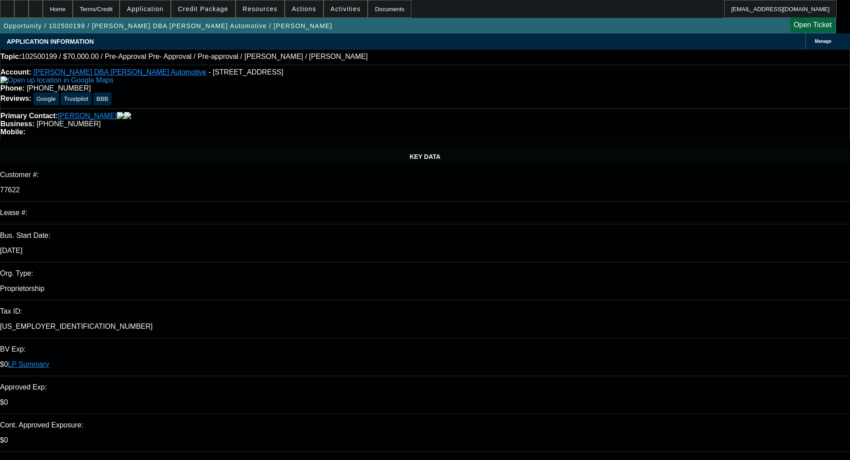
select select "0"
select select "2"
select select "0.1"
select select "4"
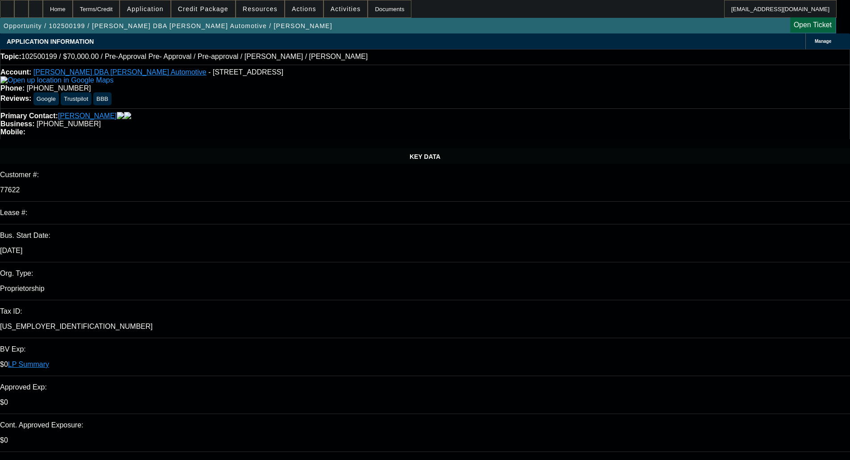
click at [49, 361] on link "LP Summary" at bounding box center [28, 365] width 41 height 8
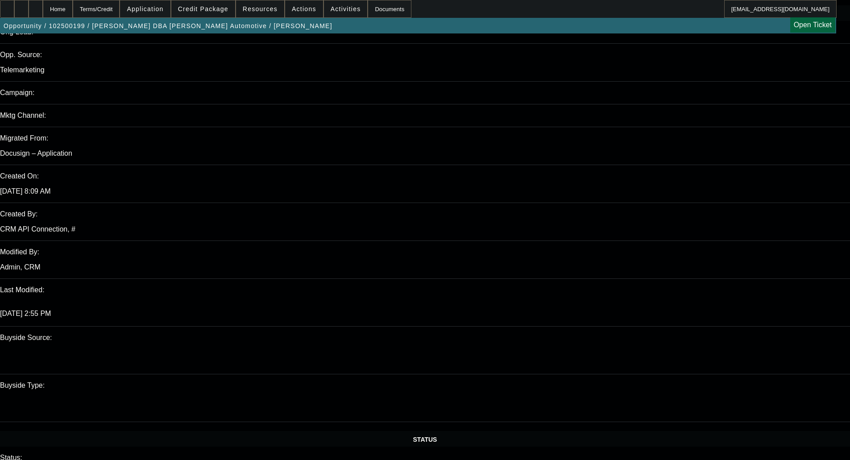
scroll to position [580, 0]
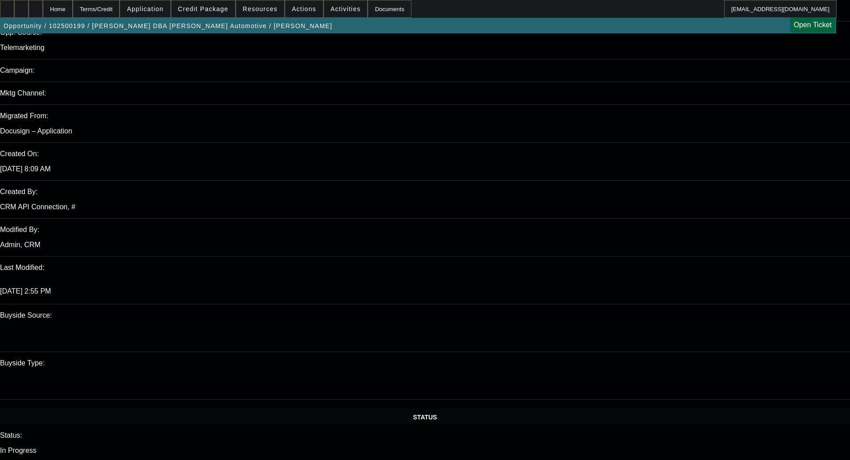
scroll to position [625, 0]
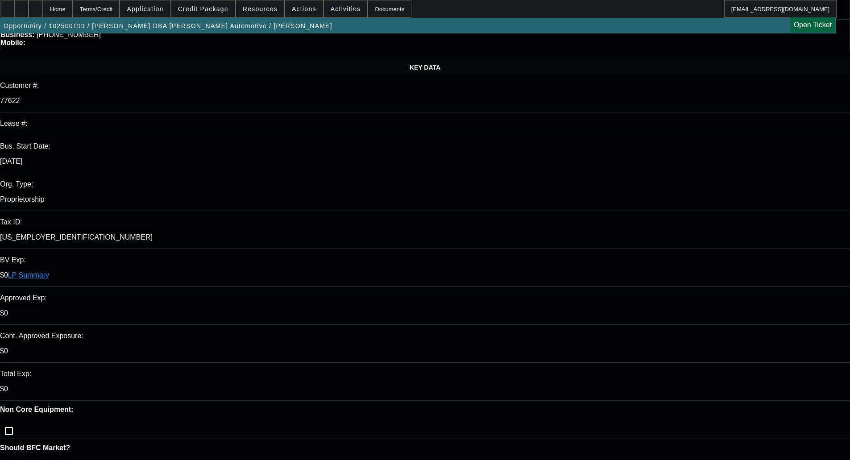
scroll to position [134, 0]
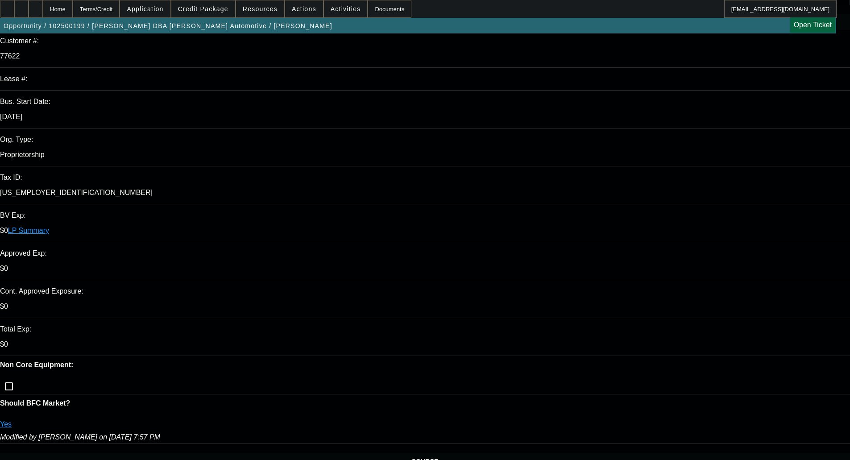
click at [197, 6] on span "Credit Package" at bounding box center [203, 8] width 50 height 7
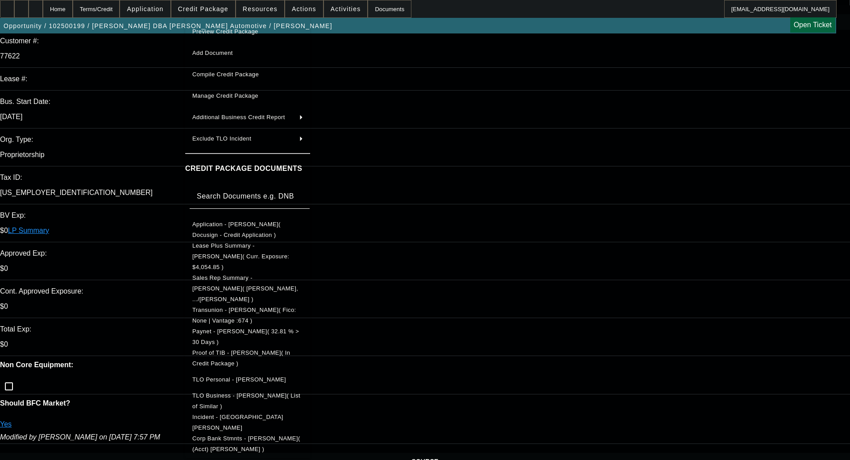
click at [225, 32] on span "Preview Credit Package" at bounding box center [225, 31] width 66 height 7
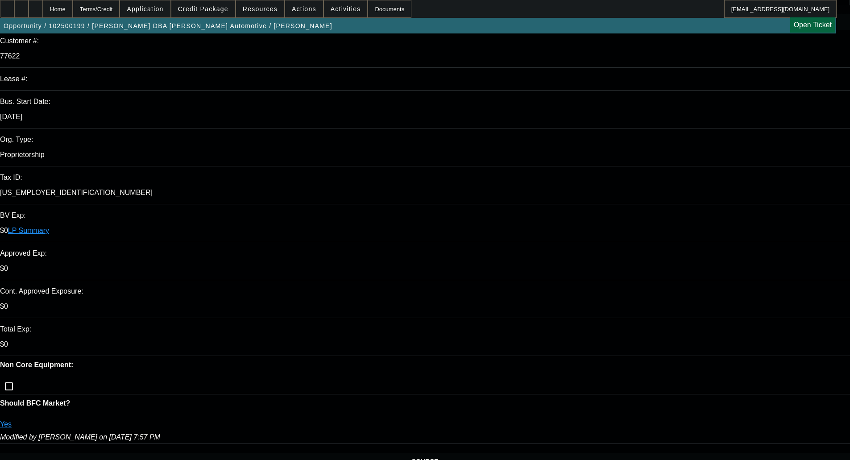
drag, startPoint x: 468, startPoint y: 138, endPoint x: 445, endPoint y: 135, distance: 23.4
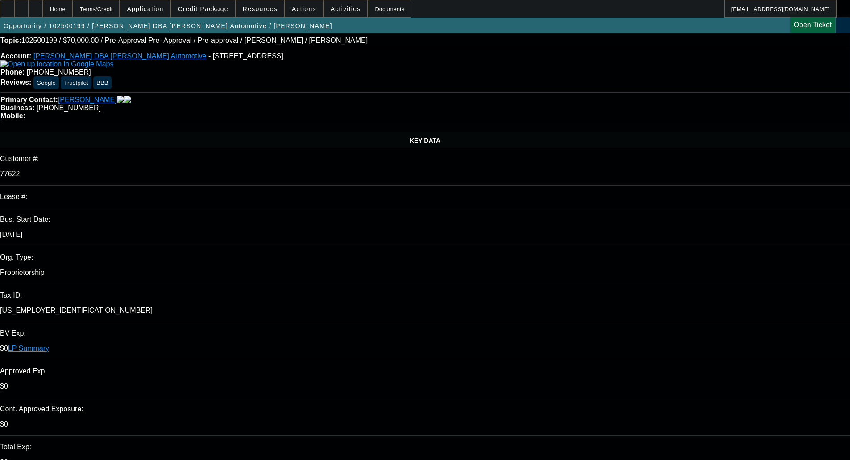
scroll to position [0, 0]
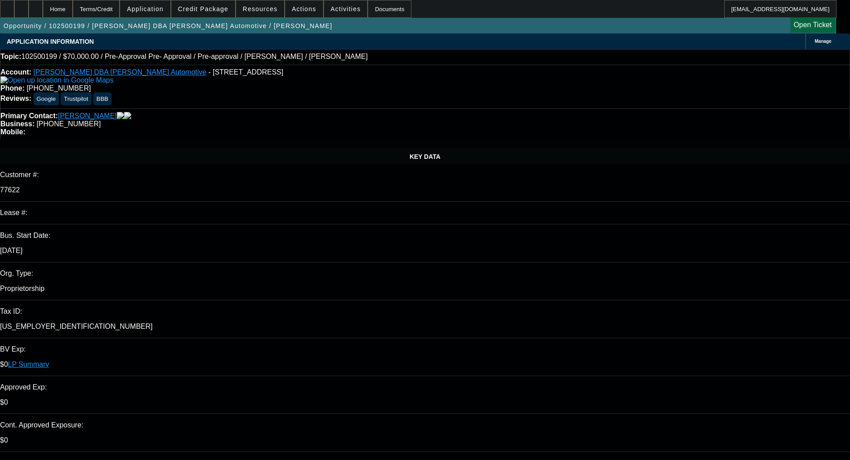
type textarea "NSFS WITH BFC; DECLINED IN PORT - OKAY TO SELL"
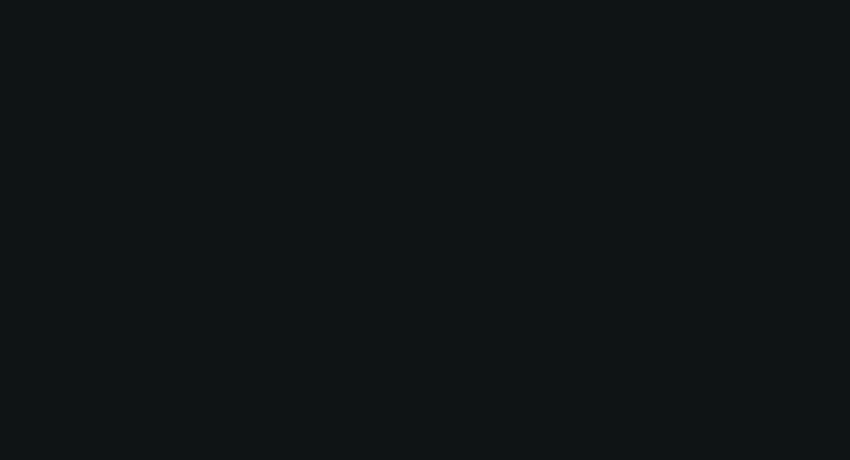
click at [240, 22] on div at bounding box center [425, 230] width 850 height 460
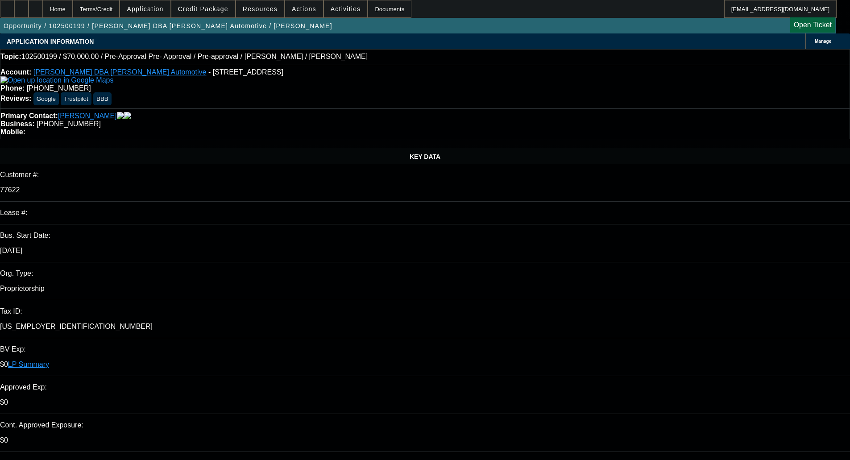
click at [188, 6] on span at bounding box center [203, 8] width 64 height 21
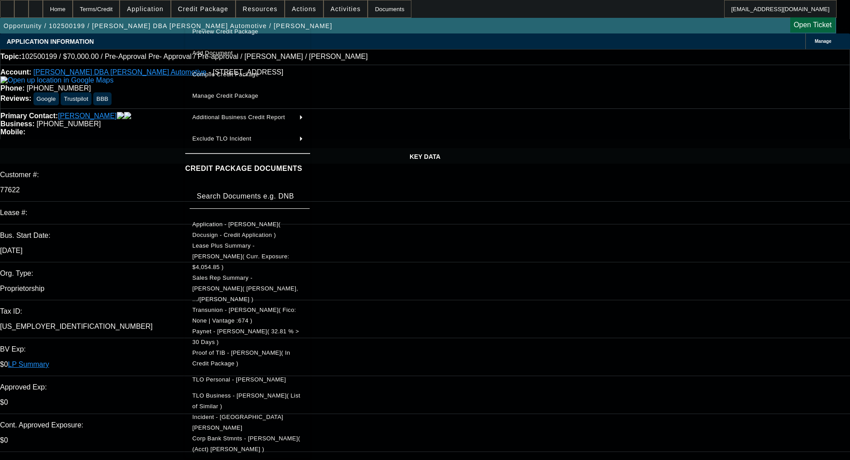
click at [223, 29] on span "Preview Credit Package" at bounding box center [225, 31] width 66 height 7
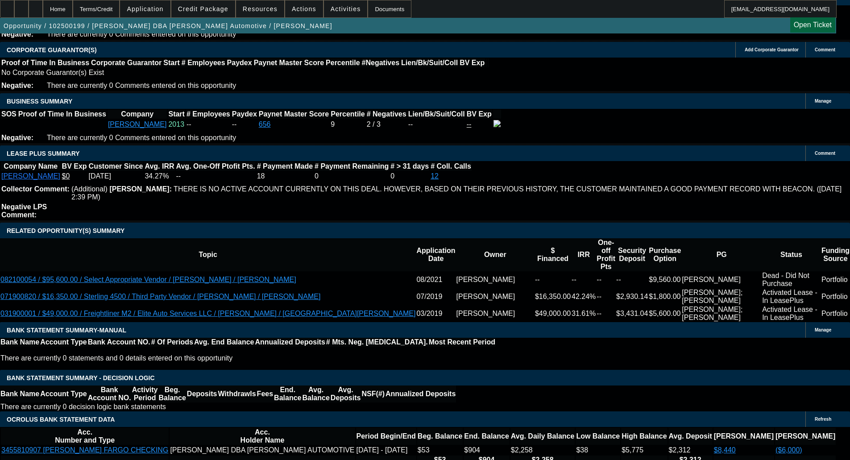
scroll to position [1429, 0]
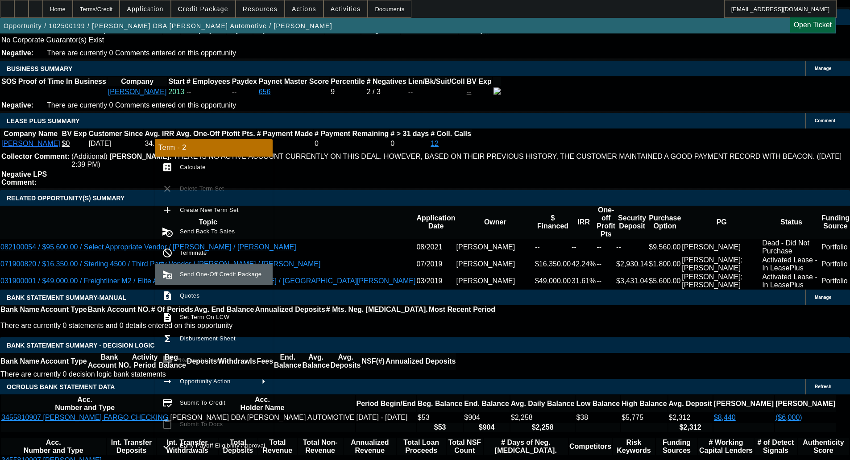
drag, startPoint x: 229, startPoint y: 296, endPoint x: 209, endPoint y: 274, distance: 29.1
click at [209, 274] on div "Term - 2 calculate Calculate clear Delete Term Set add Create New Term Set canc…" at bounding box center [214, 299] width 118 height 321
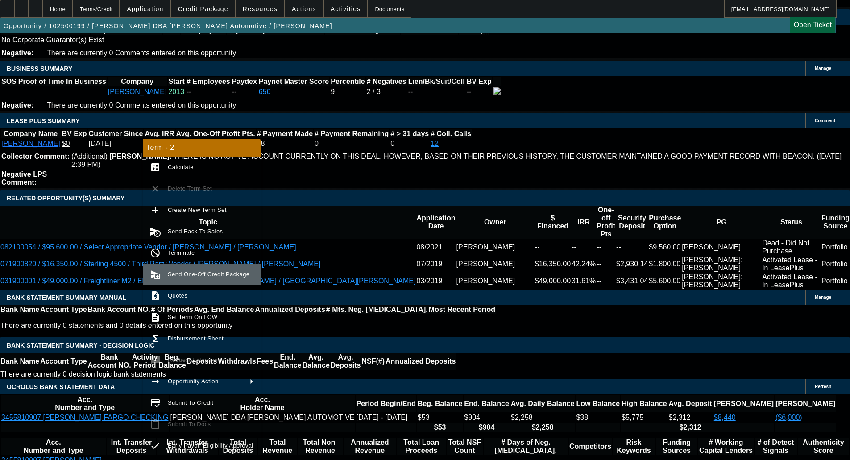
click at [187, 279] on span "Send One-Off Credit Package" at bounding box center [211, 274] width 86 height 11
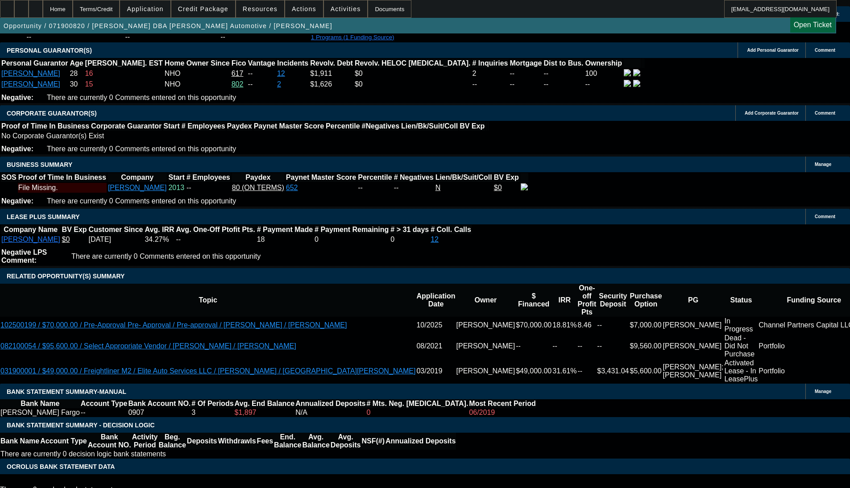
select select "0"
select select "2"
select select "0.1"
select select "4"
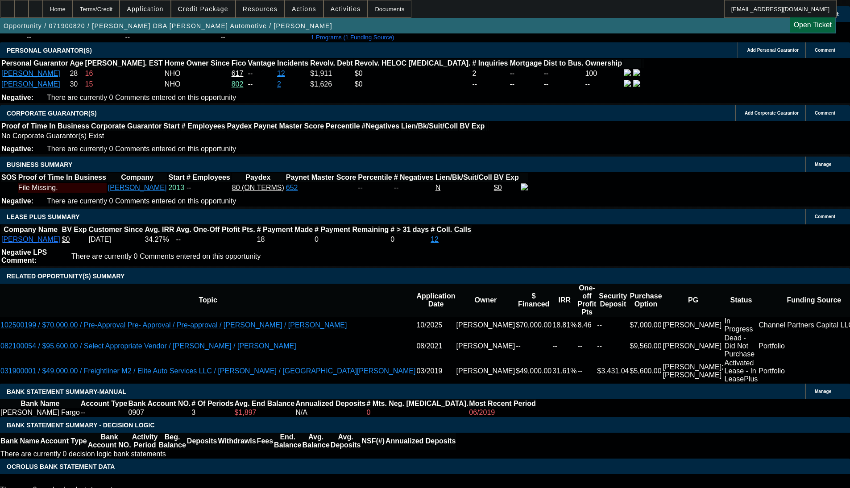
select select "0"
select select "2"
select select "0.1"
select select "4"
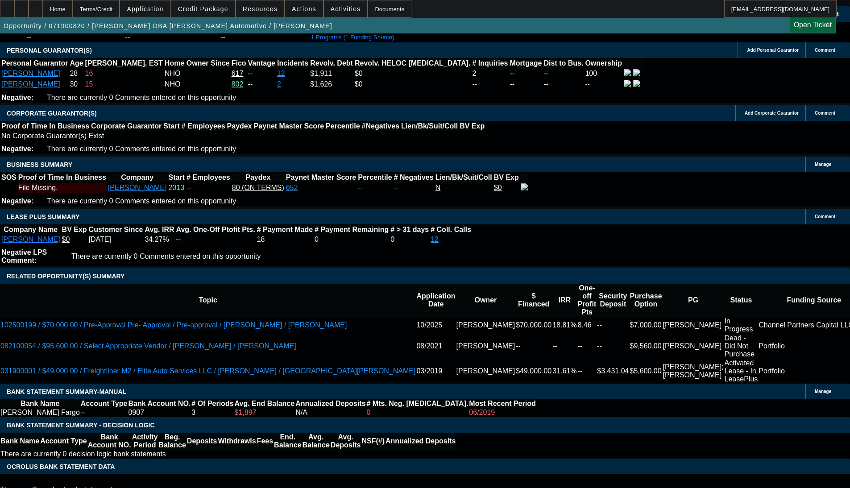
select select "0"
select select "2"
select select "0.1"
select select "4"
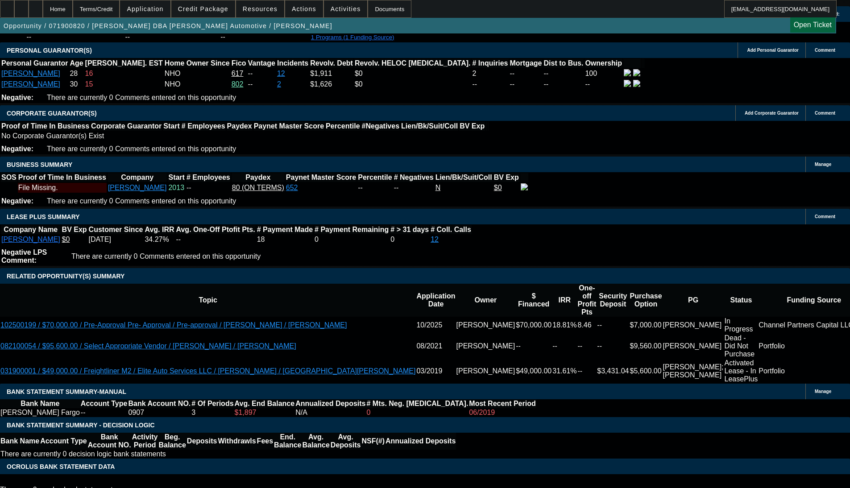
select select "0"
select select "2"
select select "0.1"
select select "4"
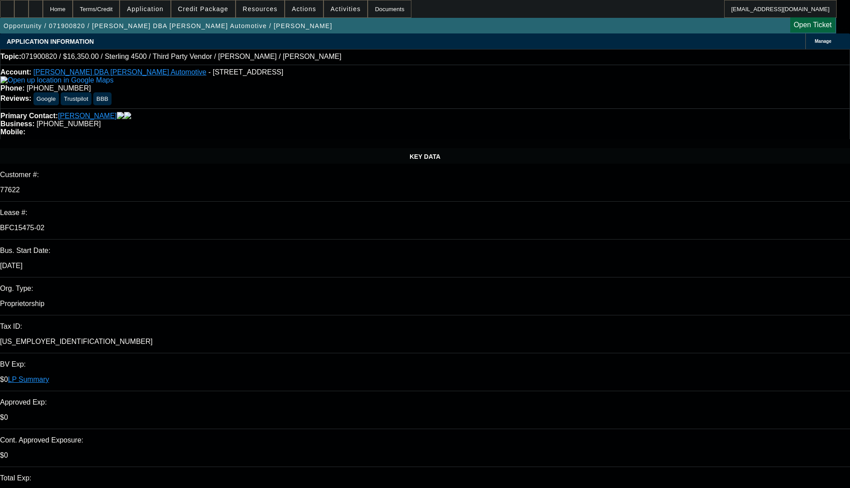
scroll to position [89, 0]
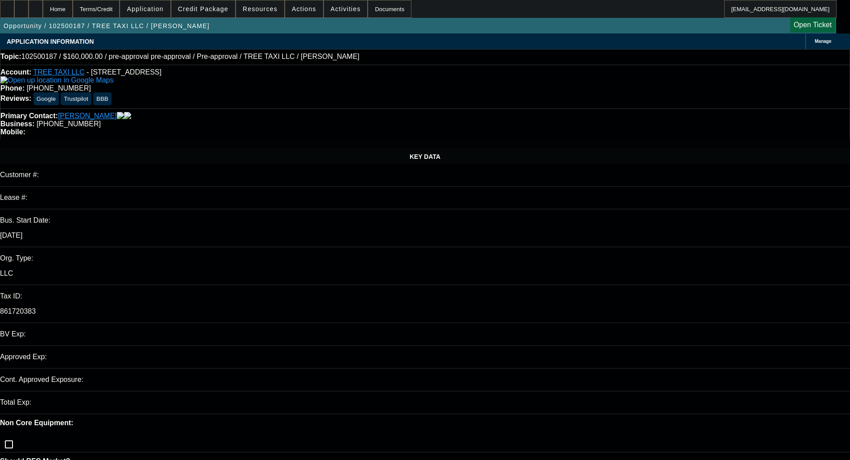
select select "0"
select select "6"
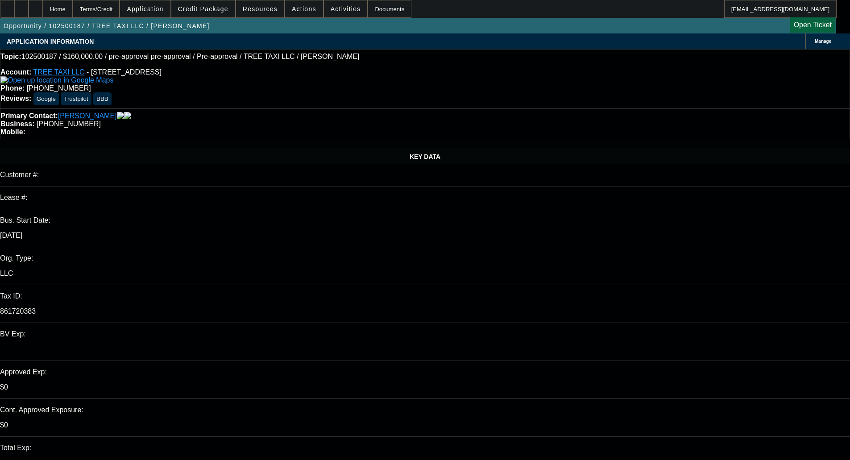
click at [204, 5] on span at bounding box center [203, 8] width 64 height 21
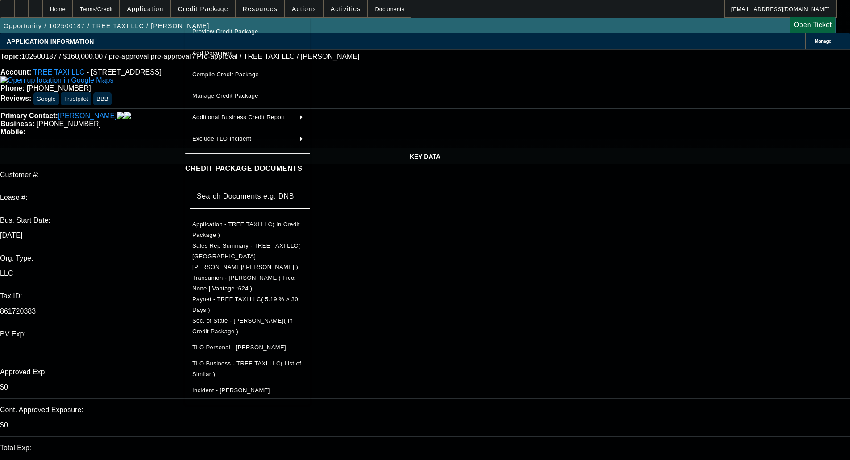
click at [225, 36] on span "Preview Credit Package" at bounding box center [247, 31] width 111 height 11
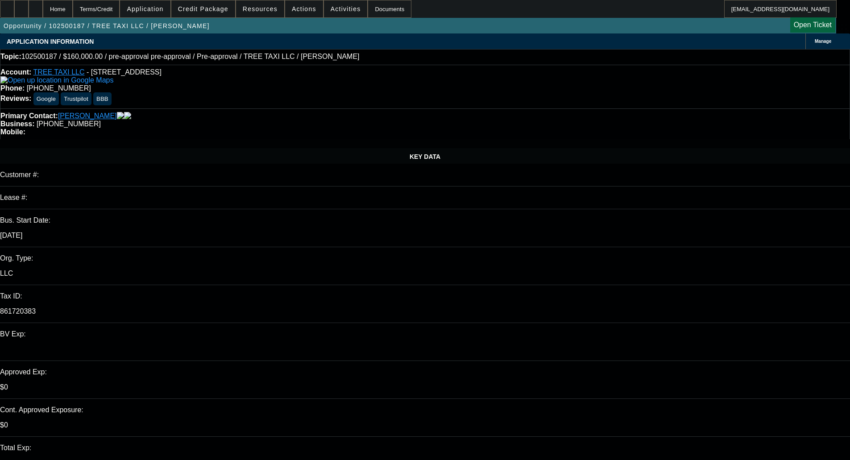
type textarea "REPO ON CBR; LARGE WRITEOFFS ON PAYNET - OKAY TO SELL"
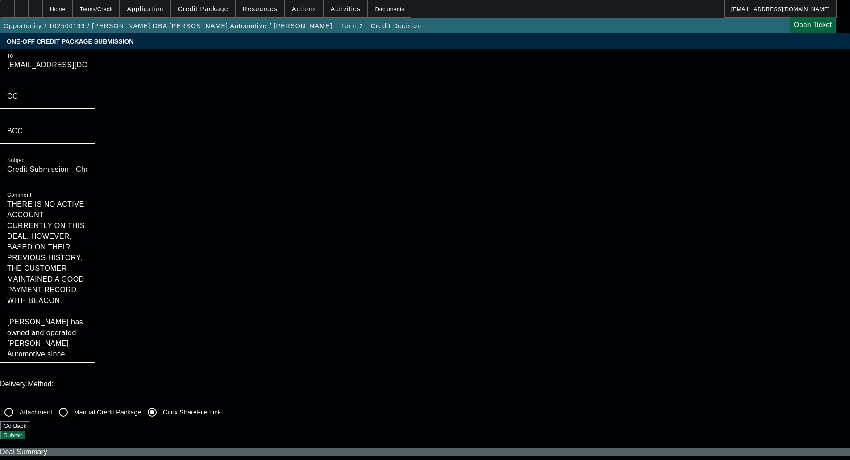
drag, startPoint x: 460, startPoint y: 109, endPoint x: 379, endPoint y: 19, distance: 120.8
type textarea "[PERSON_NAME] has owned and operated [PERSON_NAME] Automotive since [DATE]. He …"
click at [25, 431] on button "Submit" at bounding box center [12, 435] width 25 height 9
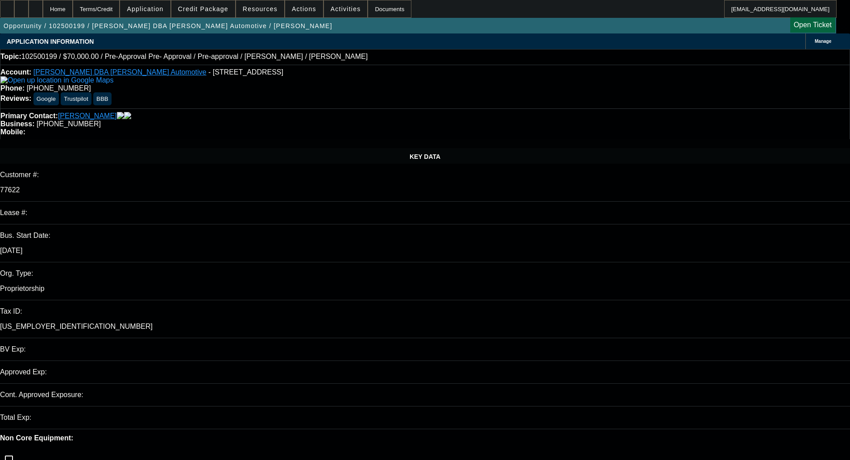
select select "0"
select select "3"
select select "0.1"
select select "4"
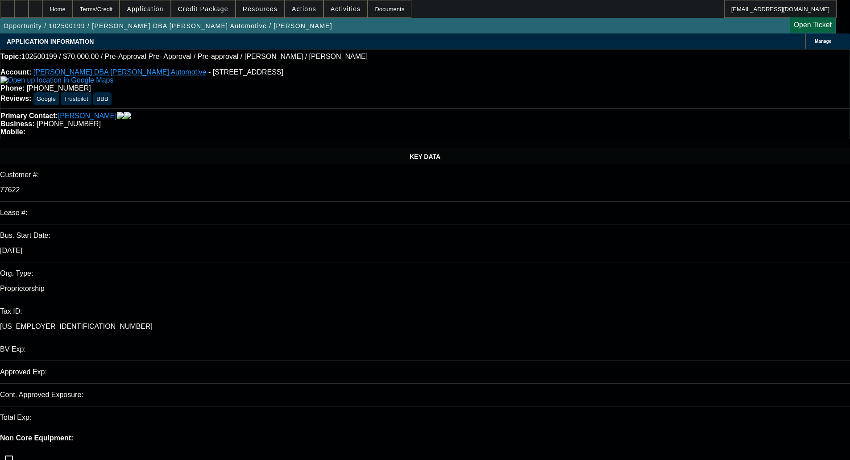
select select "0"
select select "2"
select select "0.1"
select select "4"
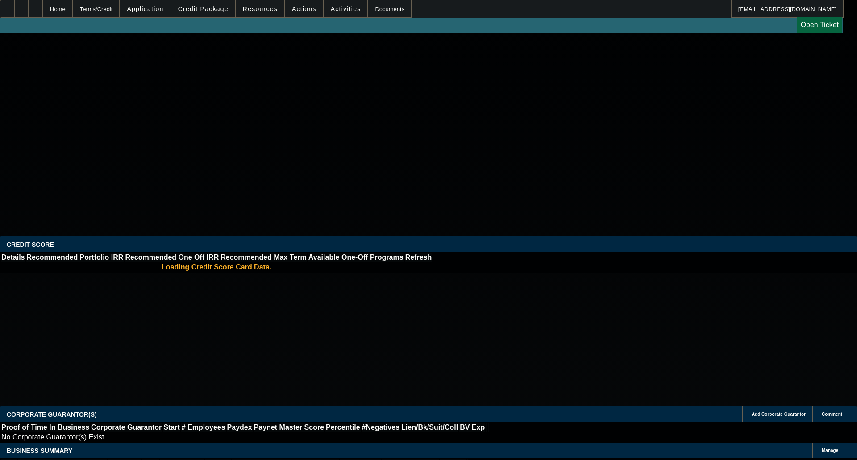
select select "0"
select select "2"
select select "0"
select select "6"
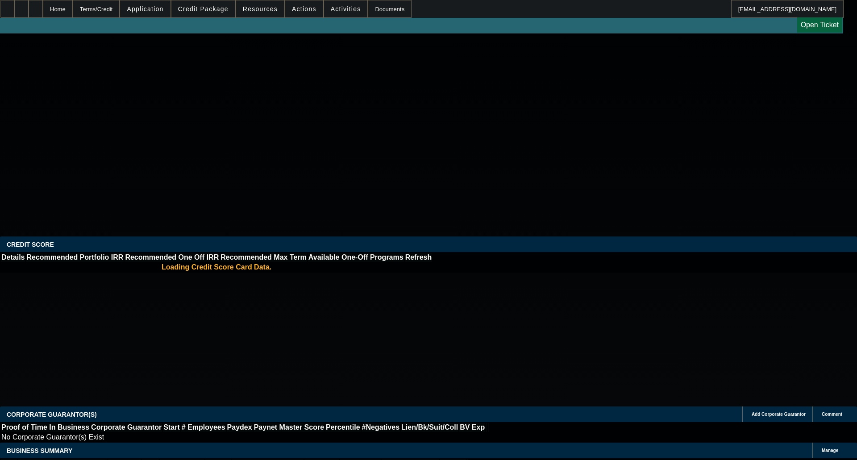
select select "0"
select select "2"
select select "0"
select select "6"
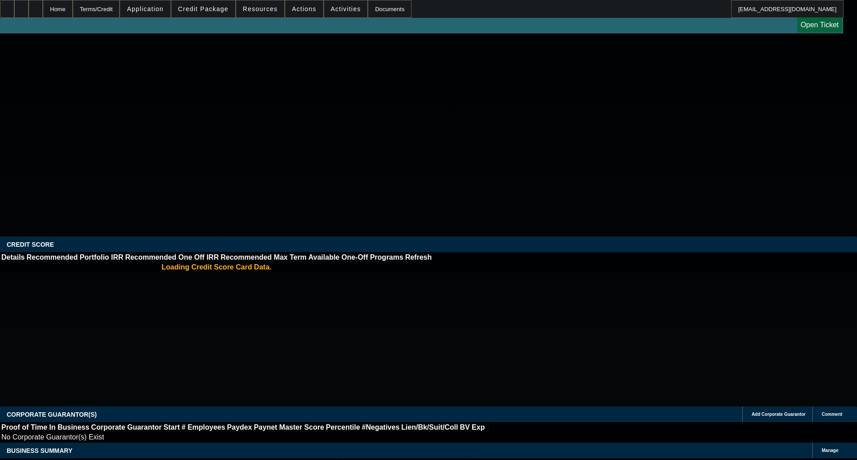
select select "0"
select select "2"
select select "0"
select select "6"
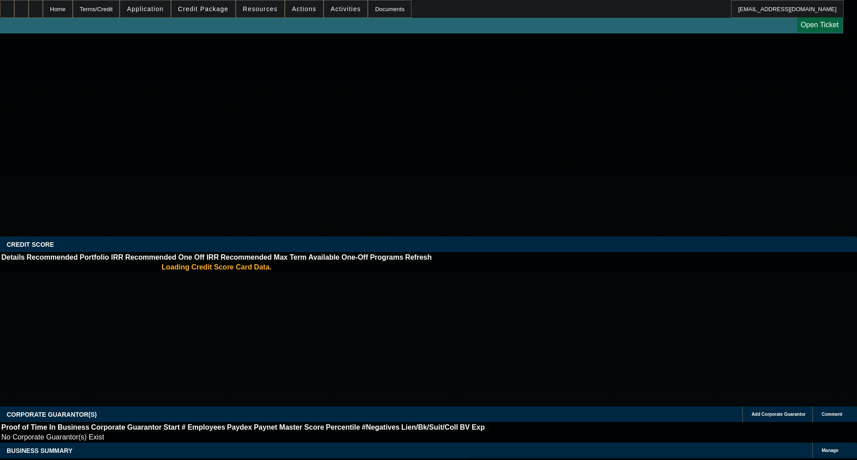
select select "0"
select select "6"
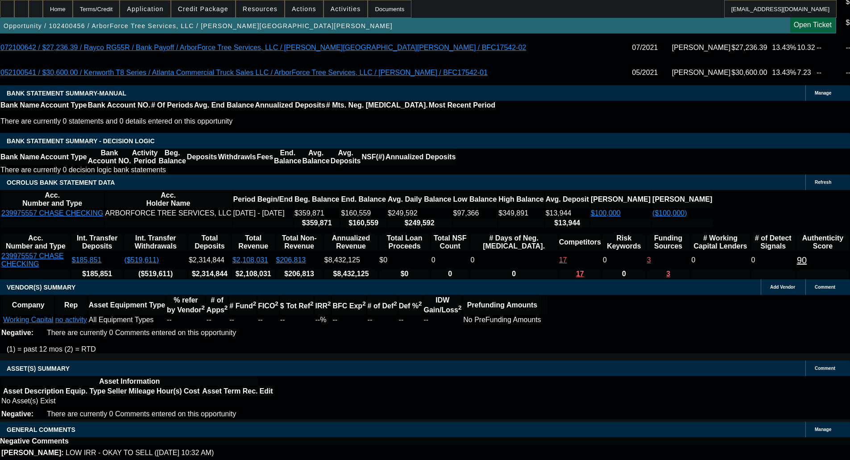
scroll to position [1423, 0]
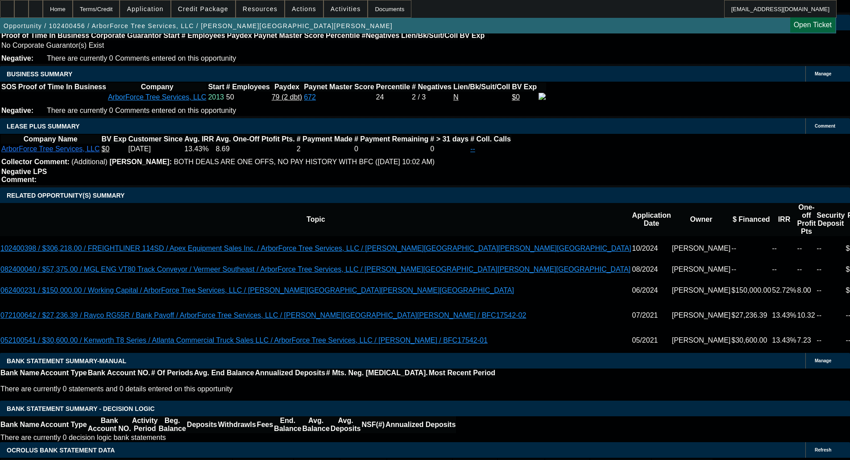
click at [205, 4] on span at bounding box center [203, 8] width 64 height 21
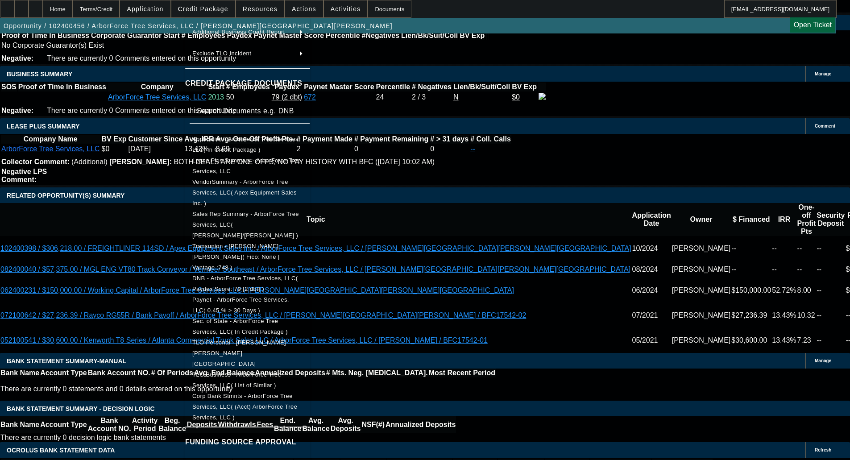
scroll to position [94, 0]
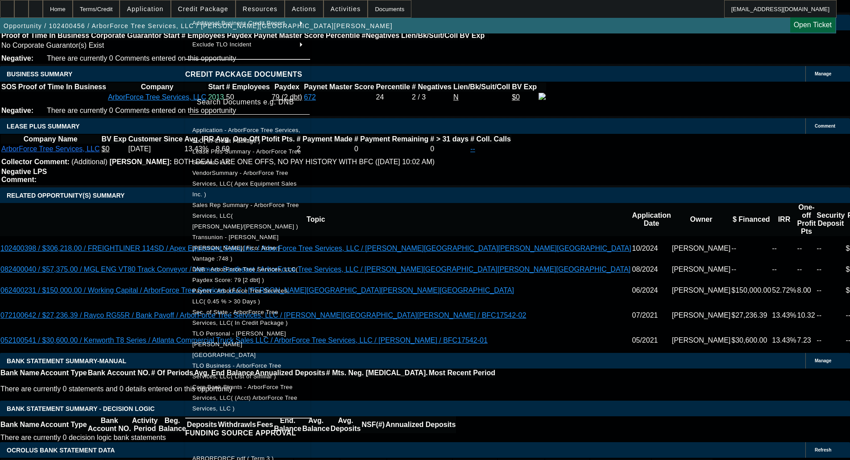
click at [270, 382] on span "Corp Bank Stmnts - ArborForce Tree Services, LLC( (Acct) ArborForce Tree Servic…" at bounding box center [247, 398] width 111 height 32
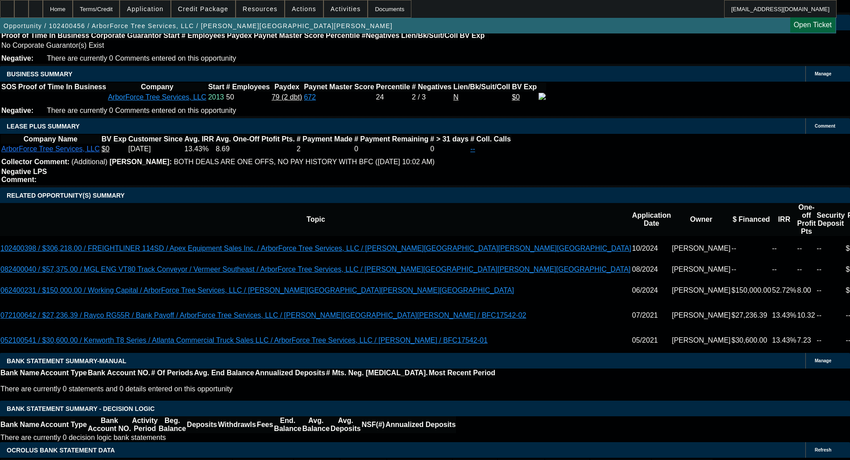
click at [211, 8] on span "Credit Package" at bounding box center [203, 8] width 50 height 7
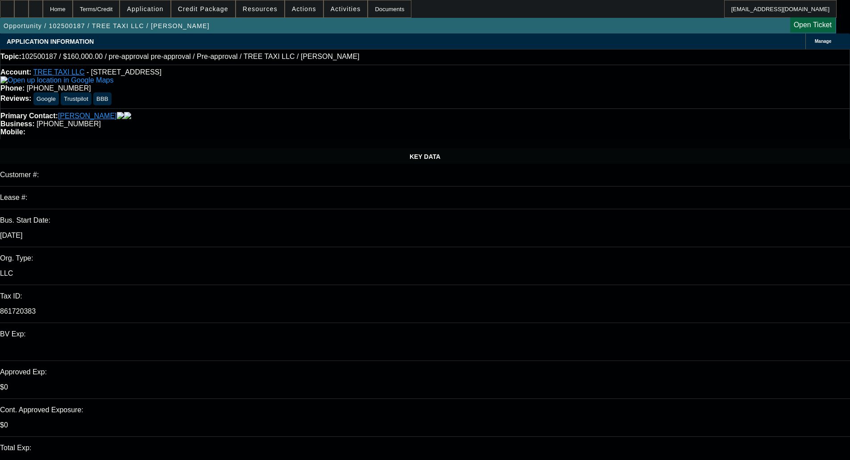
select select "0"
select select "6"
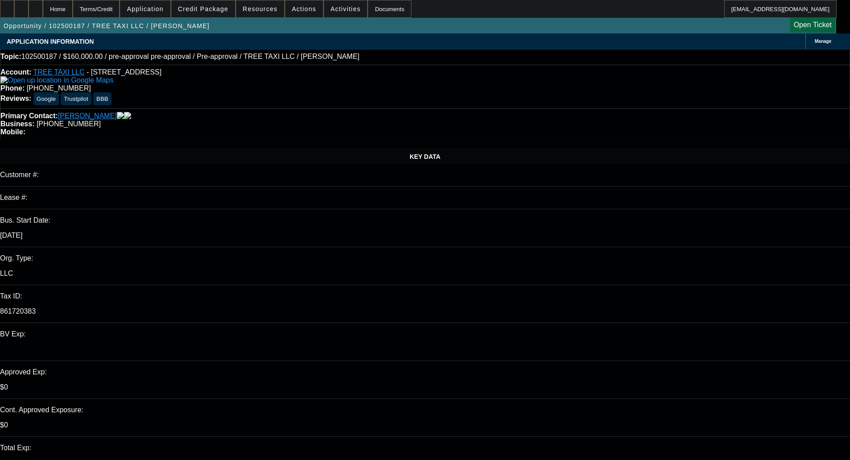
select select "0"
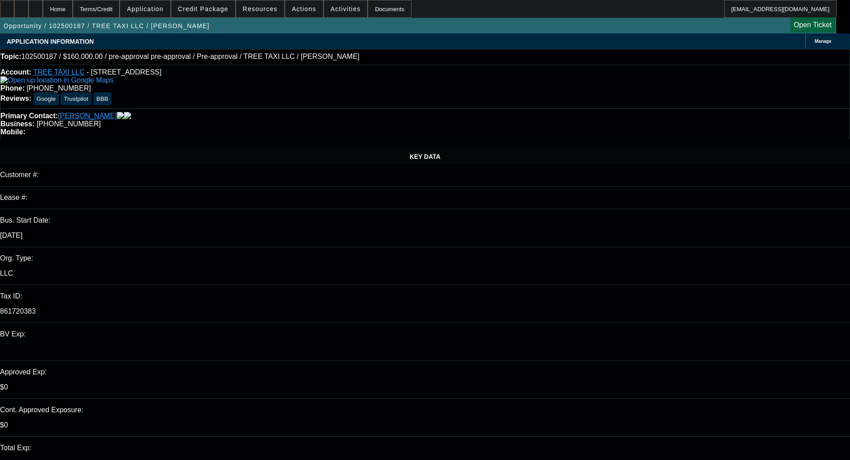
select select "0"
select select "1"
select select "6"
select select "1"
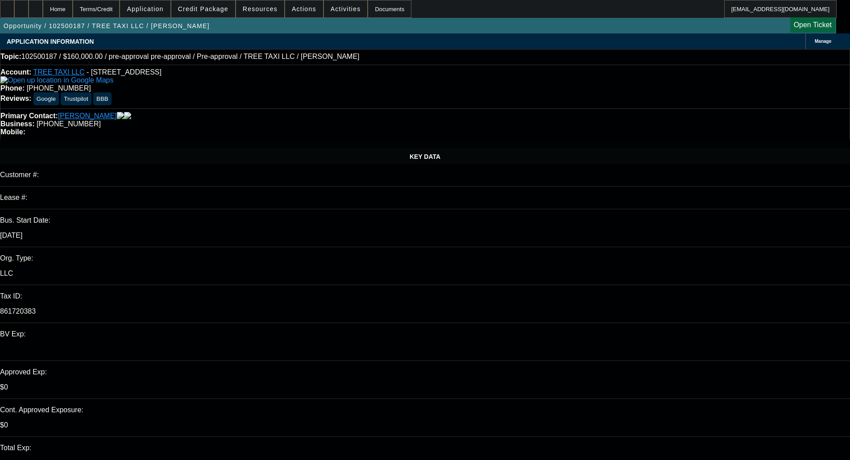
select select "1"
select select "6"
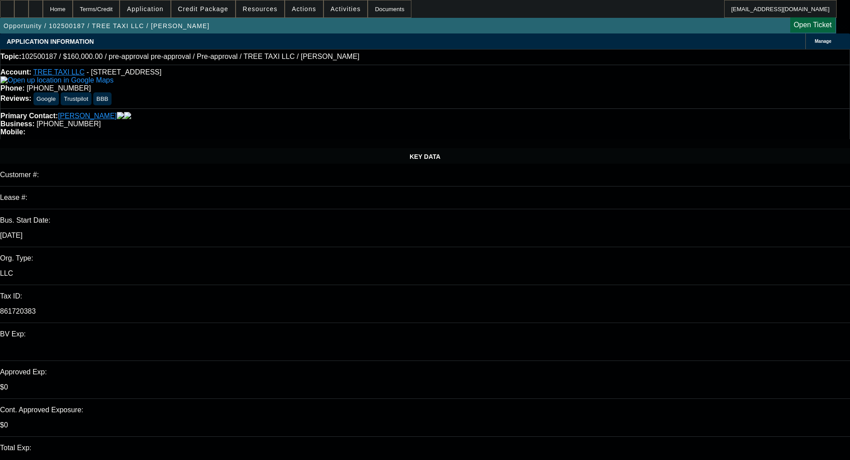
select select "0"
select select "2"
select select "0"
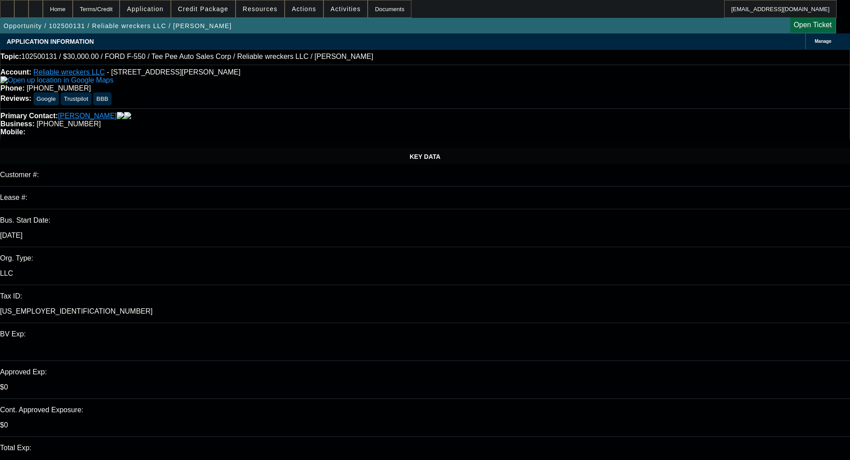
select select "21"
select select "0"
select select "2"
select select "0"
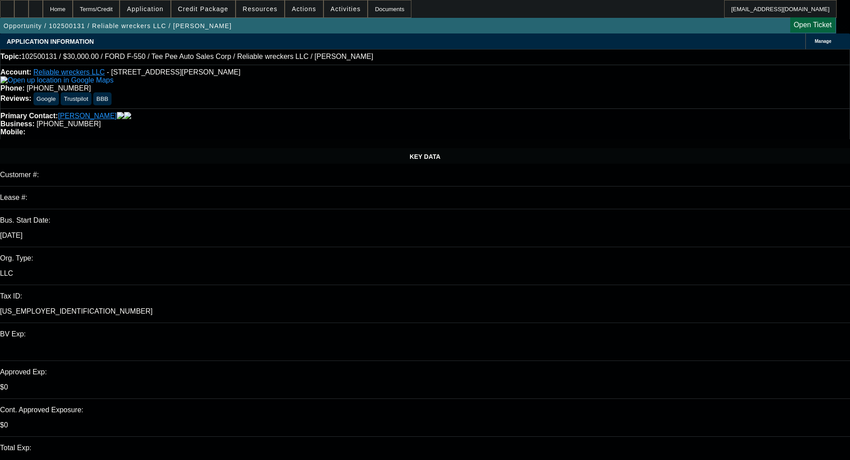
select select "21"
select select "0"
select select "2"
select select "0"
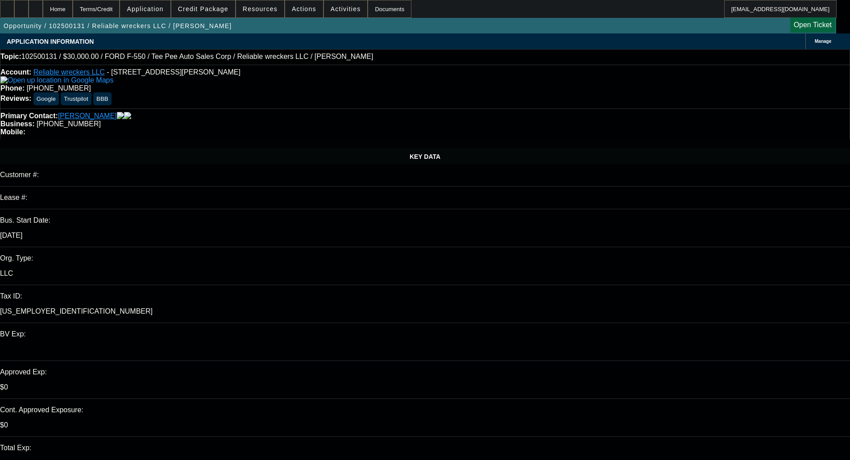
select select "21"
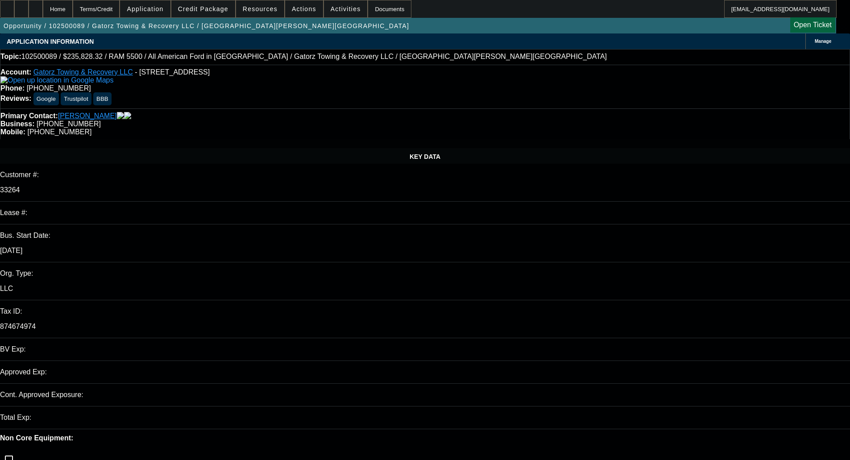
select select "0"
select select "6"
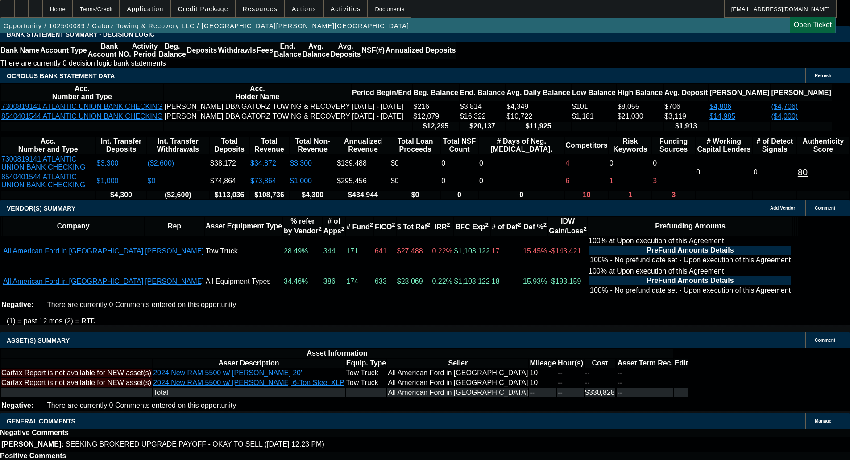
scroll to position [1855, 0]
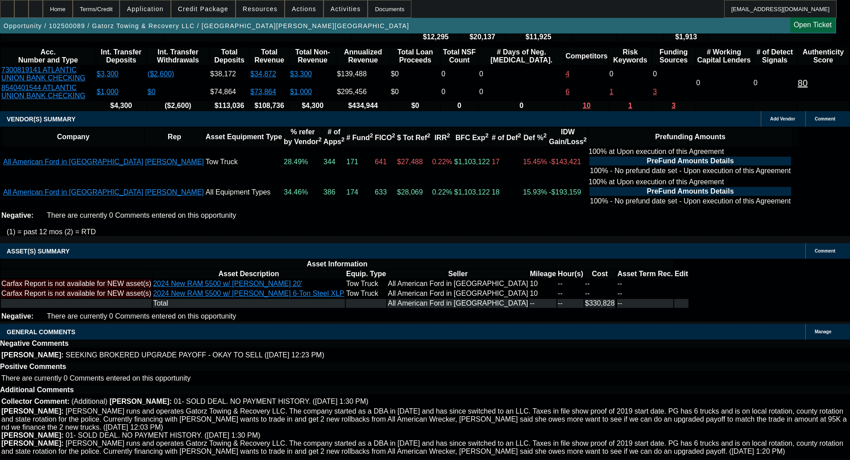
select select "5"
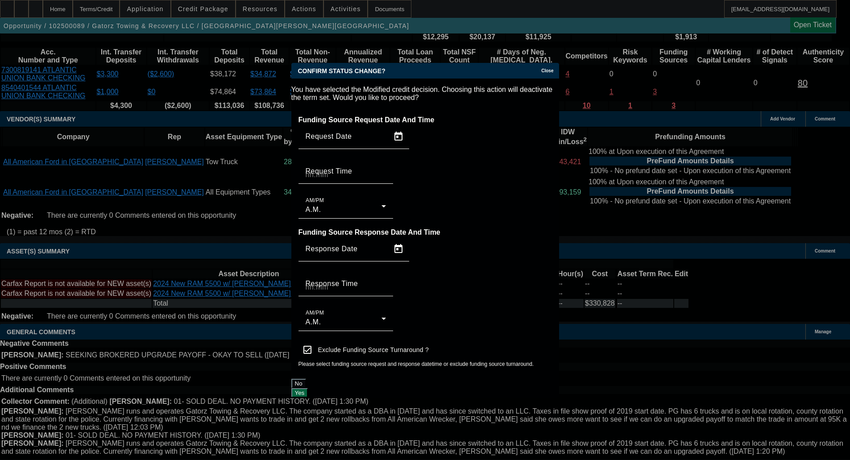
scroll to position [0, 0]
click at [527, 298] on div "Funding Source Request Date And Time Request Date Request Time AM/PM A.M. Fundi…" at bounding box center [426, 244] width 268 height 270
drag, startPoint x: 521, startPoint y: 310, endPoint x: 496, endPoint y: 312, distance: 24.1
click at [308, 388] on button "Yes" at bounding box center [300, 392] width 17 height 9
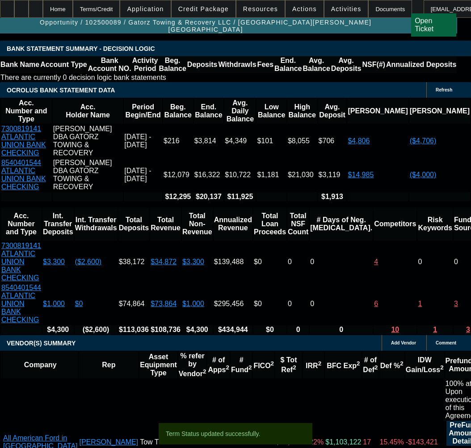
scroll to position [1850, 0]
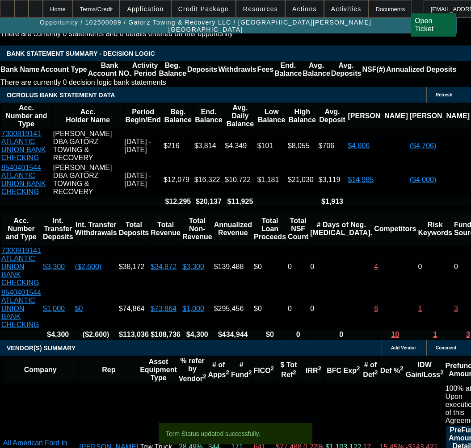
select select "0"
select select "6"
select select "0"
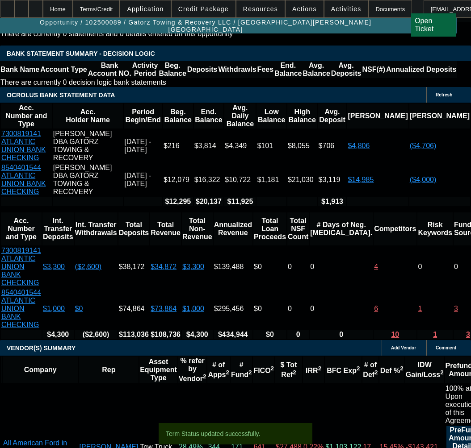
select select "0"
select select "6"
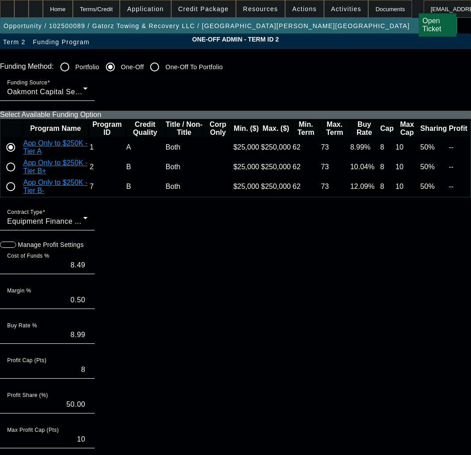
paste input "2109109007"
type input "2109109007"
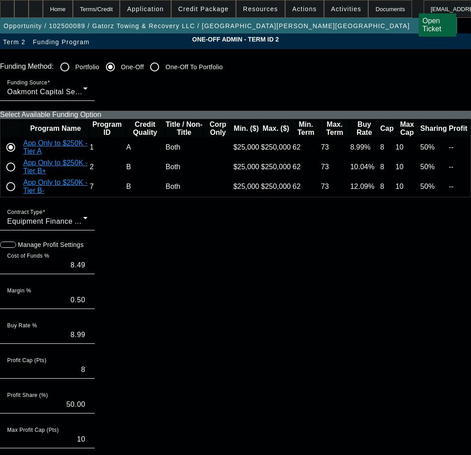
paste input "2109109007"
type input "2109109007"
click at [20, 176] on input "radio" at bounding box center [11, 167] width 18 height 18
radio input "true"
type input "9.49"
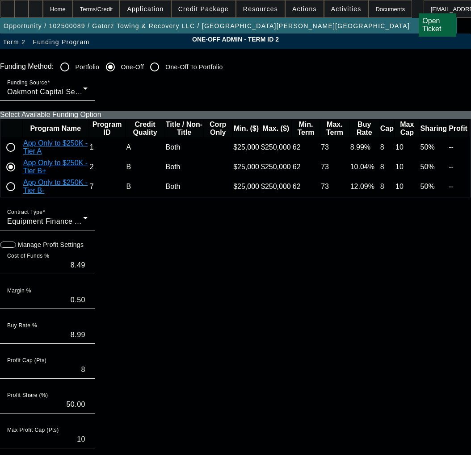
type input "0.55"
type input "10.04"
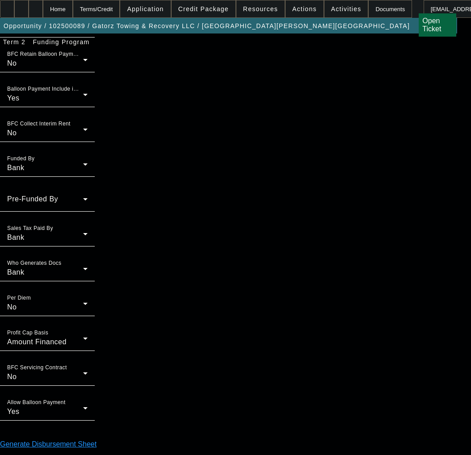
scroll to position [750, 0]
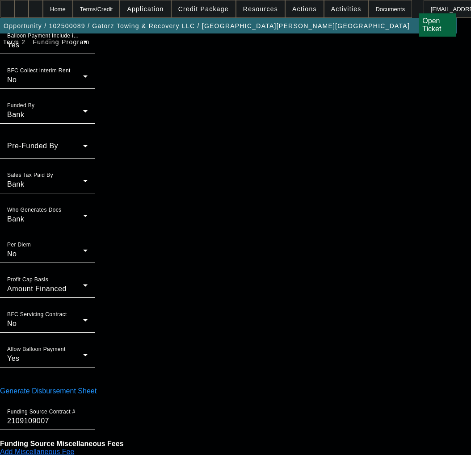
type input "03:38"
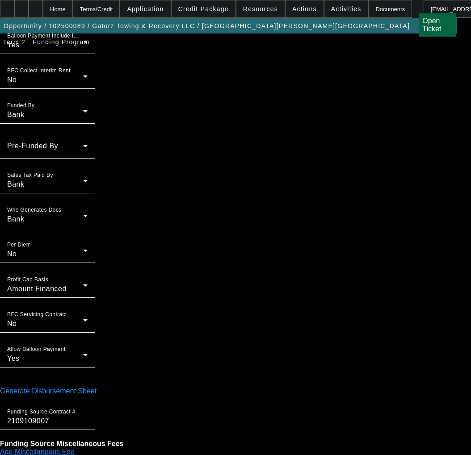
click at [99, 281] on span "8" at bounding box center [99, 279] width 16 height 16
type input "10/8/2025"
type input "08:54"
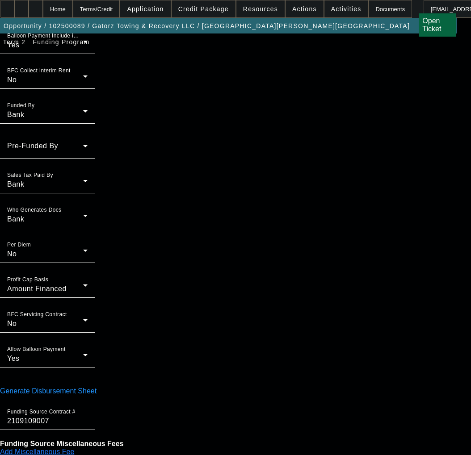
click at [184, 448] on form "Funding Method: Portfolio One-Off One-Off To Portfolio Funding Source Oakmont C…" at bounding box center [235, 192] width 471 height 1768
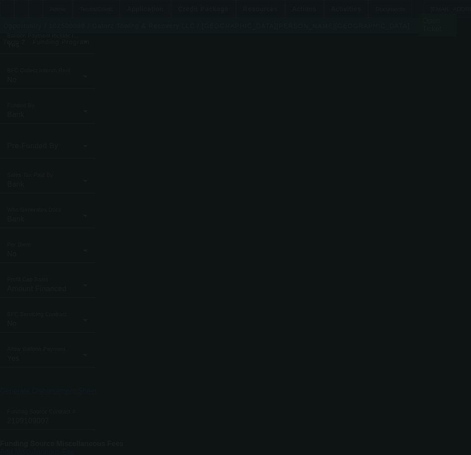
type input "8.49"
type input "0.50"
type input "8.99"
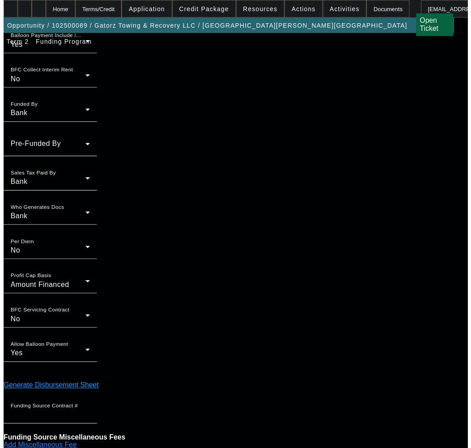
scroll to position [0, 0]
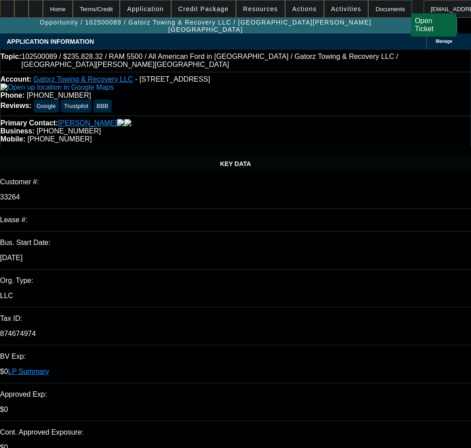
select select "0"
select select "6"
select select "0"
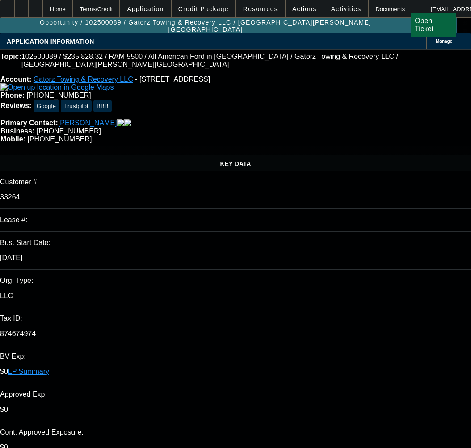
select select "0"
select select "6"
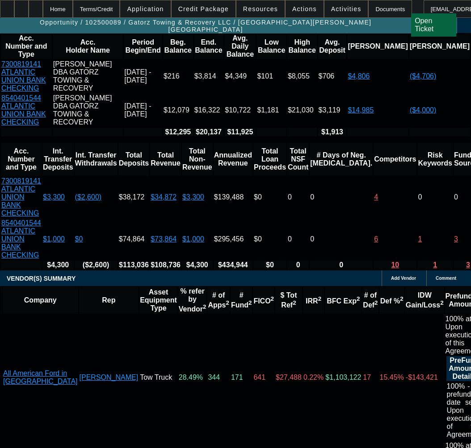
scroll to position [1988, 0]
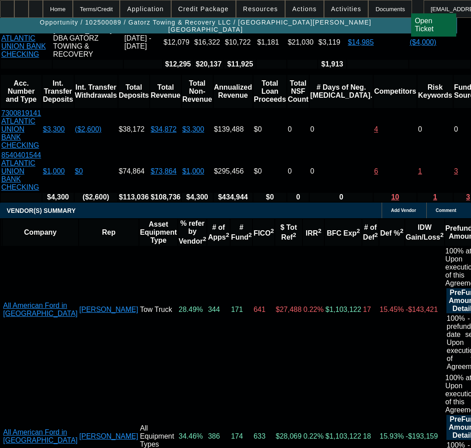
select select "9"
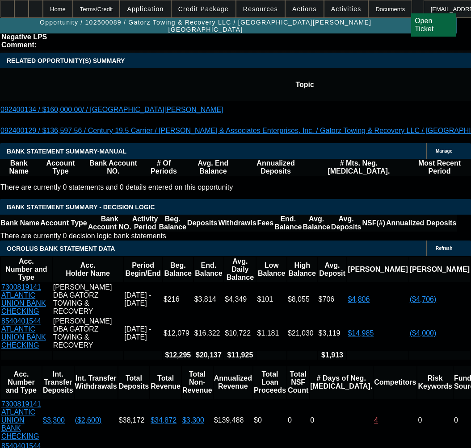
type input "1/6/2026"
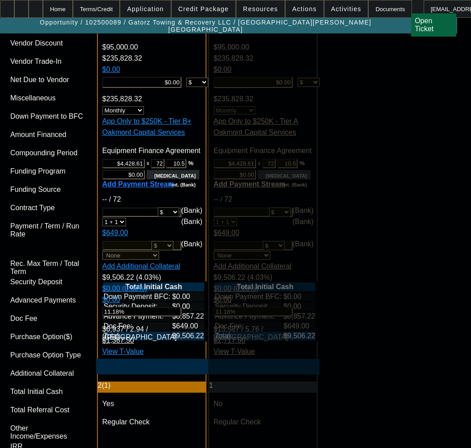
scroll to position [3081, 0]
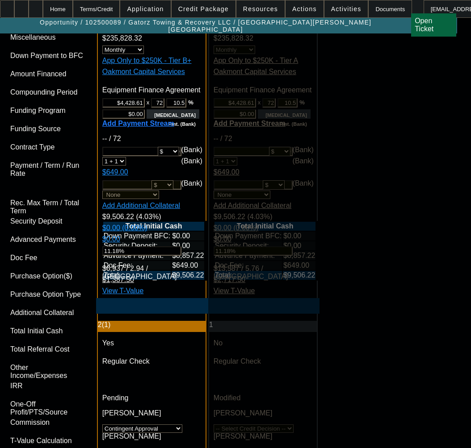
paste textarea "Equipment Price"
paste textarea "Contract Type: Equipment EFA"
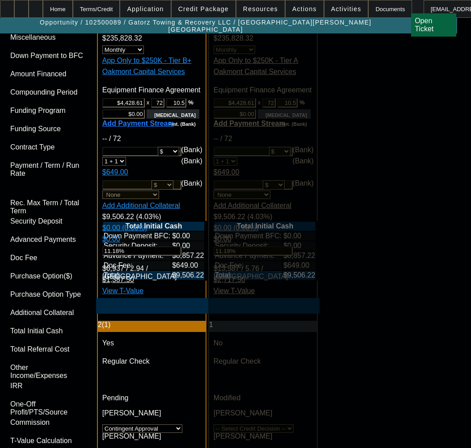
paste textarea "New 2024 Ram 5500 (2) Tow Trucks"
paste textarea "If they are underwater at all from the trade to what their payoff is, customer …"
type textarea "APPROVED BY OAKMONT - Equipment Price $235,828.00; 72 months; B+ Rates; Contrac…"
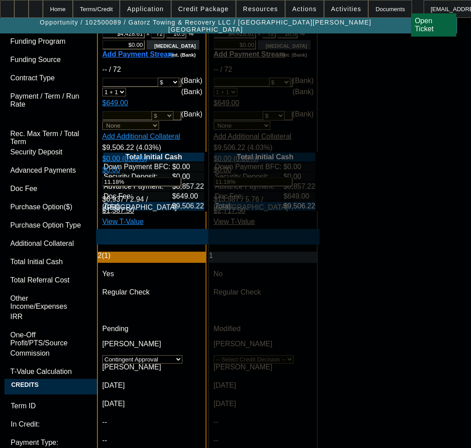
scroll to position [3259, 0]
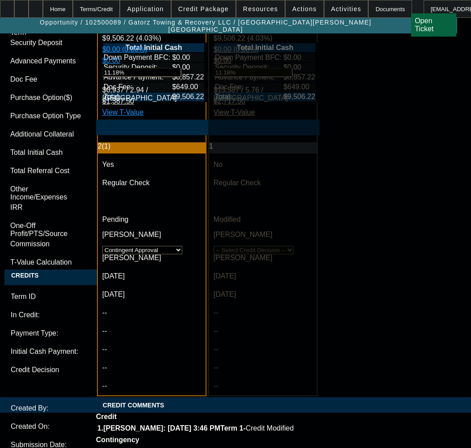
paste textarea "Newer record found - do we have correct address? Did they recently move?"
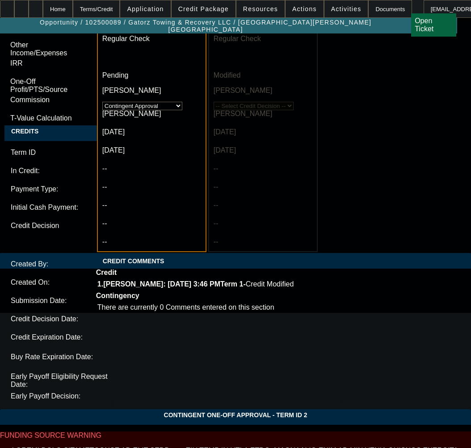
scroll to position [3438, 0]
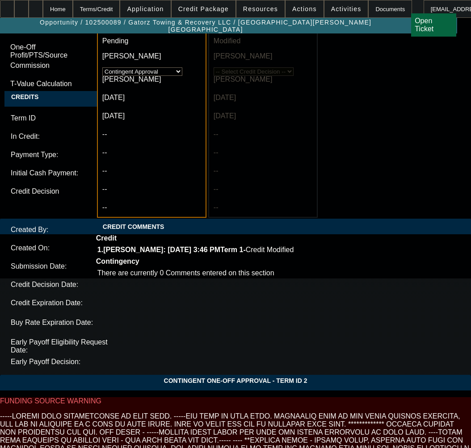
type textarea "CONTINGENT ON Newer record found - do we have correct address? Did they recentl…"
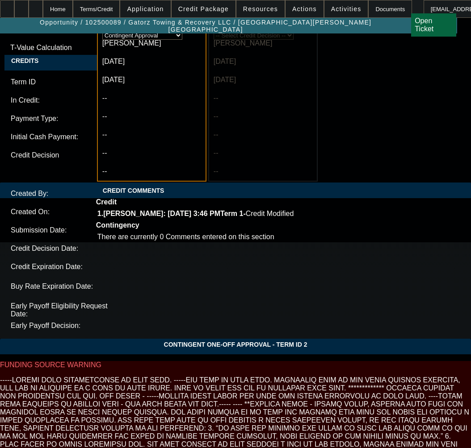
scroll to position [3474, 0]
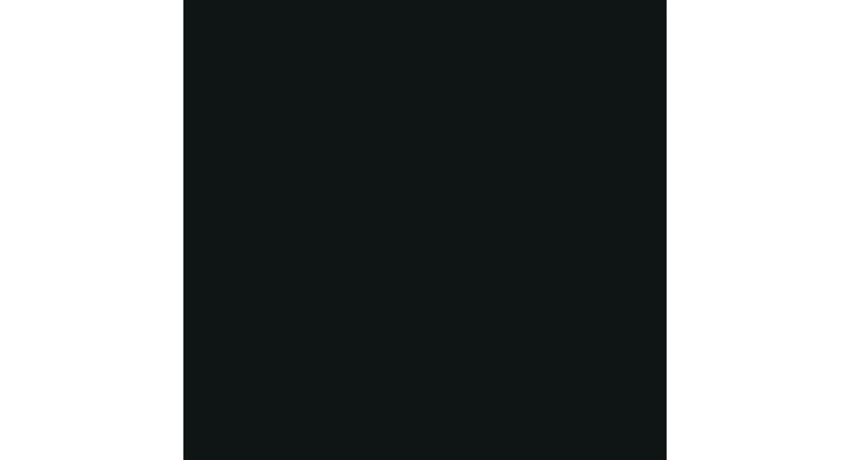
scroll to position [1855, 0]
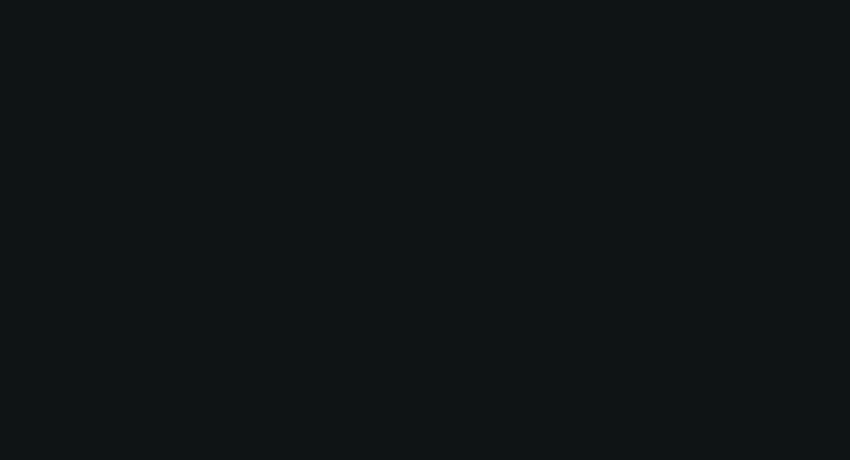
select select "0"
select select "6"
select select "0"
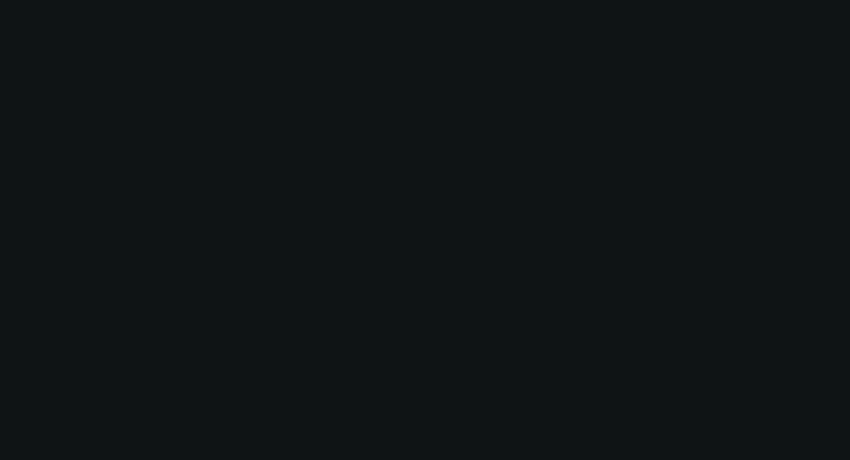
select select "0"
select select "6"
select select "0"
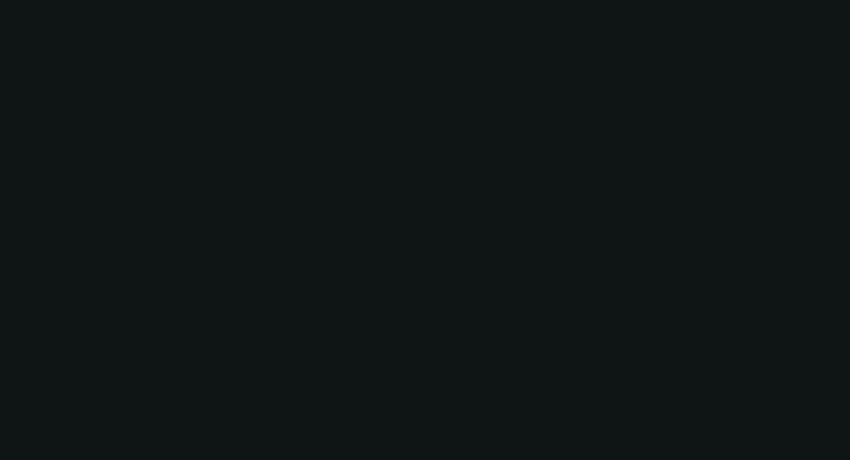
select select "0"
select select "6"
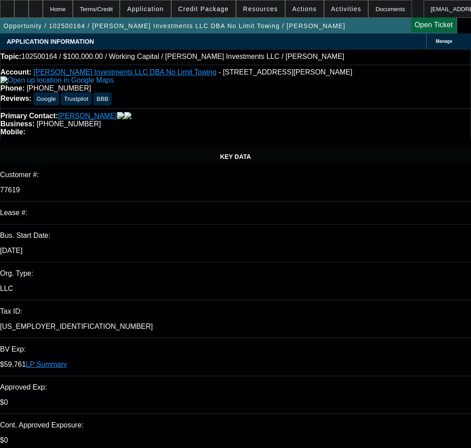
select select "0"
select select "2"
select select "0"
select select "6"
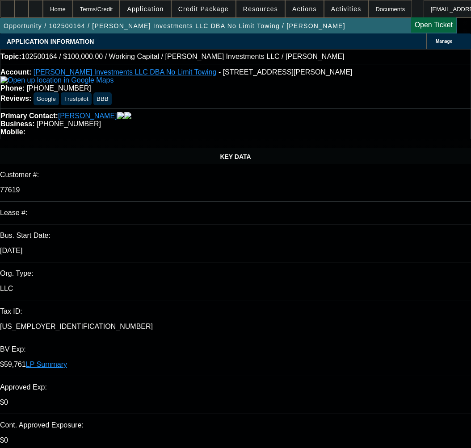
select select "0"
select select "2"
select select "0"
select select "6"
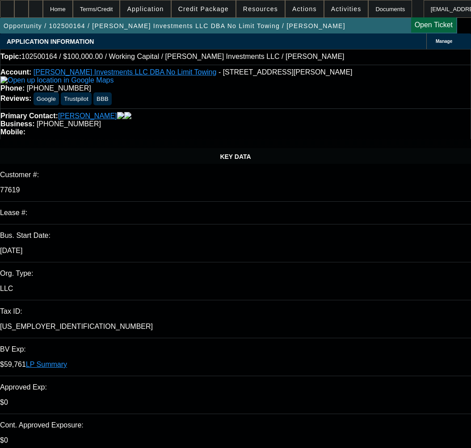
select select "0"
select select "2"
select select "0"
select select "6"
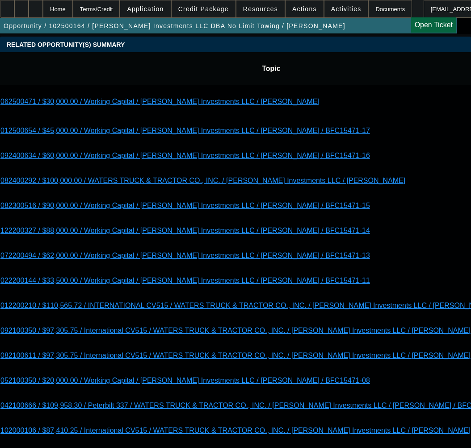
scroll to position [2098, 0]
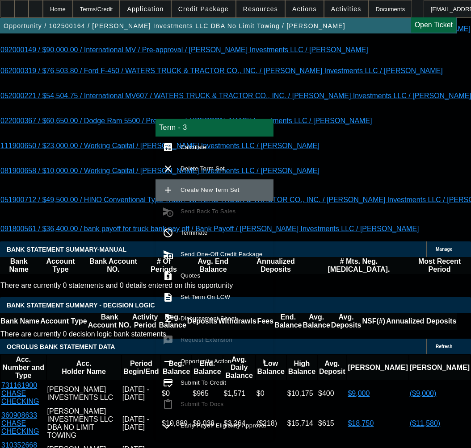
click at [192, 193] on span "Create New Term Set" at bounding box center [223, 190] width 86 height 11
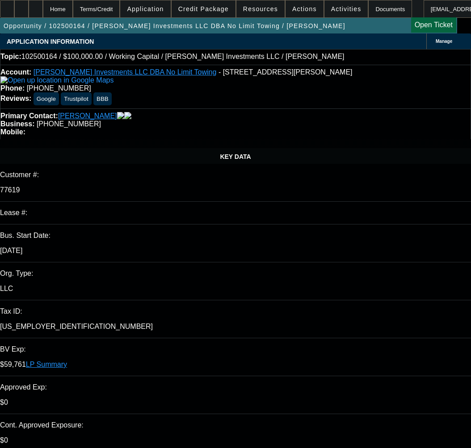
select select "0"
select select "2"
select select "0"
select select "6"
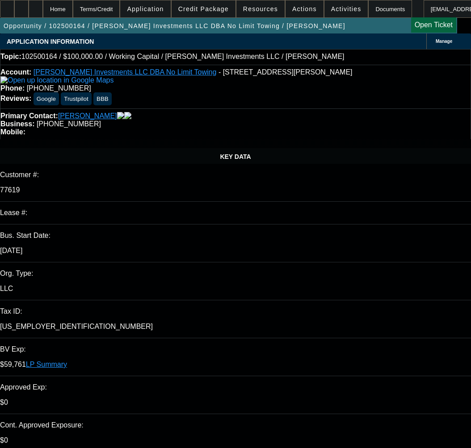
select select "0"
select select "2"
select select "0"
select select "6"
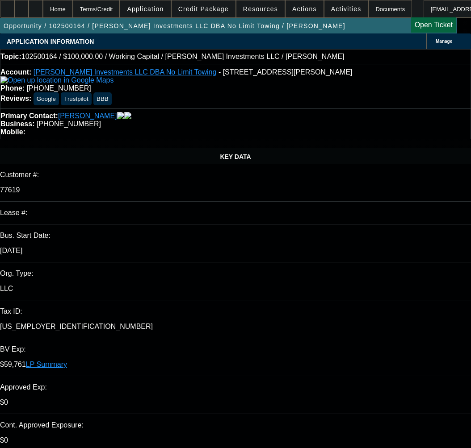
select select "0"
select select "2"
select select "0"
select select "6"
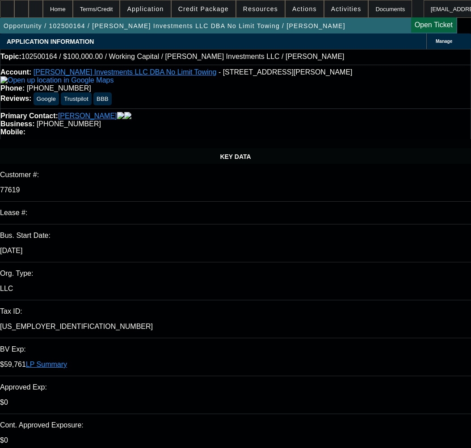
select select "0"
select select "2"
select select "0"
select select "6"
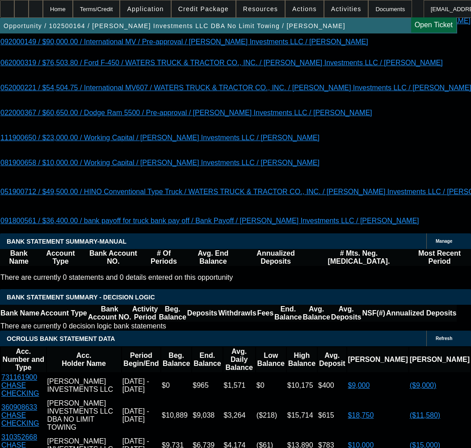
scroll to position [2071, 0]
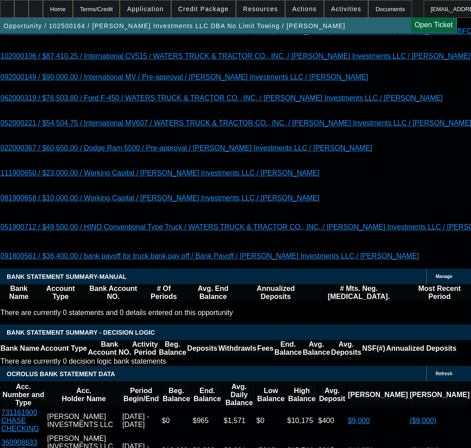
type input "1"
type input "UNKNOWN"
type input "15"
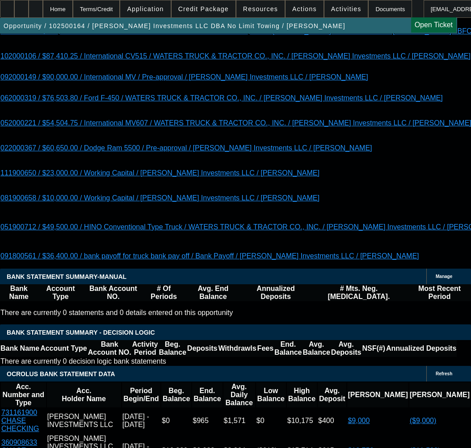
type input "$102,916.67"
type input "15"
type input "$8,326.25"
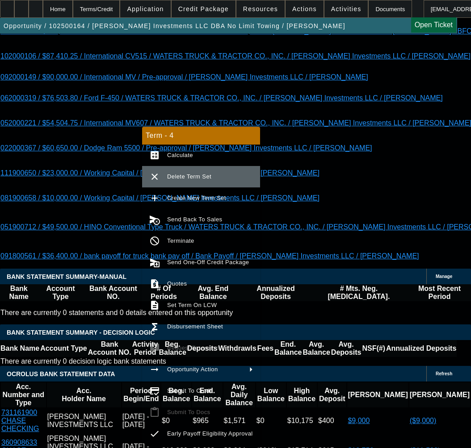
click at [167, 170] on button "clear Delete Term Set" at bounding box center [201, 176] width 118 height 21
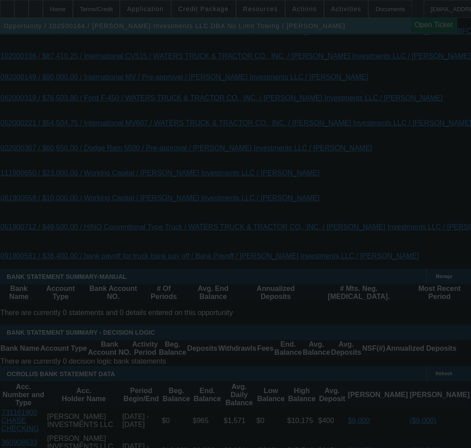
click at [92, 172] on div at bounding box center [235, 224] width 471 height 448
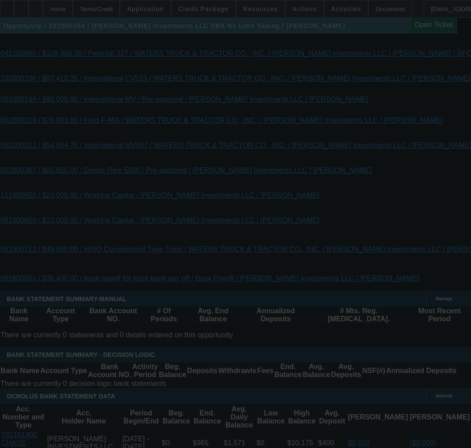
scroll to position [2062, 0]
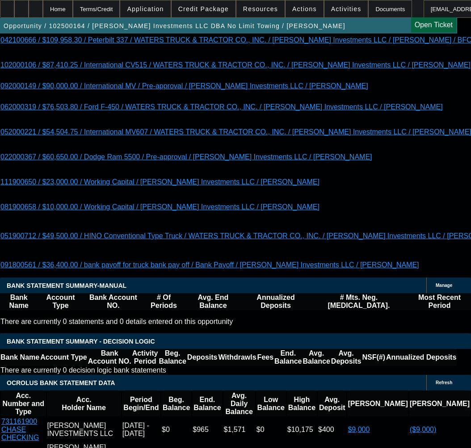
select select "0"
select select "2"
select select "0"
select select "6"
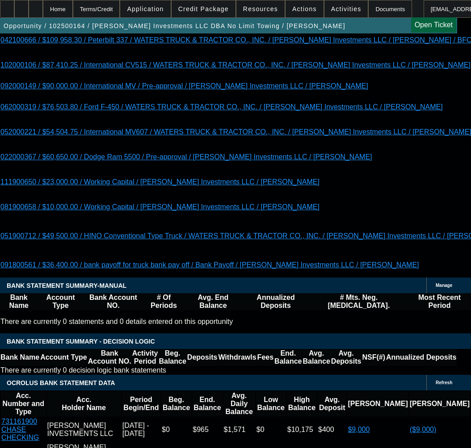
select select "0"
select select "2"
select select "0"
select select "6"
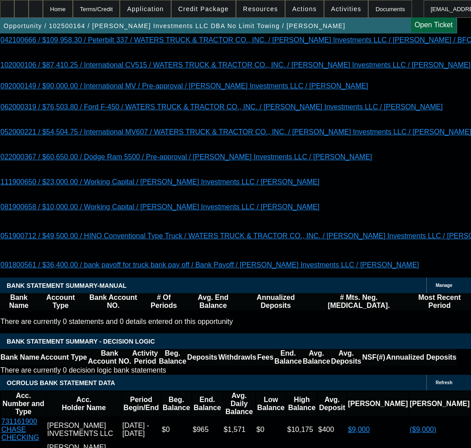
select select "0"
select select "2"
select select "0"
select select "6"
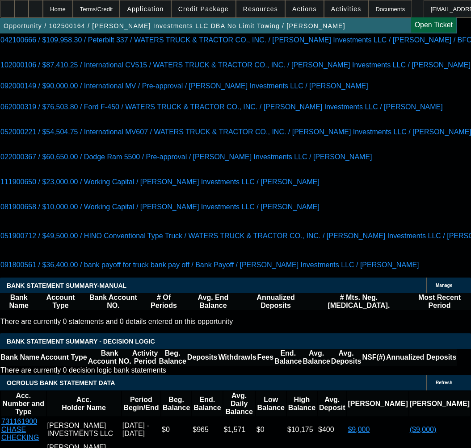
scroll to position [2058, 0]
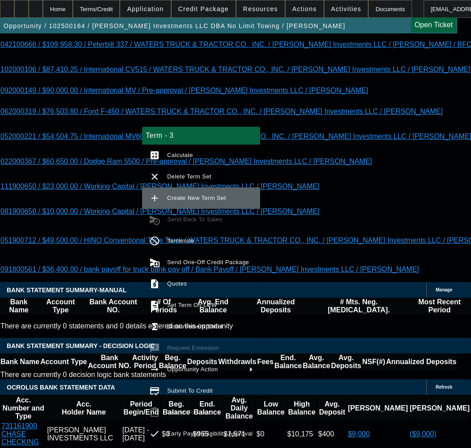
click at [172, 193] on span "Create New Term Set" at bounding box center [210, 198] width 86 height 11
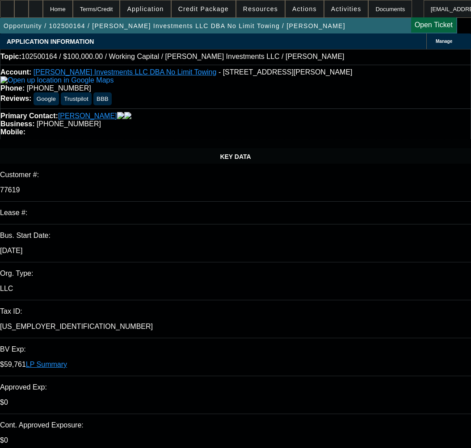
select select "0"
select select "2"
select select "0"
select select "6"
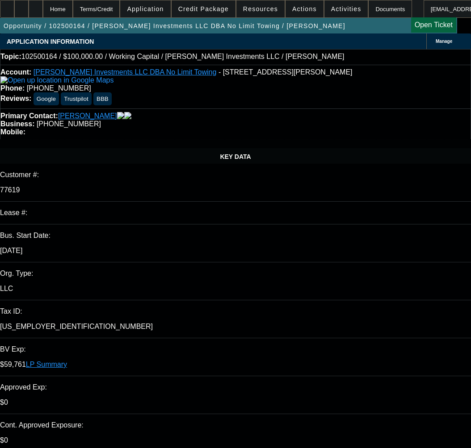
select select "0"
select select "2"
select select "0"
select select "6"
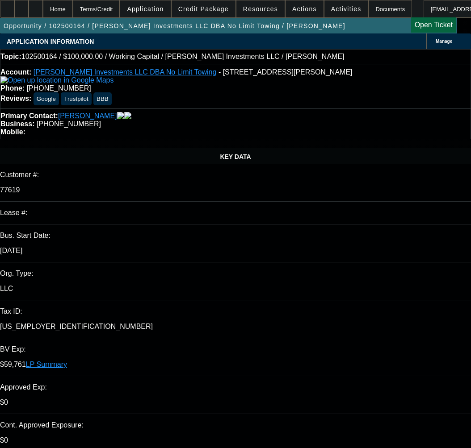
select select "0"
select select "2"
select select "0"
select select "6"
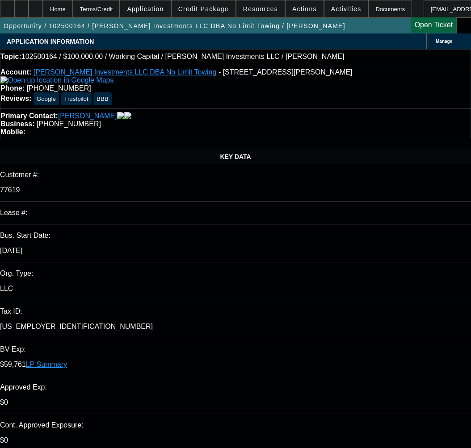
select select "0"
select select "2"
select select "0"
select select "6"
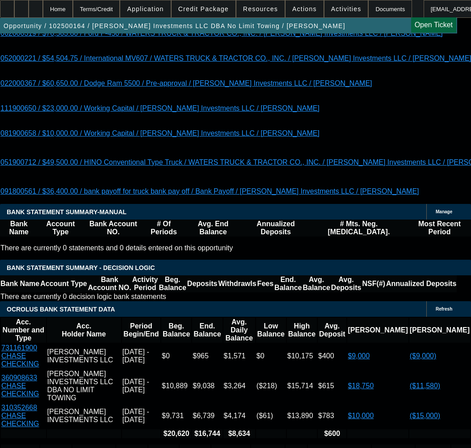
scroll to position [2143, 0]
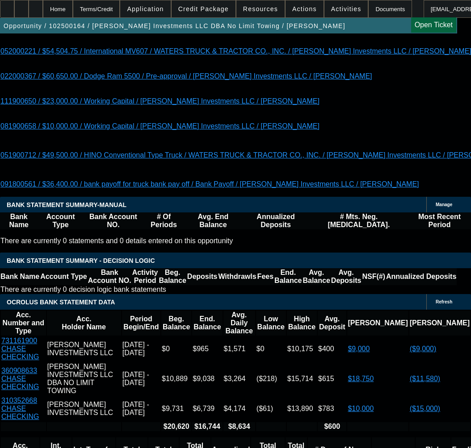
type input "1"
type input "UNKNOWN"
type input "15"
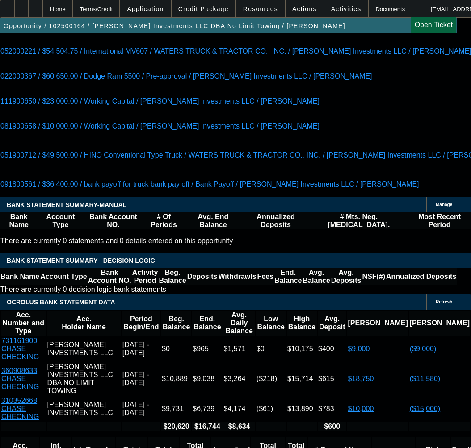
type input "$102,916.67"
type input "15"
type input "$8,326.25"
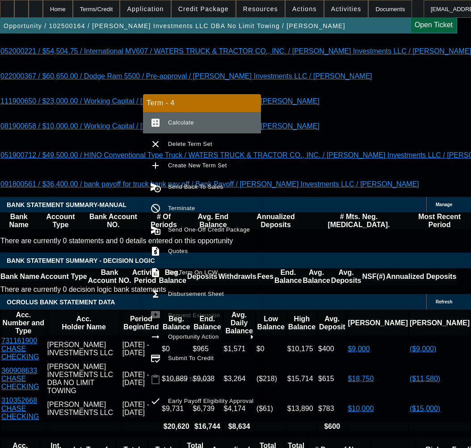
click at [186, 122] on span "Calculate" at bounding box center [181, 122] width 26 height 7
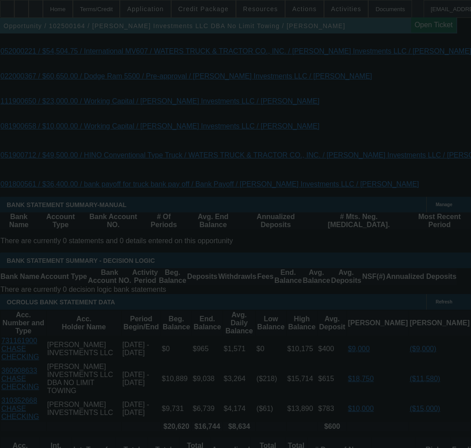
select select "0"
select select "2"
select select "0"
select select "6"
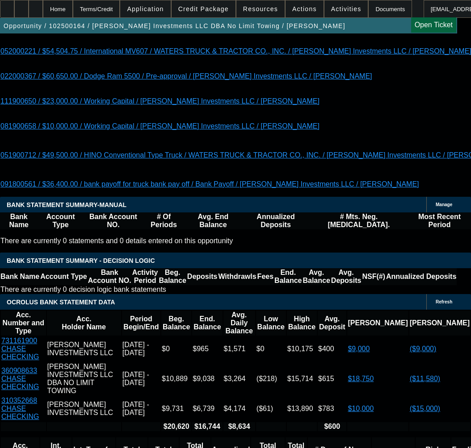
paste input "9133.323333333333"
drag, startPoint x: 140, startPoint y: 136, endPoint x: 181, endPoint y: 134, distance: 41.1
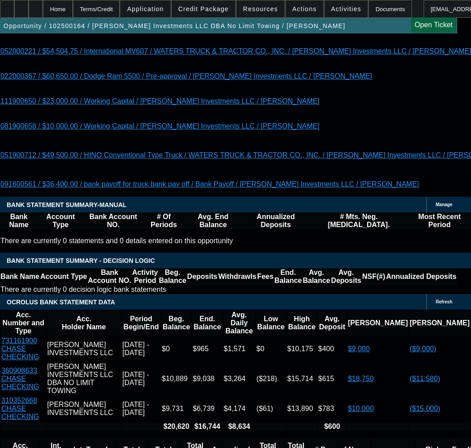
type input "$9,133.33"
type input "UNKNOWN"
type input "$7,565.78"
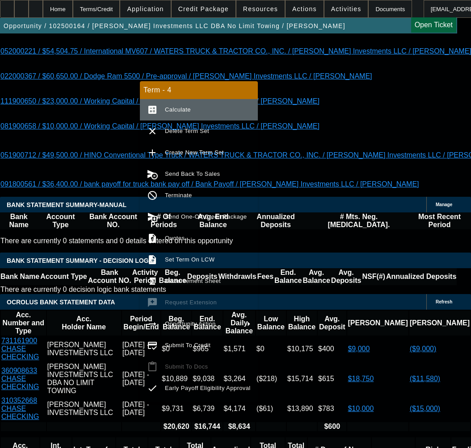
click at [179, 109] on div "Term - 4 calculate Calculate clear Delete Term Set add Create New Term Set canc…" at bounding box center [199, 241] width 118 height 321
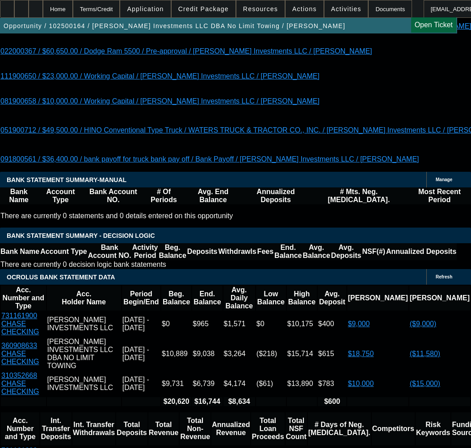
scroll to position [2188, 0]
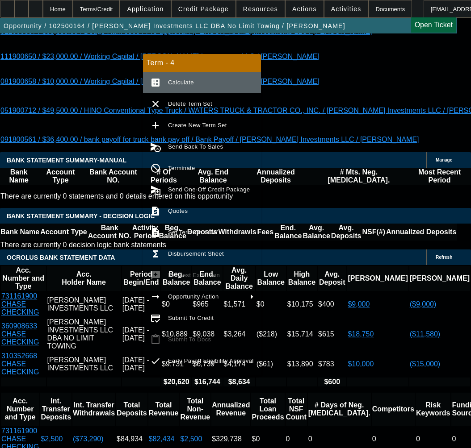
click at [201, 82] on span "Calculate" at bounding box center [211, 82] width 86 height 11
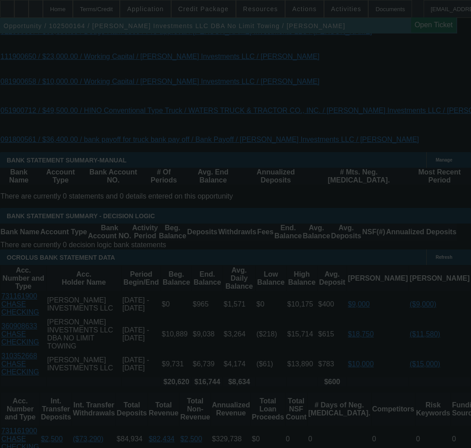
select select "0"
select select "2"
select select "0"
select select "6"
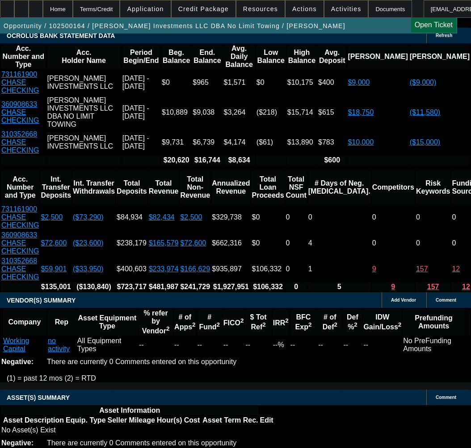
scroll to position [2411, 0]
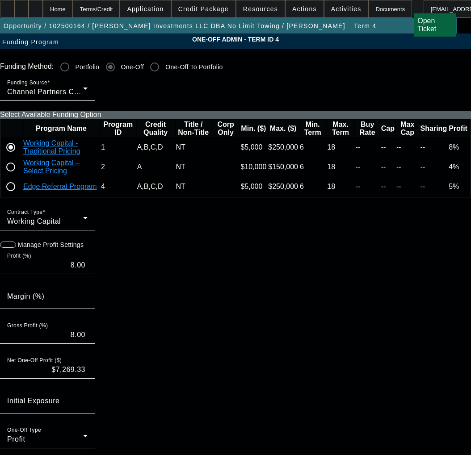
scroll to position [2, 0]
click at [8, 249] on icon "button" at bounding box center [4, 245] width 8 height 8
click at [81, 271] on input "8.00" at bounding box center [47, 265] width 80 height 11
type input "6"
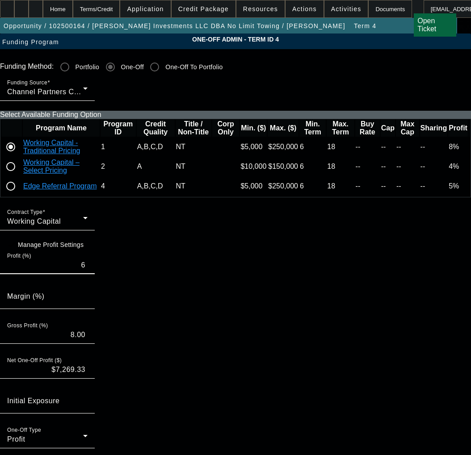
type input "6.00"
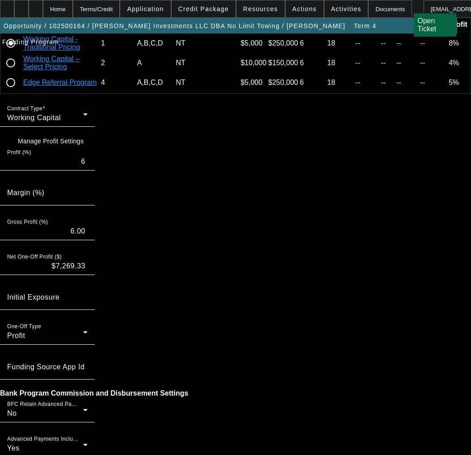
scroll to position [676, 0]
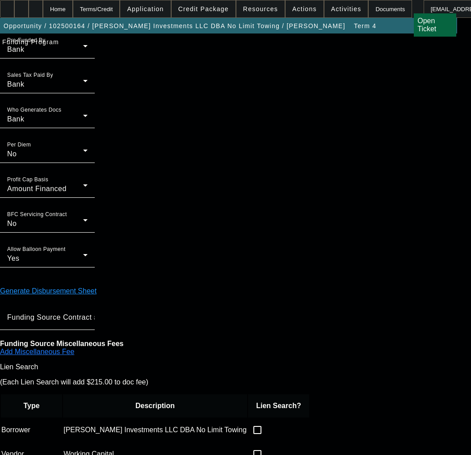
click at [179, 451] on form "Funding Method: Portfolio One-Off One-Off To Portfolio Funding Source Channel P…" at bounding box center [235, 155] width 471 height 1546
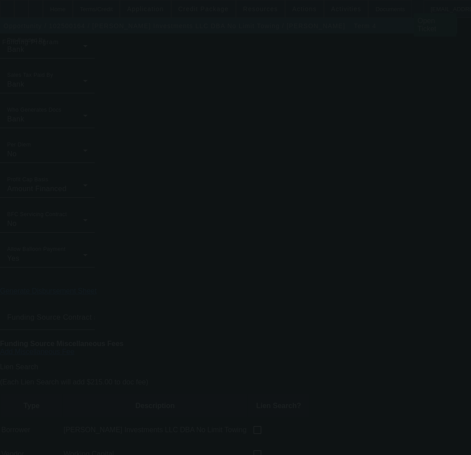
type input "8.00"
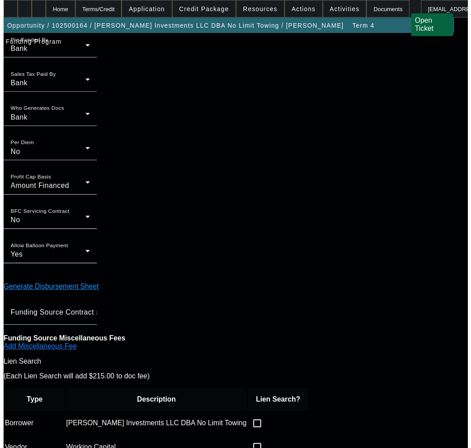
scroll to position [0, 0]
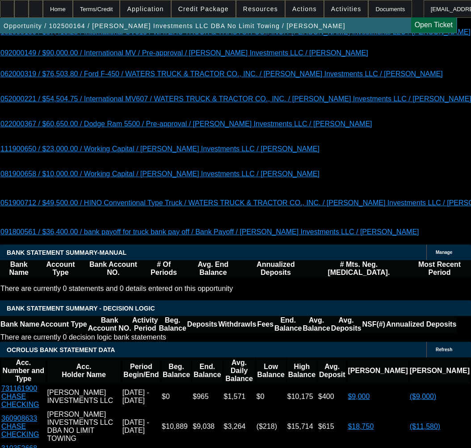
select select "0"
select select "2"
select select "0"
select select "6"
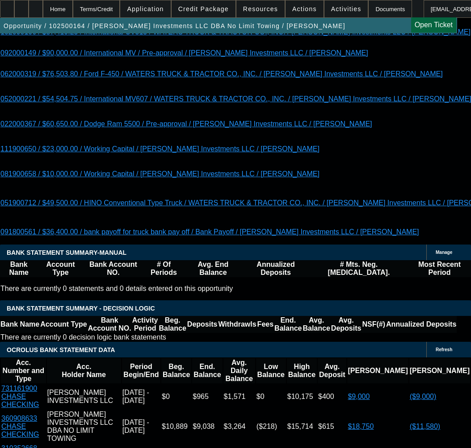
select select "0"
select select "2"
select select "0"
select select "6"
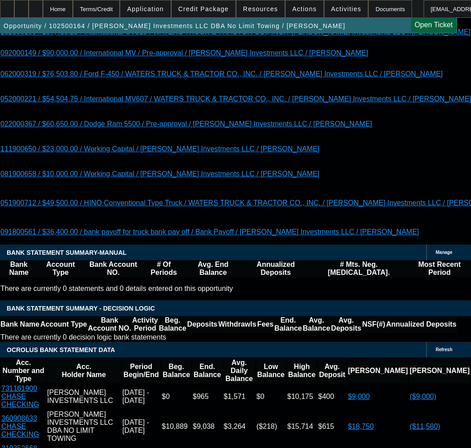
select select "0"
select select "2"
select select "0"
select select "6"
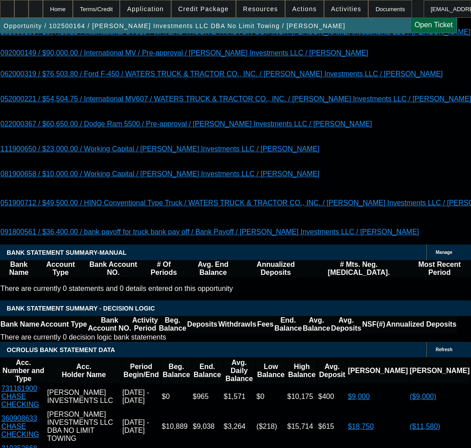
select select "0"
select select "2"
select select "0"
select select "6"
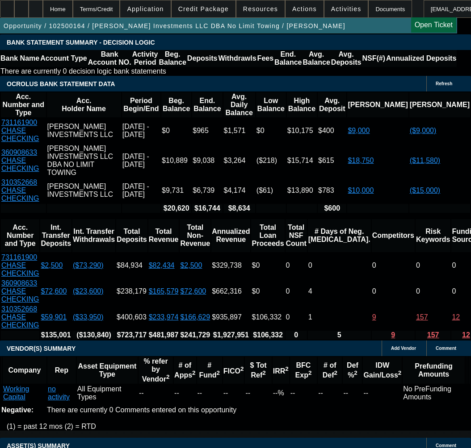
scroll to position [2366, 0]
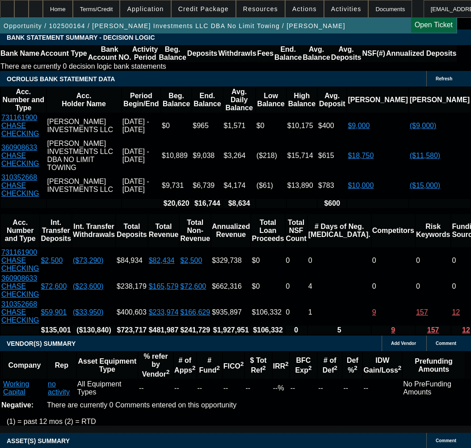
drag, startPoint x: 171, startPoint y: 237, endPoint x: 172, endPoint y: 242, distance: 5.0
select select "3"
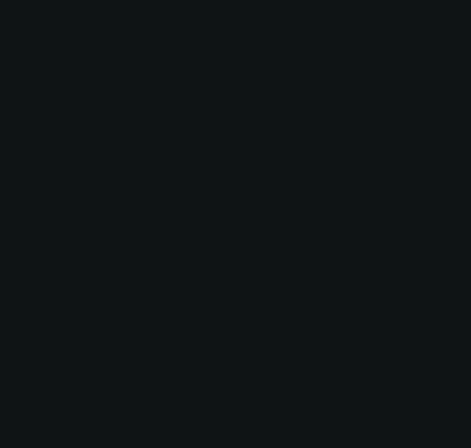
scroll to position [0, 0]
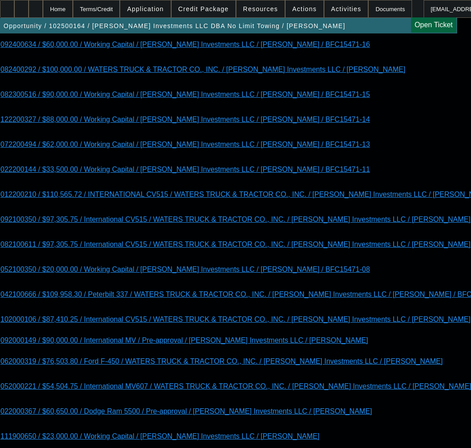
type input "11/7/2025"
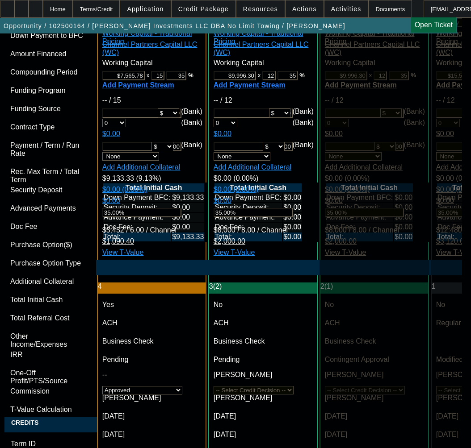
scroll to position [3482, 0]
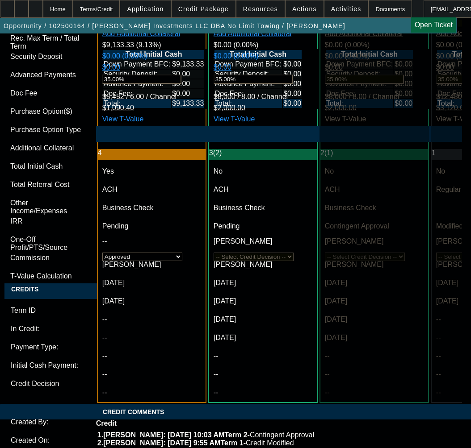
paste textarea "Term: 15"
paste textarea "Net Funded Amount: $56,205.01 Total Repayment Amount: $136,999.85"
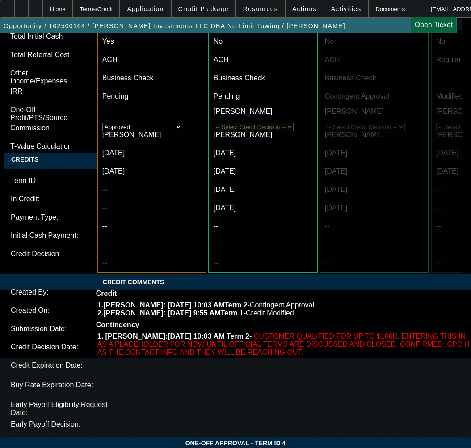
scroll to position [3635, 0]
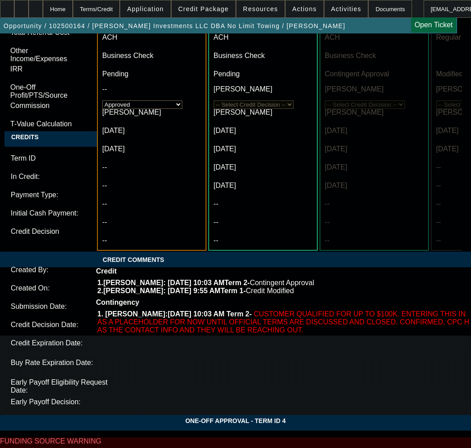
type textarea "APPROVED BY CPWC - $100,000.00; Term: 15; Net Funded Amount: $56,205.01; Total …"
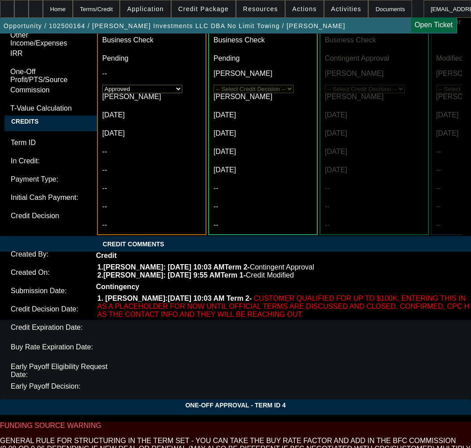
drag, startPoint x: 81, startPoint y: 384, endPoint x: 76, endPoint y: 389, distance: 6.6
checkbox input "true"
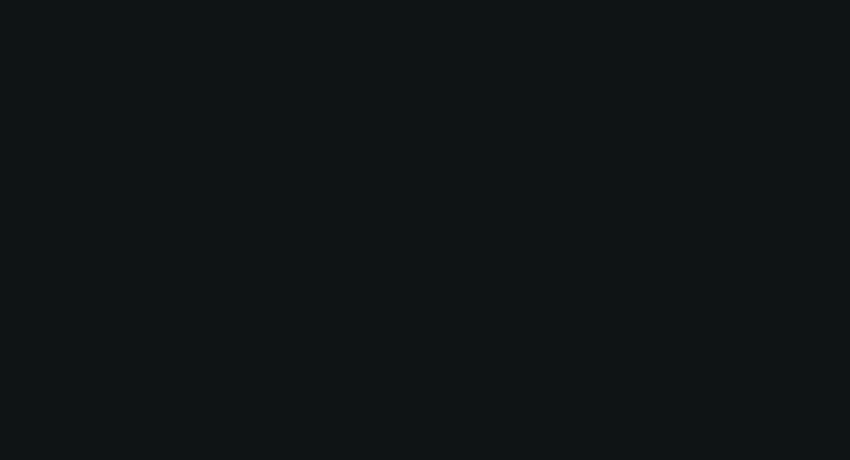
scroll to position [0, 0]
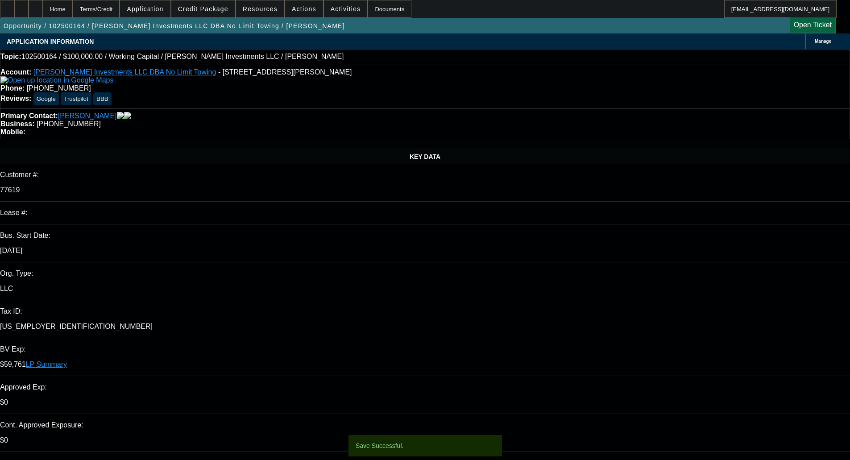
select select "0"
select select "2"
select select "0"
select select "6"
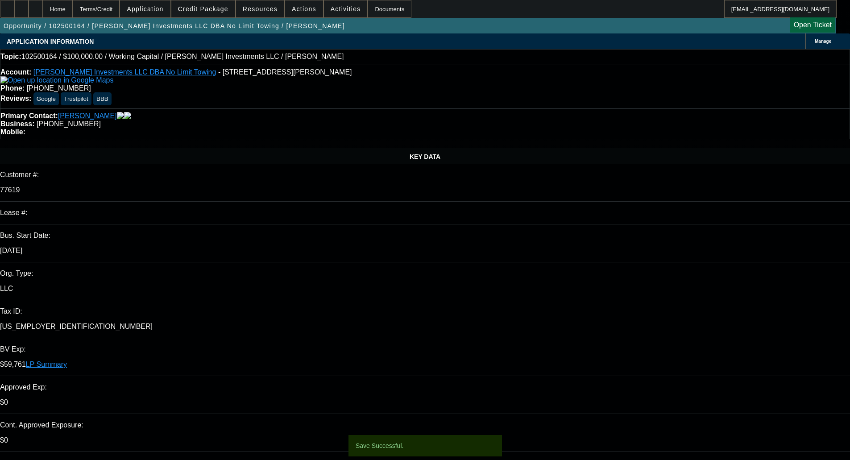
select select "0"
select select "2"
select select "0"
select select "6"
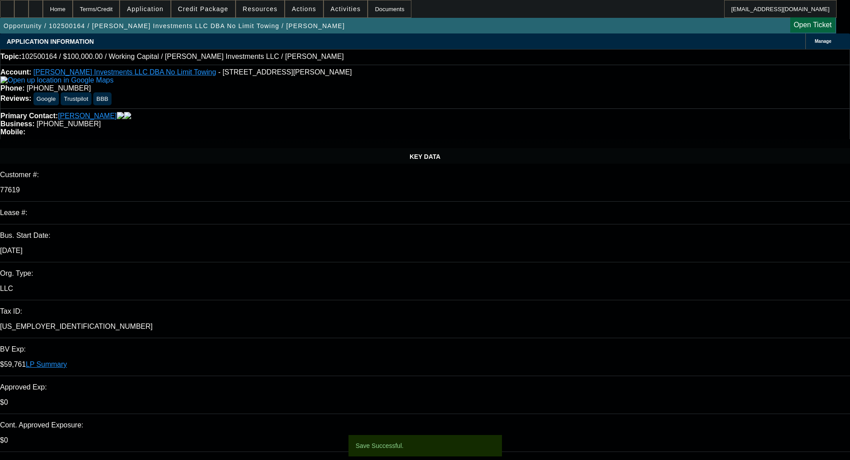
select select "0"
select select "2"
select select "0"
select select "6"
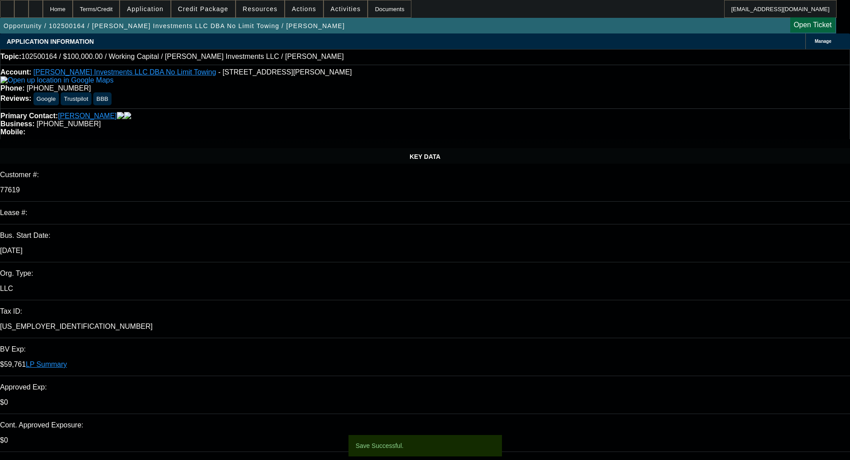
select select "0"
select select "2"
select select "0"
select select "6"
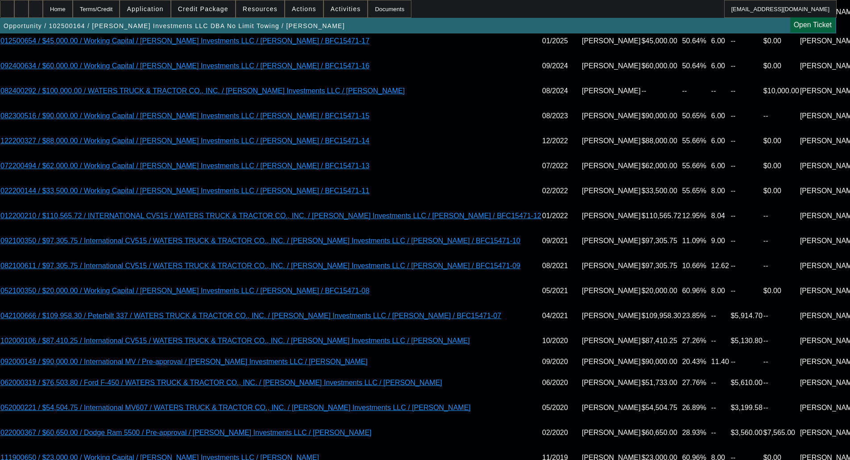
scroll to position [1786, 0]
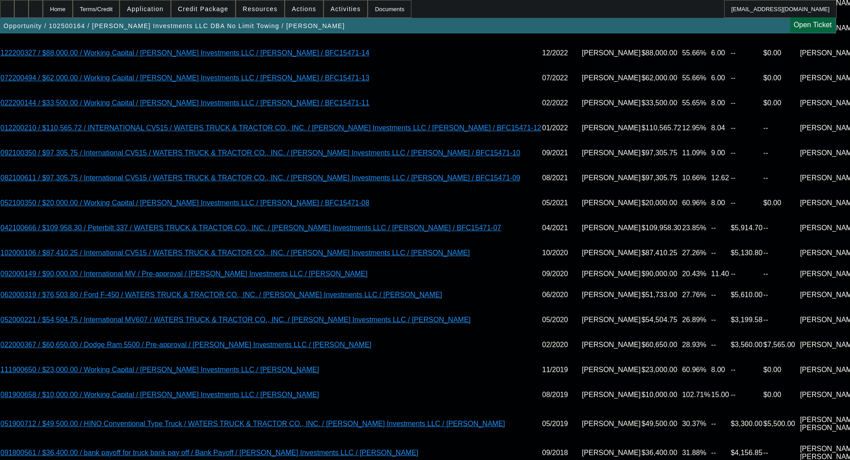
drag, startPoint x: 167, startPoint y: 250, endPoint x: 175, endPoint y: 252, distance: 8.0
type input "$0.00"
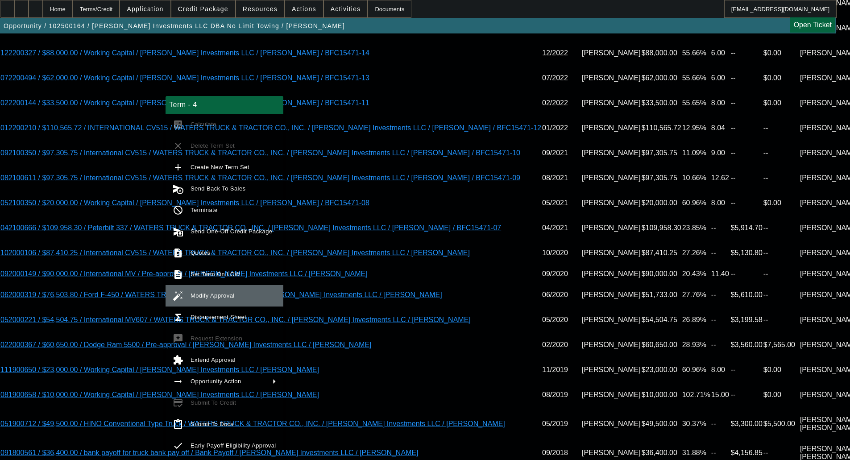
click at [213, 290] on button "auto_fix_high Modify Approval" at bounding box center [225, 295] width 118 height 21
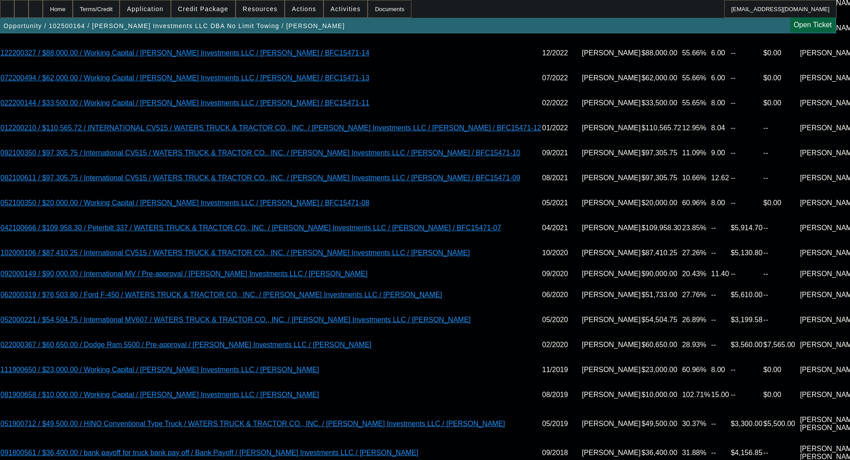
select select "0"
select select "2"
select select "0"
select select "6"
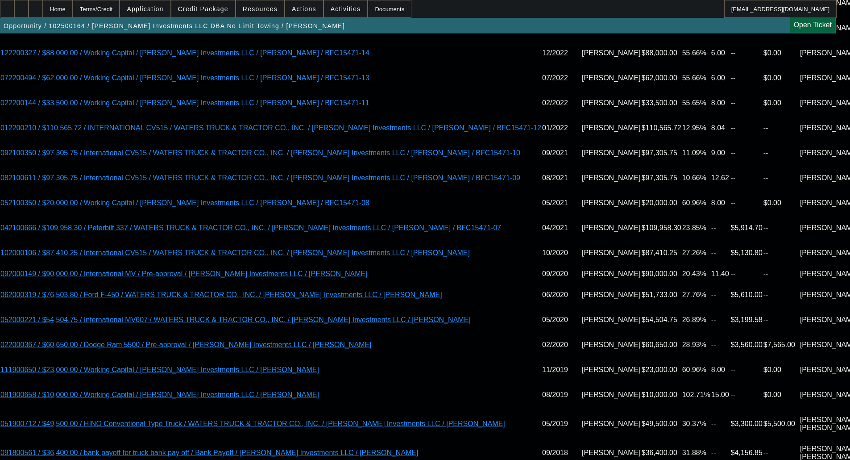
select select "0"
select select "2"
select select "0"
select select "6"
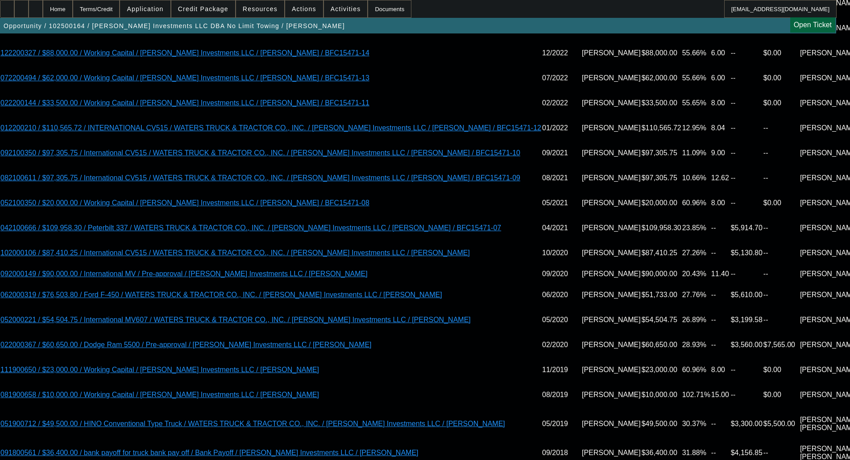
select select "0"
select select "2"
select select "0"
select select "6"
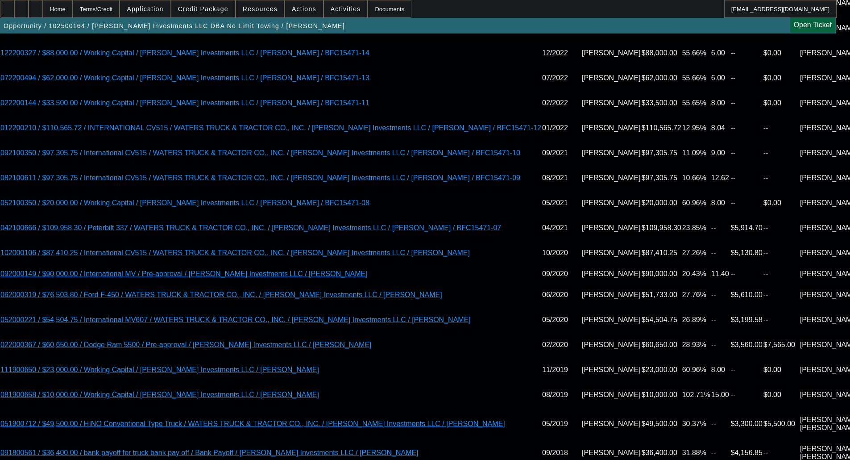
select select "0"
select select "2"
select select "0"
select select "6"
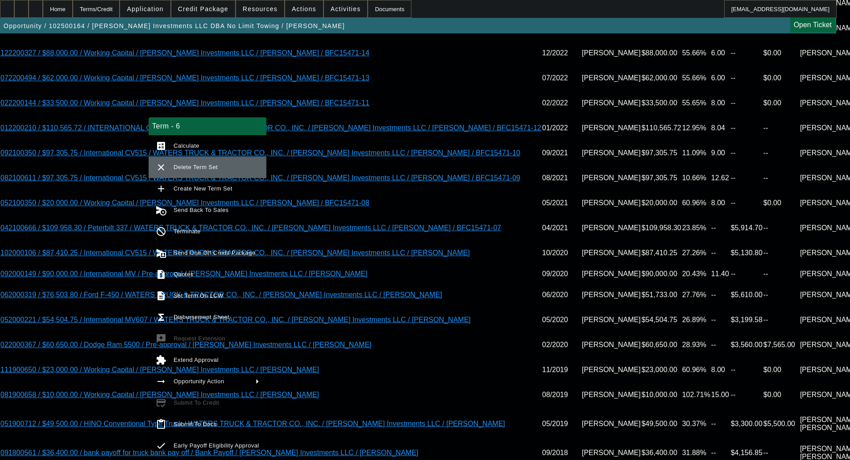
click at [192, 173] on button "clear Delete Term Set" at bounding box center [208, 167] width 118 height 21
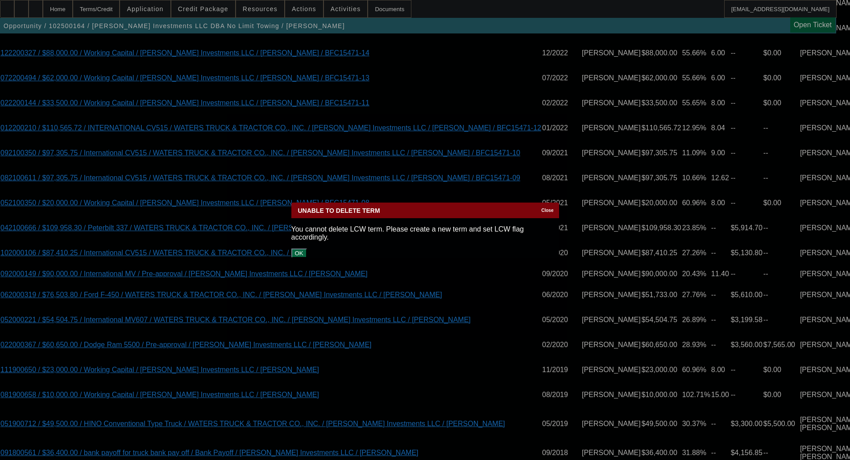
scroll to position [0, 0]
click at [477, 213] on icon at bounding box center [539, 210] width 0 height 5
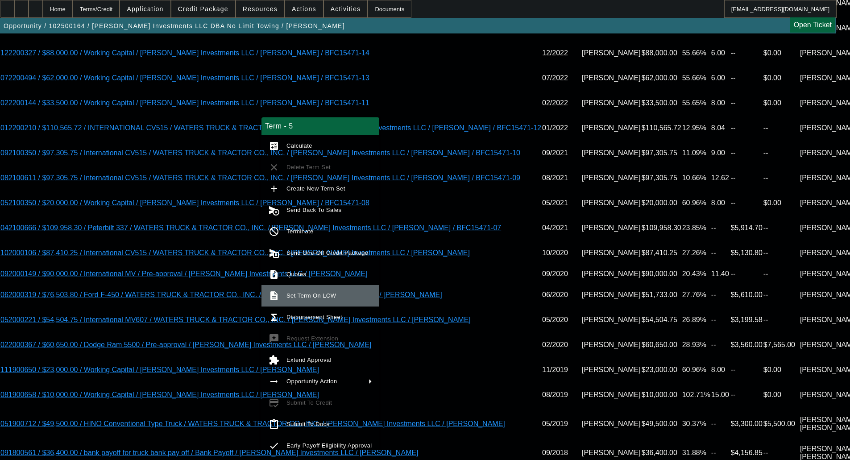
click at [313, 294] on span "Set Term On LCW" at bounding box center [312, 295] width 50 height 7
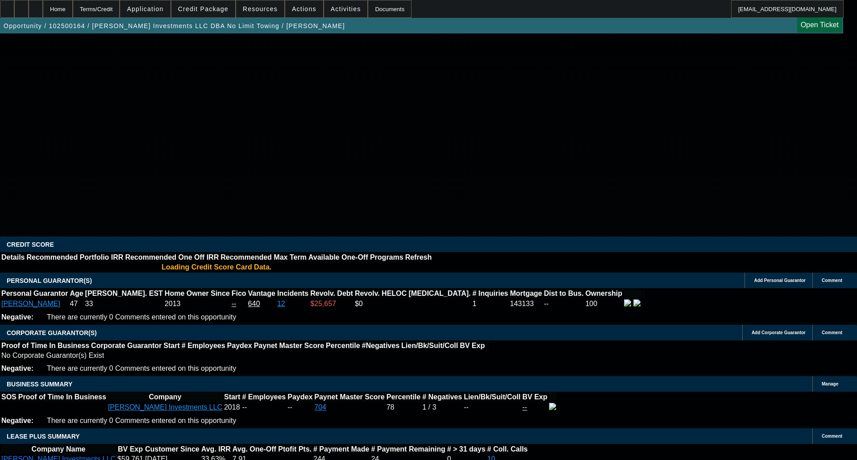
select select "0"
select select "2"
select select "0"
select select "6"
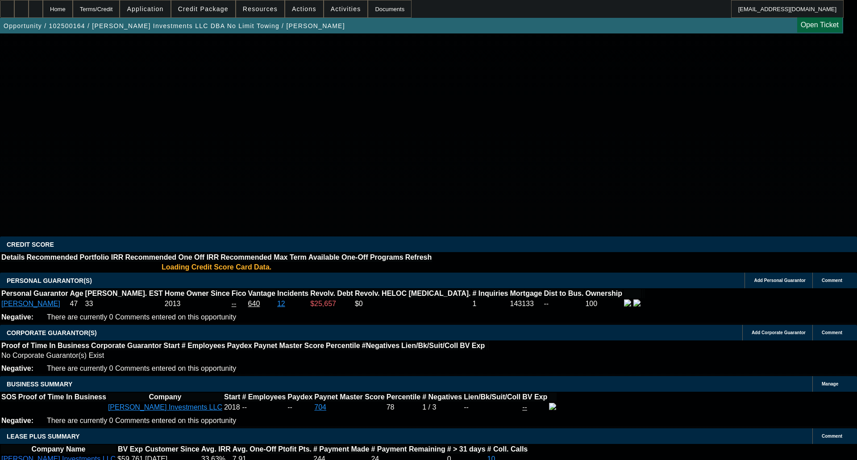
select select "0"
select select "2"
select select "0"
select select "6"
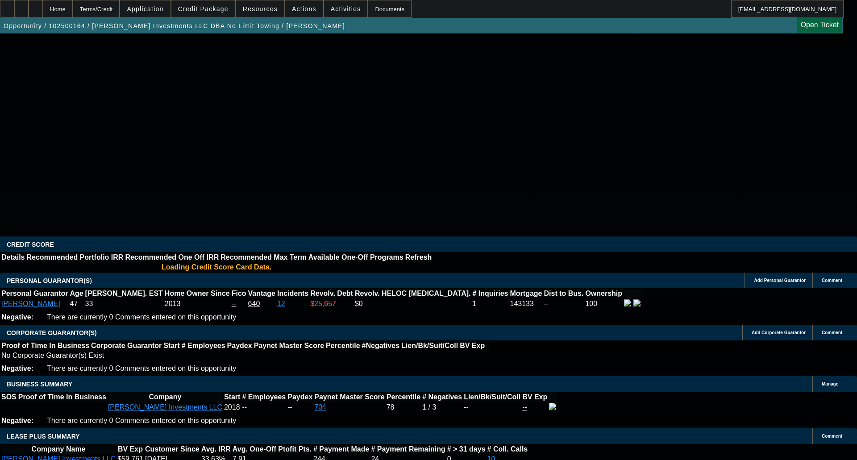
select select "0"
select select "2"
select select "0"
select select "6"
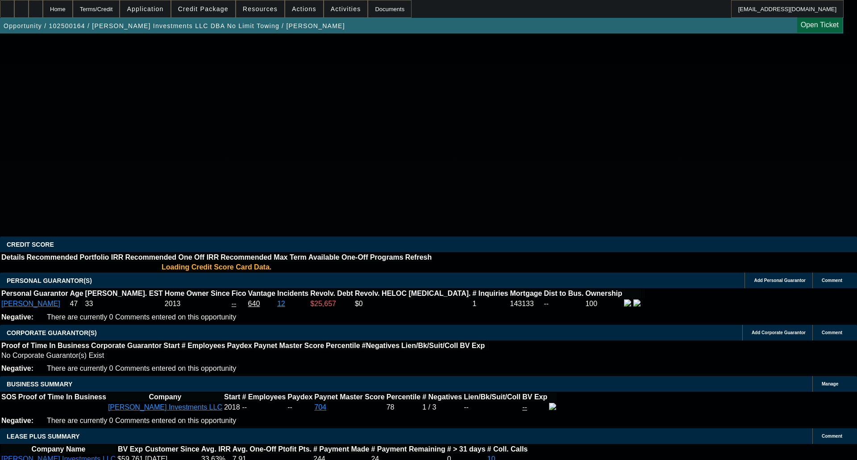
select select "0"
select select "2"
select select "0"
select select "6"
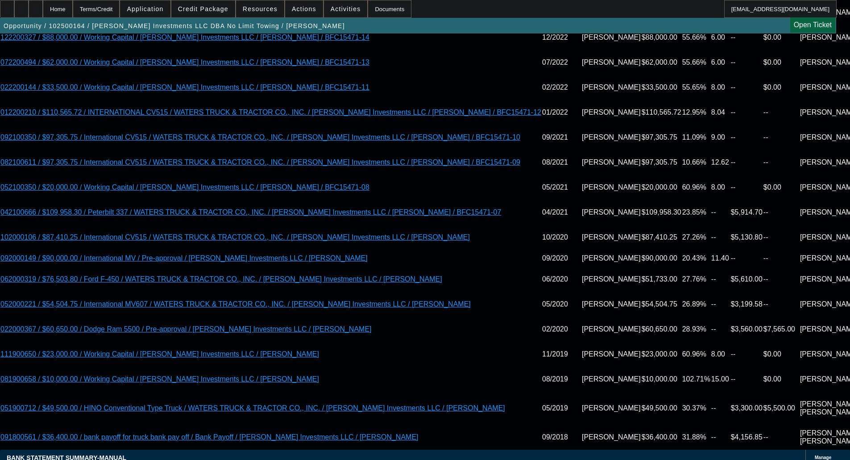
scroll to position [1786, 0]
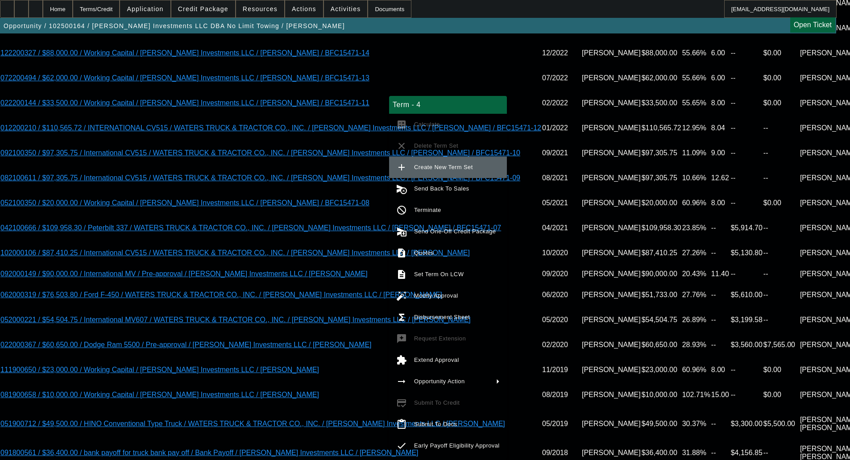
click at [458, 171] on span "Create New Term Set" at bounding box center [457, 167] width 86 height 11
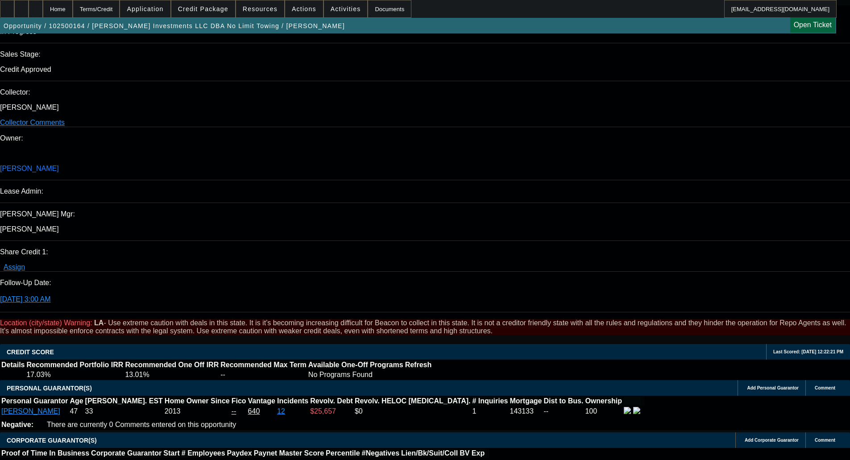
select select "0"
select select "2"
select select "0"
select select "6"
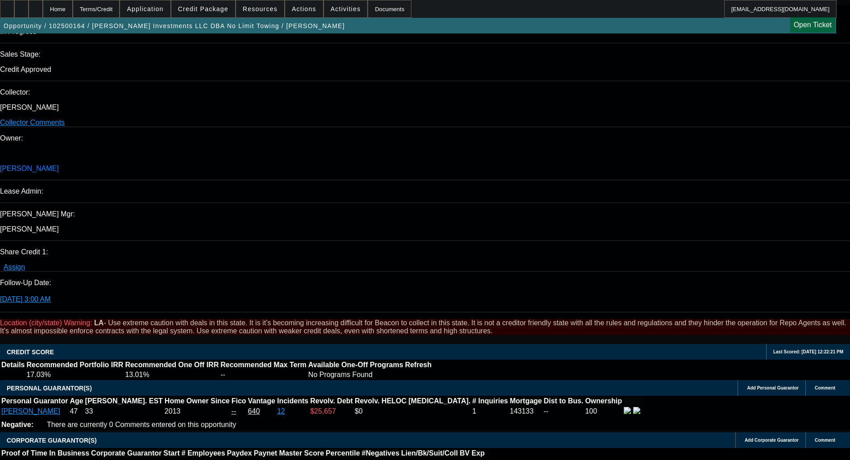
select select "0"
select select "2"
select select "0"
select select "6"
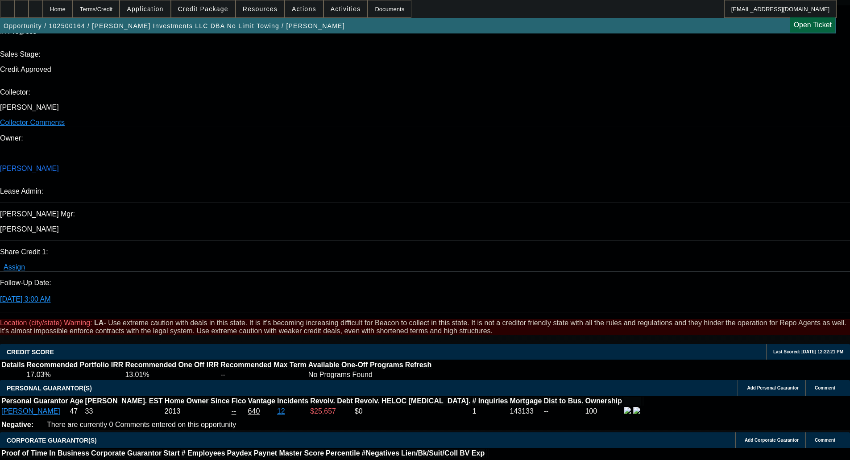
select select "0"
select select "2"
select select "0"
select select "6"
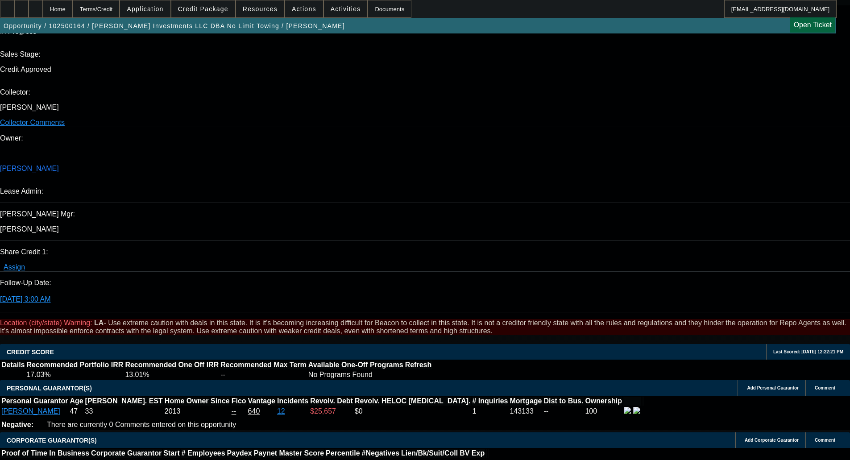
select select "0"
select select "2"
select select "0"
select select "6"
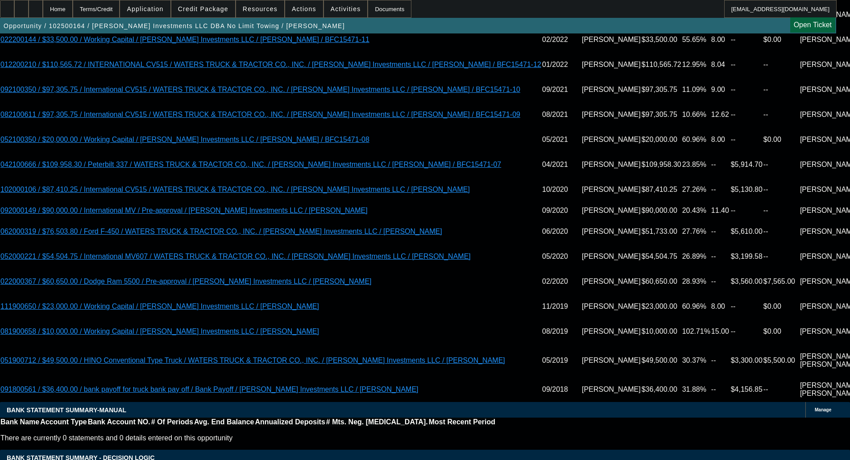
scroll to position [1920, 0]
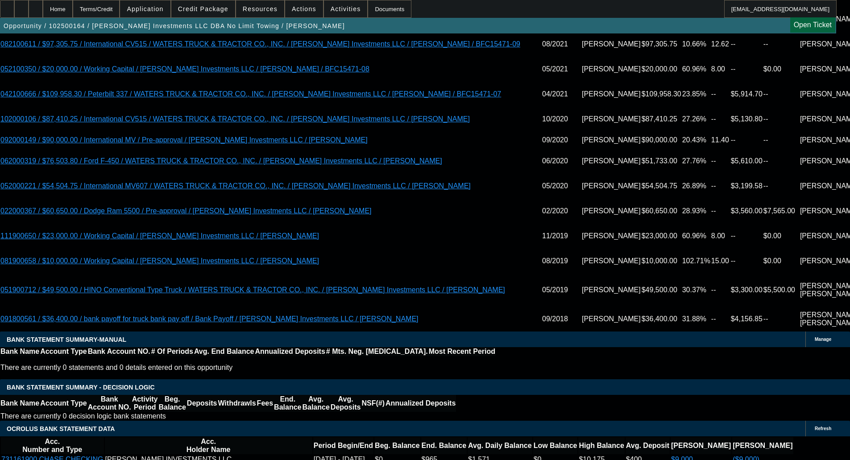
type input "9133.33"
type input "UNKNOWN"
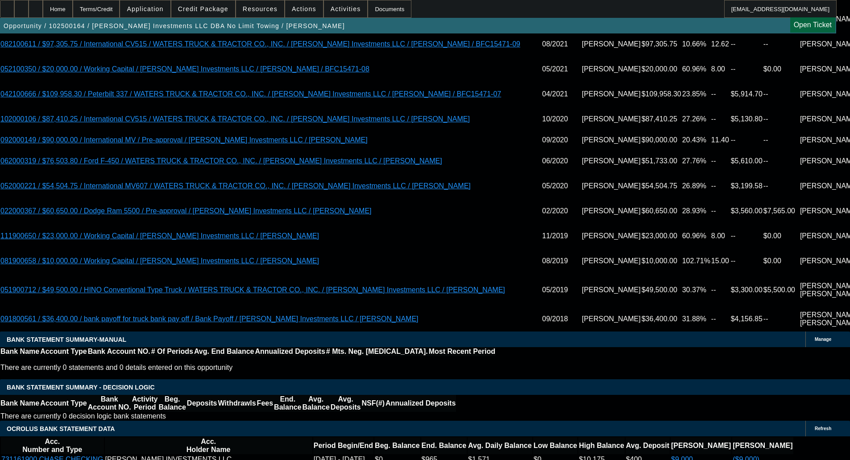
paste input "9133.33"
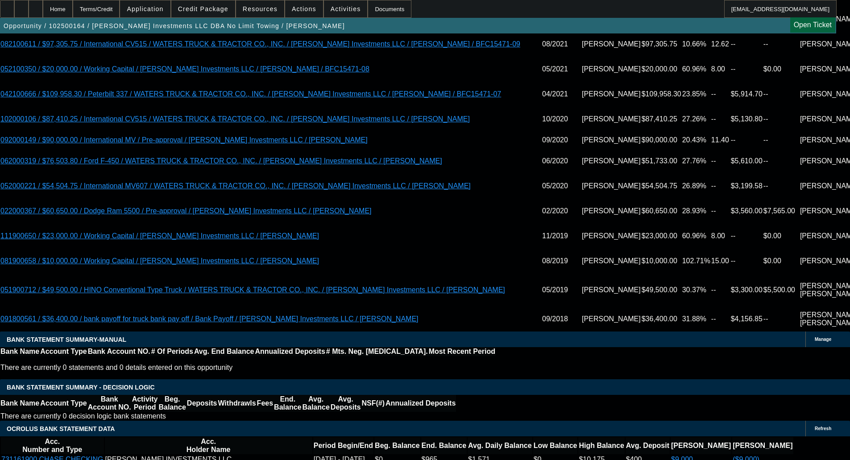
paste input "text"
type input "$9133.33"
type input "50.6"
type input "$9,133.33"
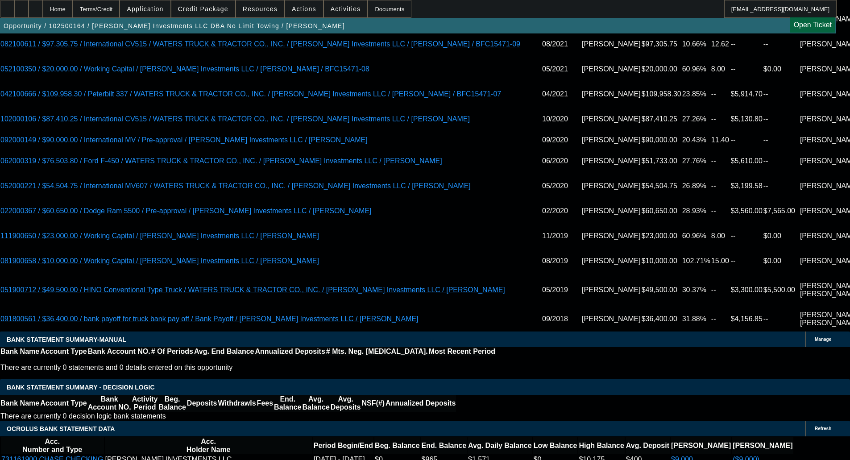
type input "$0.00"
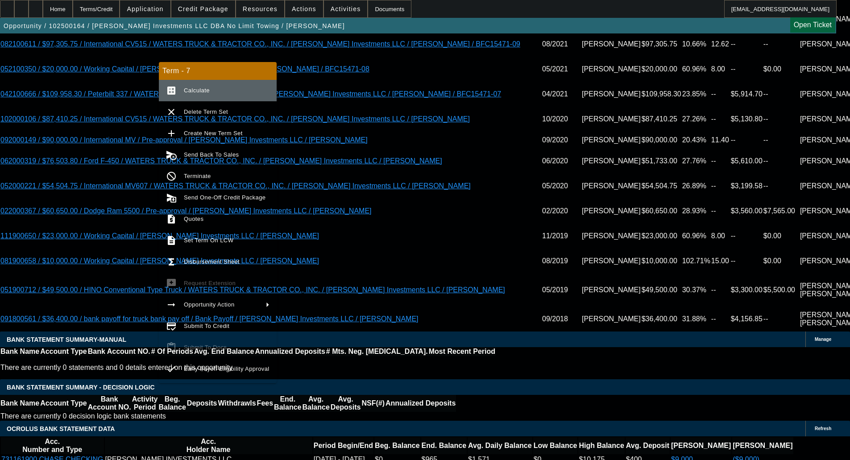
click at [202, 87] on span "Calculate" at bounding box center [227, 90] width 86 height 11
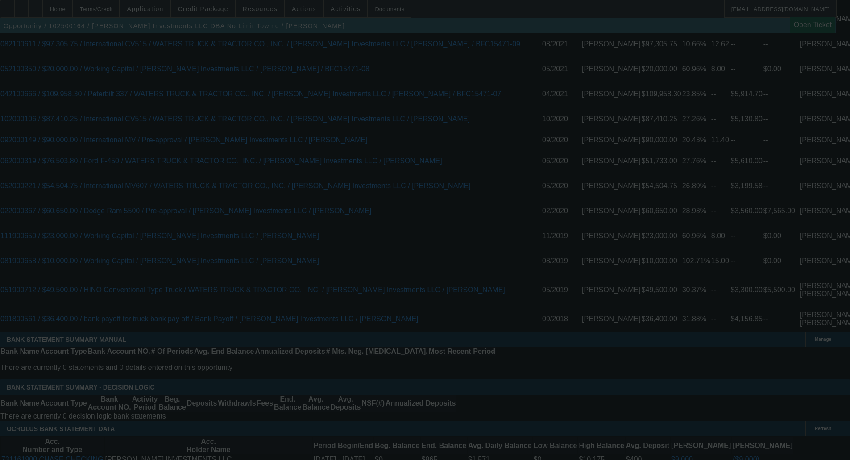
select select "0"
select select "2"
select select "0"
select select "6"
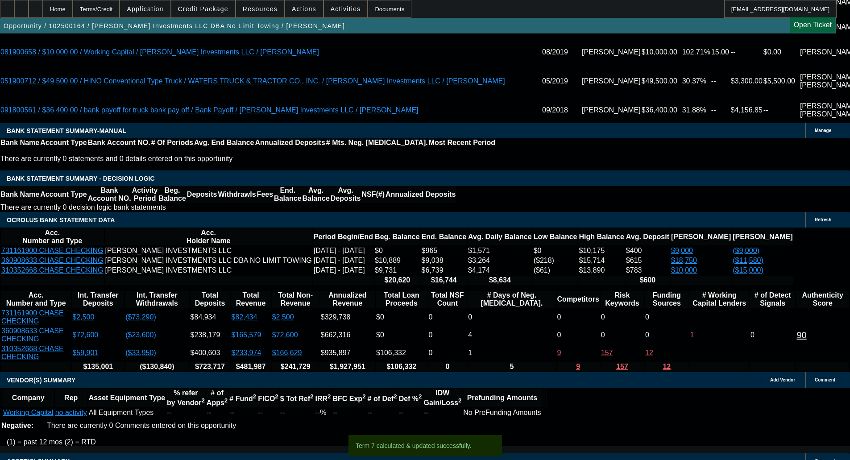
scroll to position [2135, 0]
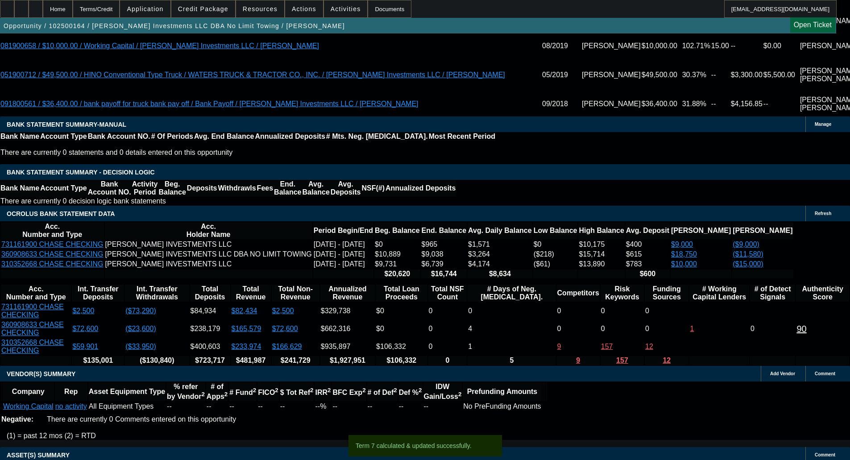
drag, startPoint x: 240, startPoint y: 397, endPoint x: 258, endPoint y: 400, distance: 17.6
copy span "APPROVED BY CPWC - $100,000.00; Term: 15; Net Funded Amount: $56,205.01; Total …"
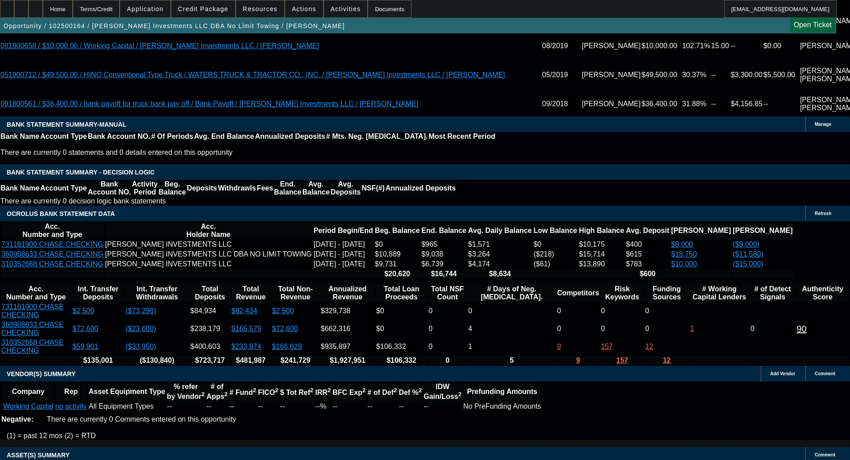
select select "3"
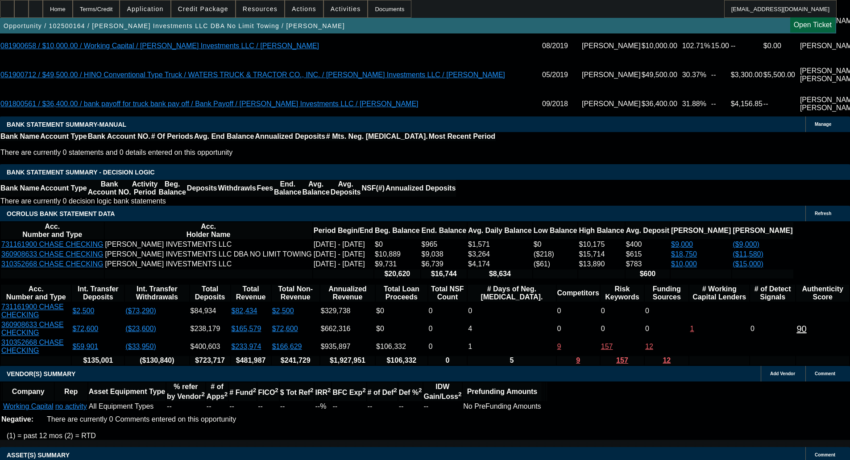
scroll to position [0, 0]
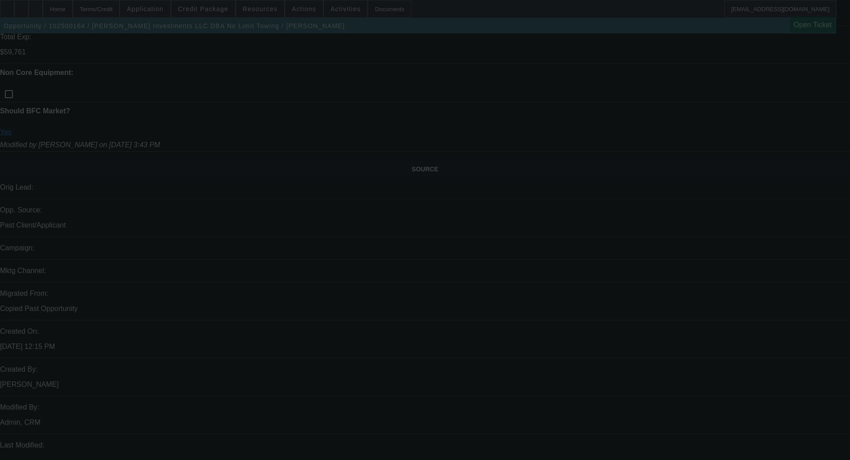
type input "11/7/2025"
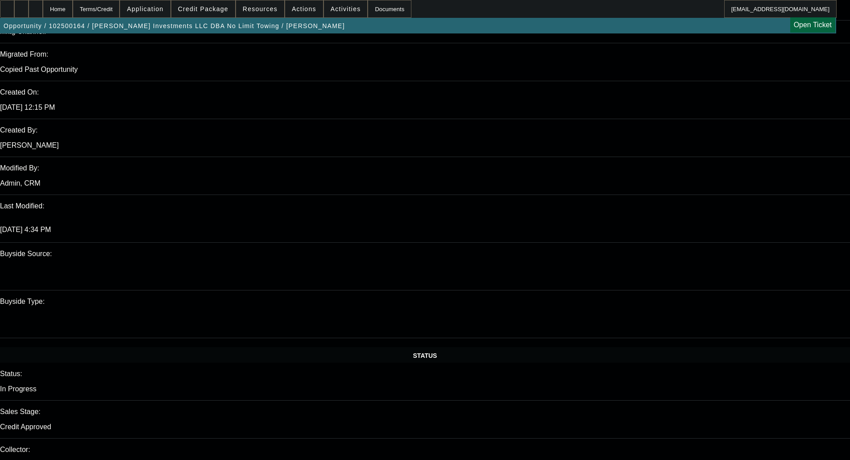
scroll to position [670, 0]
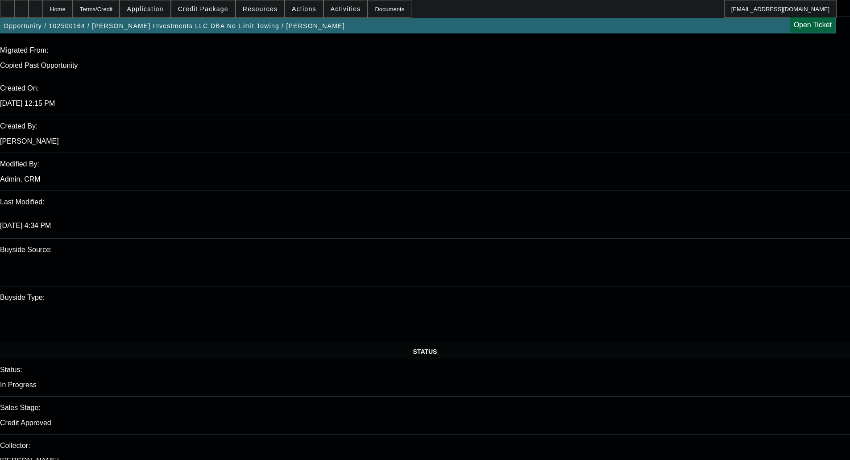
paste textarea "APPROVED BY CPWC - $100,000.00; Term: 15; Net Funded Amount: $56,205.01; Total …"
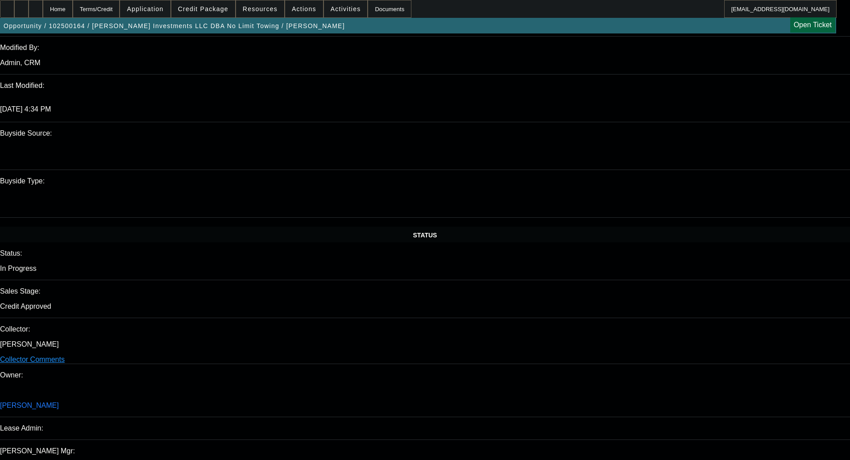
scroll to position [848, 0]
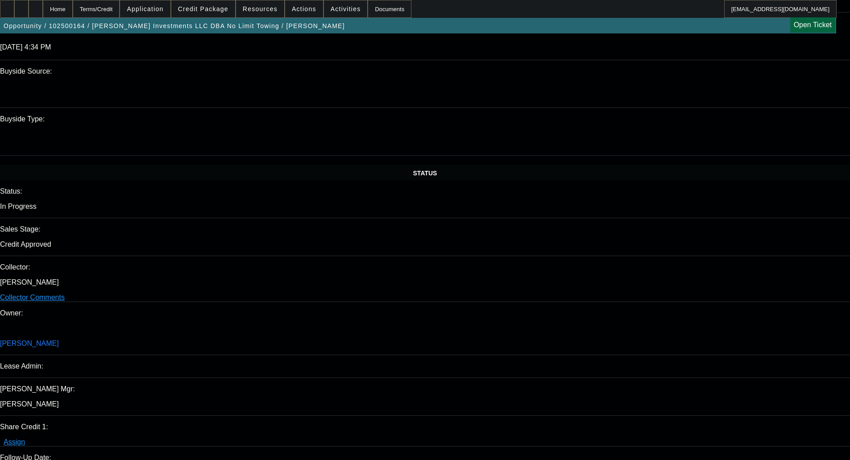
type textarea "APPROVED BY CPWC - $100,000.00; Term: 15; Net Funded Amount: $56,205.01; Total …"
checkbox input "true"
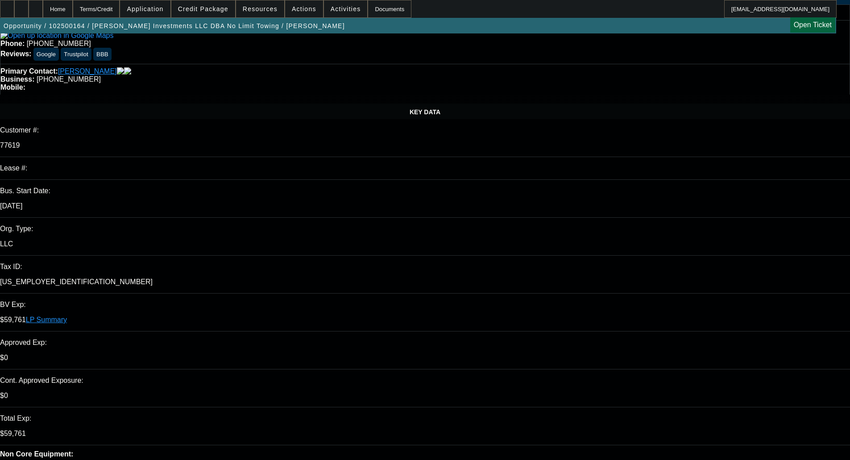
scroll to position [446, 0]
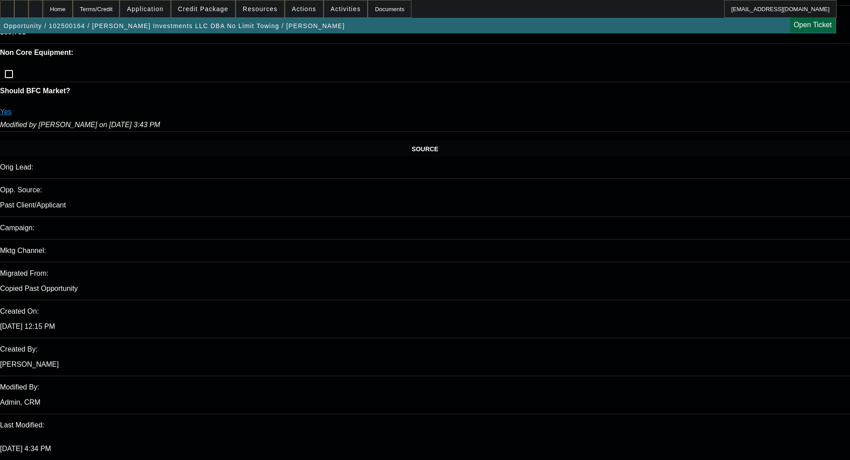
click at [600, 232] on mat-option "ACH" at bounding box center [630, 223] width 99 height 21
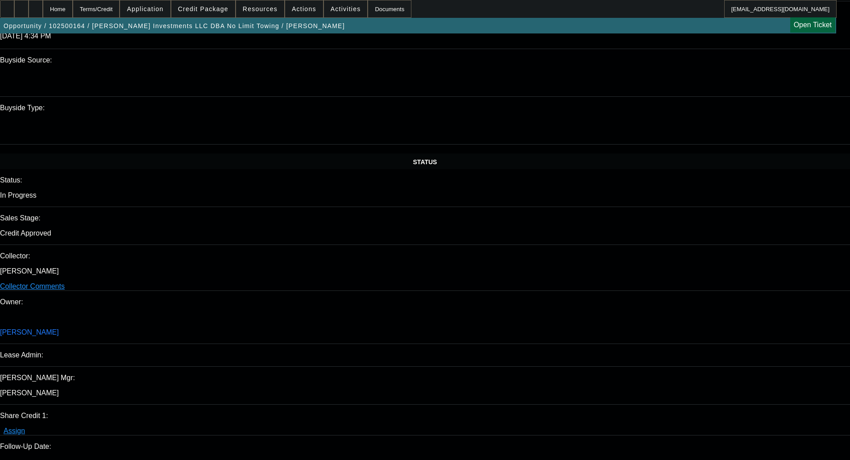
scroll to position [848, 0]
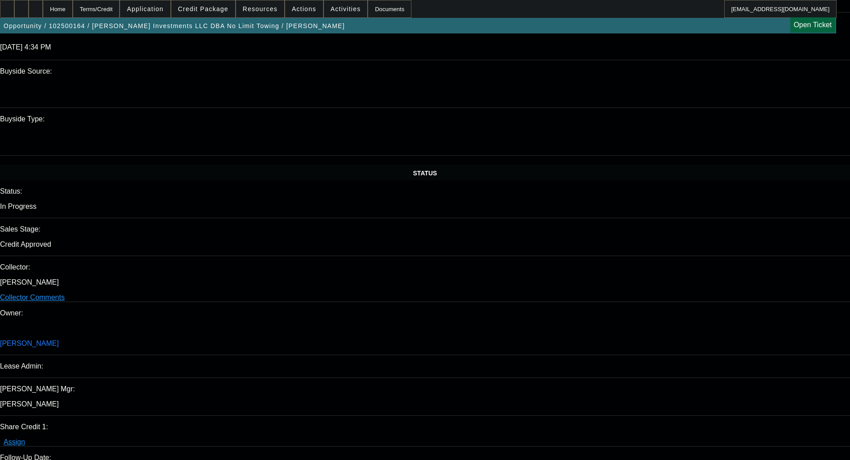
drag, startPoint x: 725, startPoint y: 98, endPoint x: 737, endPoint y: 100, distance: 11.4
type textarea "APPROVED BY CPWC - $100,000.00; Term: 15; Net Funded Amount: $56,205.01; Total …"
select select "0"
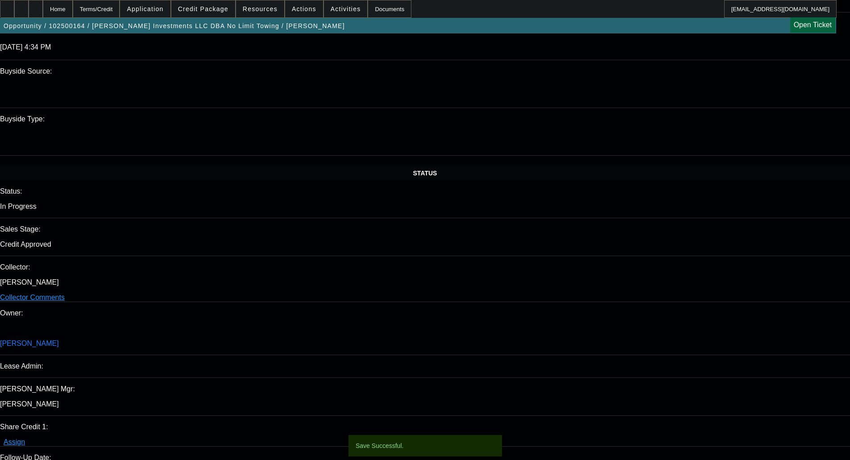
select select "0"
select select "2"
select select "0"
select select "6"
select select "0"
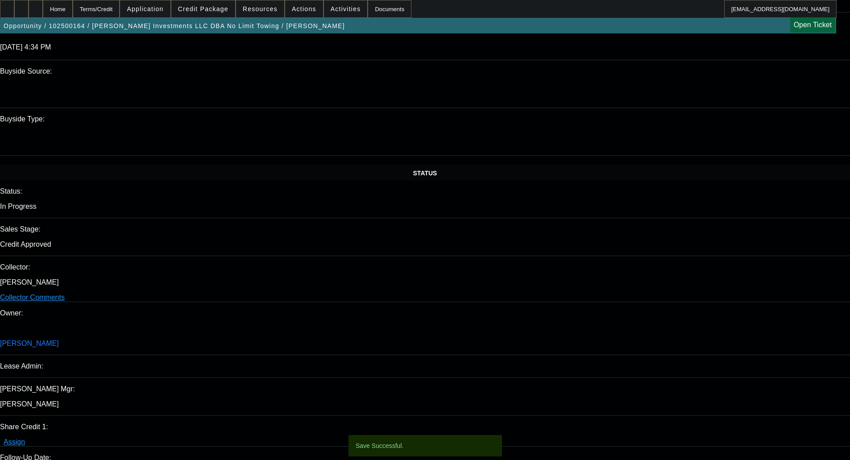
select select "0"
select select "2"
select select "0"
select select "6"
select select "0"
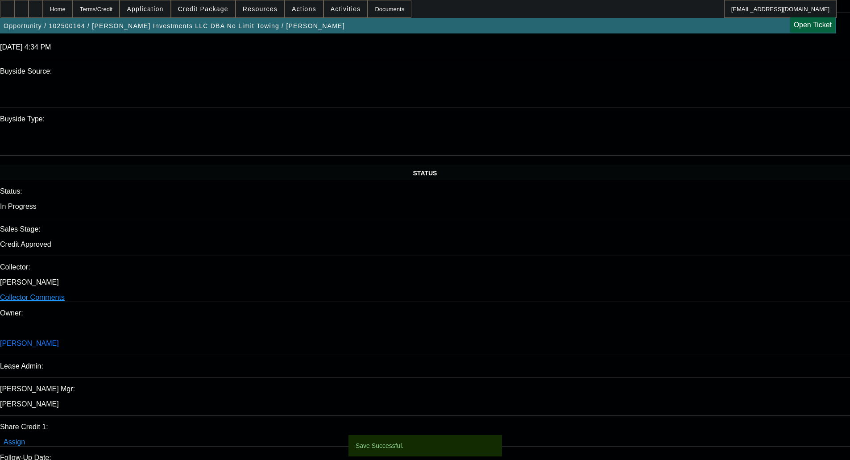
select select "0"
select select "2"
select select "0"
select select "6"
select select "0"
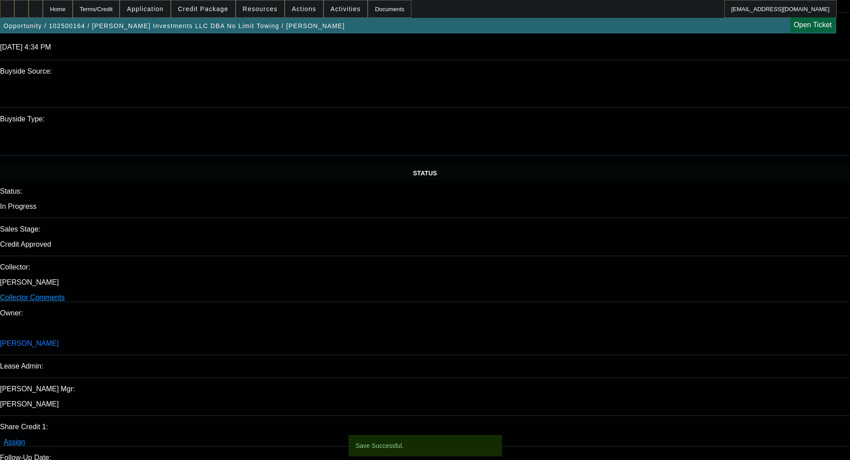
select select "0"
select select "2"
select select "0"
select select "6"
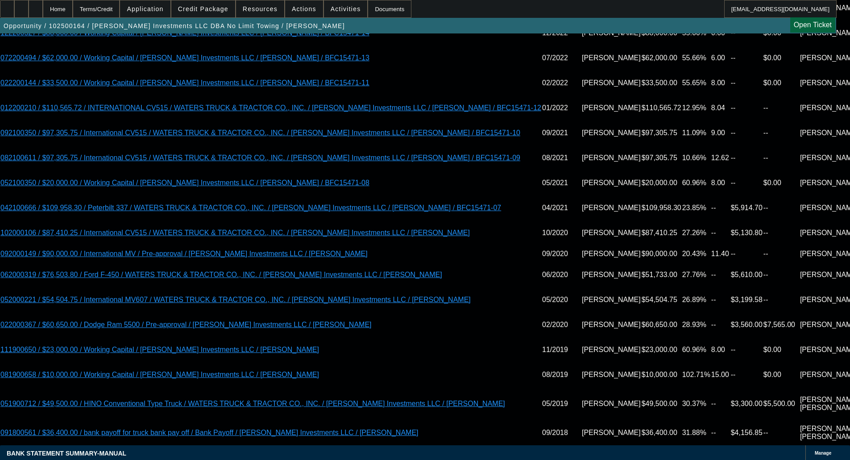
scroll to position [1786, 0]
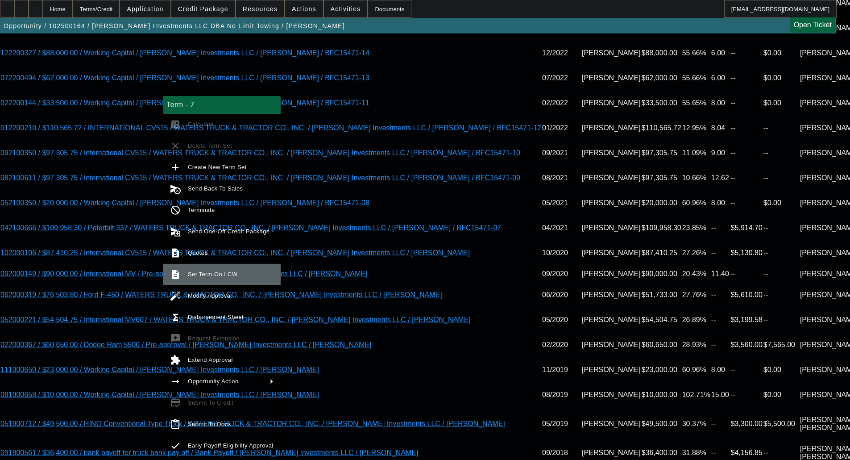
click at [216, 271] on span "Set Term On LCW" at bounding box center [213, 274] width 50 height 7
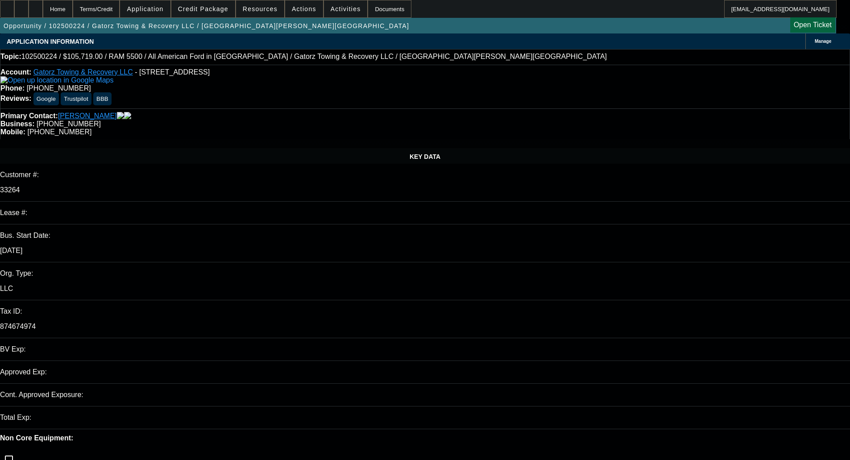
select select "0"
select select "6"
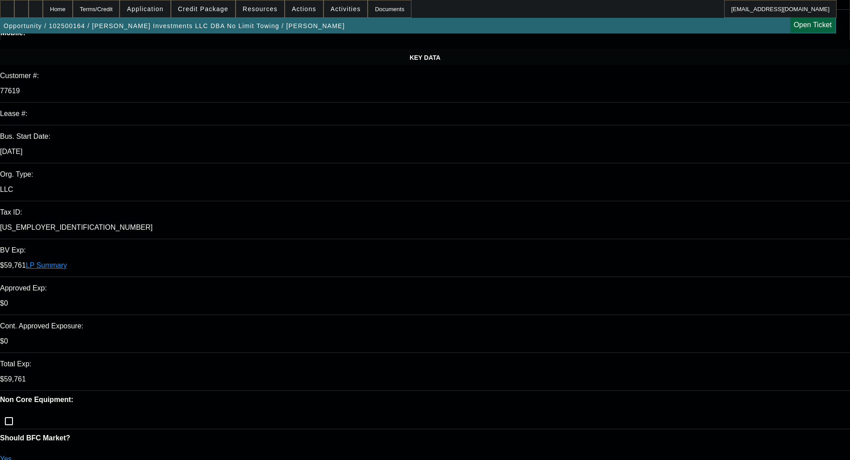
select select "0"
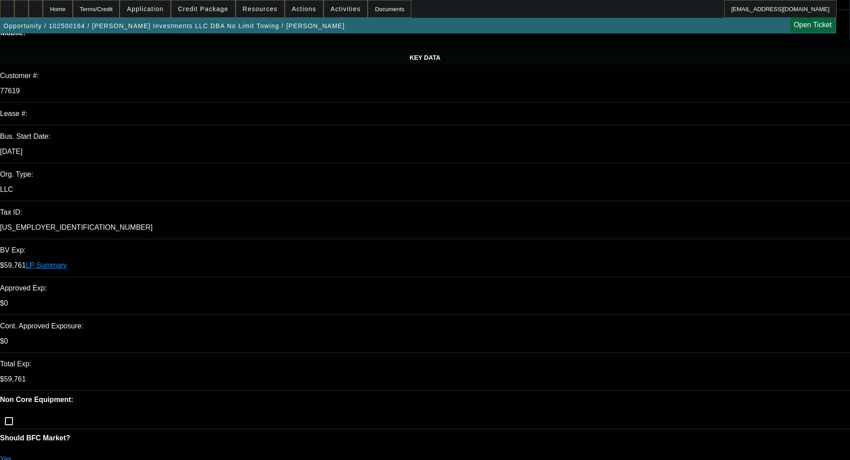
select select "0"
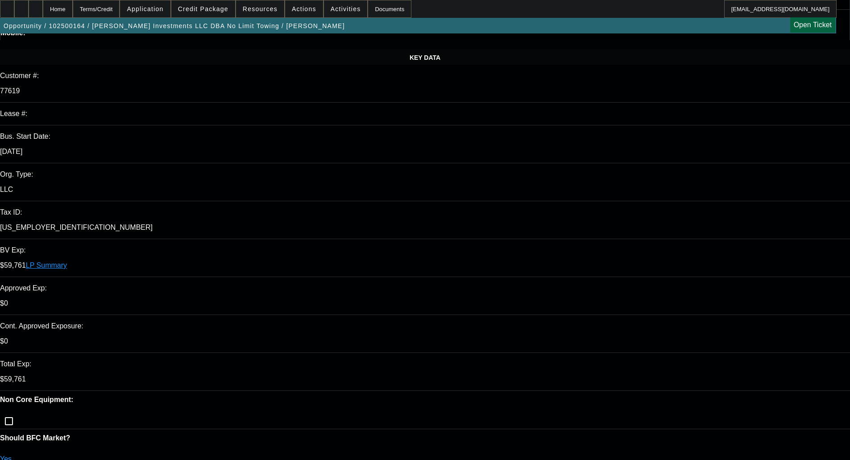
select select "0"
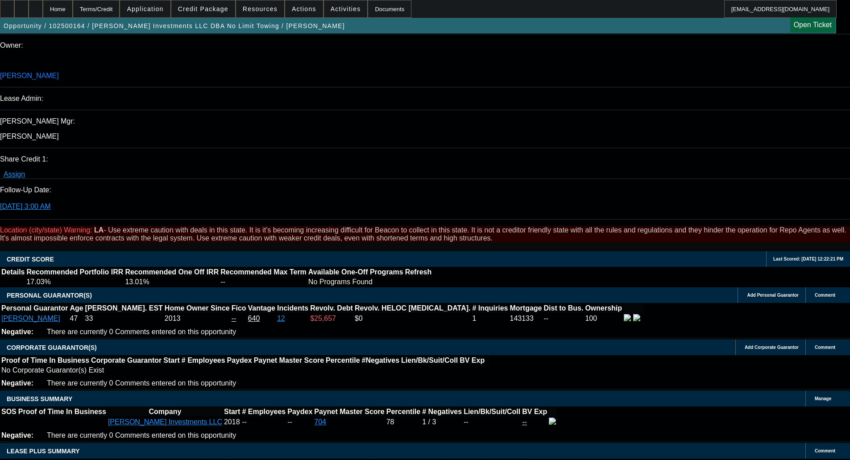
select select "1"
select select "2"
select select "6"
select select "1"
select select "2"
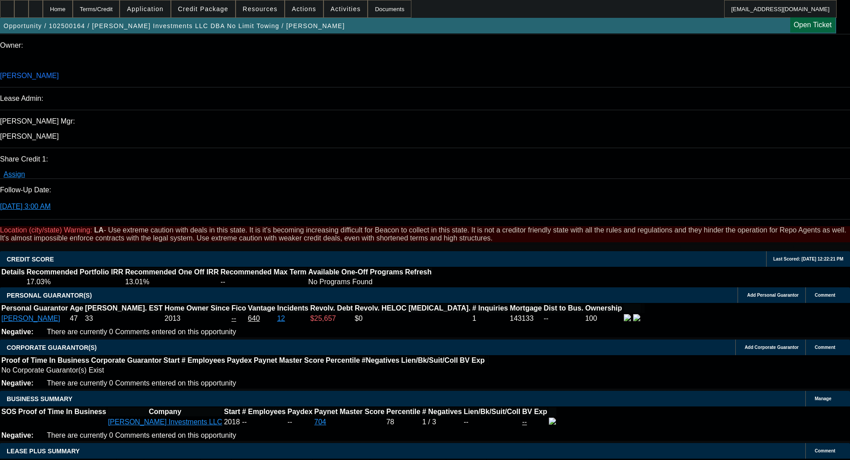
select select "6"
select select "1"
select select "2"
select select "6"
select select "1"
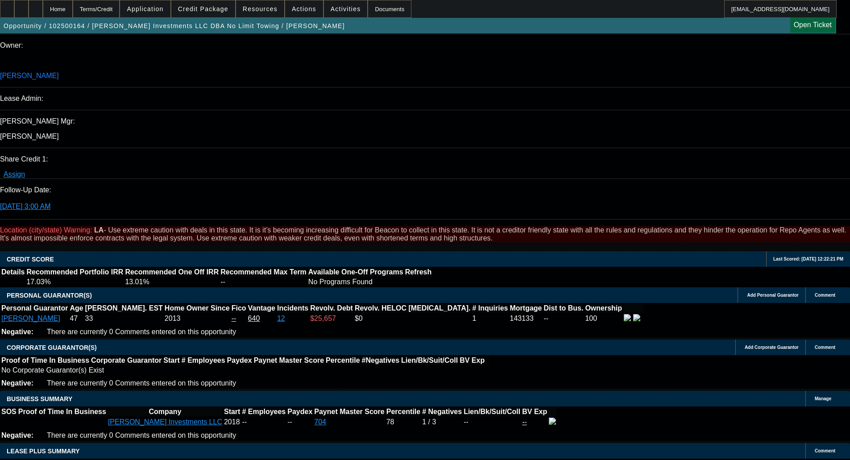
select select "2"
select select "6"
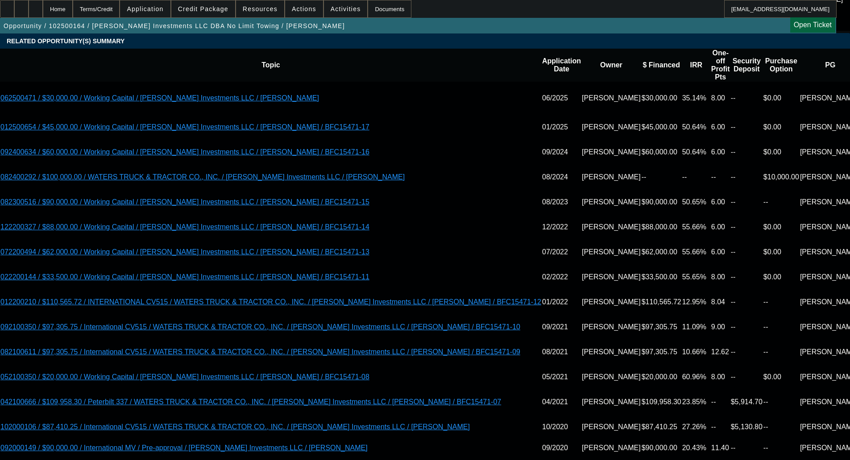
scroll to position [1786, 0]
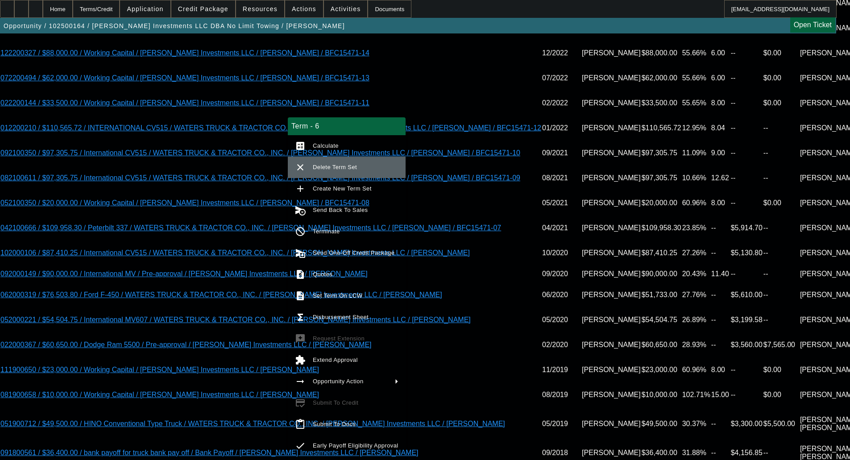
click at [329, 169] on span "Delete Term Set" at bounding box center [335, 167] width 44 height 7
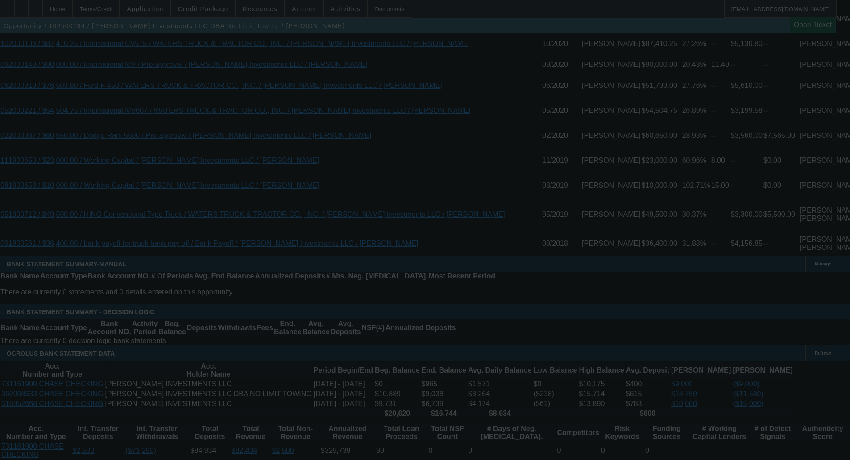
scroll to position [1991, 0]
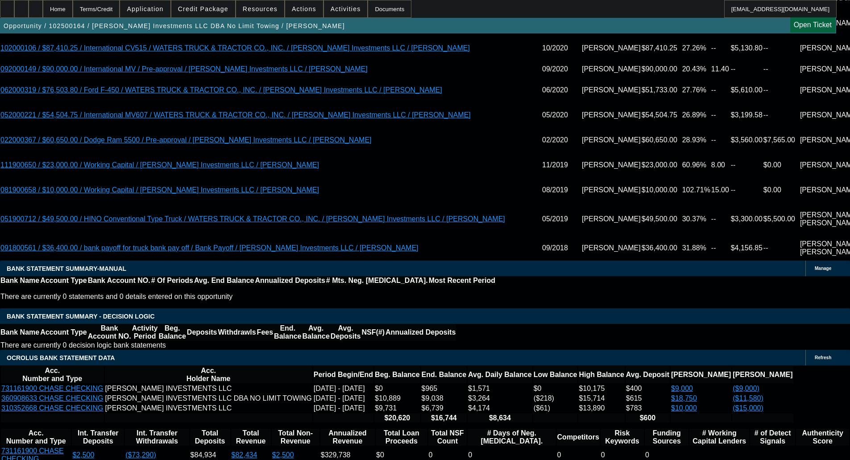
select select "0"
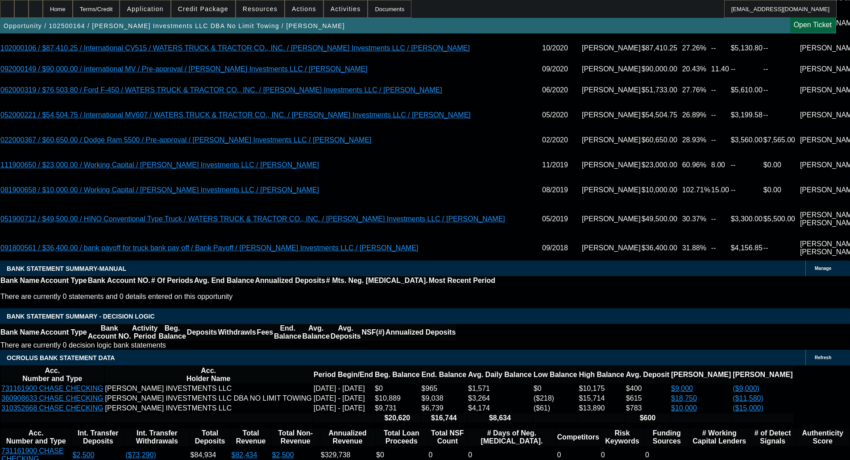
select select "0"
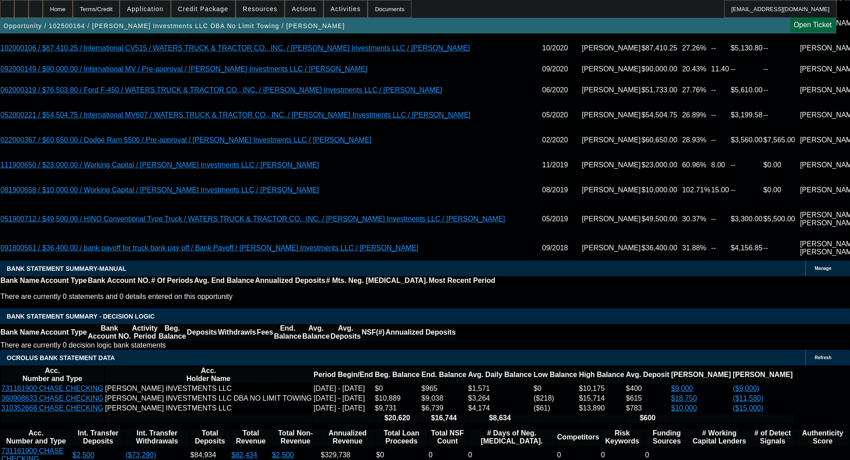
select select "0"
select select "1"
select select "2"
select select "6"
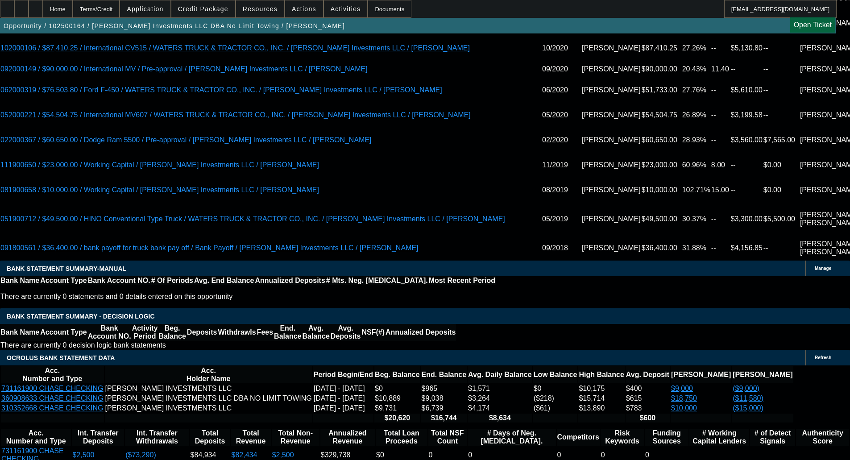
select select "1"
select select "2"
select select "6"
select select "1"
select select "2"
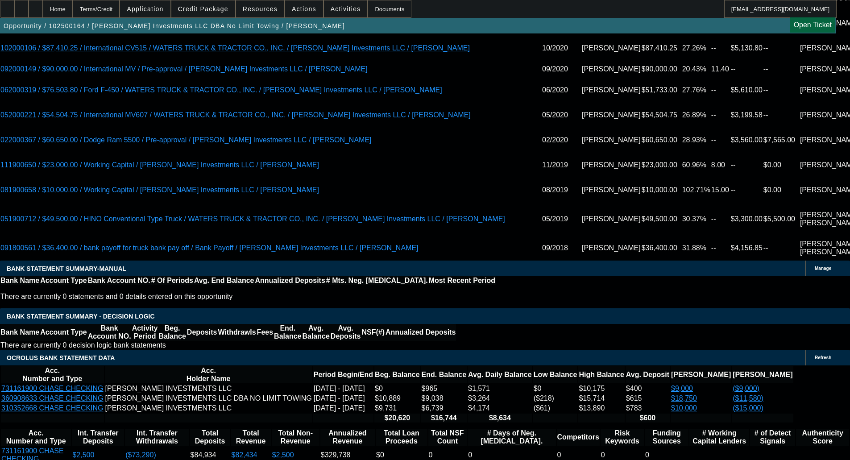
select select "6"
select select "1"
select select "2"
select select "6"
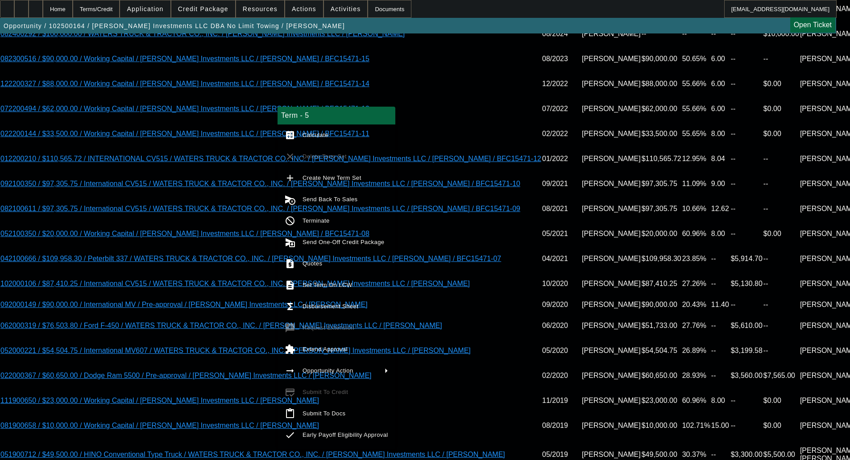
scroll to position [1750, 0]
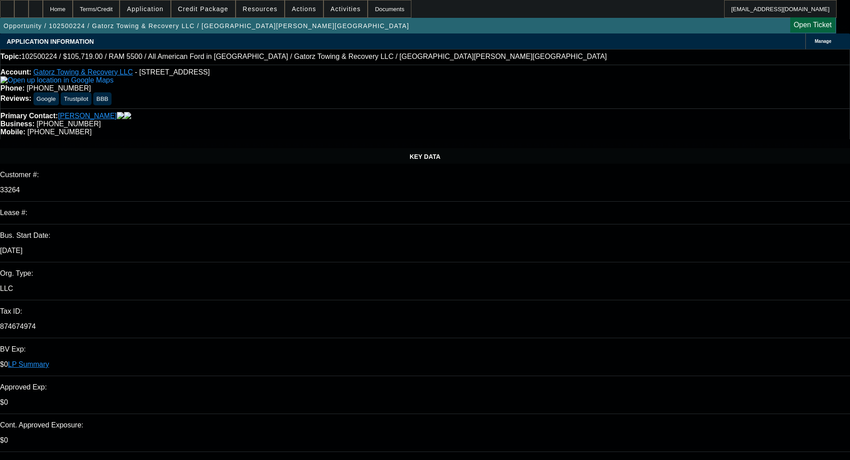
select select "0"
select select "6"
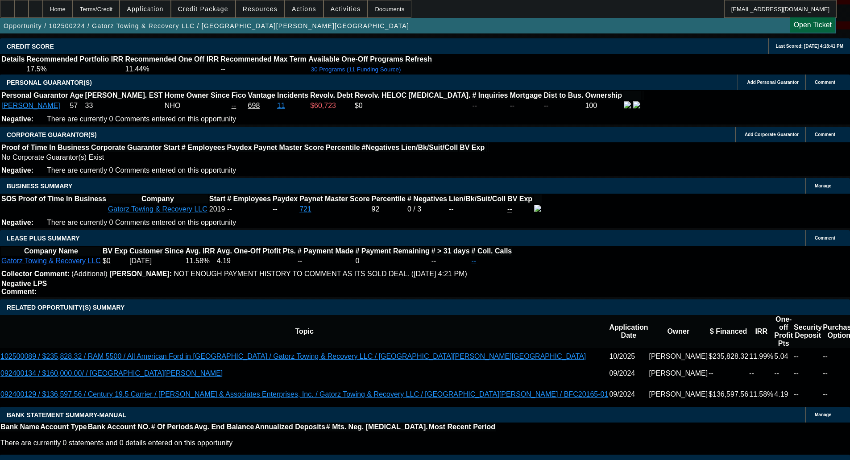
scroll to position [1518, 0]
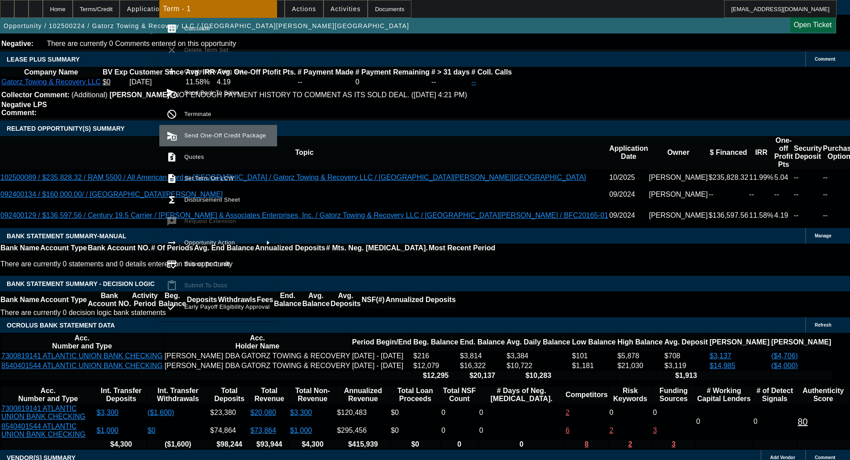
click at [214, 142] on button "send_and_archive Send One-Off Credit Package" at bounding box center [218, 135] width 118 height 21
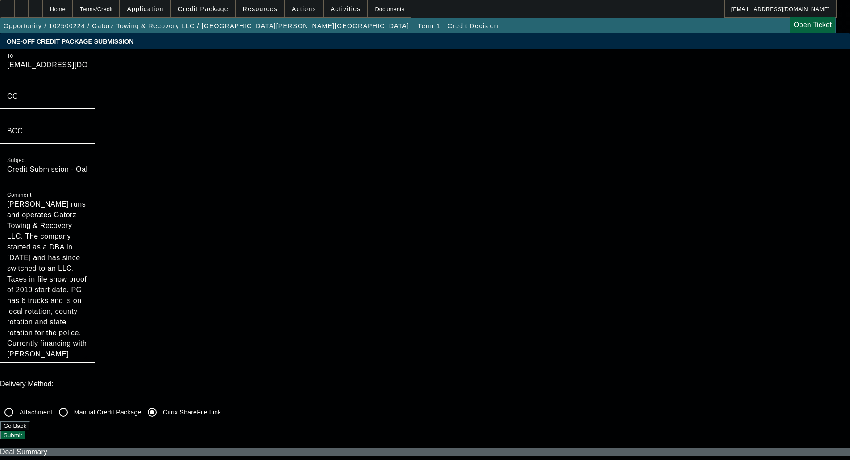
drag, startPoint x: 450, startPoint y: 139, endPoint x: 456, endPoint y: 224, distance: 84.6
click at [88, 224] on textarea "[PERSON_NAME] runs and operates Gatorz Towing & Recovery LLC. The company start…" at bounding box center [47, 279] width 80 height 161
type textarea "[PERSON_NAME] runs and operates Gatorz Towing & Recovery LLC. The company start…"
drag, startPoint x: 293, startPoint y: 75, endPoint x: 125, endPoint y: 74, distance: 168.3
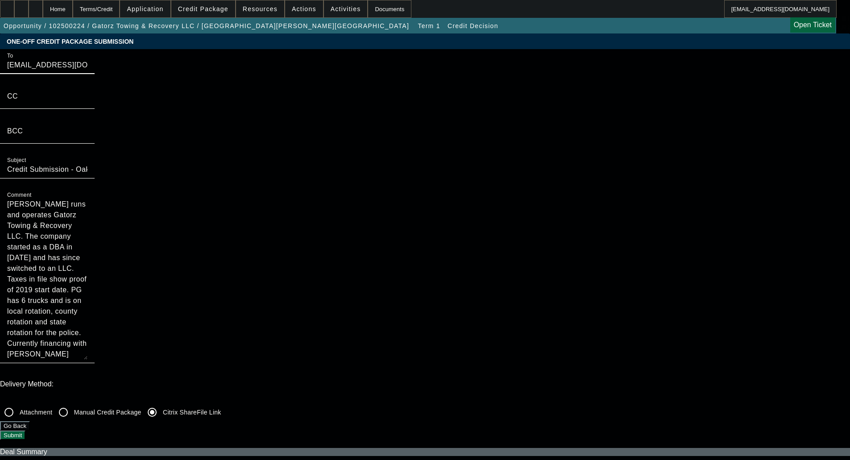
type input "[EMAIL_ADDRESS][DOMAIN_NAME]"
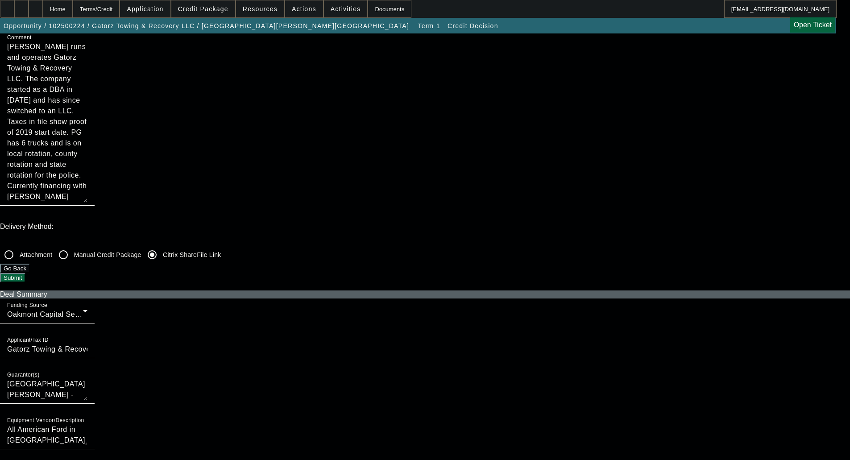
scroll to position [179, 0]
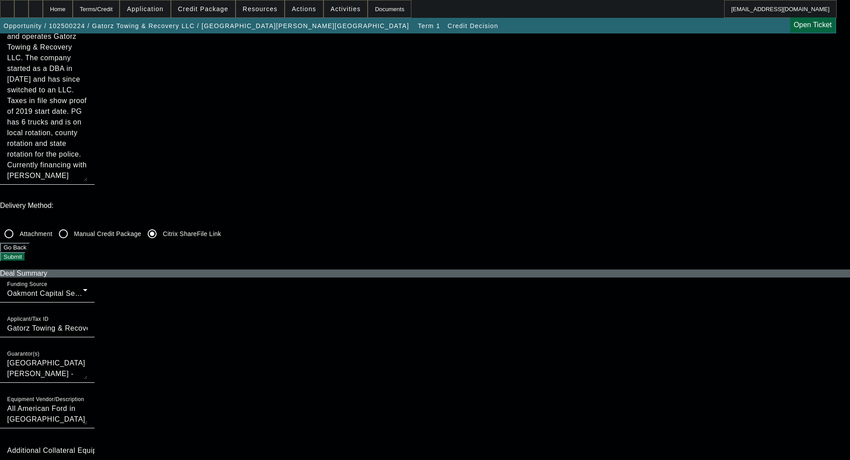
checkbox input "true"
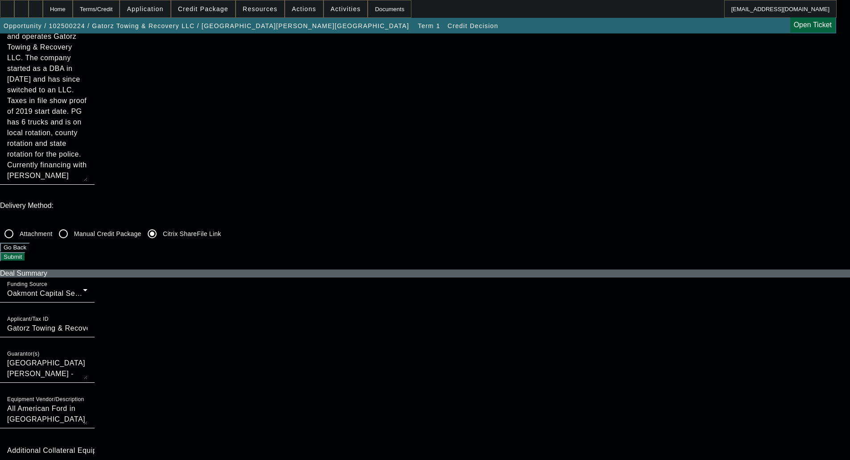
checkbox input "true"
checkbox input "false"
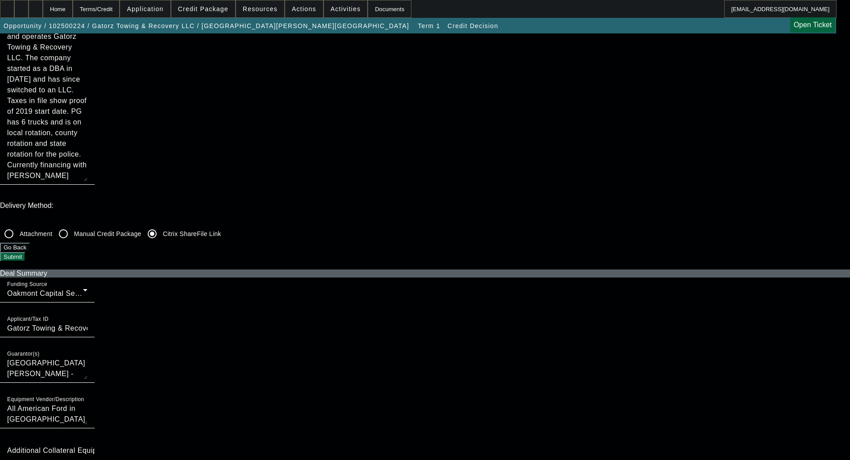
checkbox input "false"
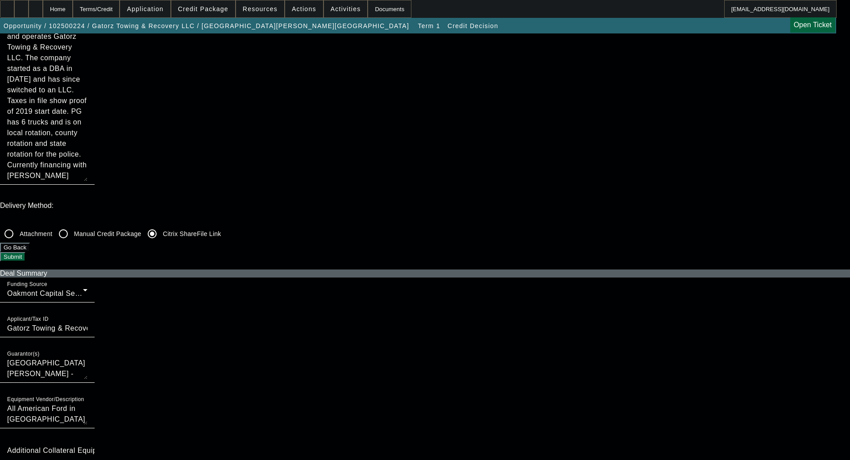
checkbox input "false"
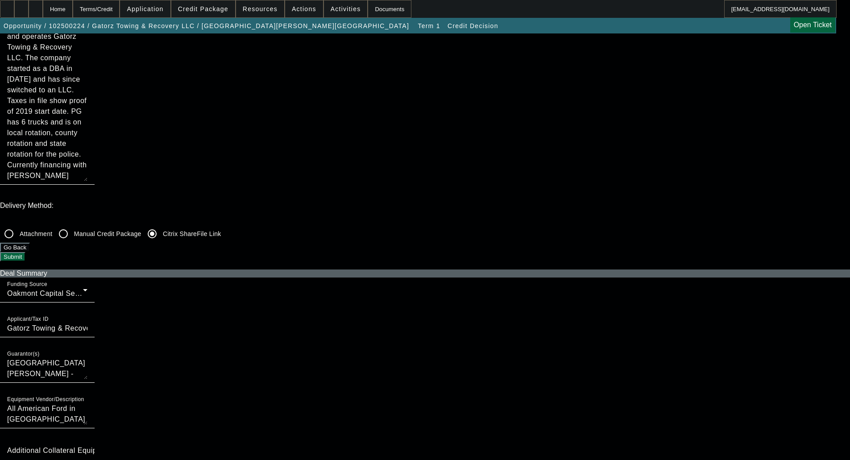
checkbox input "false"
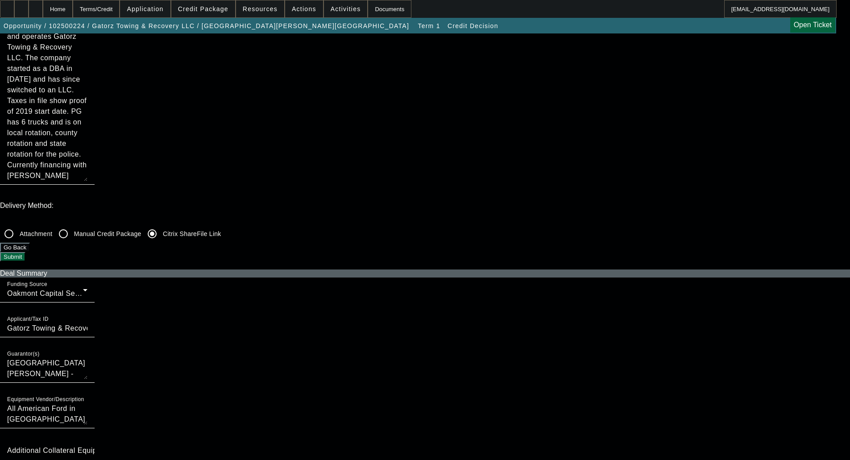
checkbox input "true"
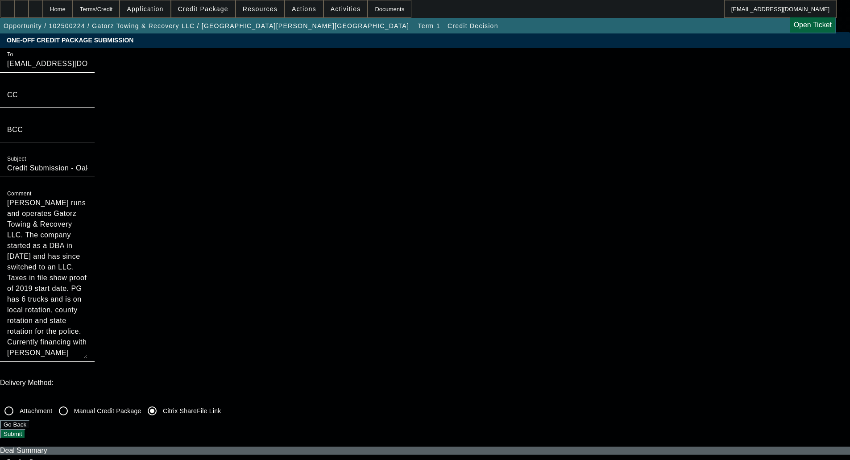
scroll to position [0, 0]
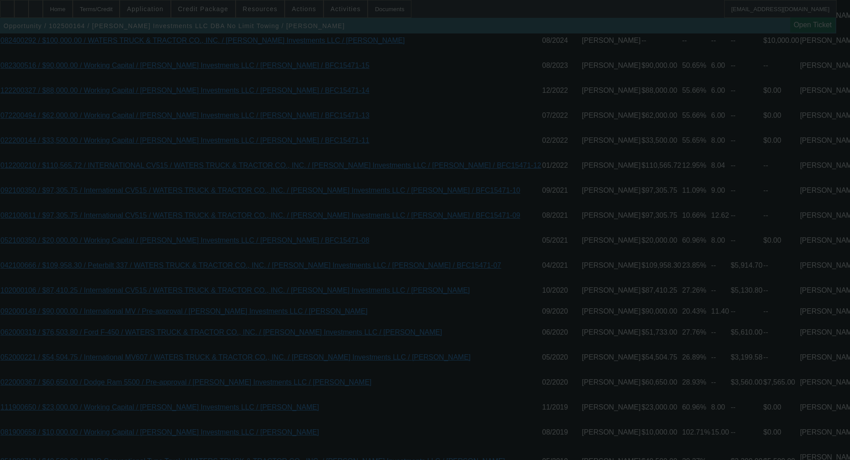
scroll to position [1783, 0]
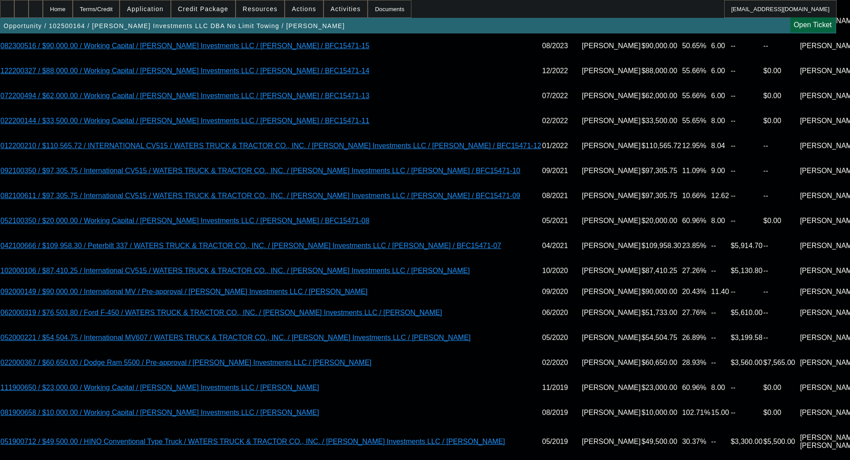
select select "0"
select select "2"
select select "0"
select select "6"
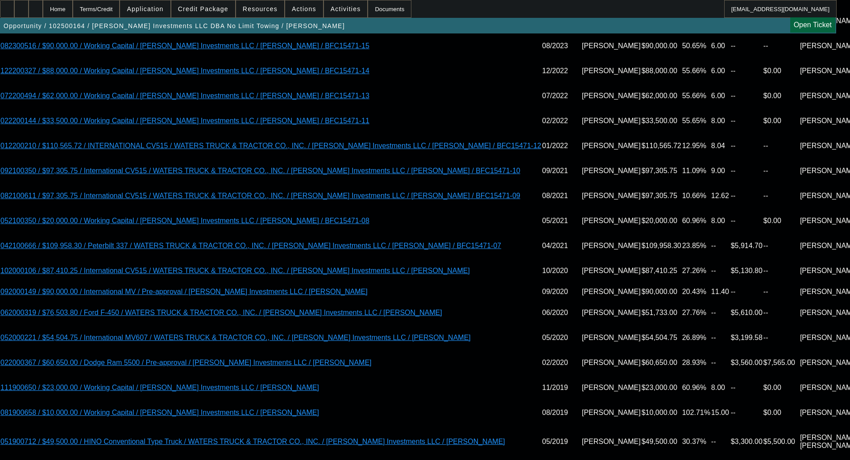
select select "0"
select select "2"
select select "0"
select select "6"
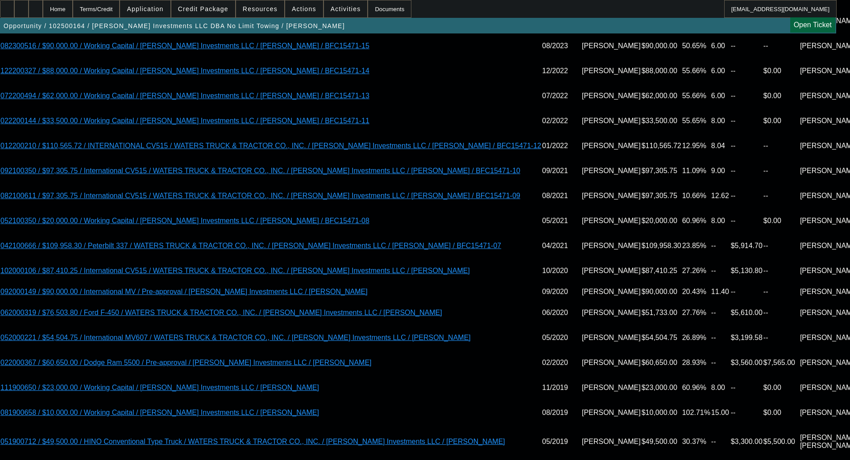
select select "0"
select select "2"
select select "0"
select select "6"
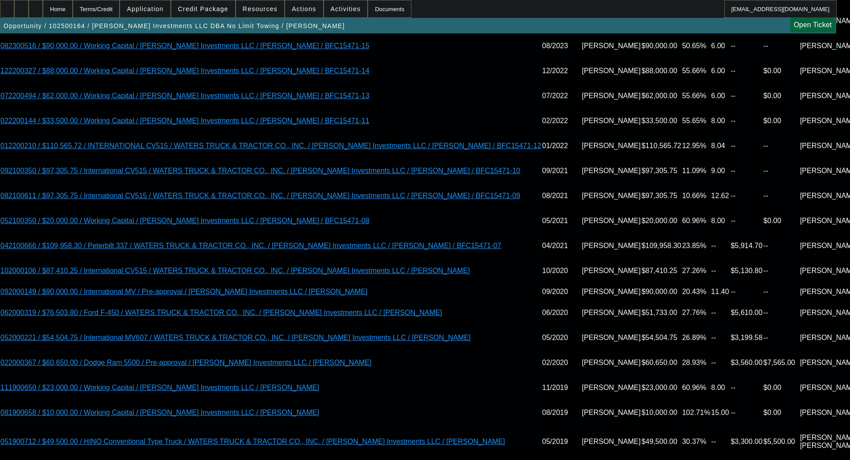
select select "0"
select select "2"
select select "0"
select select "6"
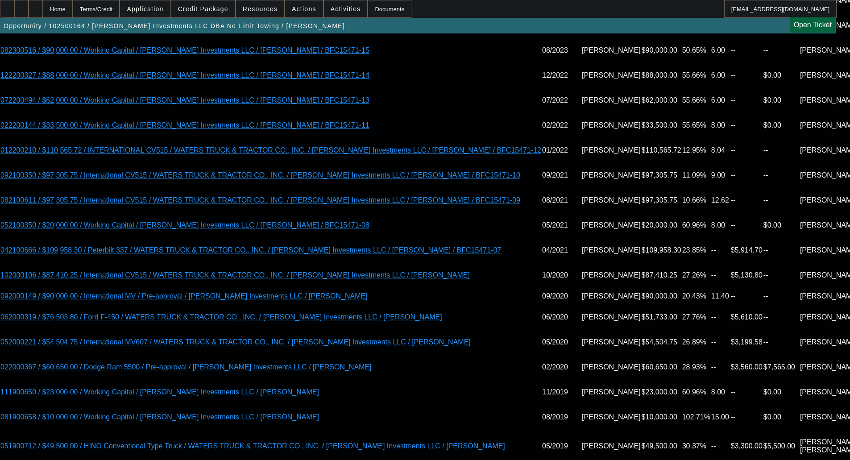
scroll to position [1694, 0]
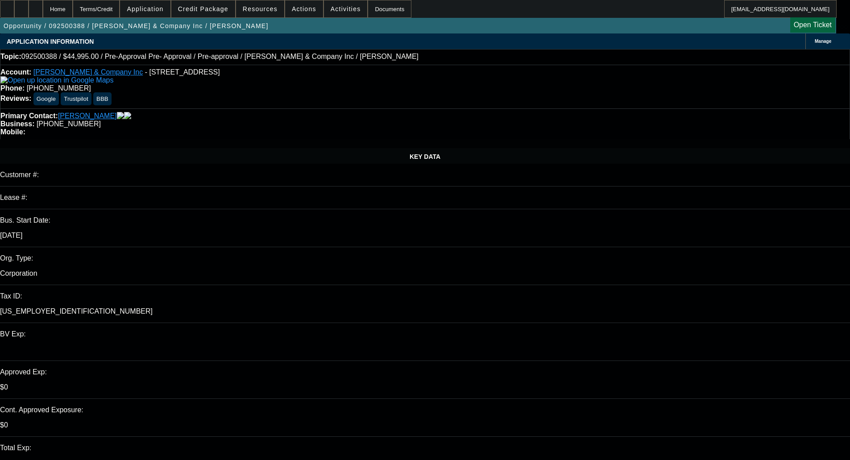
select select "0"
select select "0.1"
select select "4"
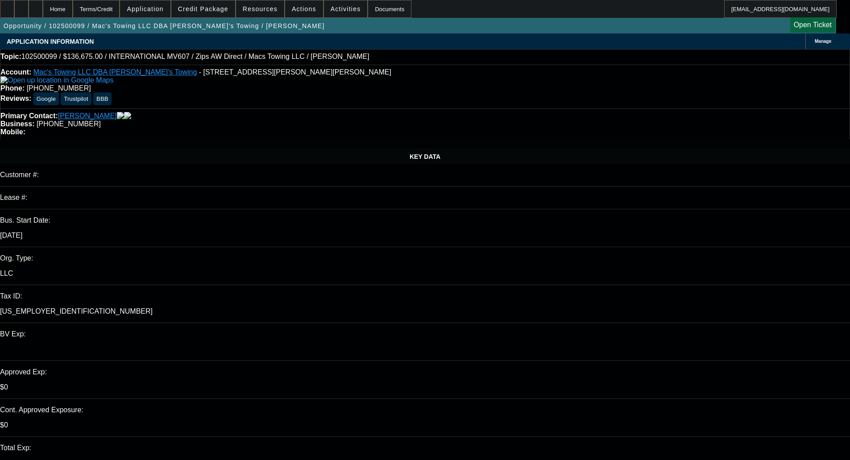
select select "0"
select select "2"
select select "0"
select select "6"
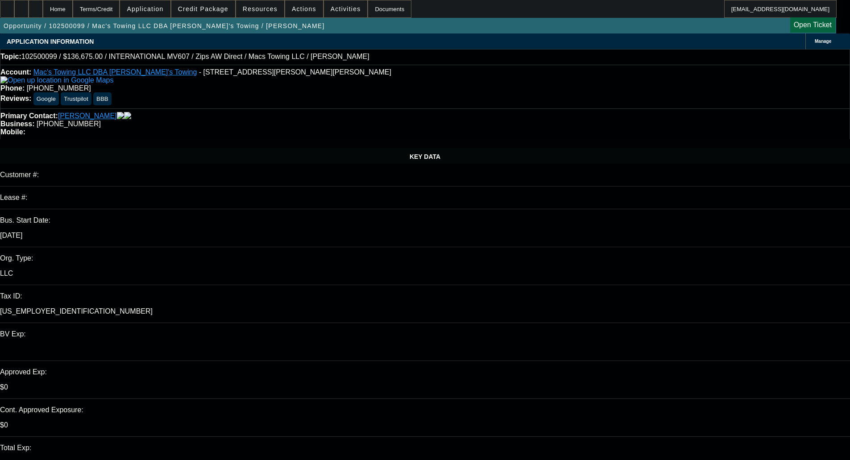
select select "0"
select select "2"
select select "0"
select select "6"
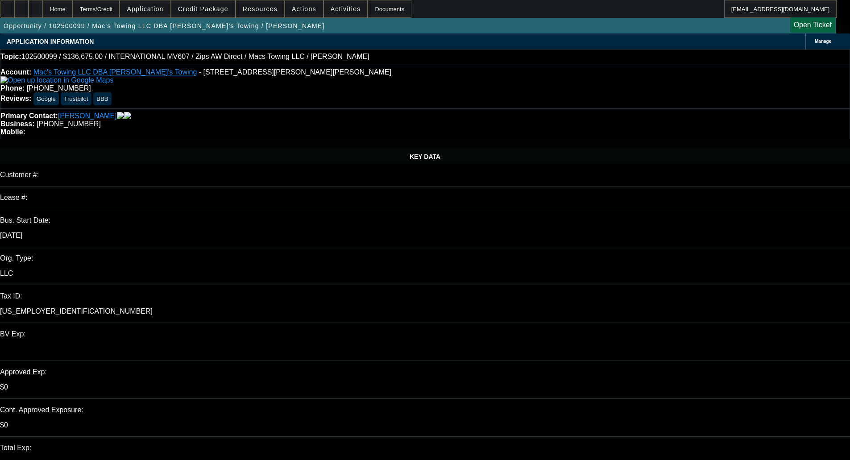
select select "0"
select select "2"
select select "0"
select select "6"
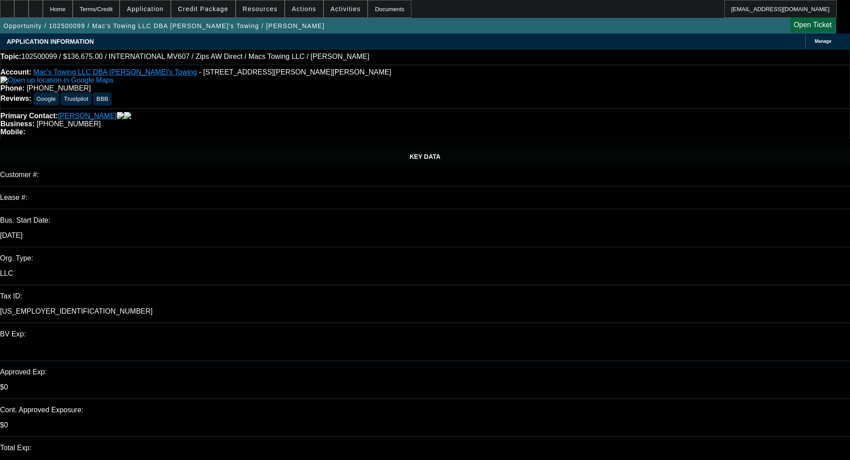
select select "0"
select select "2"
select select "0"
select select "6"
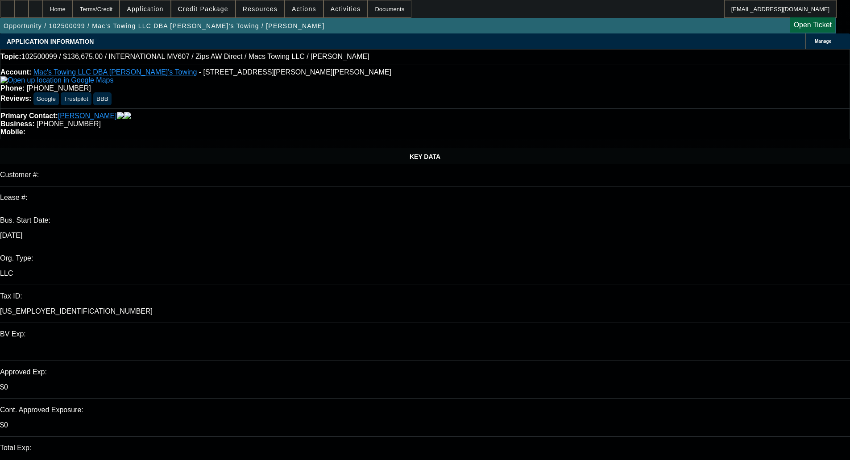
drag, startPoint x: 383, startPoint y: 123, endPoint x: 365, endPoint y: 120, distance: 17.7
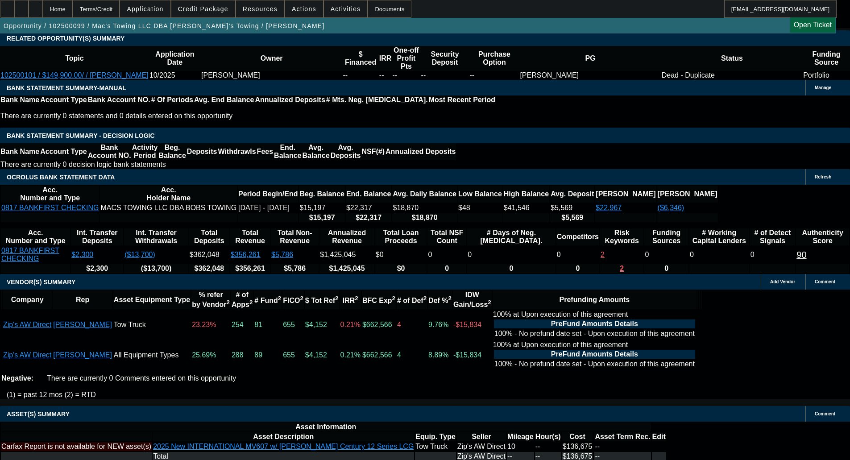
scroll to position [1619, 0]
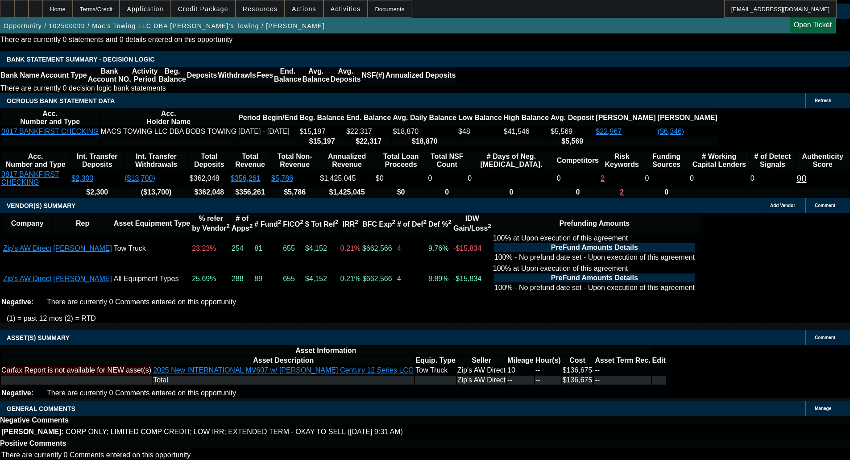
select select "4"
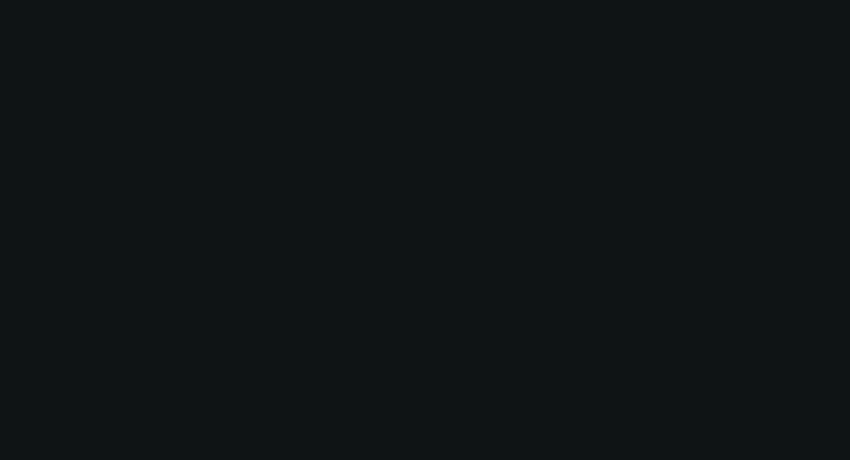
scroll to position [0, 0]
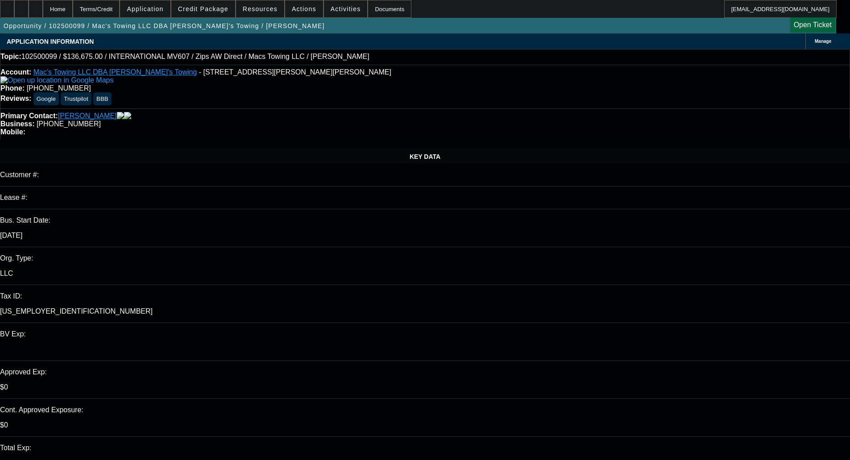
select select "0"
select select "2"
select select "0"
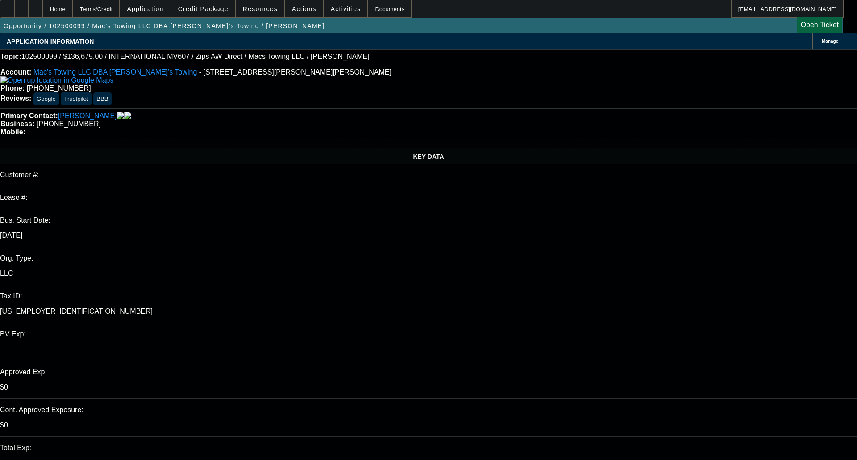
select select "6"
select select "0"
select select "2"
select select "0"
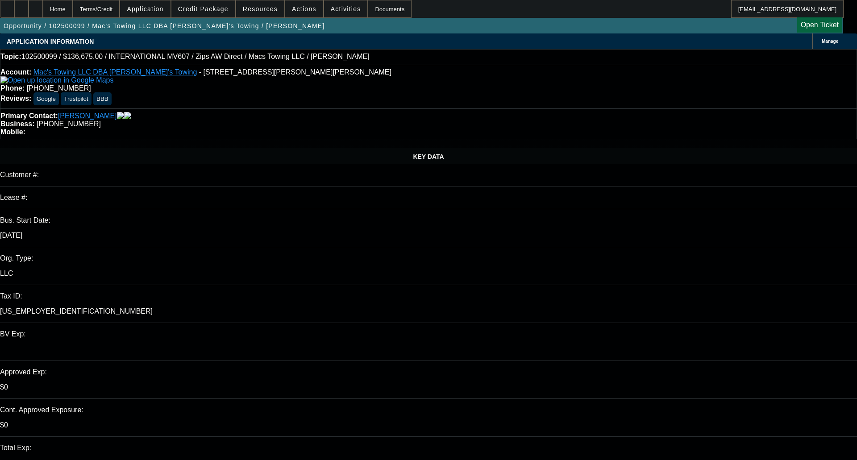
select select "6"
select select "0"
select select "2"
select select "0"
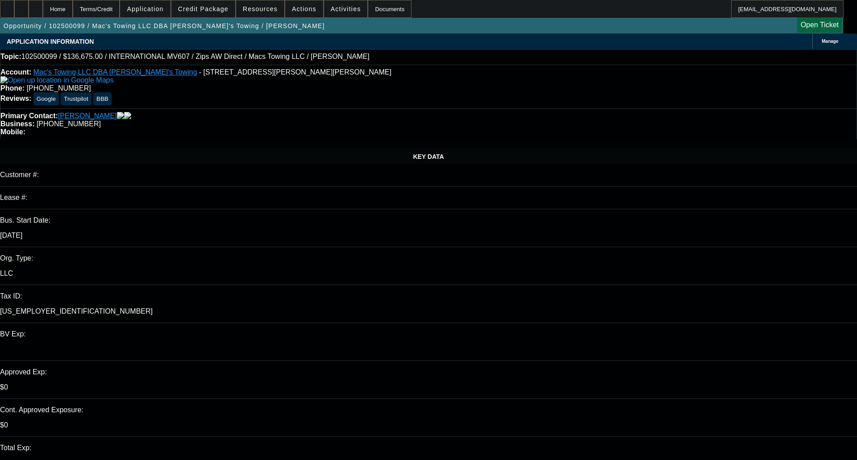
select select "6"
select select "0"
select select "2"
select select "0"
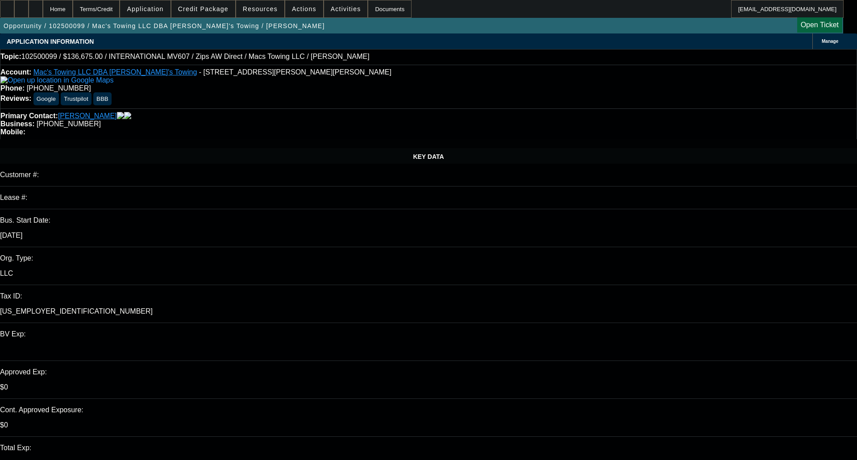
select select "6"
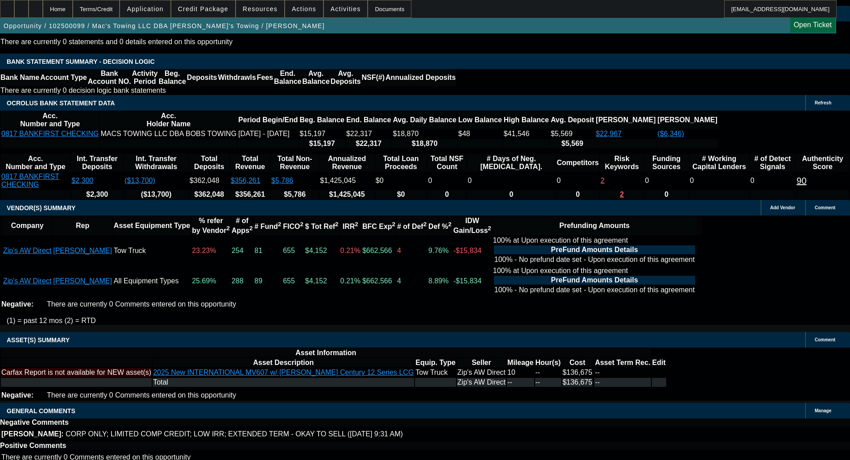
scroll to position [1619, 0]
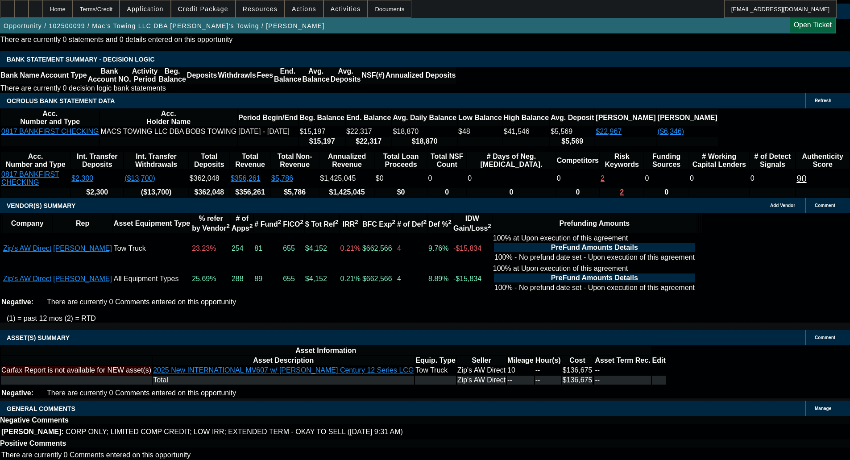
select select "4"
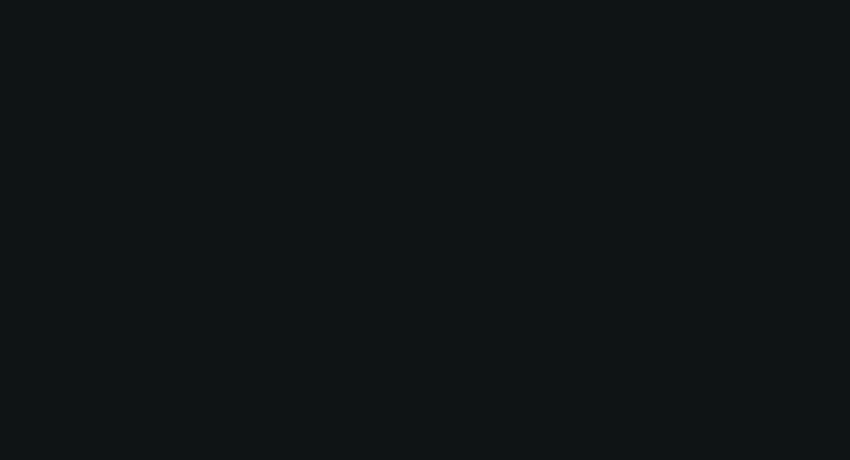
scroll to position [0, 0]
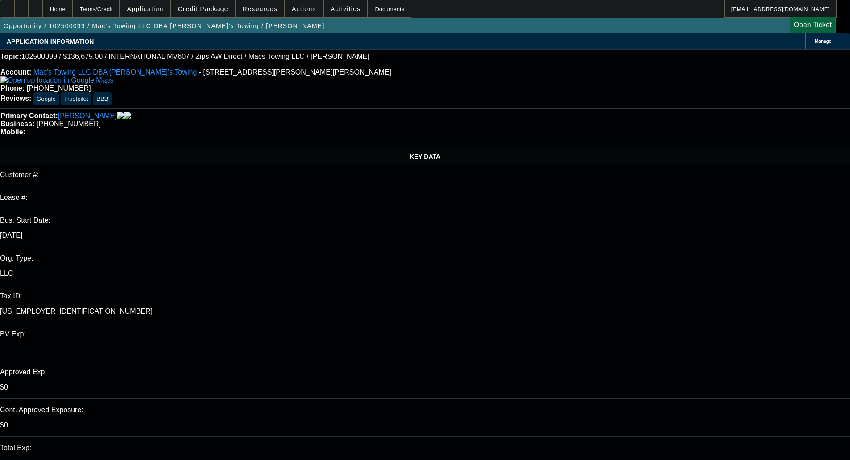
paste textarea "Just declined in July"
type textarea "DECLINED BY FCEF - "Just declined in July ""
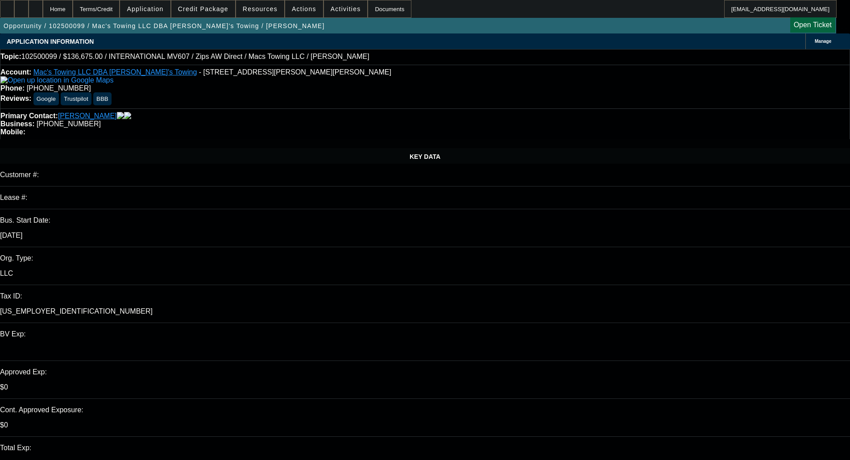
checkbox input "true"
type textarea "DECLINED BY FCEF - "We just declined in July, we're still a pass here ""
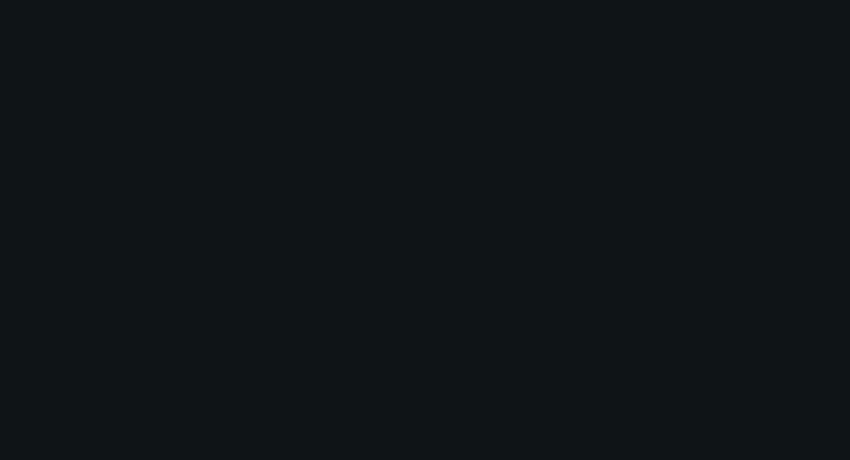
select select "0"
select select "2"
select select "0"
select select "6"
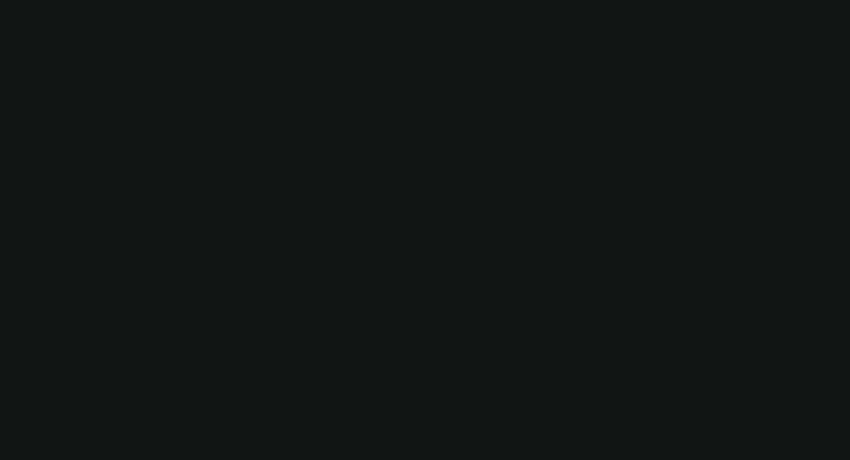
select select "0"
select select "2"
select select "0"
select select "6"
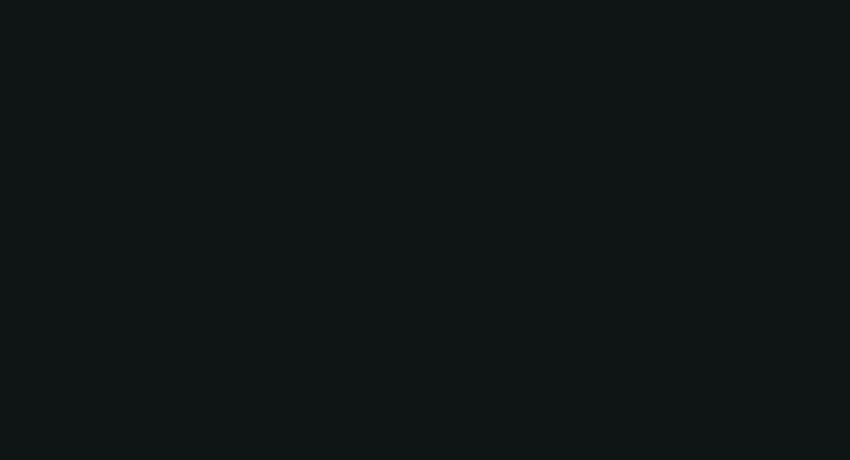
select select "0"
select select "2"
select select "0"
select select "6"
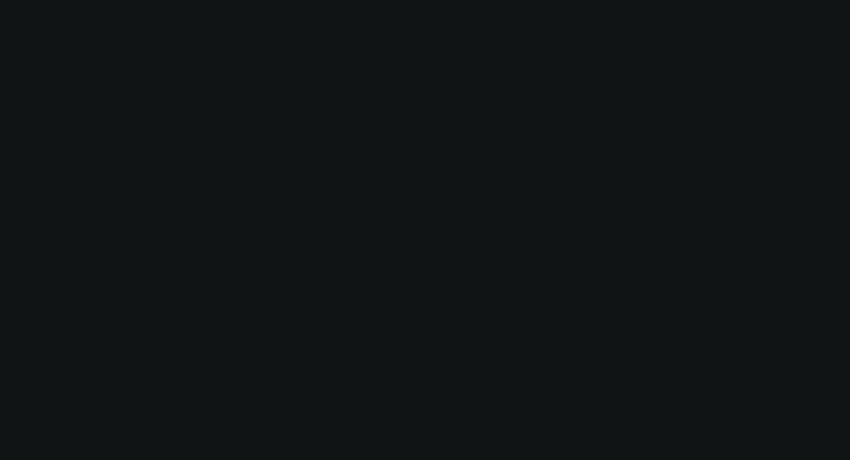
select select "0"
select select "2"
select select "0"
select select "6"
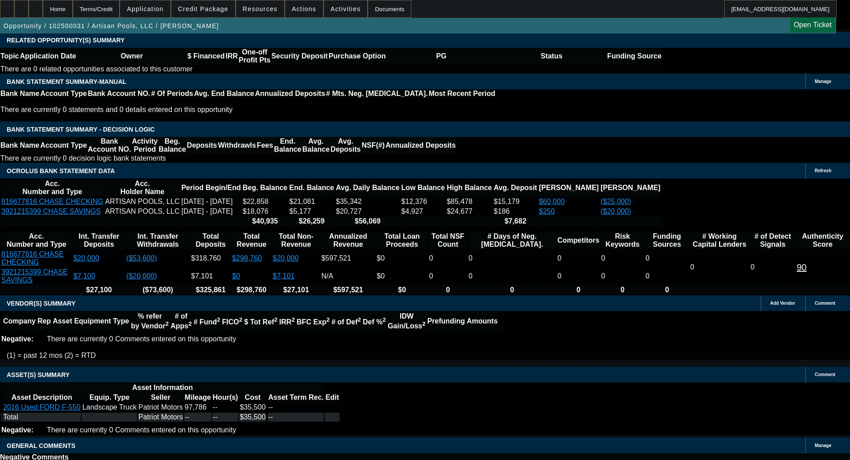
select select "0"
select select "0.1"
select select "4"
select select "0"
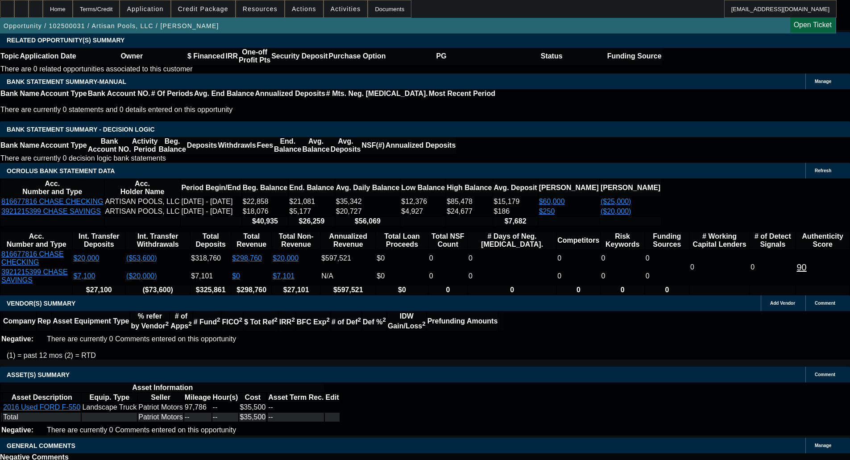
select select "0"
select select "3"
select select "0.1"
select select "4"
select select "0"
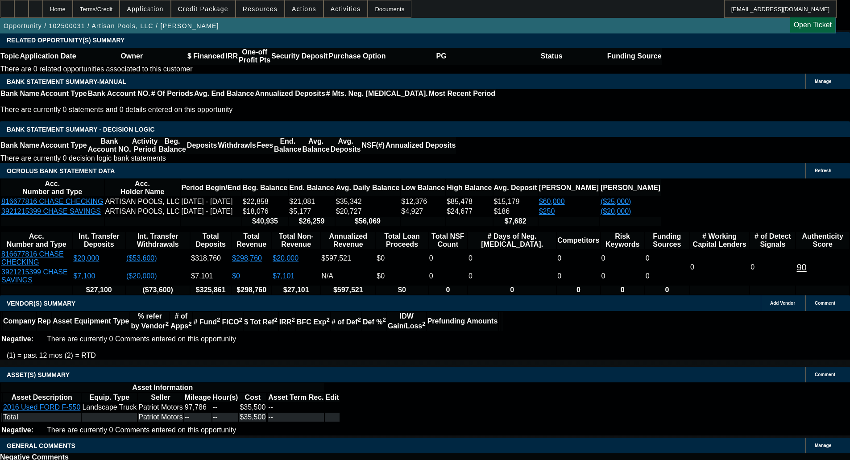
select select "0"
select select "3"
select select "0.1"
select select "4"
select select "0"
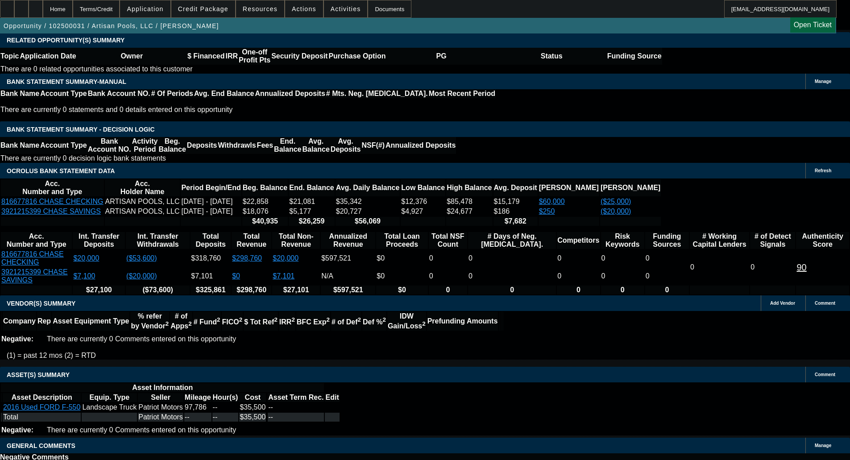
select select "0"
select select "3"
select select "0.1"
select select "4"
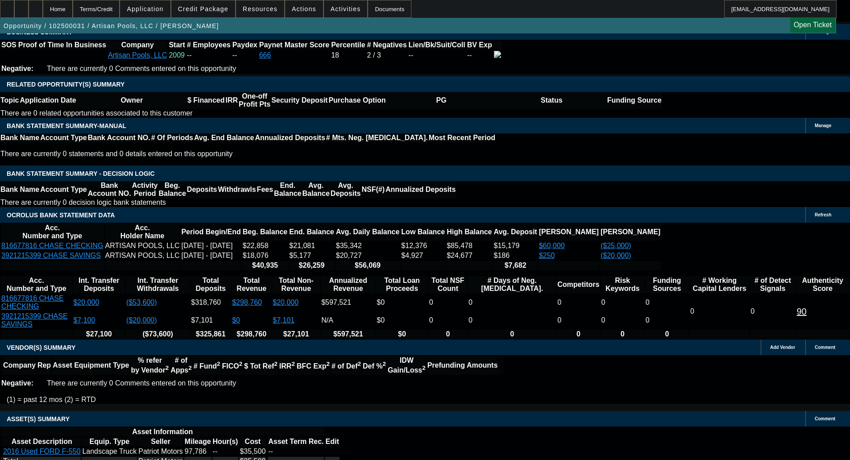
scroll to position [1392, 0]
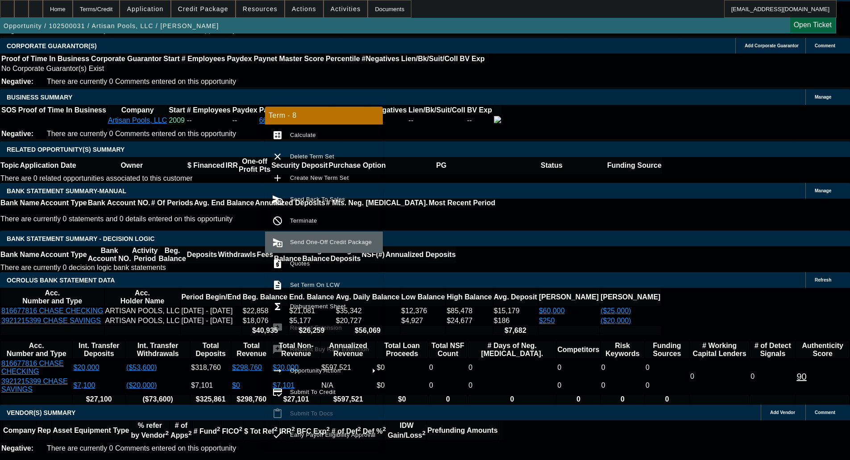
click at [343, 239] on span "Send One-Off Credit Package" at bounding box center [331, 242] width 82 height 7
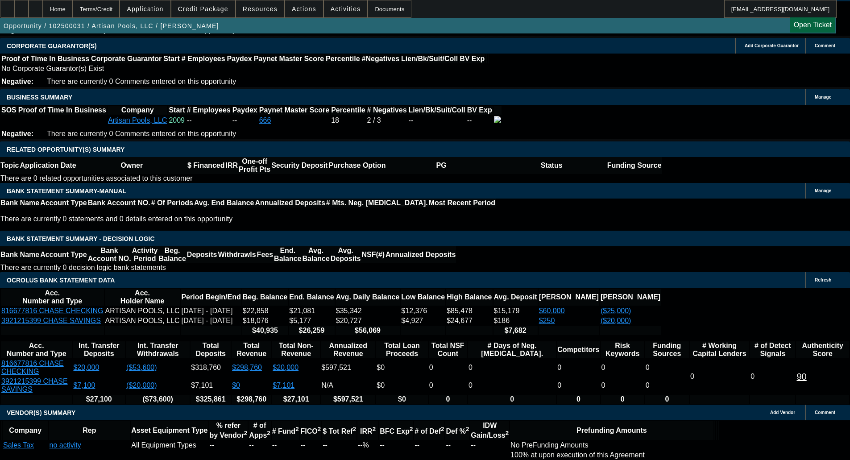
scroll to position [1457, 0]
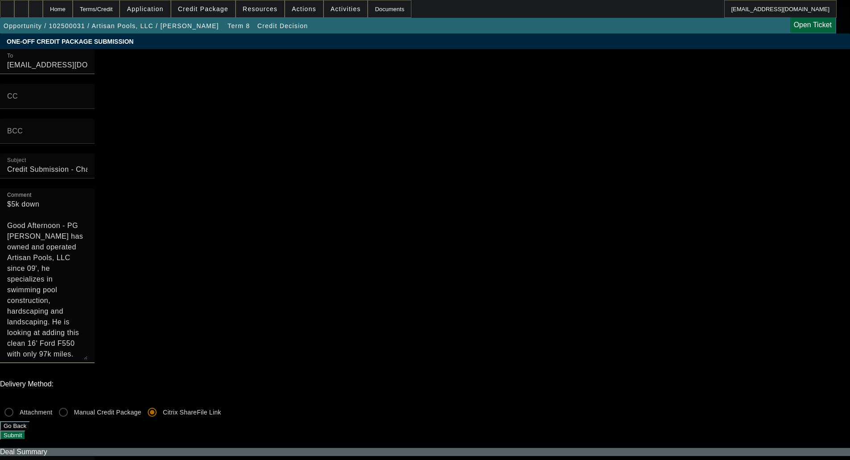
drag, startPoint x: 462, startPoint y: 86, endPoint x: 417, endPoint y: 61, distance: 51.9
click at [417, 61] on div "To [EMAIL_ADDRESS][DOMAIN_NAME];[EMAIL_ADDRESS][DOMAIN_NAME] CC BCC Subject Cre…" at bounding box center [425, 211] width 850 height 324
drag, startPoint x: 455, startPoint y: 141, endPoint x: 470, endPoint y: 401, distance: 261.1
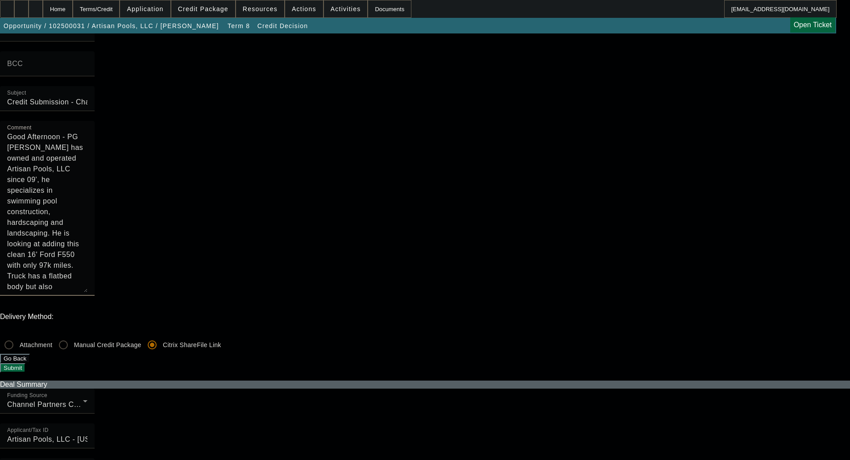
scroll to position [134, 0]
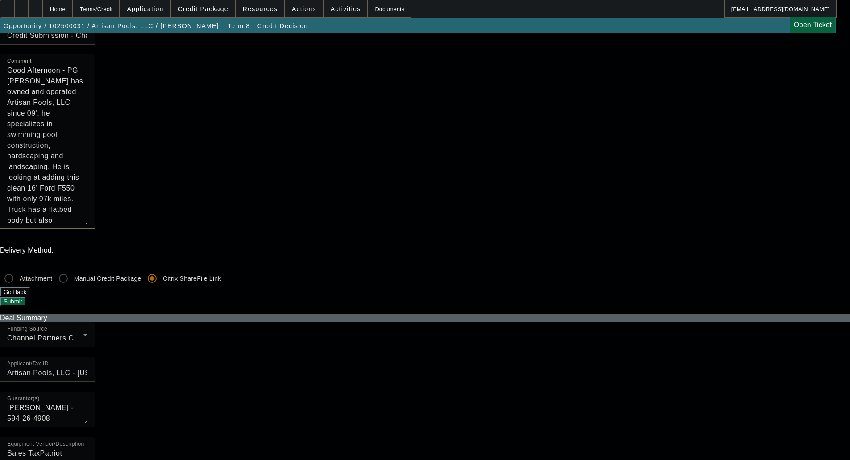
type textarea "Good Afternoon - PG [PERSON_NAME] has owned and operated Artisan Pools, LLC sin…"
checkbox input "true"
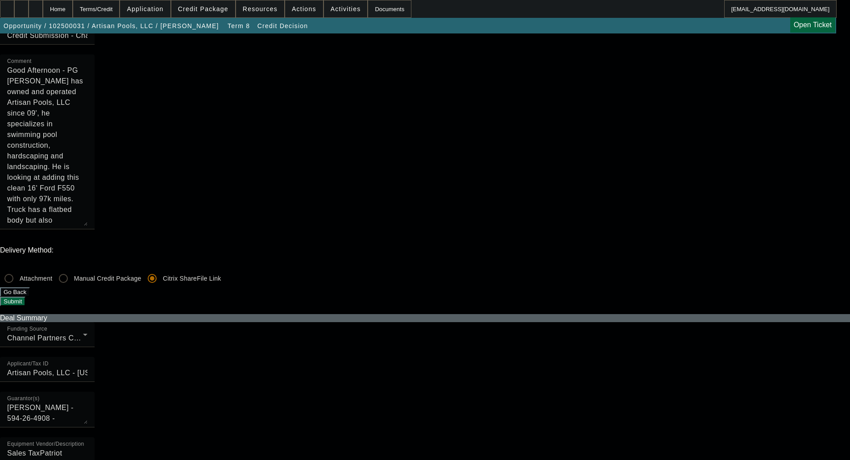
checkbox input "true"
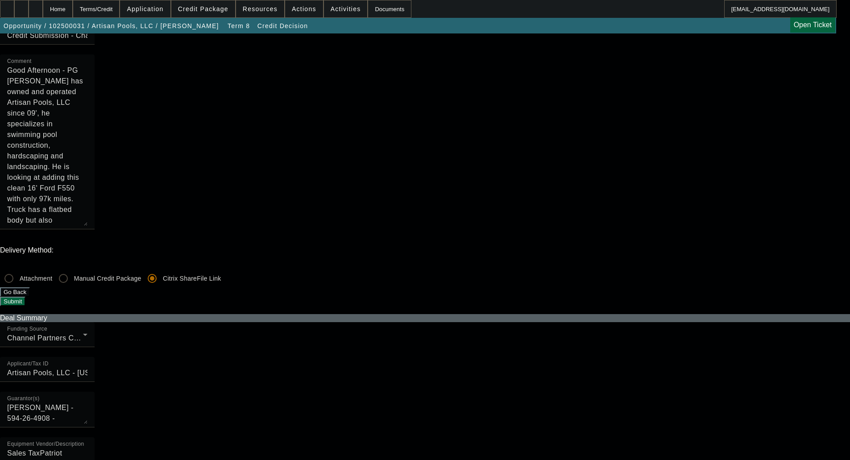
checkbox input "true"
checkbox input "false"
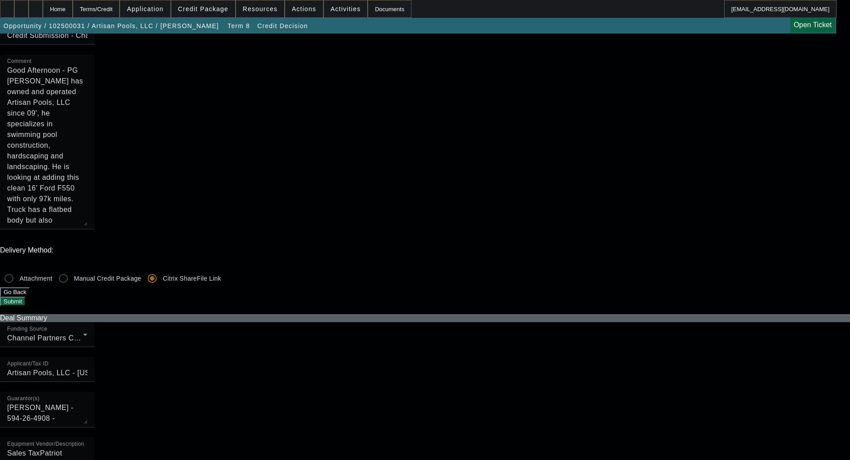
checkbox input "false"
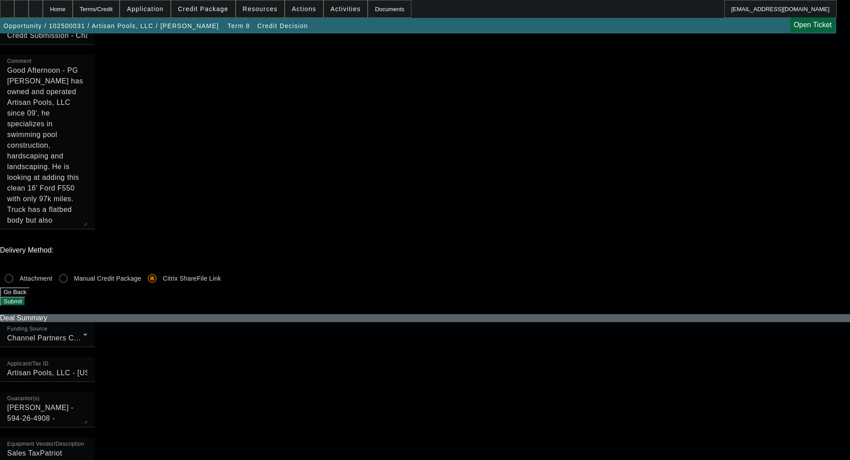
checkbox input "false"
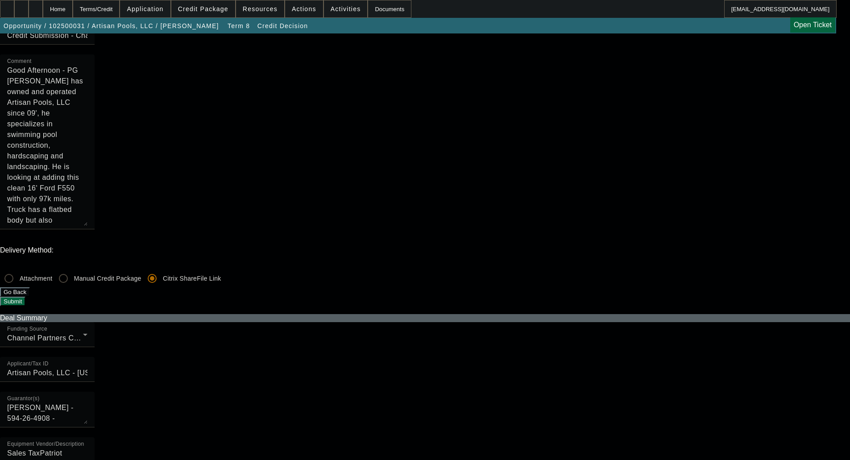
checkbox input "false"
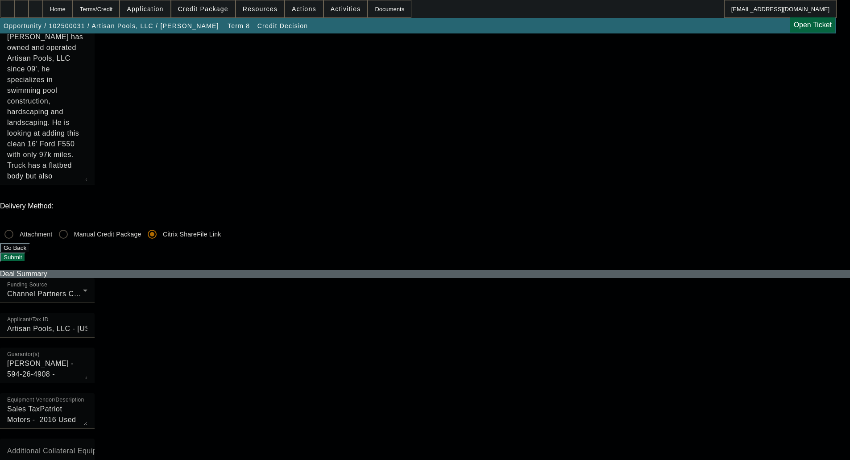
scroll to position [268, 0]
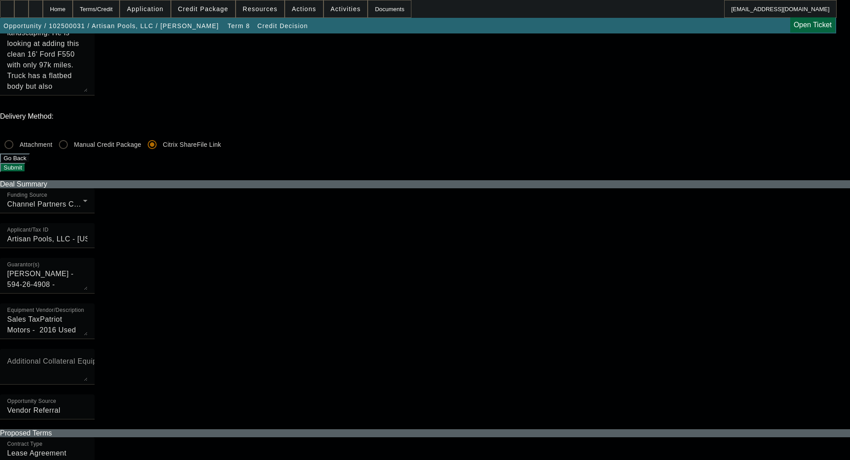
checkbox input "true"
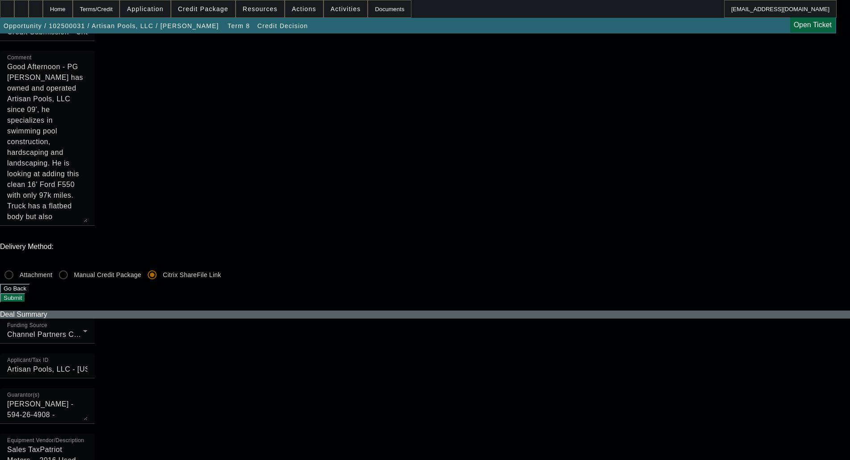
scroll to position [134, 0]
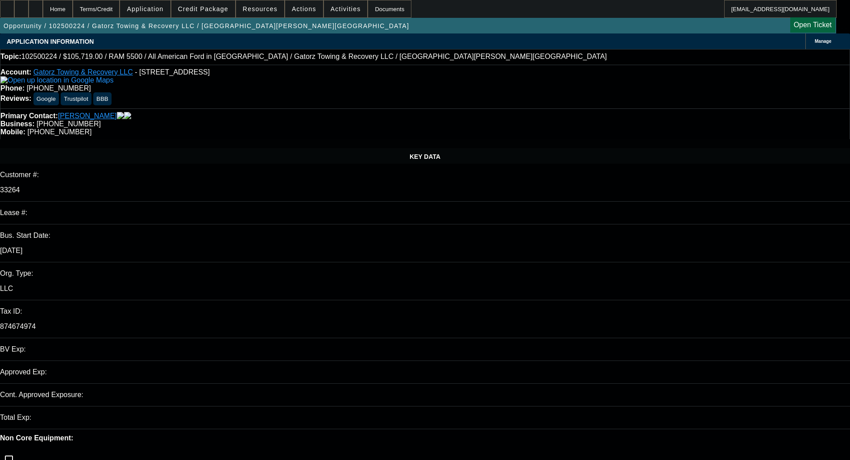
select select "0"
select select "6"
click at [295, 11] on span "Actions" at bounding box center [304, 8] width 25 height 7
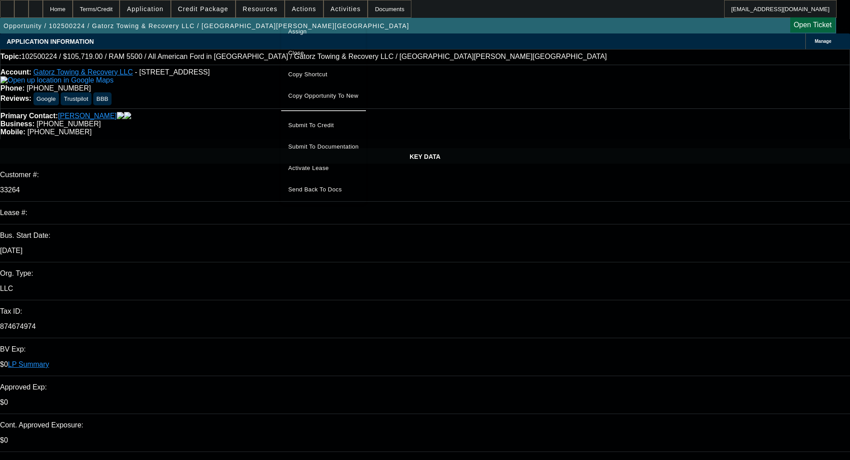
click at [303, 33] on span "Assign" at bounding box center [323, 31] width 71 height 11
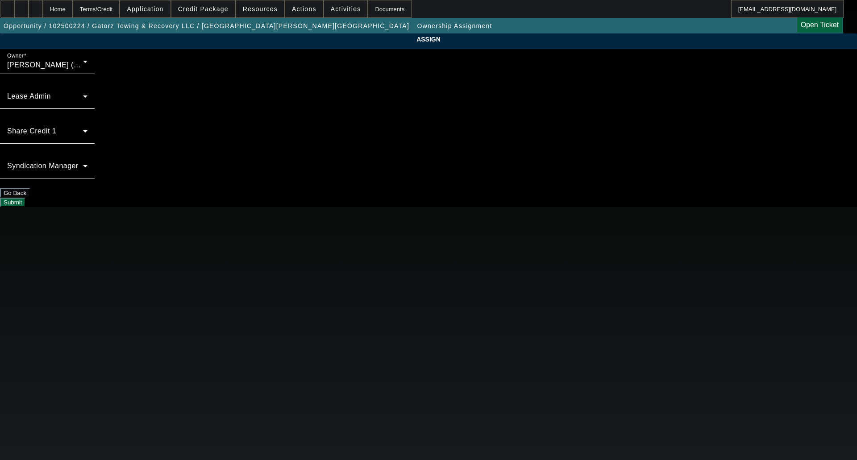
click at [83, 164] on span at bounding box center [45, 169] width 76 height 11
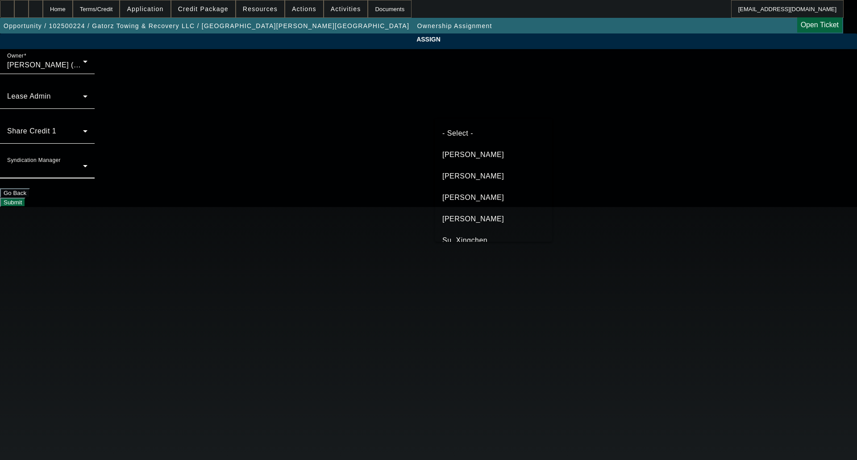
click at [465, 194] on span "[PERSON_NAME]" at bounding box center [473, 197] width 62 height 11
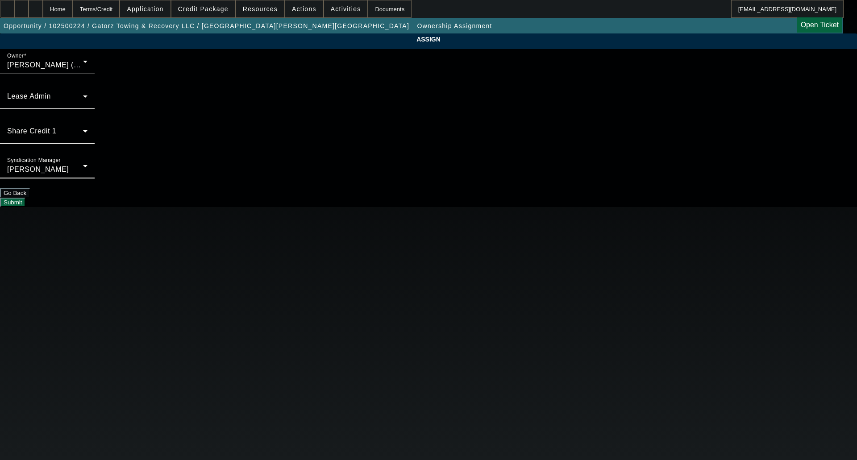
click at [25, 198] on button "Submit" at bounding box center [12, 202] width 25 height 9
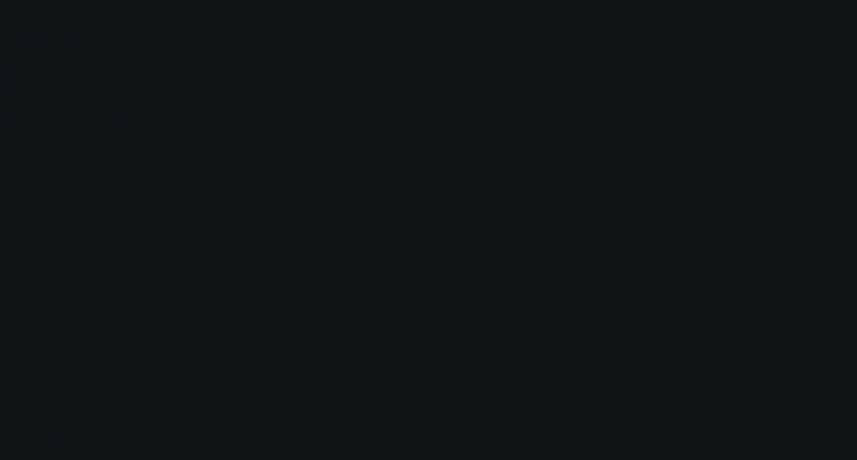
select select "0"
select select "6"
